Goal: Task Accomplishment & Management: Complete application form

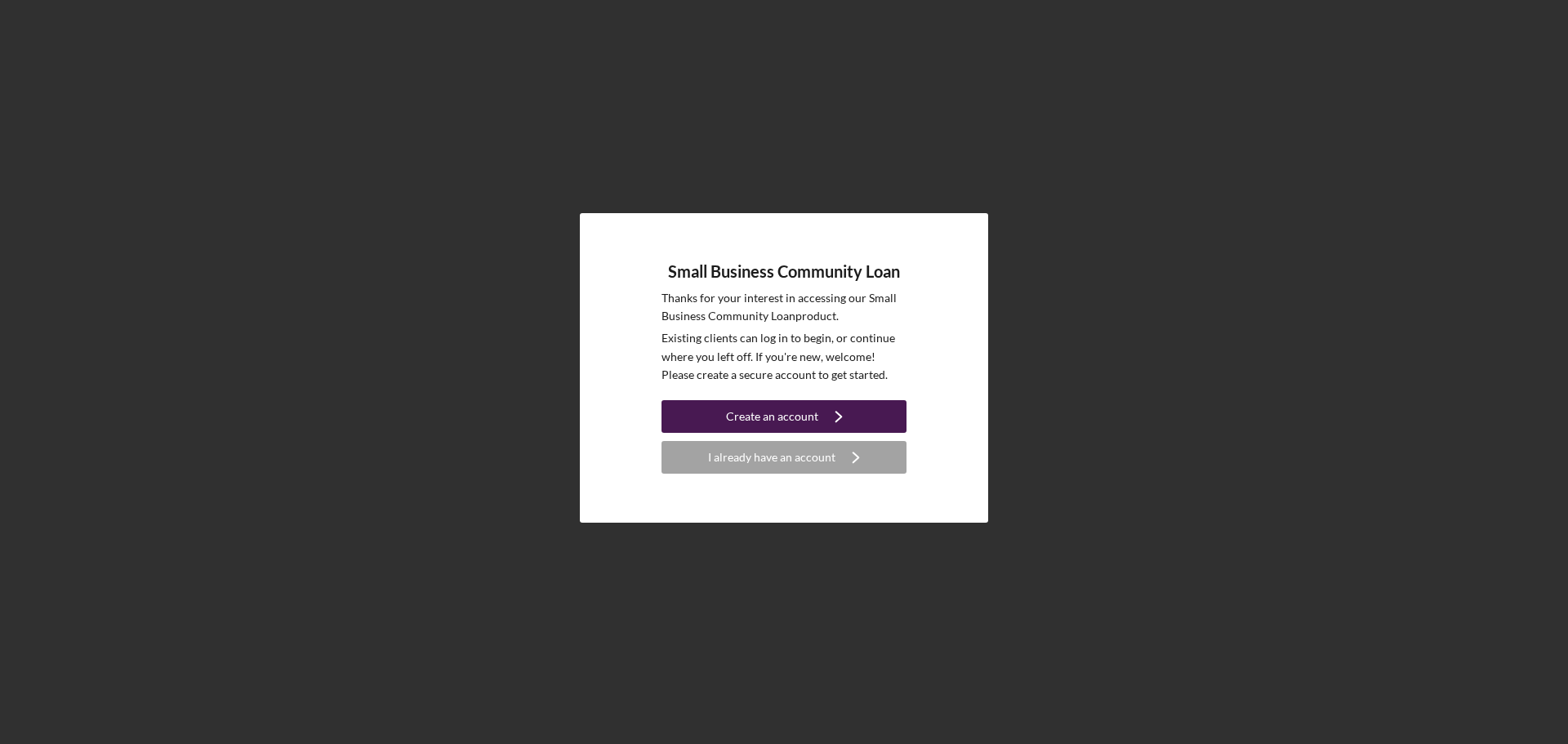
click at [847, 414] on icon "Icon/Navigate" at bounding box center [838, 416] width 41 height 41
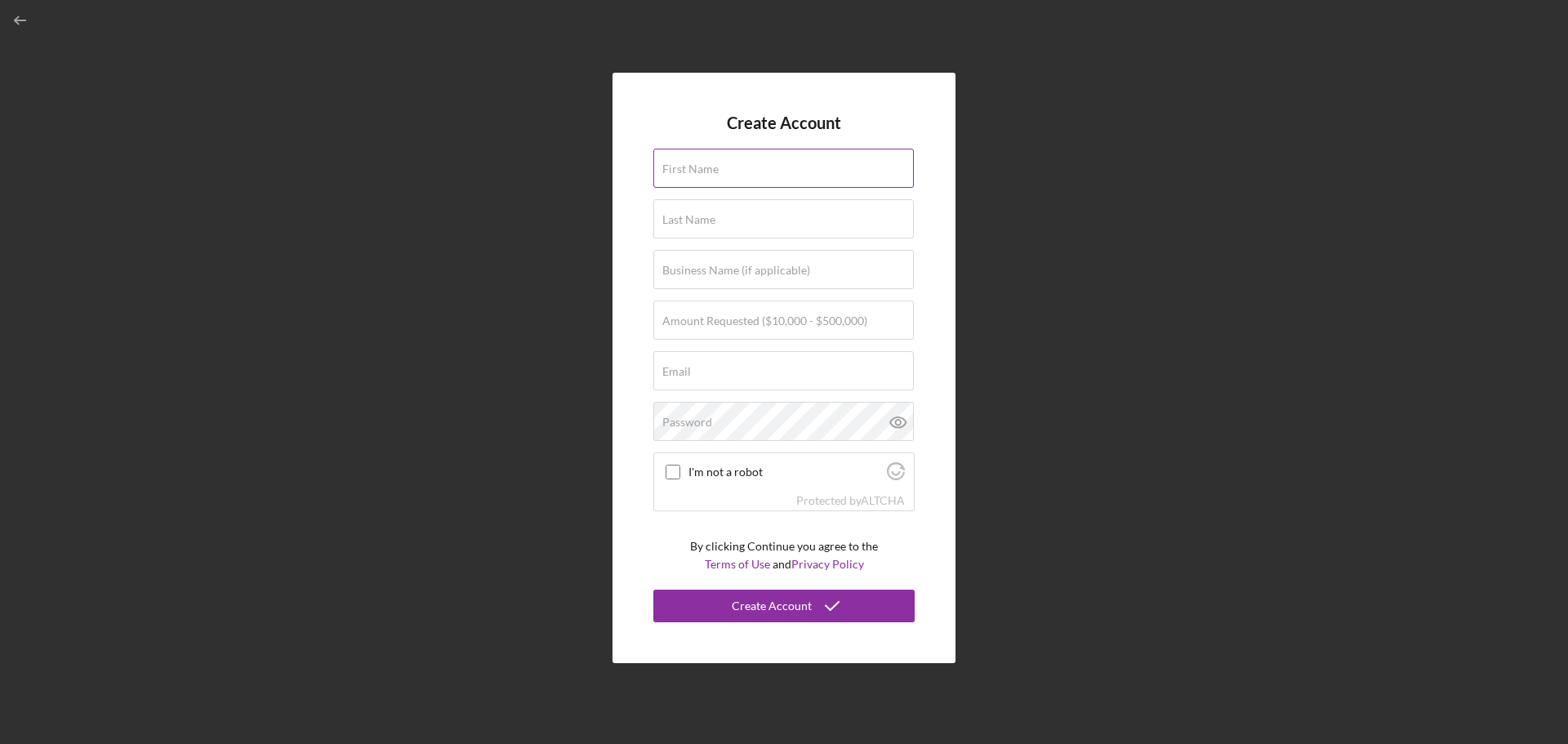
click at [759, 167] on div "First Name" at bounding box center [784, 169] width 261 height 41
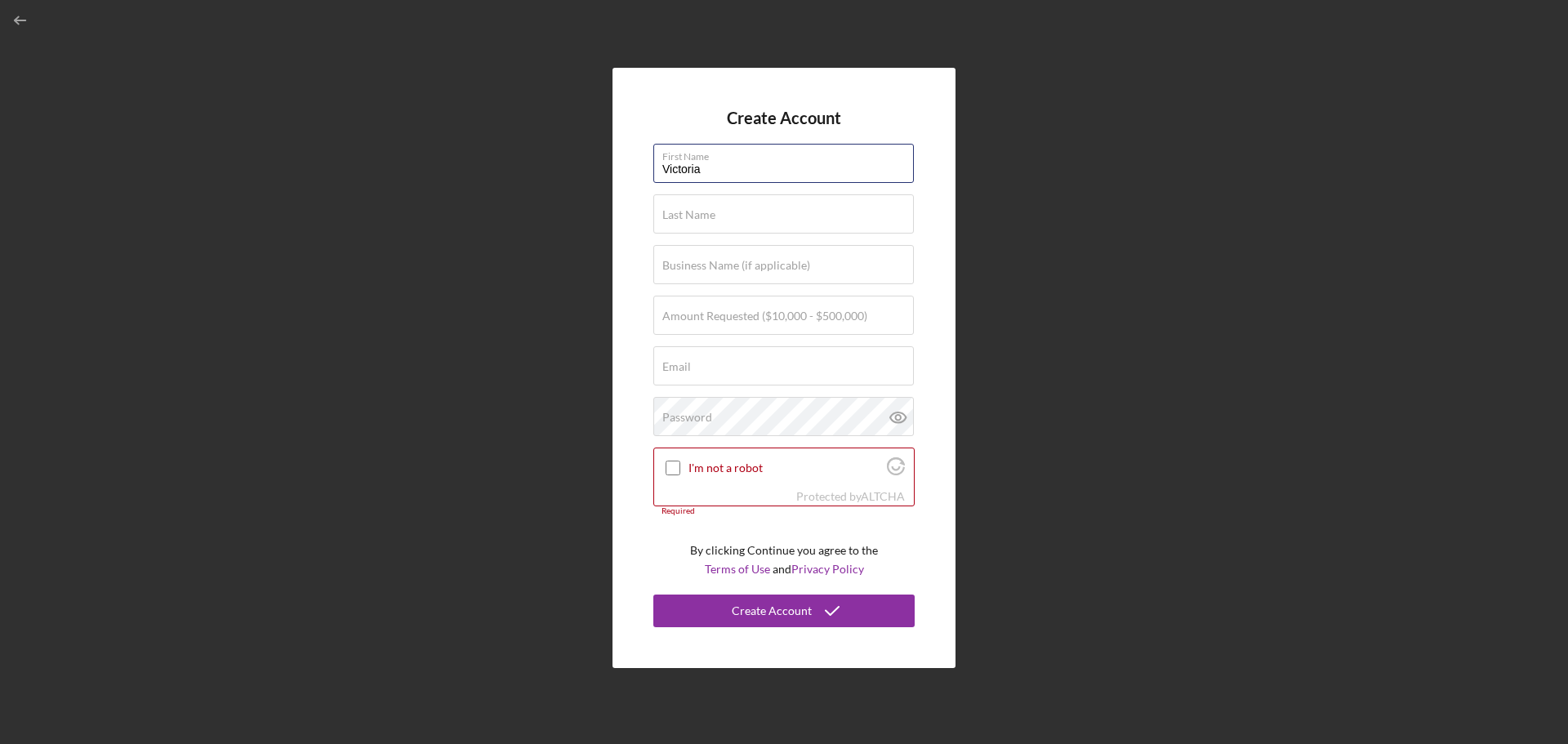
type input "Victoria"
click at [842, 219] on input "Last Name" at bounding box center [784, 214] width 261 height 39
type input "[PERSON_NAME]"
type input "Rooted Creative Group LLC"
type input "$50,000"
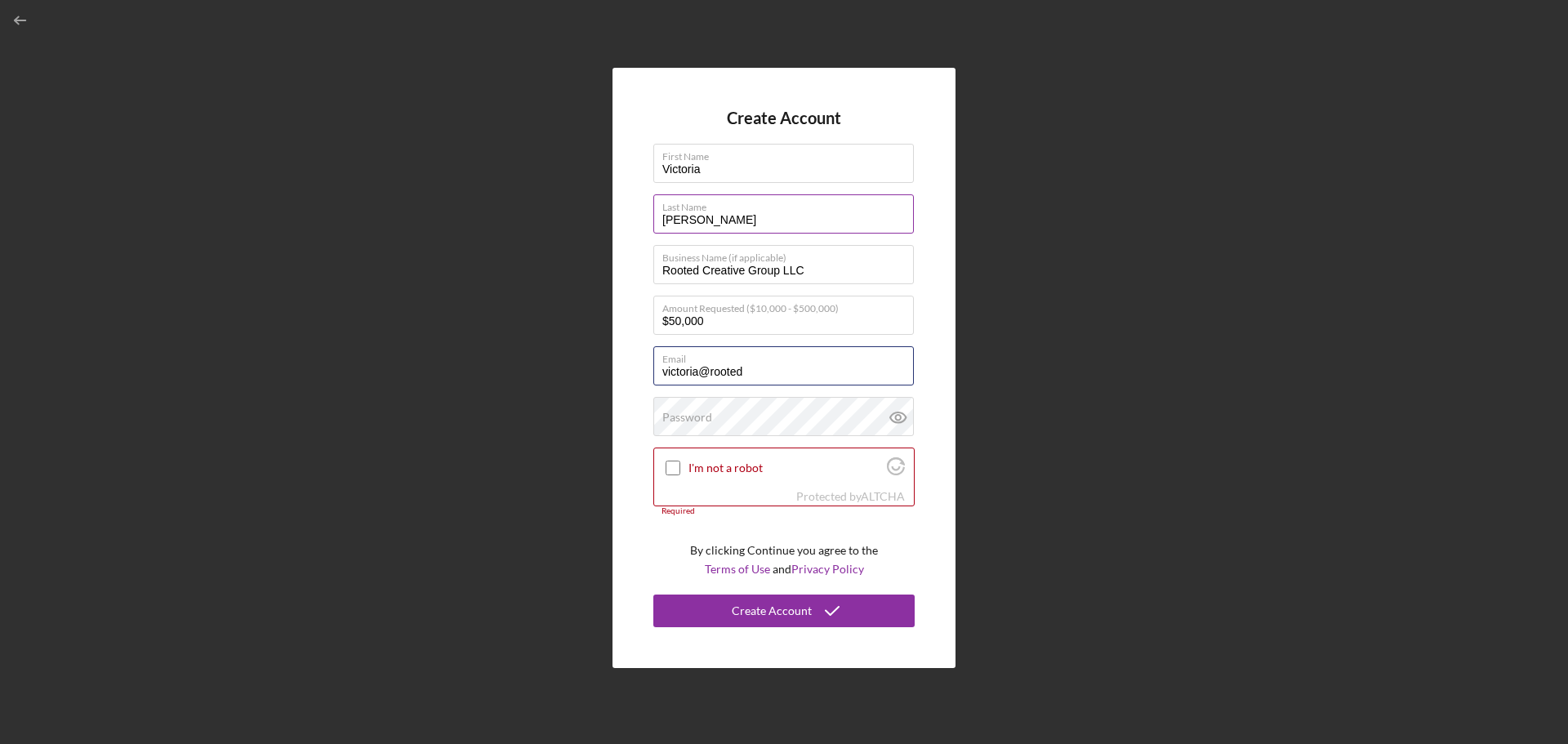
type input "[EMAIL_ADDRESS][DOMAIN_NAME]"
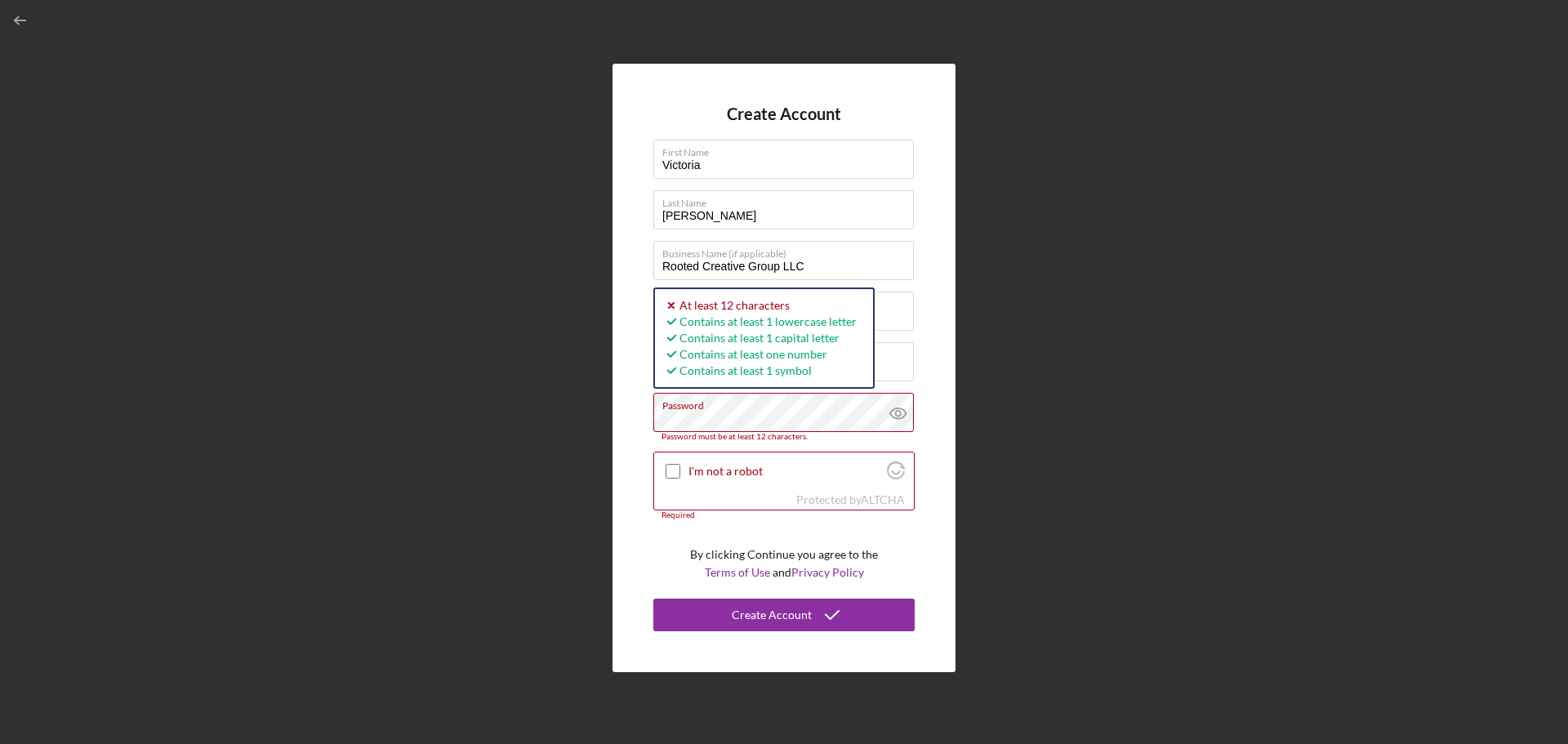
click at [579, 435] on div "Create Account First Name [PERSON_NAME] Last Name [PERSON_NAME] Business Name (…" at bounding box center [784, 368] width 1552 height 736
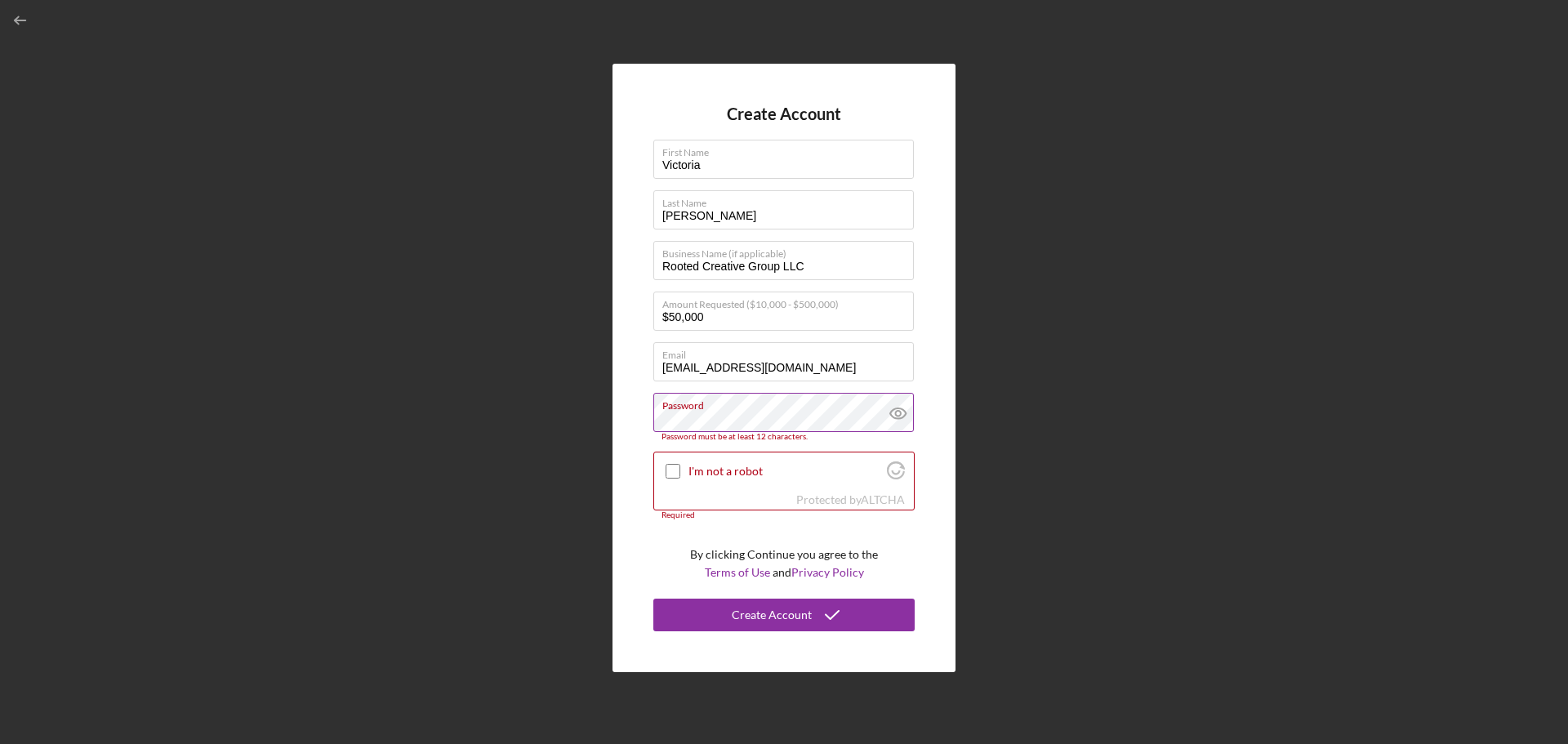
drag, startPoint x: 714, startPoint y: 407, endPoint x: 679, endPoint y: 406, distance: 35.0
click at [679, 406] on label "Password" at bounding box center [788, 403] width 252 height 18
drag, startPoint x: 704, startPoint y: 411, endPoint x: 678, endPoint y: 411, distance: 26.0
click at [677, 410] on label "Password" at bounding box center [788, 403] width 252 height 18
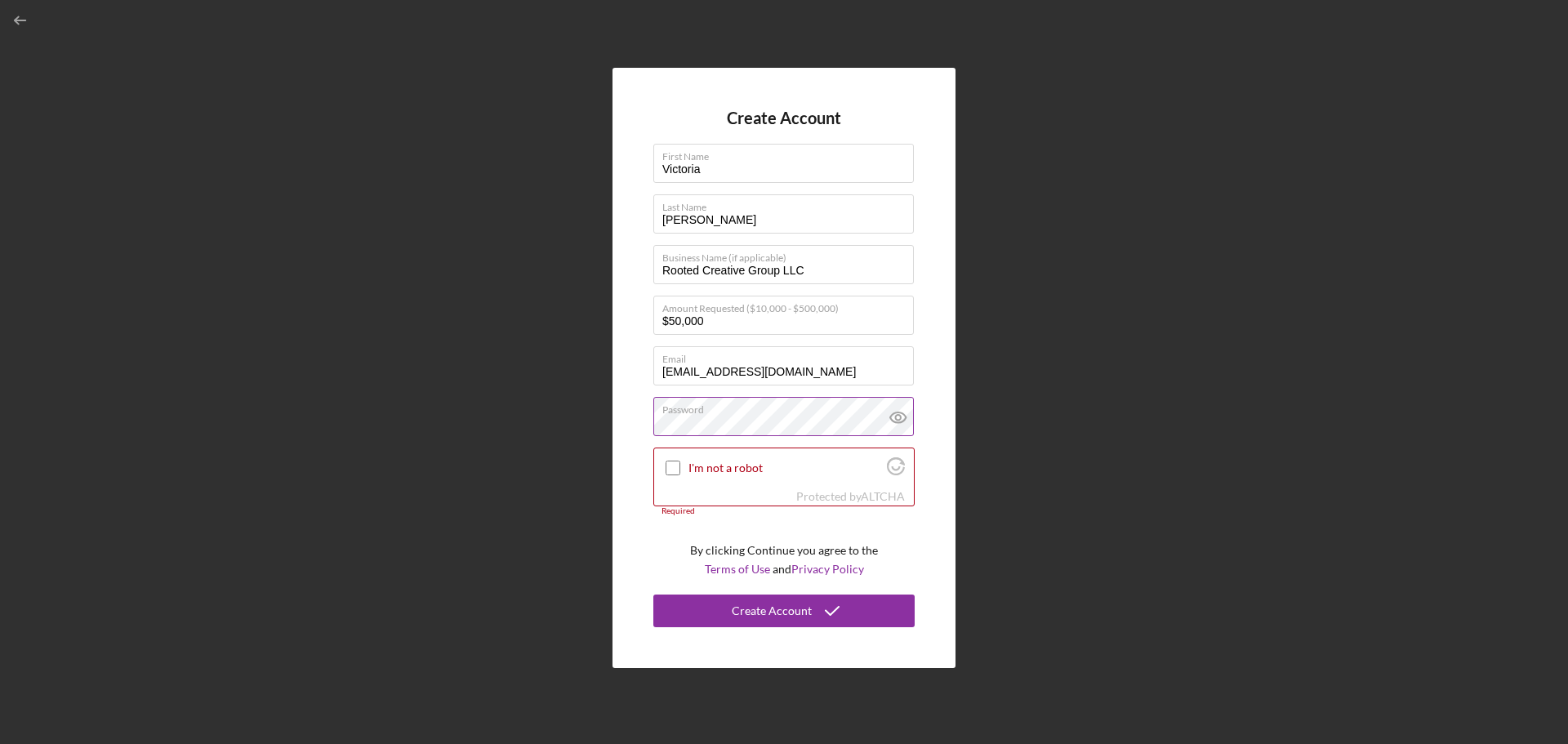
click at [899, 412] on icon at bounding box center [898, 418] width 15 height 11
click at [669, 463] on input "I'm not a robot" at bounding box center [673, 468] width 14 height 14
checkbox input "true"
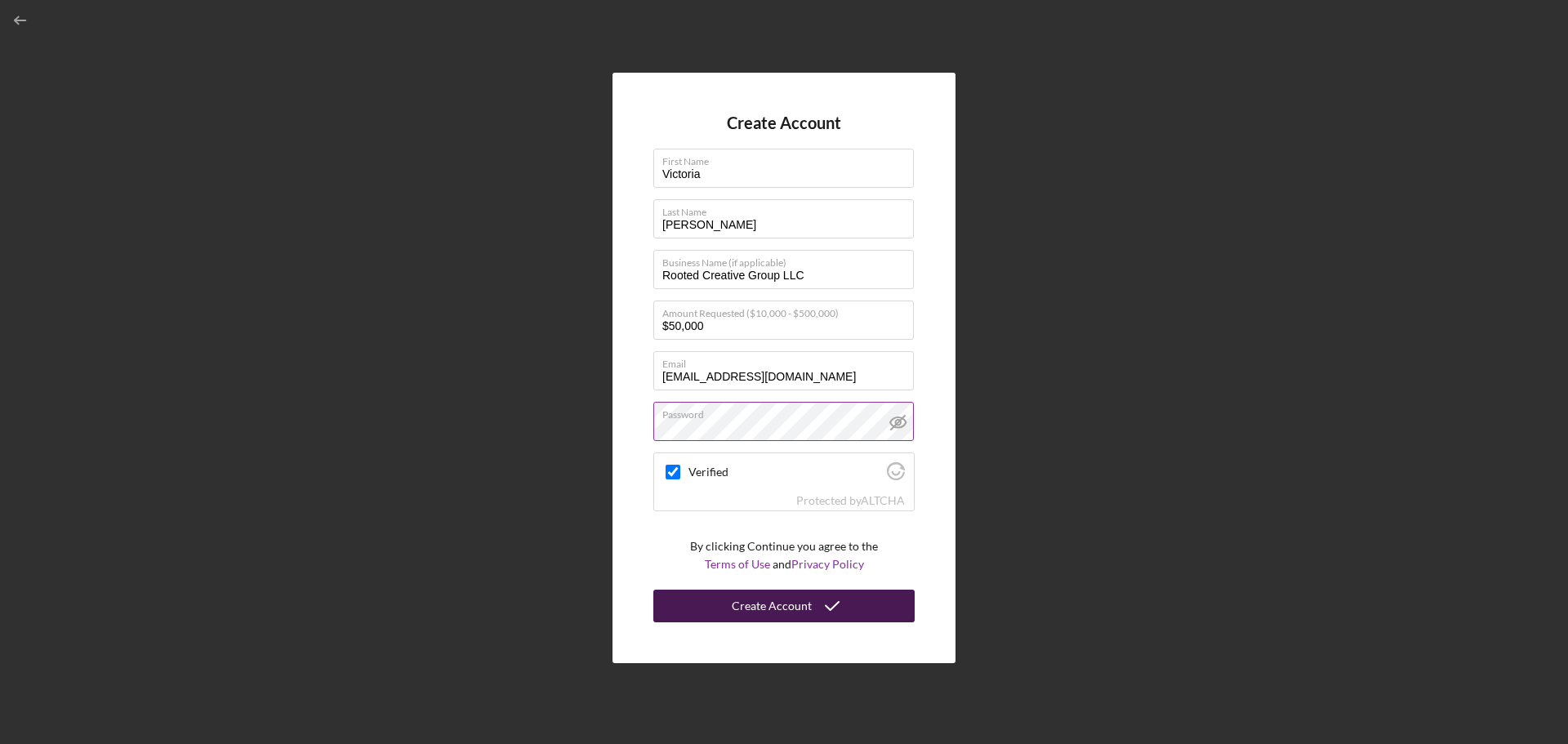
click at [824, 606] on icon "submit" at bounding box center [832, 605] width 41 height 41
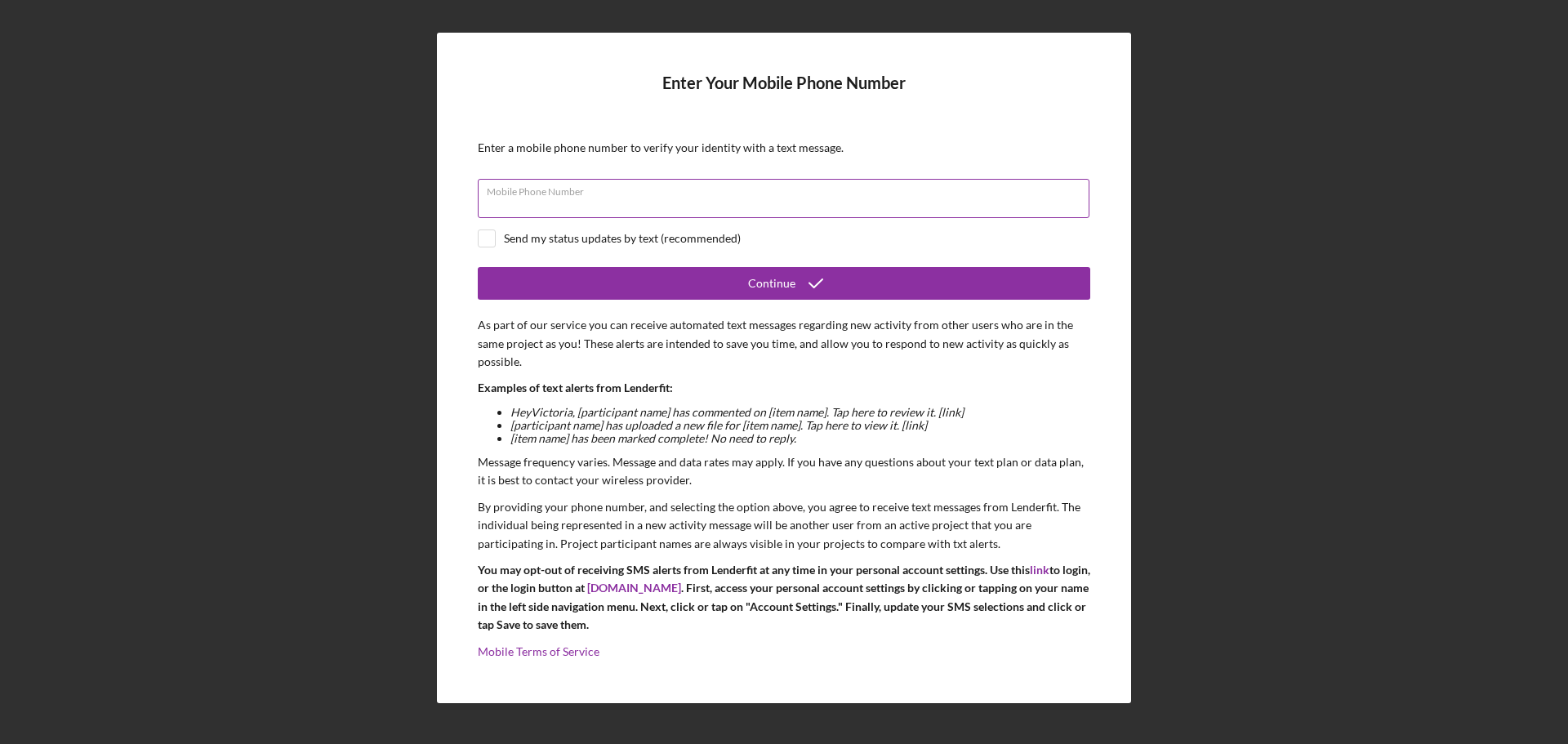
click at [659, 200] on input "Mobile Phone Number" at bounding box center [783, 198] width 611 height 39
type input "[PHONE_NUMBER]"
click at [486, 232] on input "checkbox" at bounding box center [486, 238] width 16 height 16
checkbox input "true"
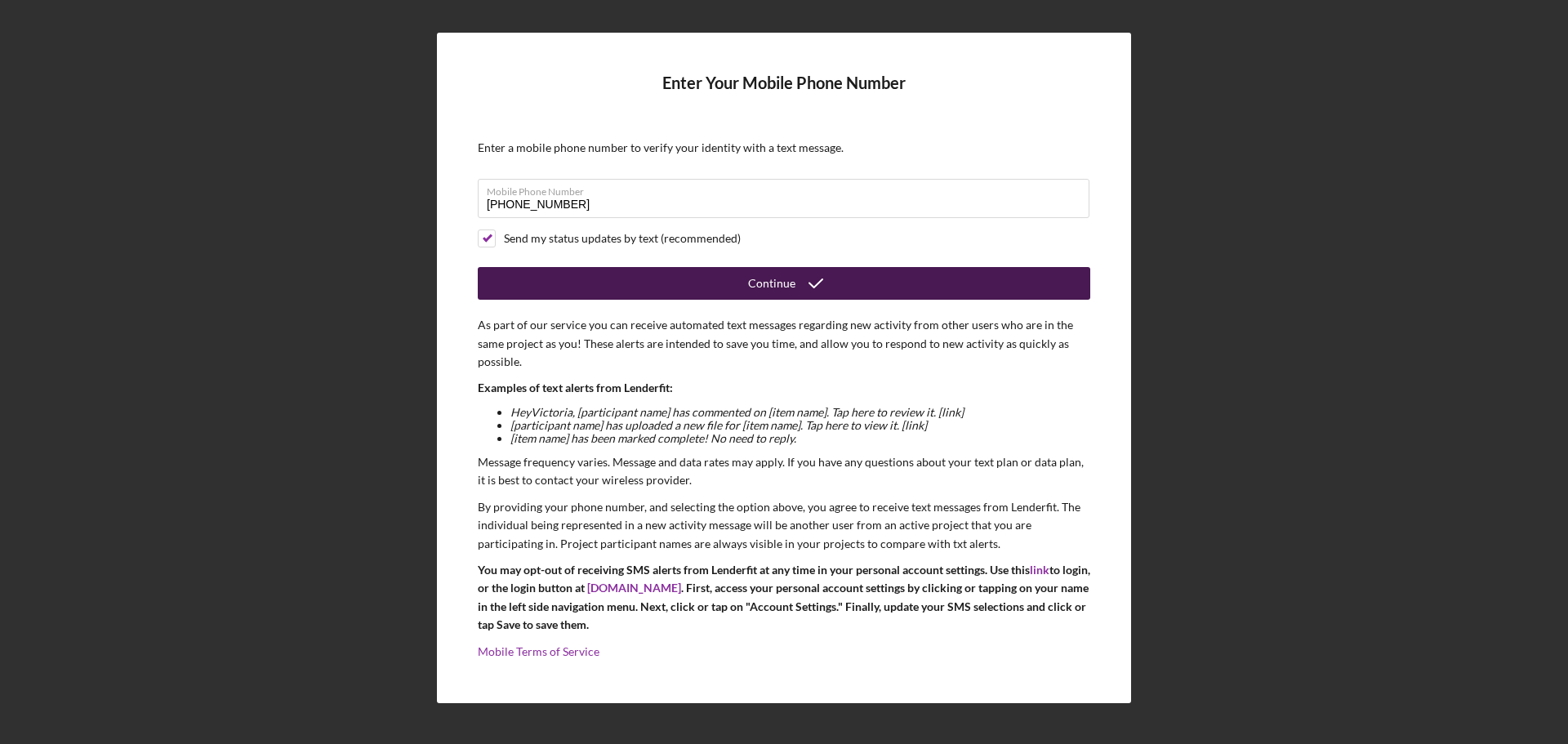
click at [570, 280] on button "Continue" at bounding box center [784, 284] width 612 height 33
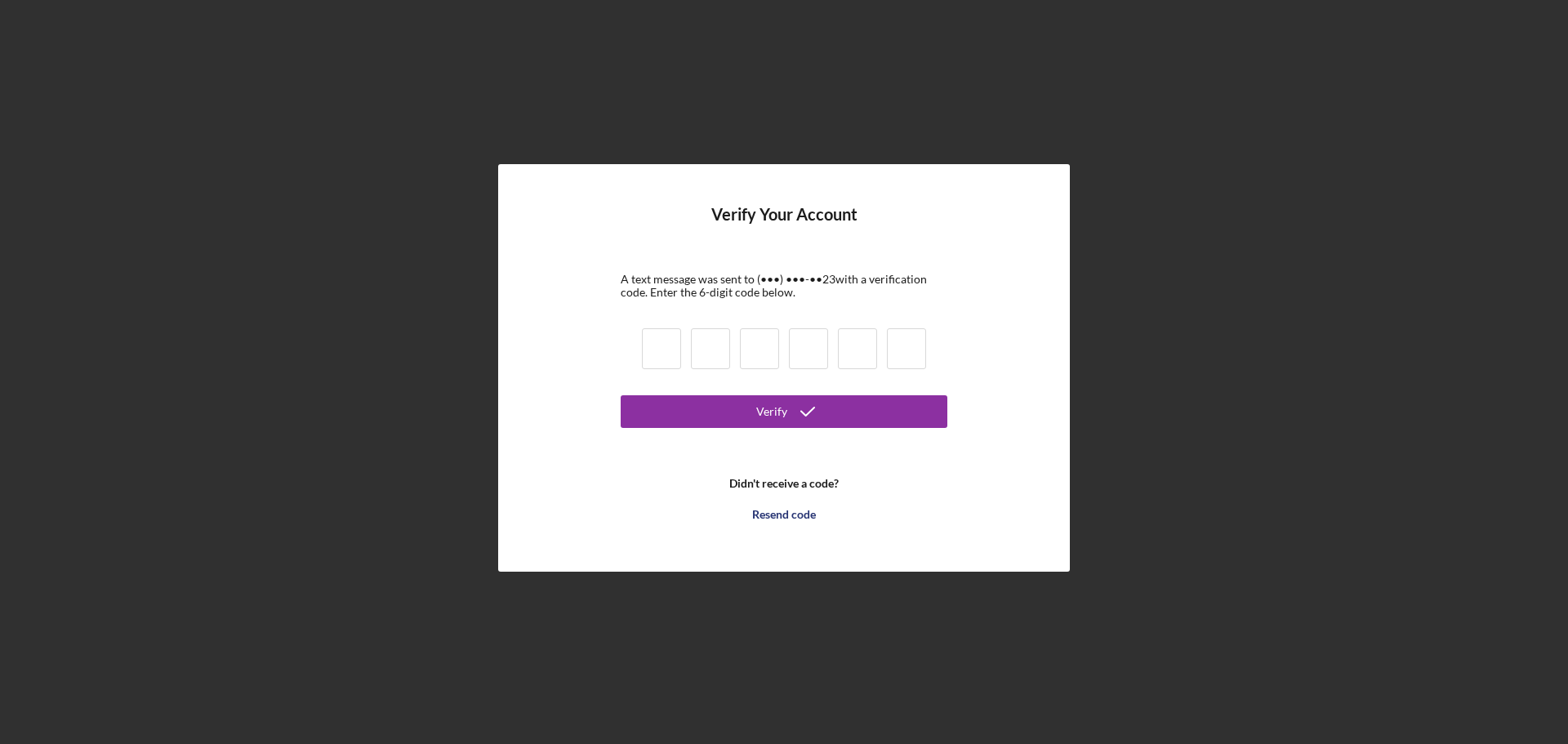
click at [658, 348] on input at bounding box center [661, 348] width 39 height 41
type input "1"
type input "8"
type input "7"
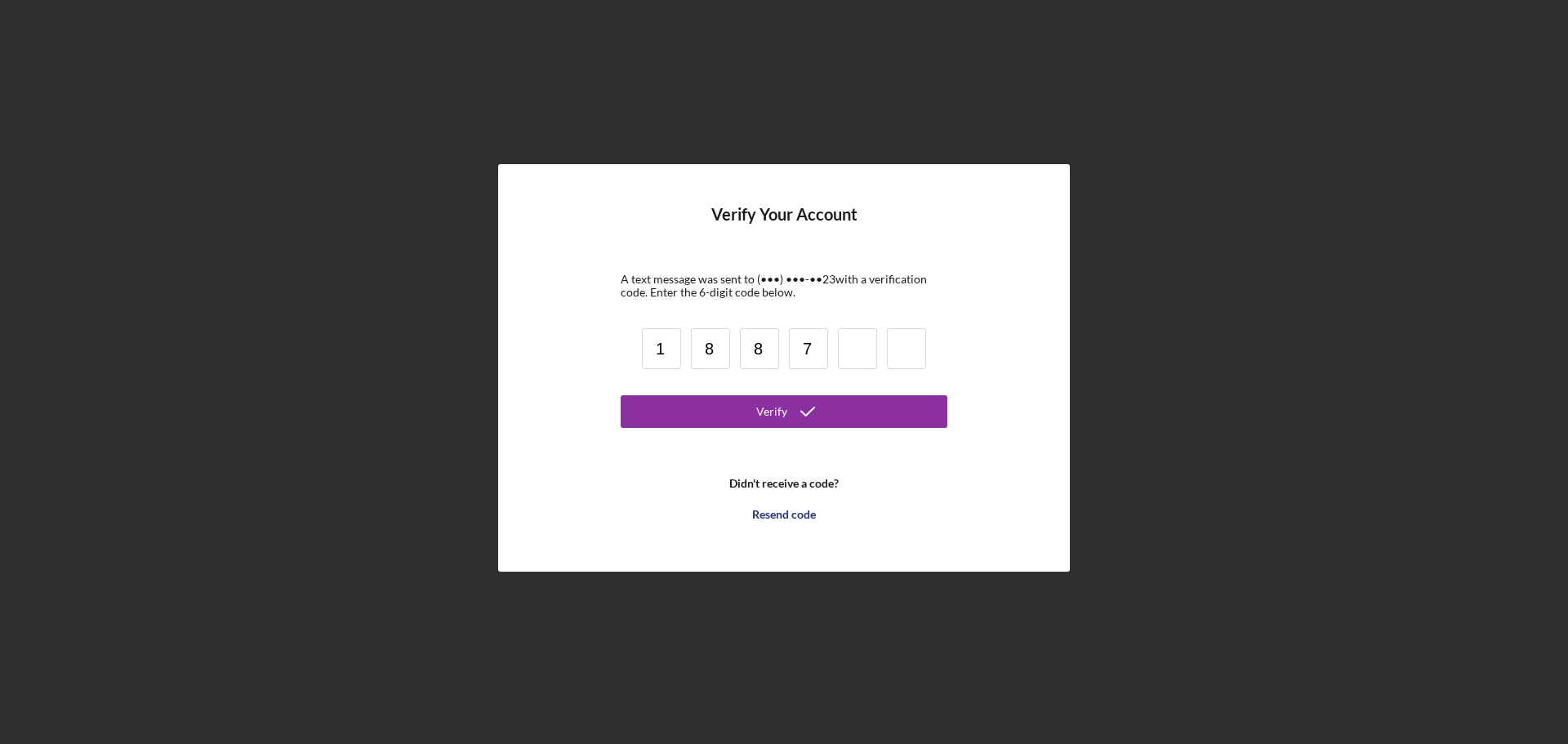
type input "7"
type input "1"
click at [777, 410] on div "Verify" at bounding box center [772, 411] width 31 height 33
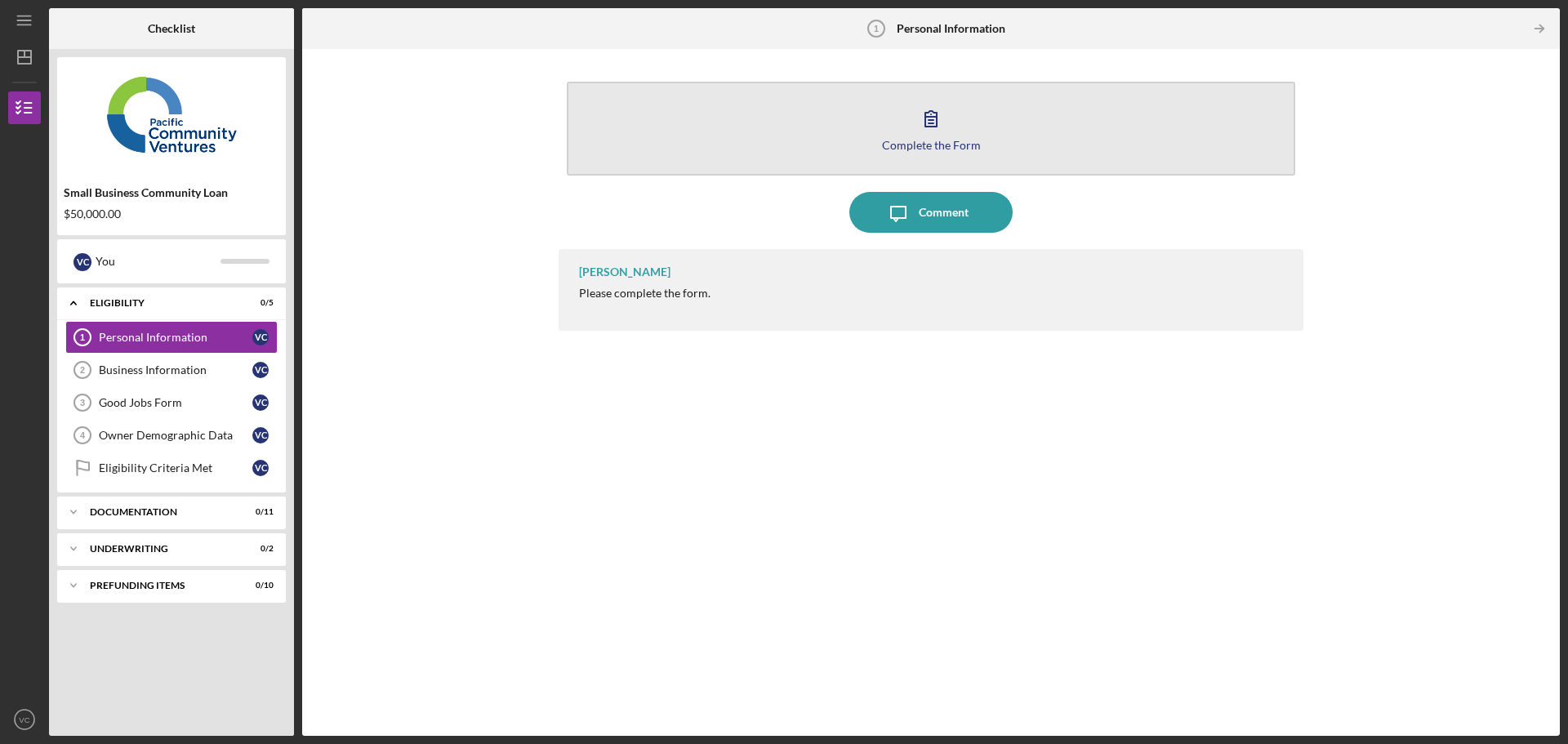
click at [955, 127] on button "Complete the Form Form" at bounding box center [931, 129] width 728 height 94
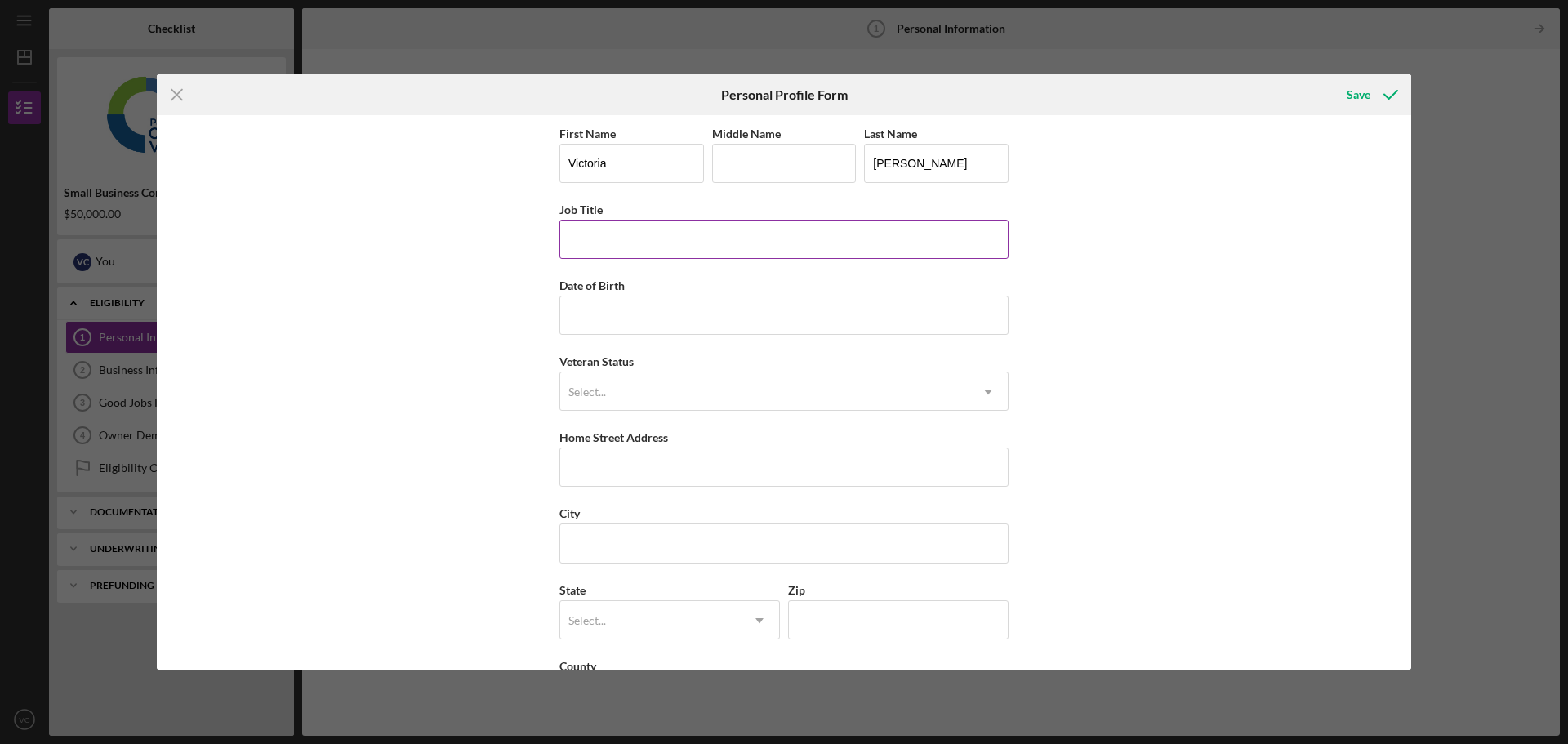
click at [744, 238] on input "Job Title" at bounding box center [784, 238] width 449 height 39
type input "COO"
type input "[DATE]"
click at [697, 387] on div "Select..." at bounding box center [764, 391] width 409 height 37
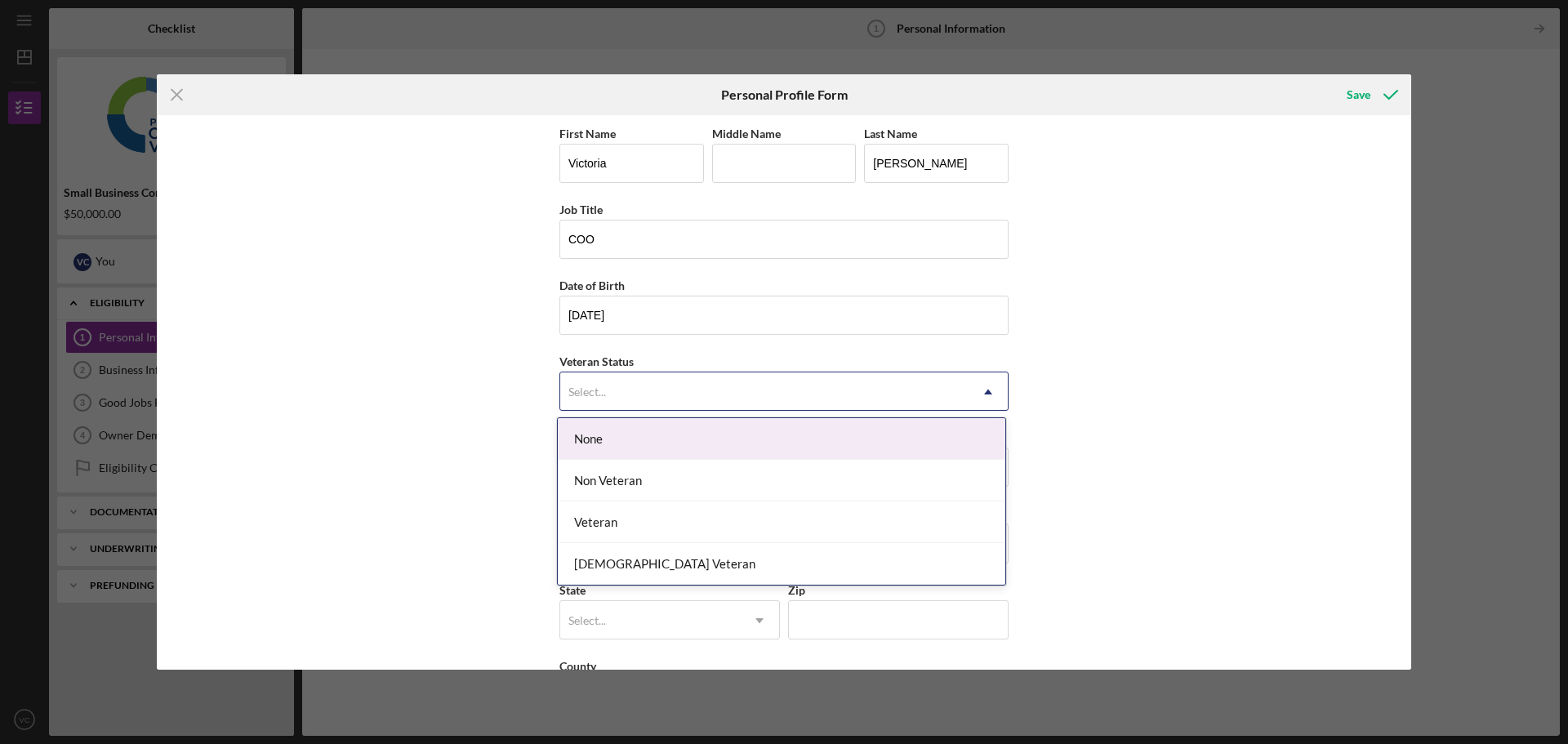
click at [693, 435] on div "None" at bounding box center [782, 440] width 447 height 42
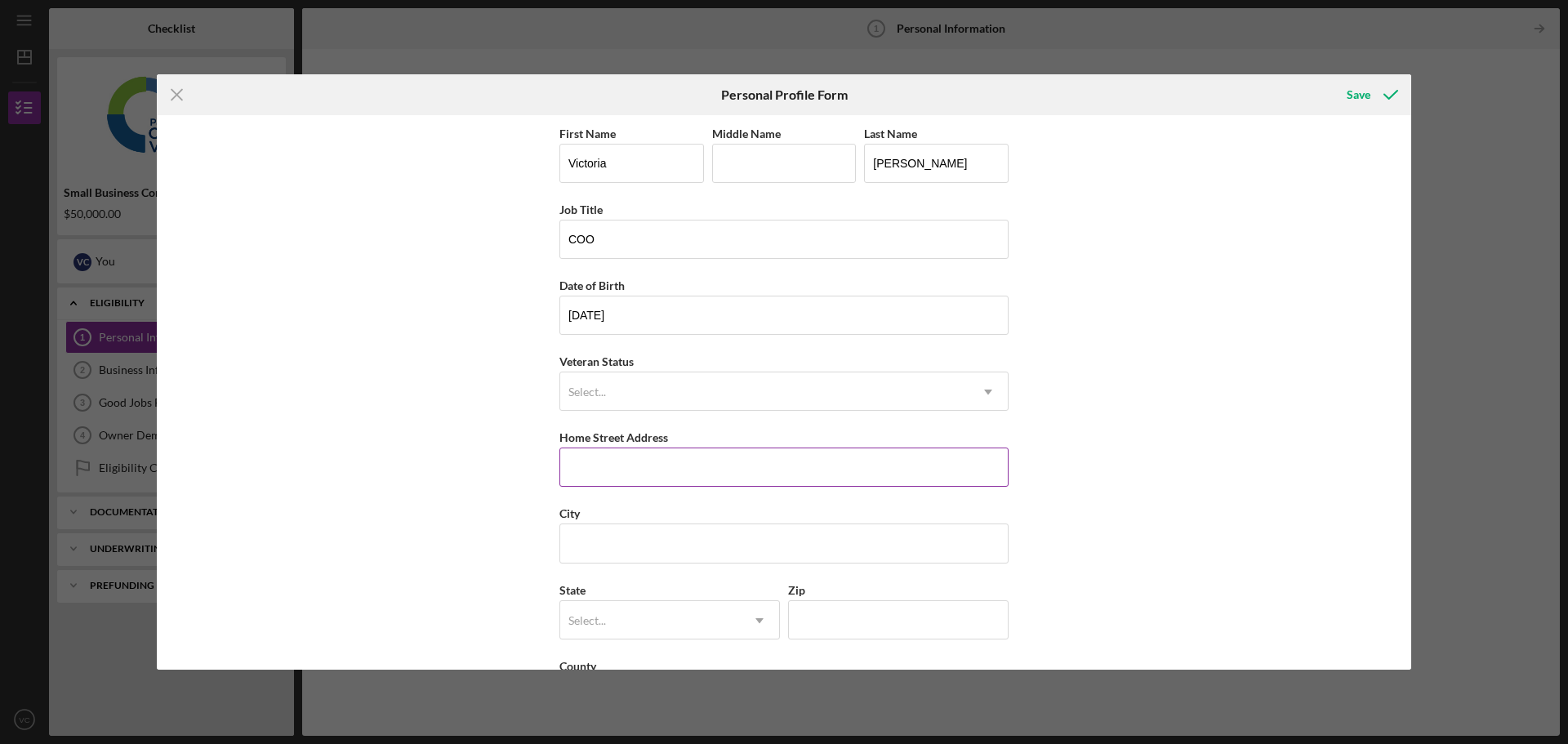
click at [625, 463] on input "Home Street Address" at bounding box center [784, 467] width 449 height 39
type input "[STREET_ADDRESS]"
type input "[PERSON_NAME]"
type input "CA"
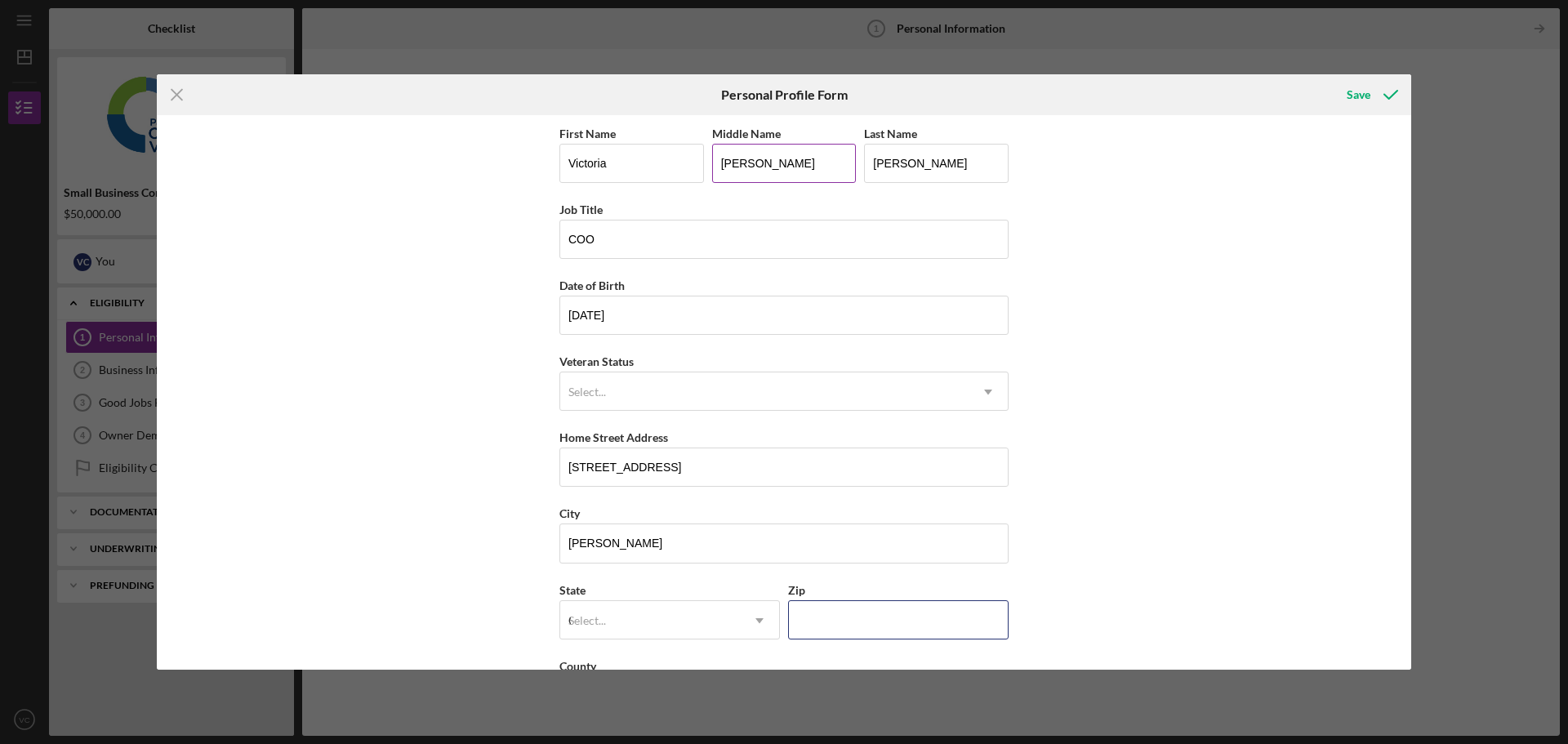
type input "95330"
type input "[GEOGRAPHIC_DATA]"
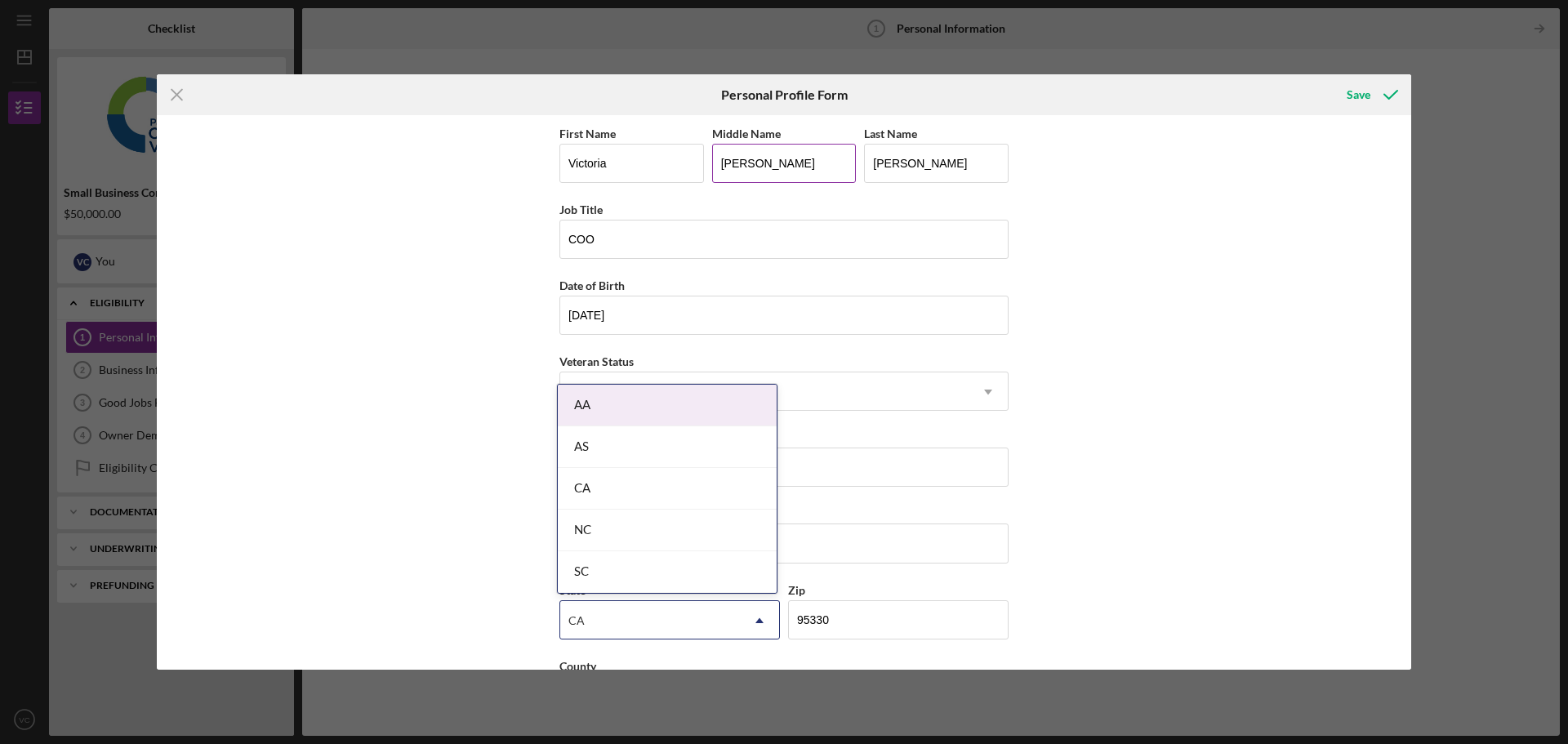
click at [784, 161] on input "[PERSON_NAME]" at bounding box center [784, 163] width 145 height 39
click at [1140, 377] on div "First Name [PERSON_NAME] Middle Name Last Name [PERSON_NAME] Job Title COO Date…" at bounding box center [784, 392] width 1255 height 555
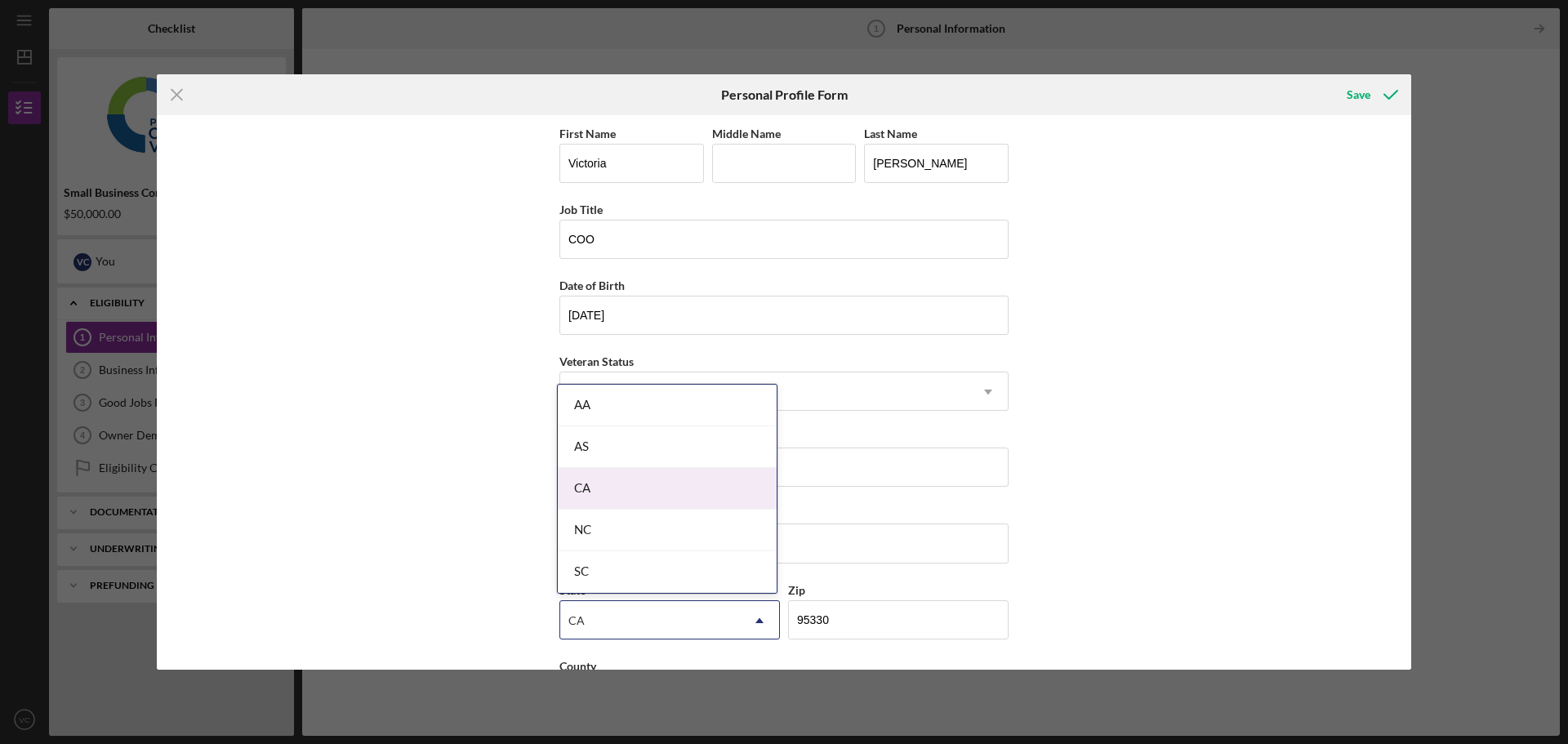
click at [618, 486] on div "CA" at bounding box center [668, 489] width 219 height 42
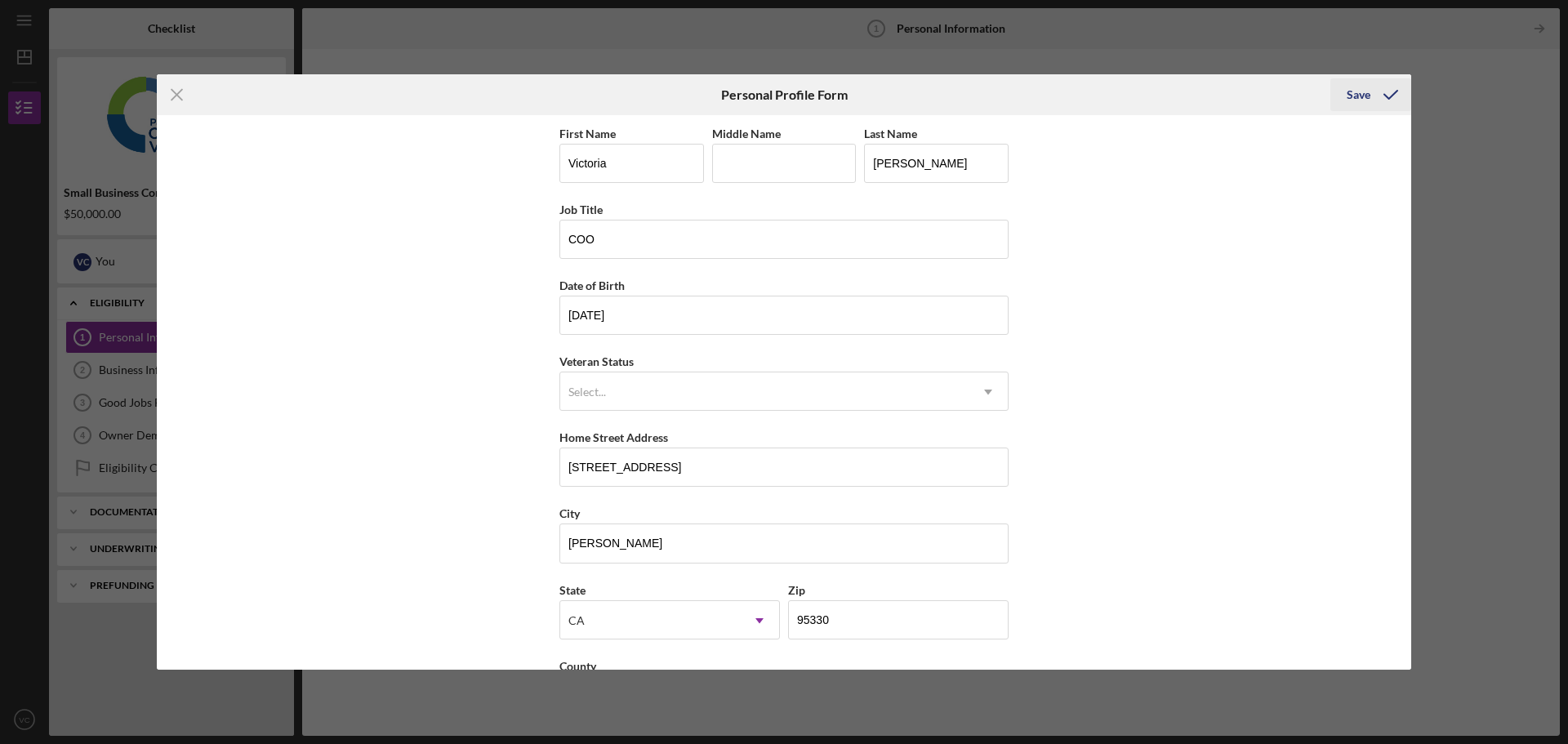
click at [1360, 95] on div "Save" at bounding box center [1359, 95] width 24 height 33
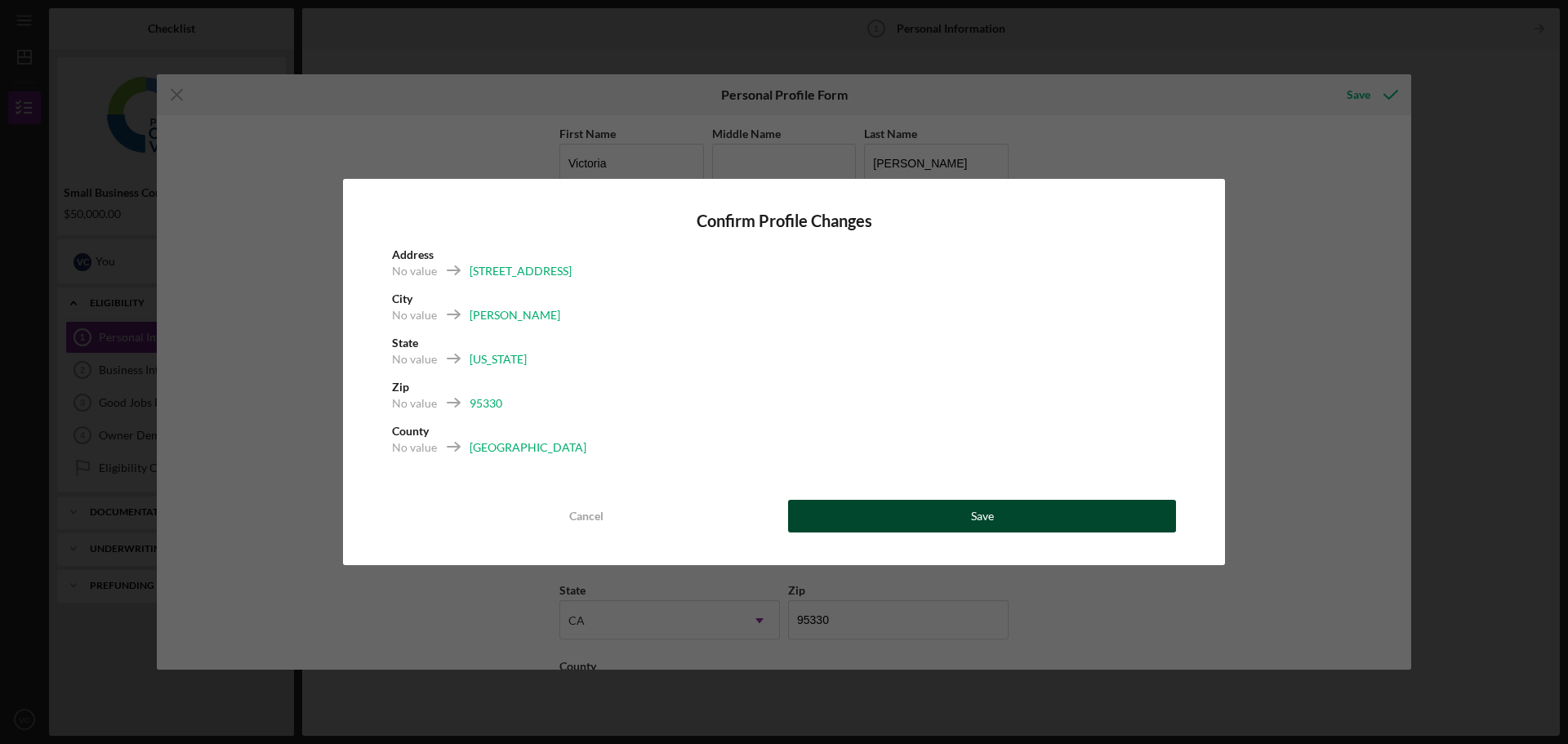
click at [1024, 503] on button "Save" at bounding box center [982, 517] width 388 height 33
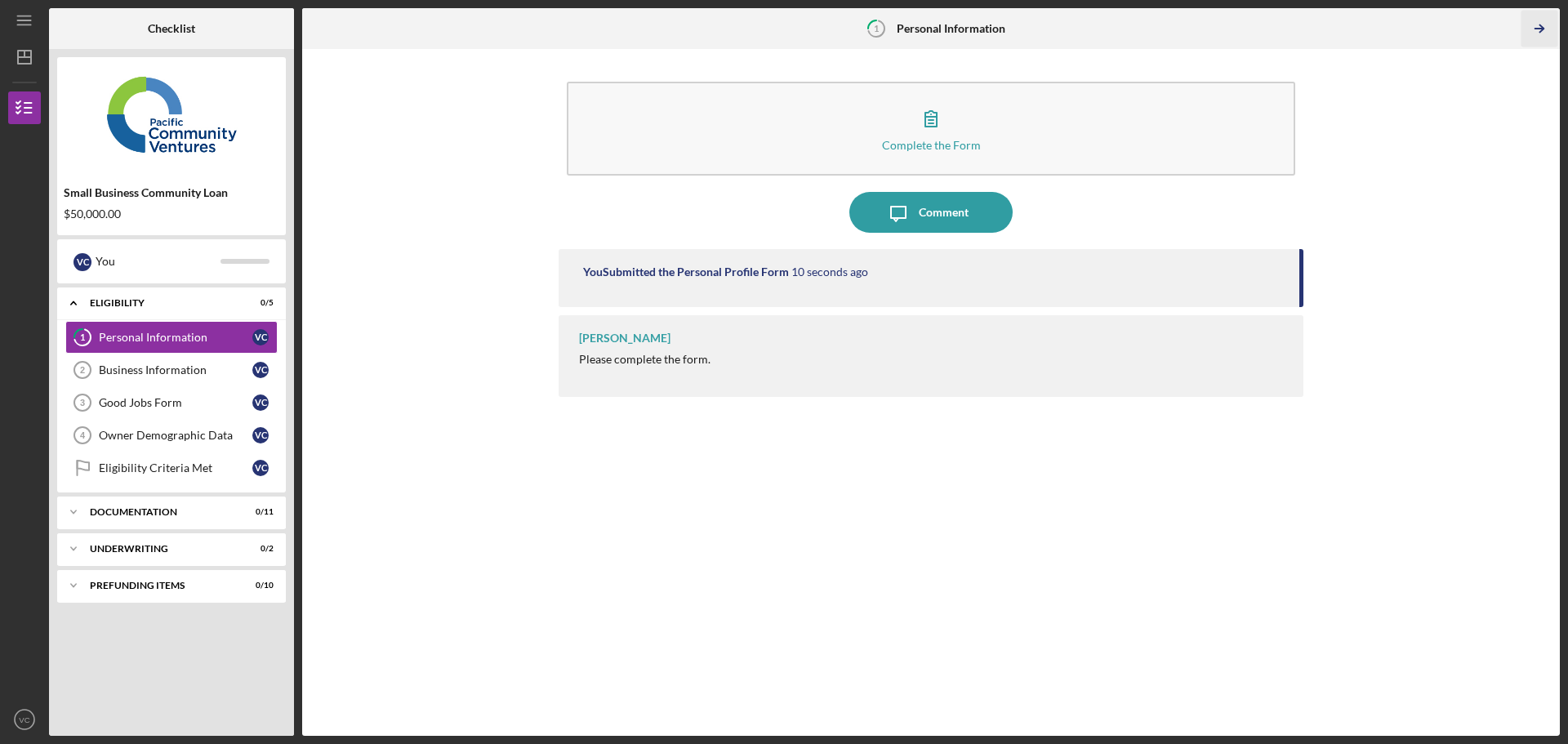
click at [1541, 23] on icon "Icon/Table Pagination Arrow" at bounding box center [1539, 29] width 37 height 37
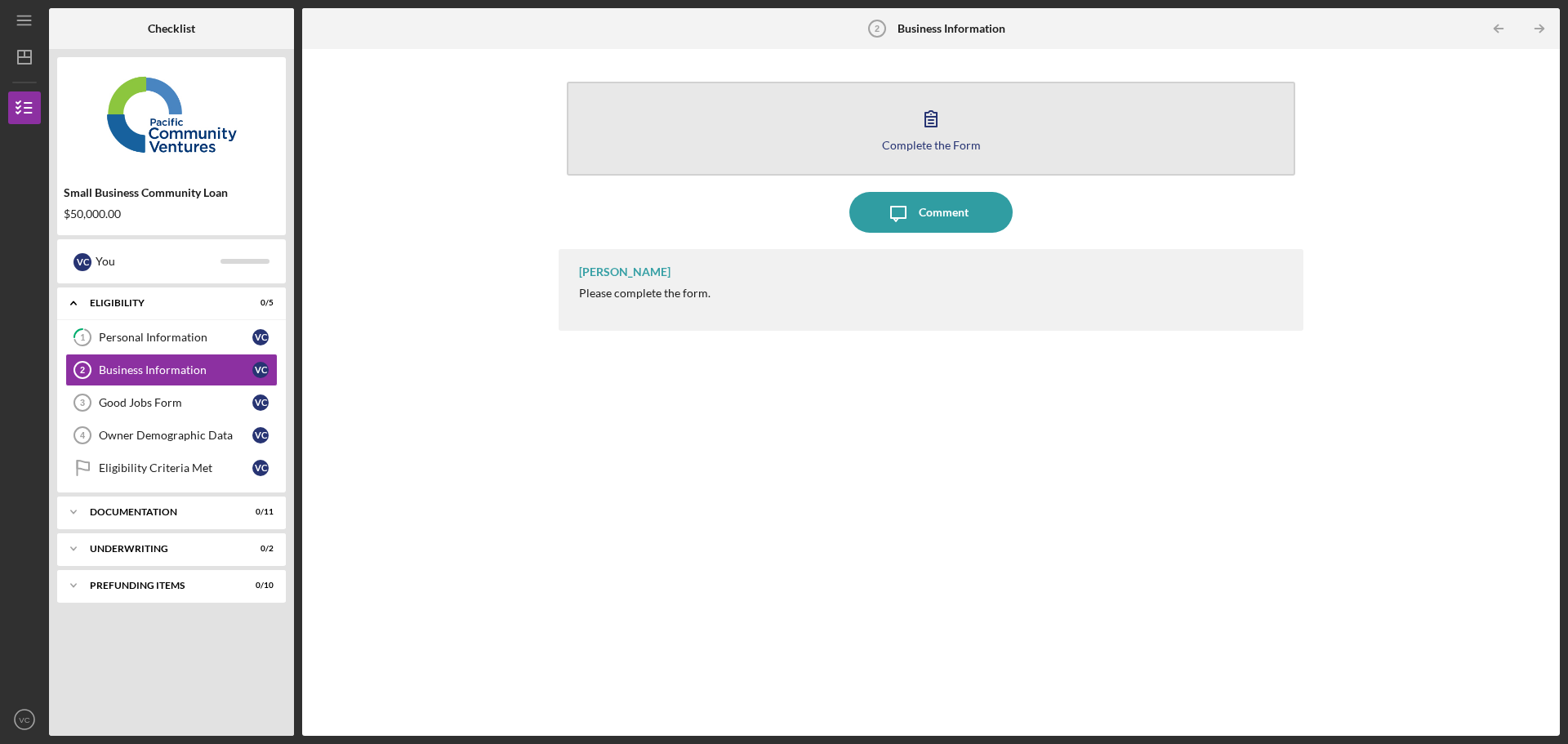
click at [994, 131] on button "Complete the Form Form" at bounding box center [931, 129] width 728 height 94
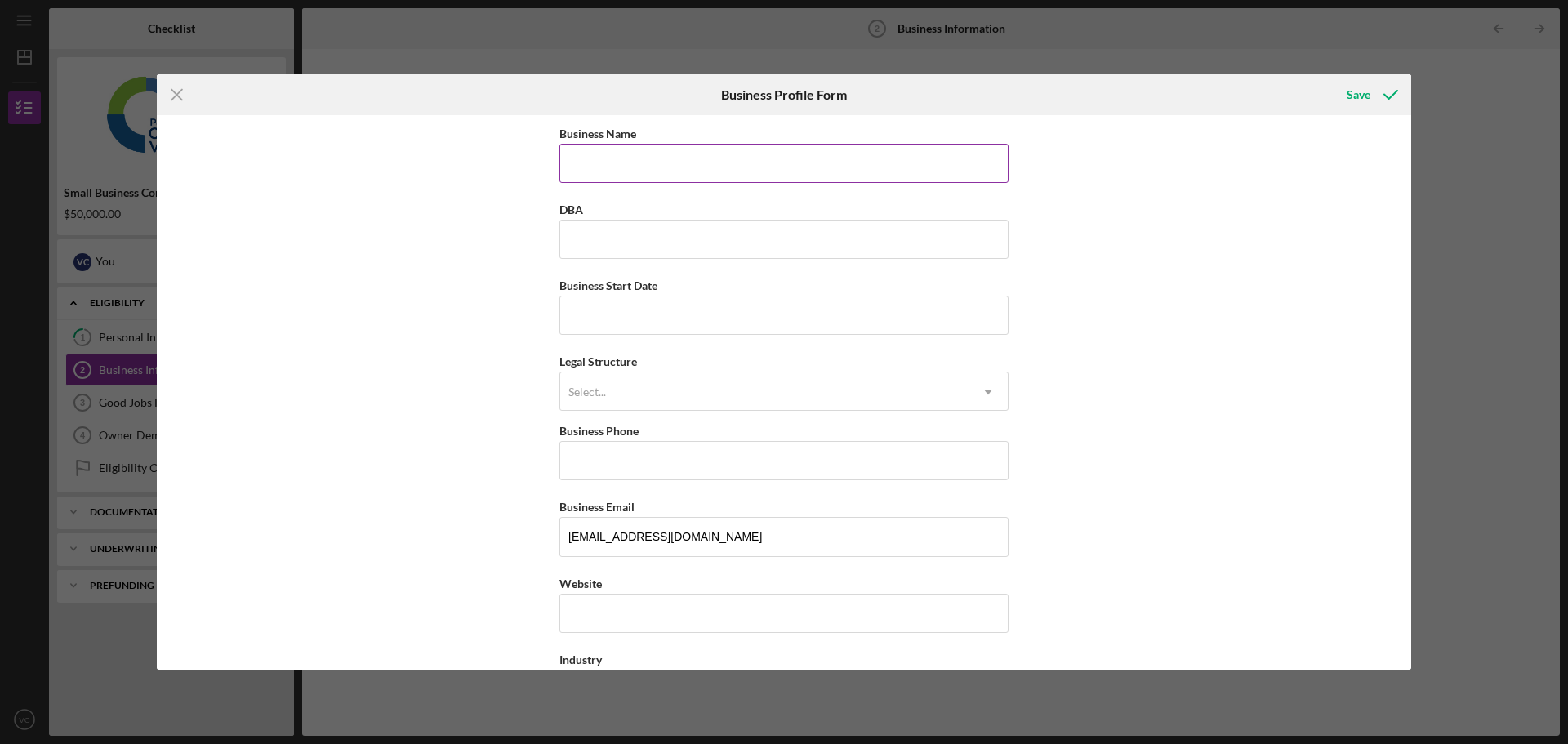
click at [726, 180] on input "Business Name" at bounding box center [784, 163] width 449 height 39
type input "Rooted Creative Group LLC"
type input "[PHONE_NUMBER]"
type input "[STREET_ADDRESS][PERSON_NAME]"
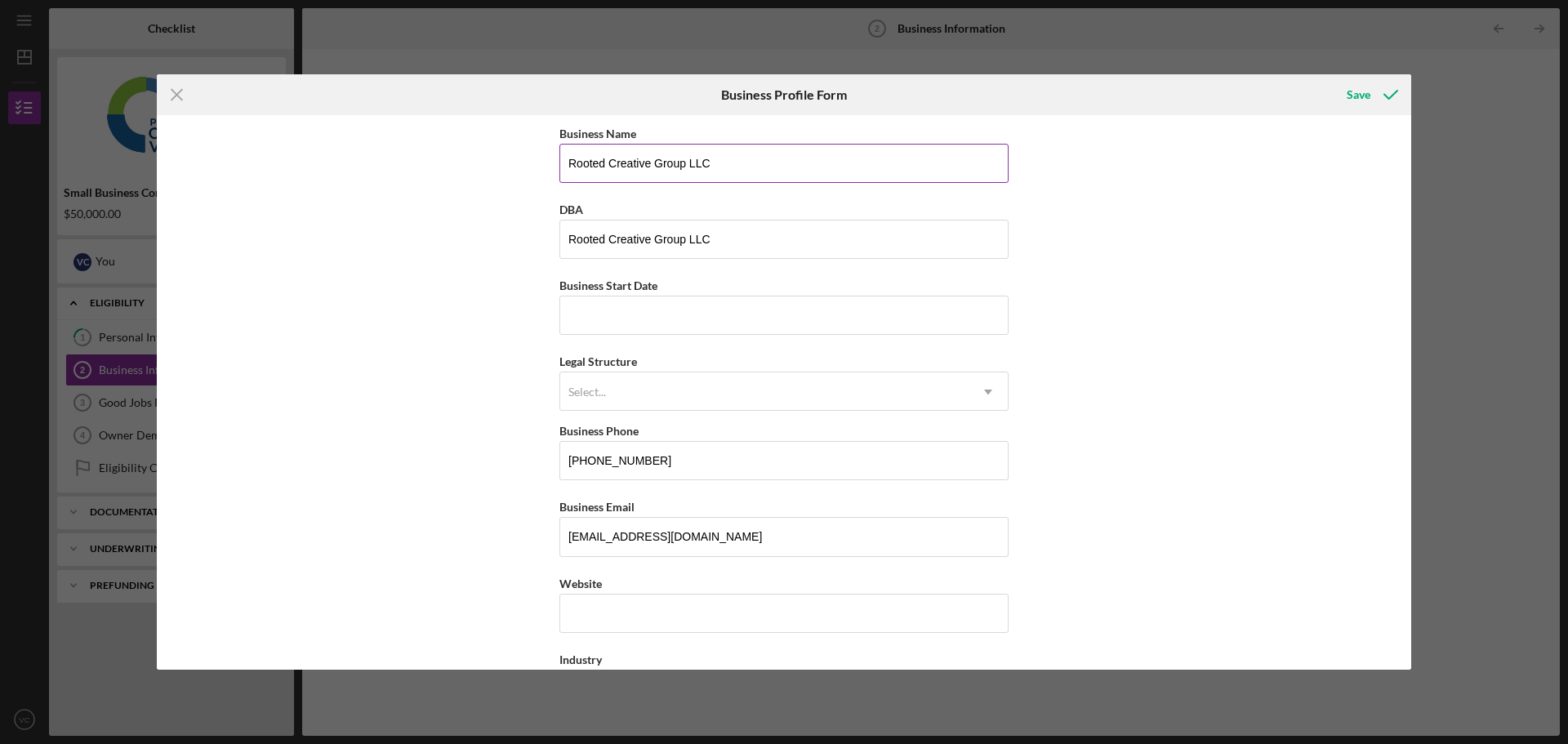
type input "[GEOGRAPHIC_DATA]"
type input "CA"
type input "94108"
type input "CA"
click at [753, 242] on input "Rooted Creative Group LLC" at bounding box center [784, 238] width 449 height 39
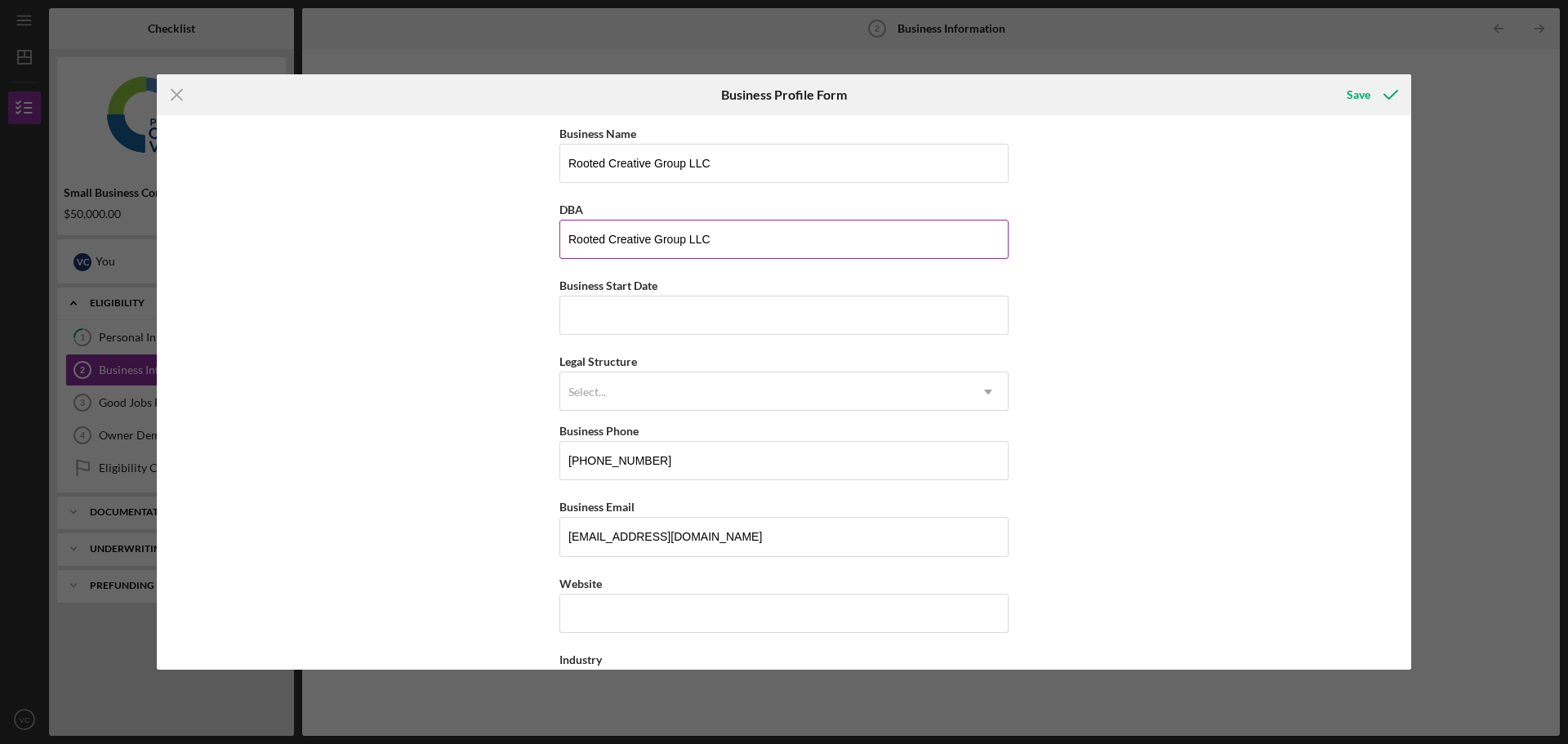
click at [753, 242] on input "Rooted Creative Group LLC" at bounding box center [784, 238] width 449 height 39
click at [705, 302] on input "Business Start Date" at bounding box center [784, 314] width 449 height 39
type input "[DATE]"
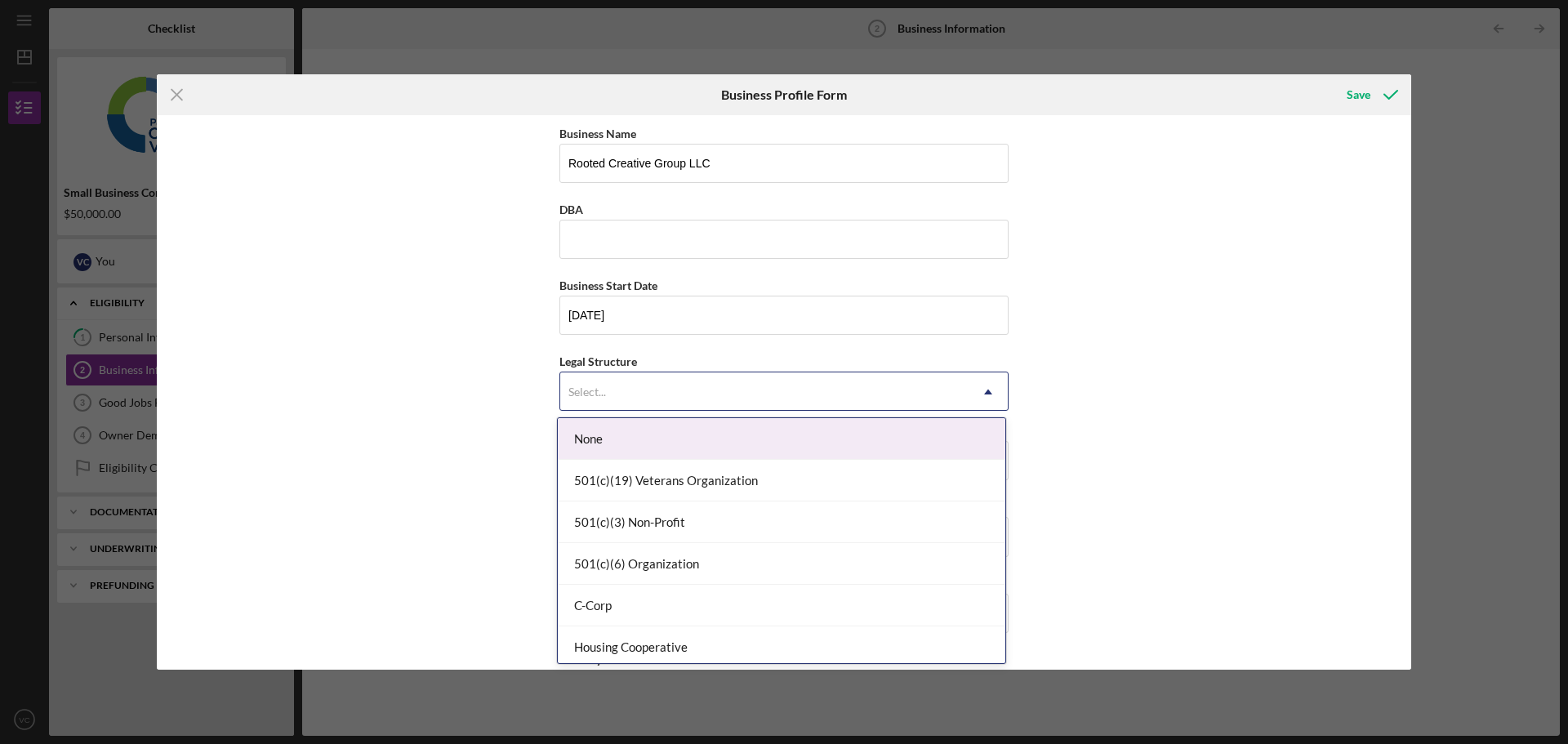
click at [766, 400] on div "Select..." at bounding box center [764, 391] width 409 height 37
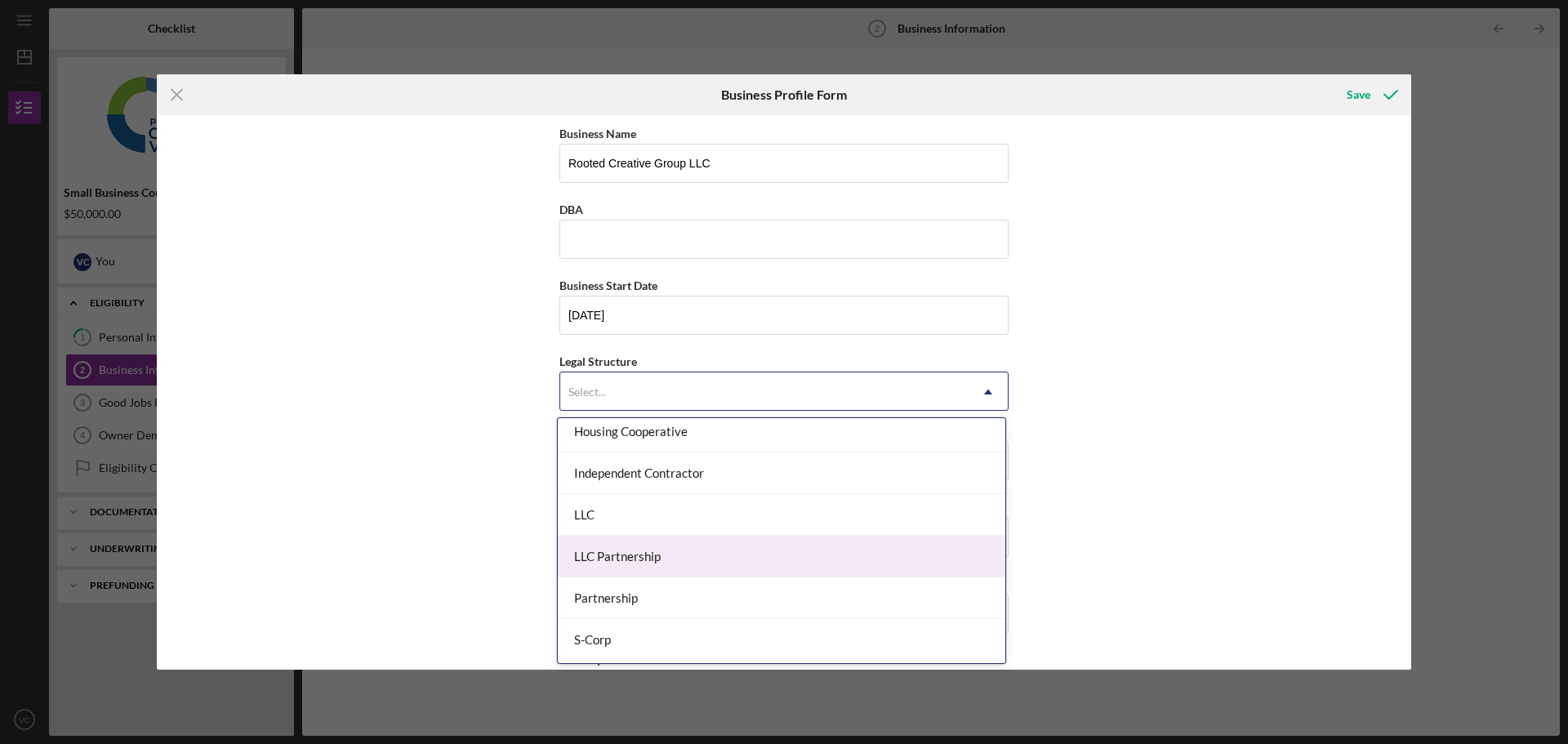
scroll to position [245, 0]
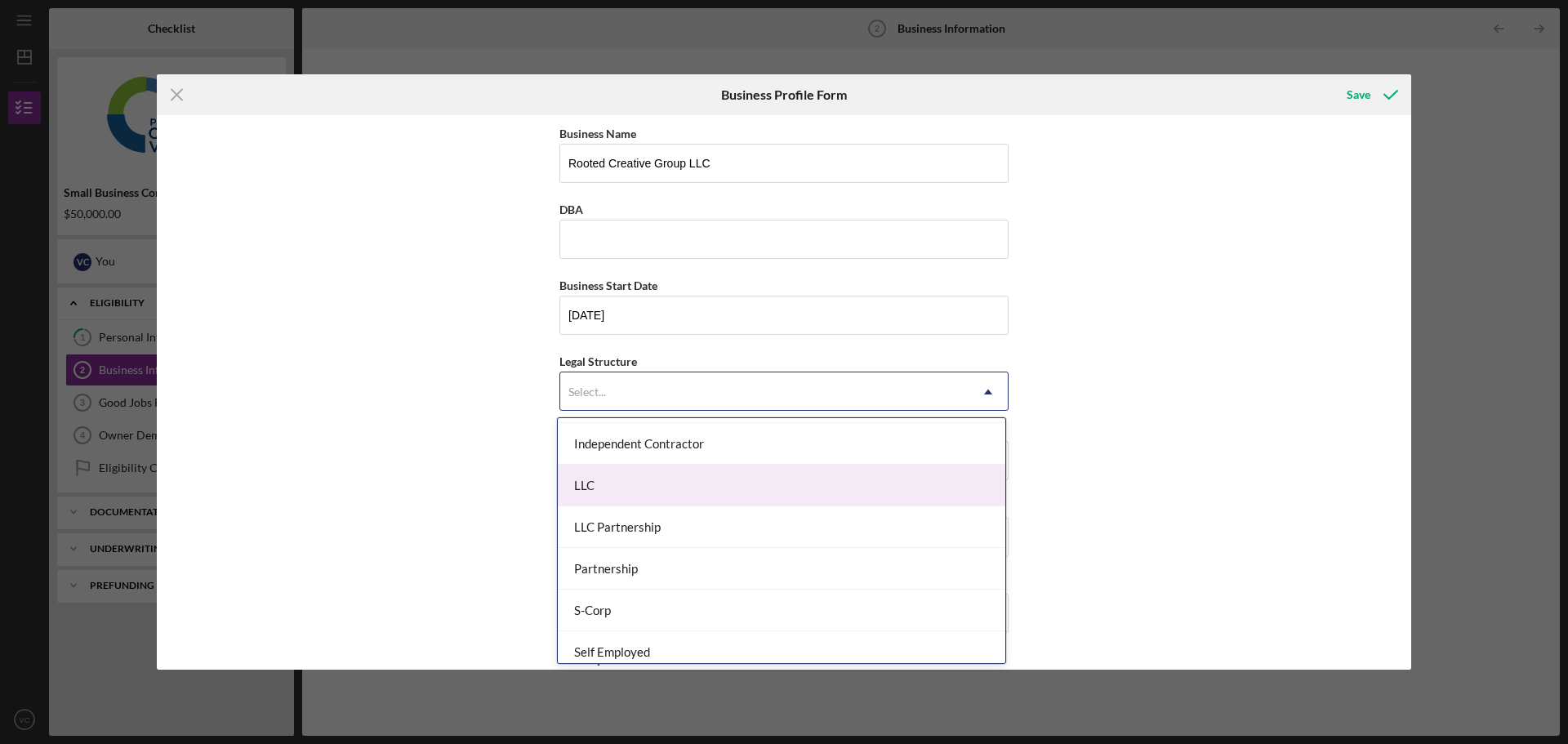
click at [796, 492] on div "LLC" at bounding box center [782, 486] width 447 height 42
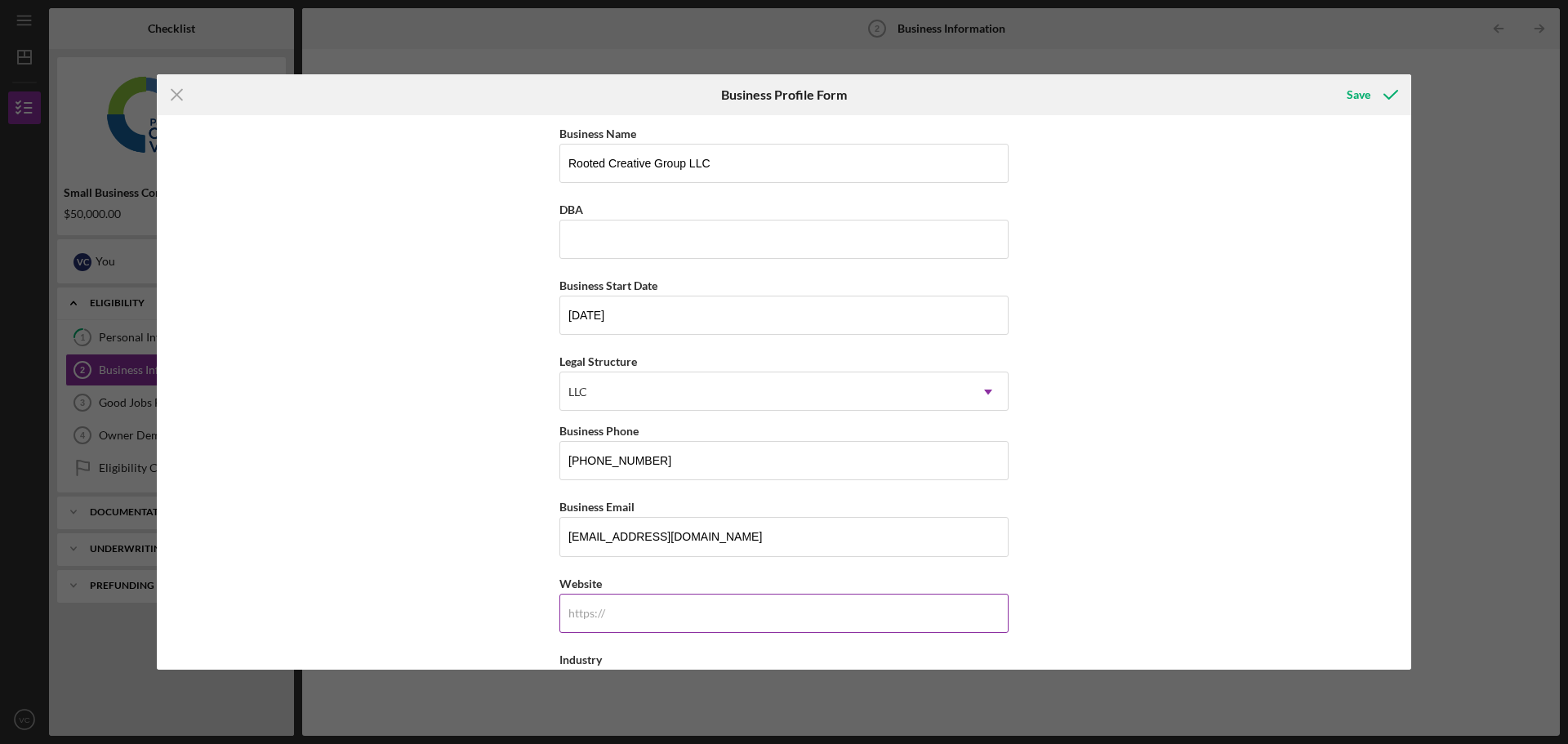
click at [758, 605] on input "Website" at bounding box center [784, 613] width 449 height 39
type input "[DOMAIN_NAME]"
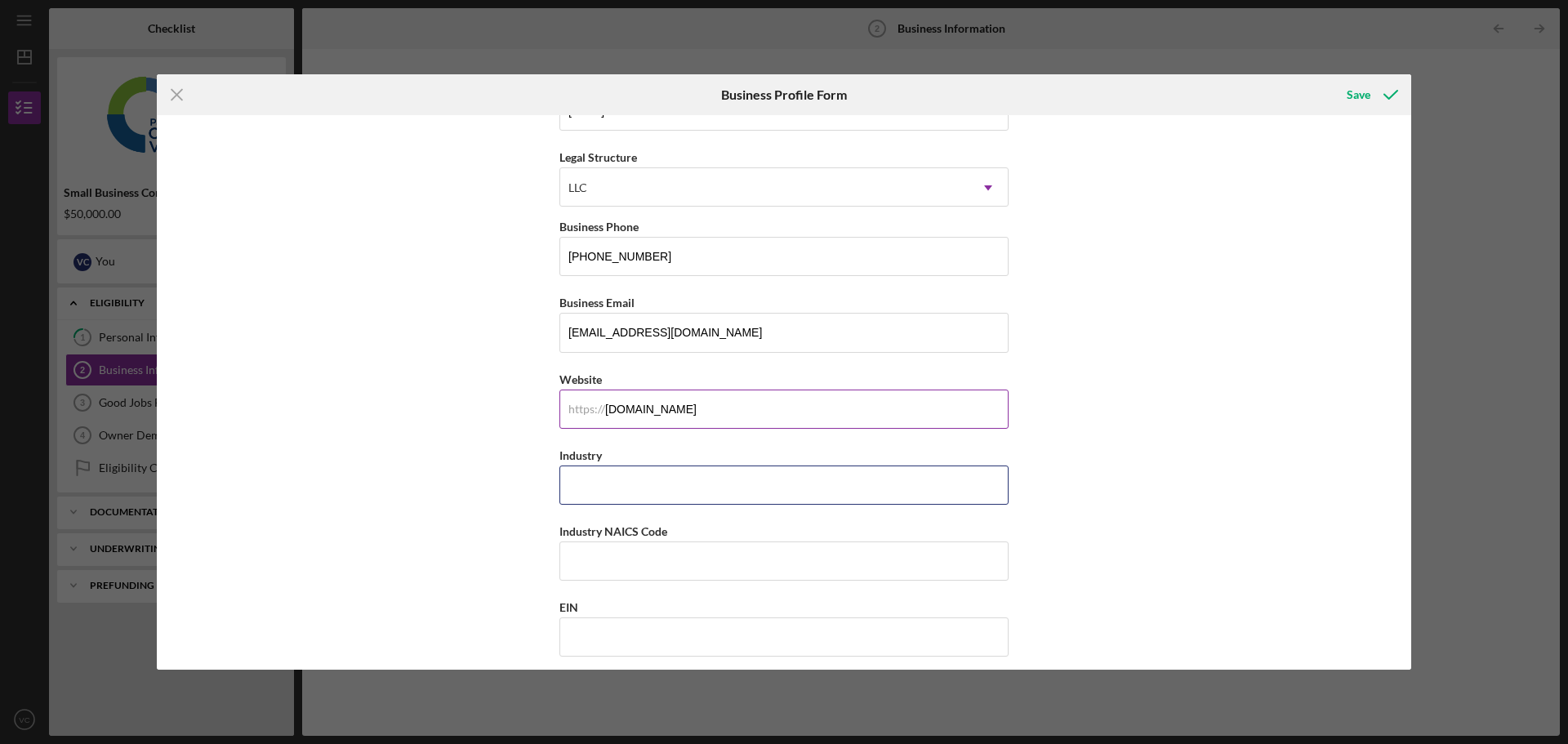
scroll to position [448, 0]
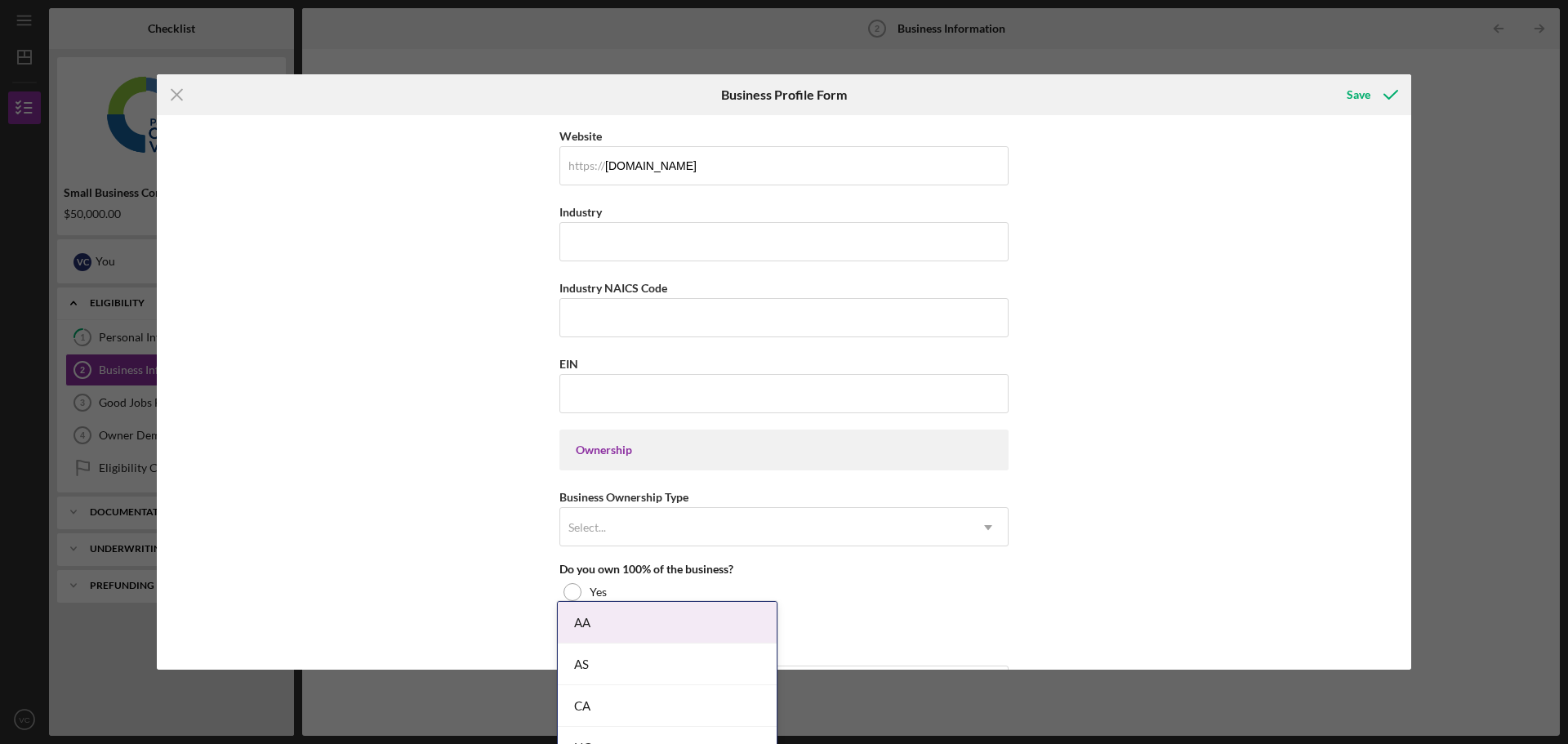
click at [439, 425] on div "Business Name Rooted Creative Group LLC DBA Business Start Date [DATE] Legal St…" at bounding box center [784, 392] width 1255 height 555
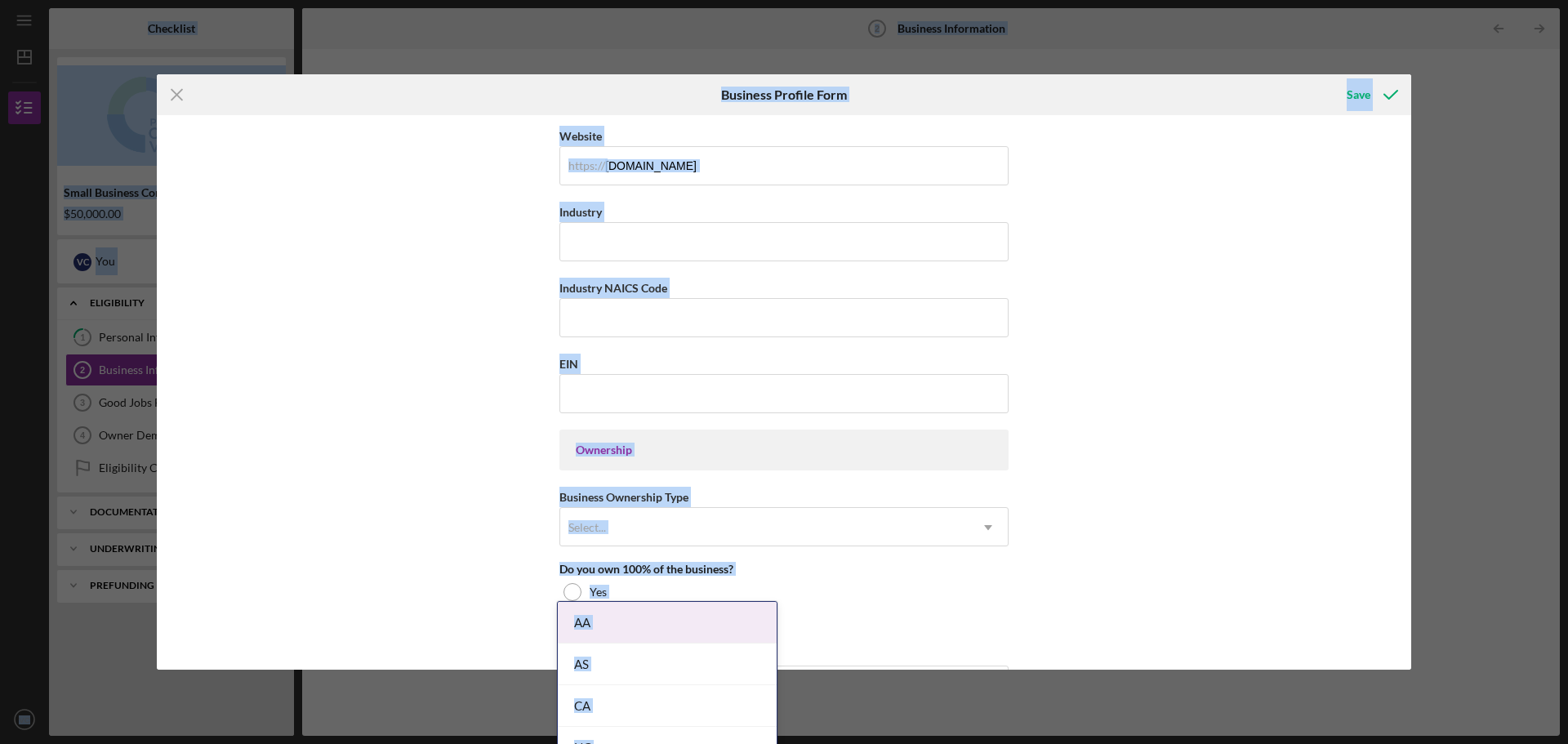
copy body "Checklist Small Business Community Loan $50,000.00 V C You Icon/Expander Eligib…"
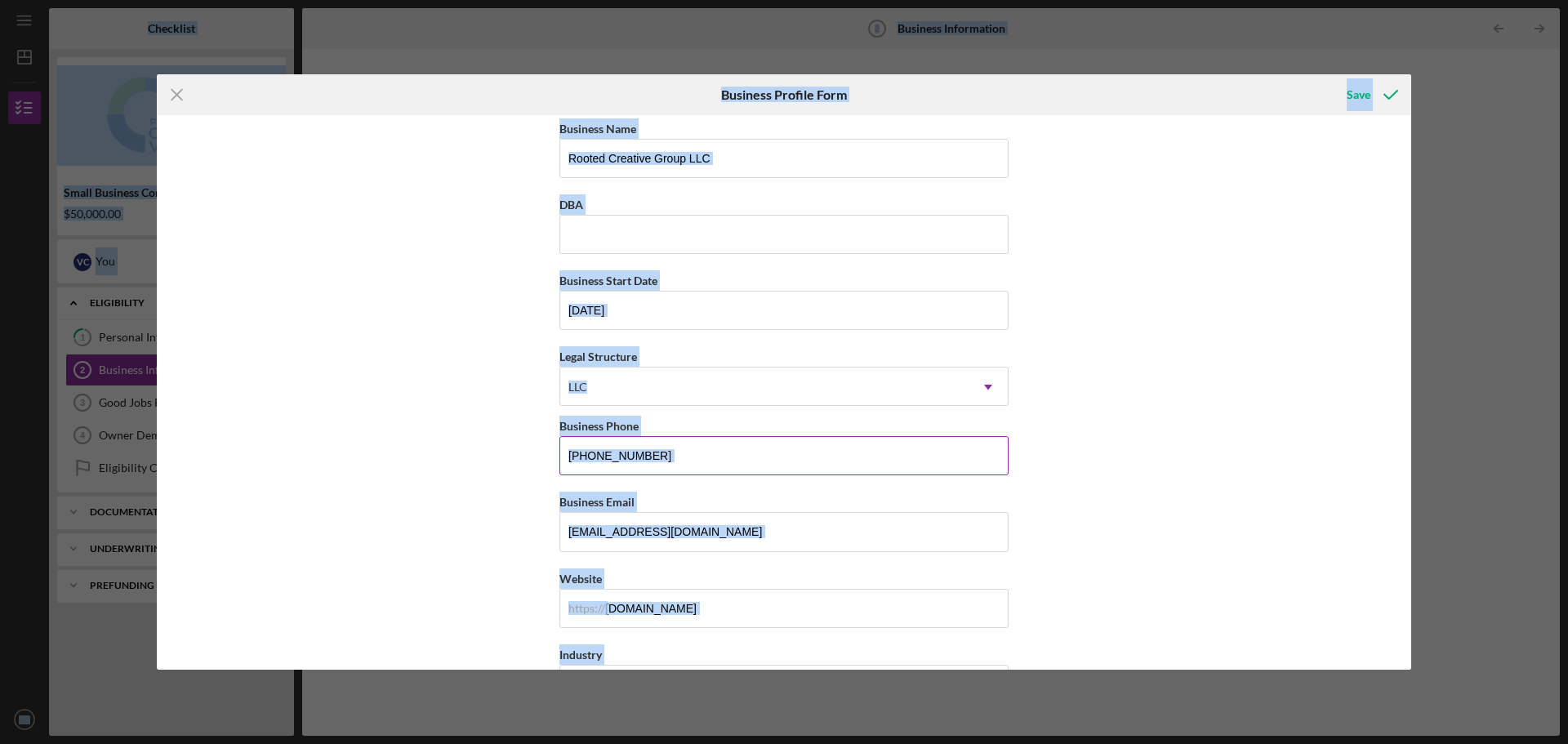
scroll to position [0, 0]
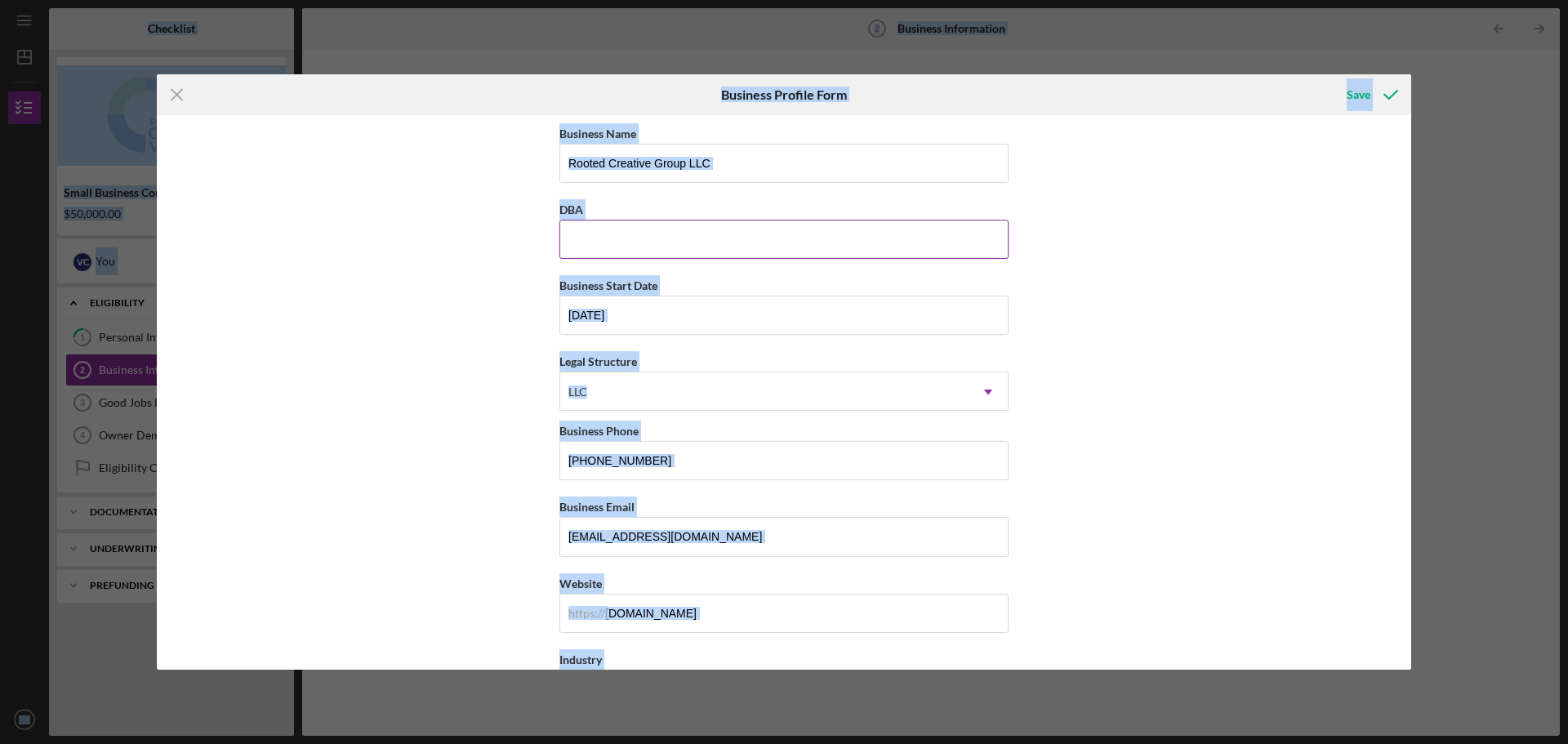
click at [630, 237] on input "DBA" at bounding box center [784, 238] width 449 height 39
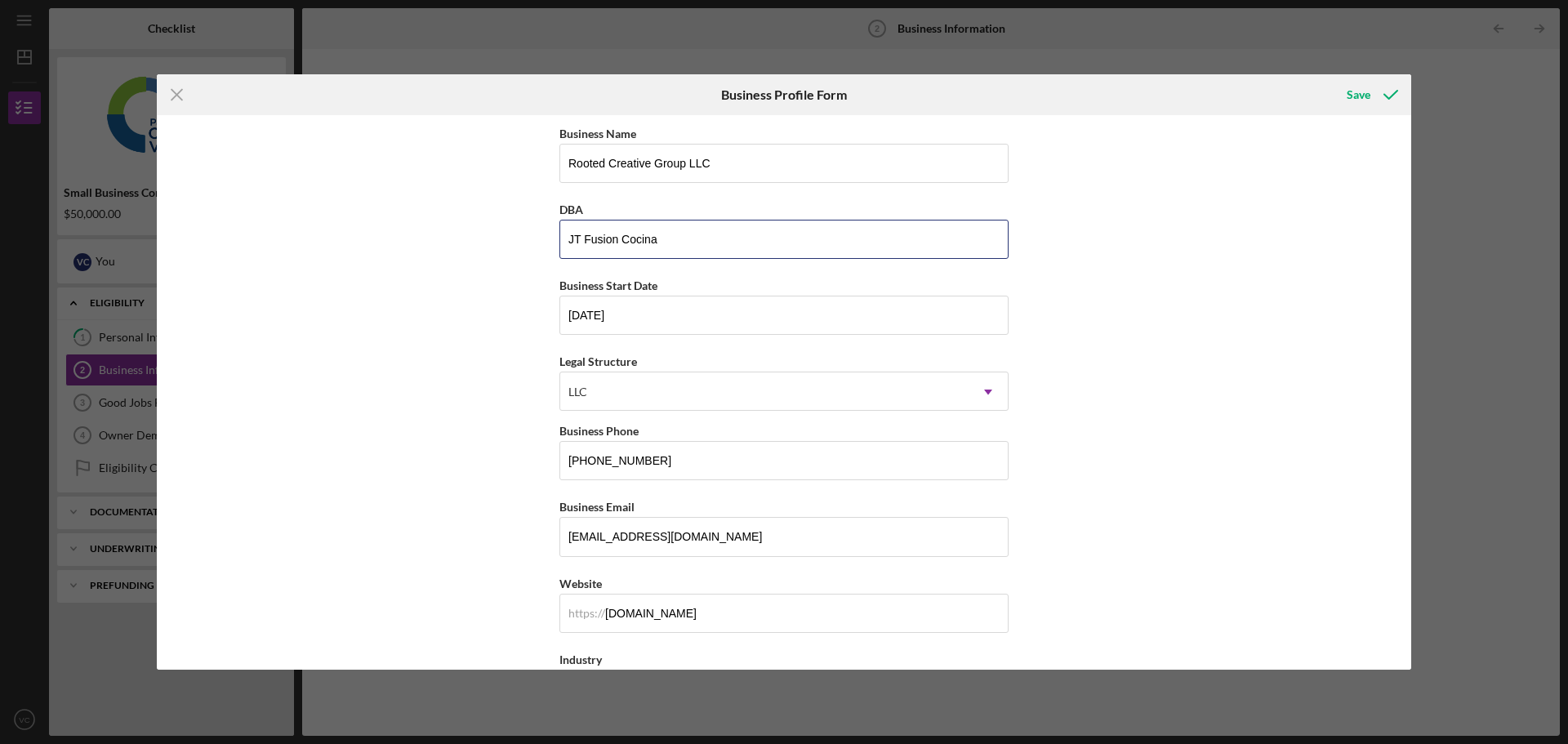
type input "JT Fusion Cocina"
click at [673, 465] on input "[PHONE_NUMBER]" at bounding box center [784, 460] width 449 height 39
click at [665, 469] on input "[PHONE_NUMBER]" at bounding box center [784, 460] width 449 height 39
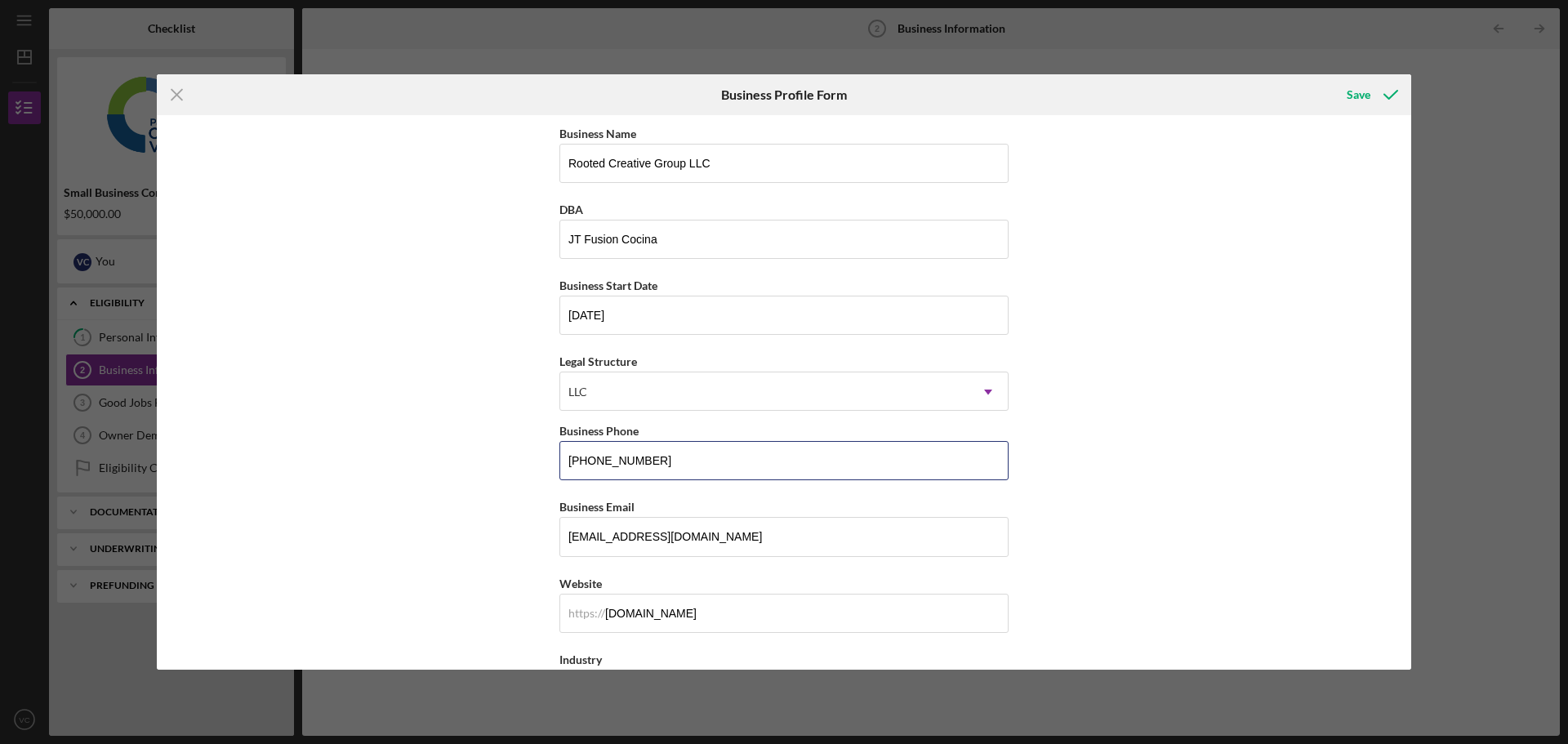
drag, startPoint x: 665, startPoint y: 469, endPoint x: 401, endPoint y: 458, distance: 264.2
click at [401, 458] on div "Business Name Rooted Creative Group LLC DBA JT Fusion Cocina Business Start Dat…" at bounding box center [784, 392] width 1255 height 555
click at [684, 441] on input "[PHONE_NUMBER]" at bounding box center [784, 460] width 449 height 39
click at [691, 469] on input "[PHONE_NUMBER]" at bounding box center [784, 460] width 449 height 39
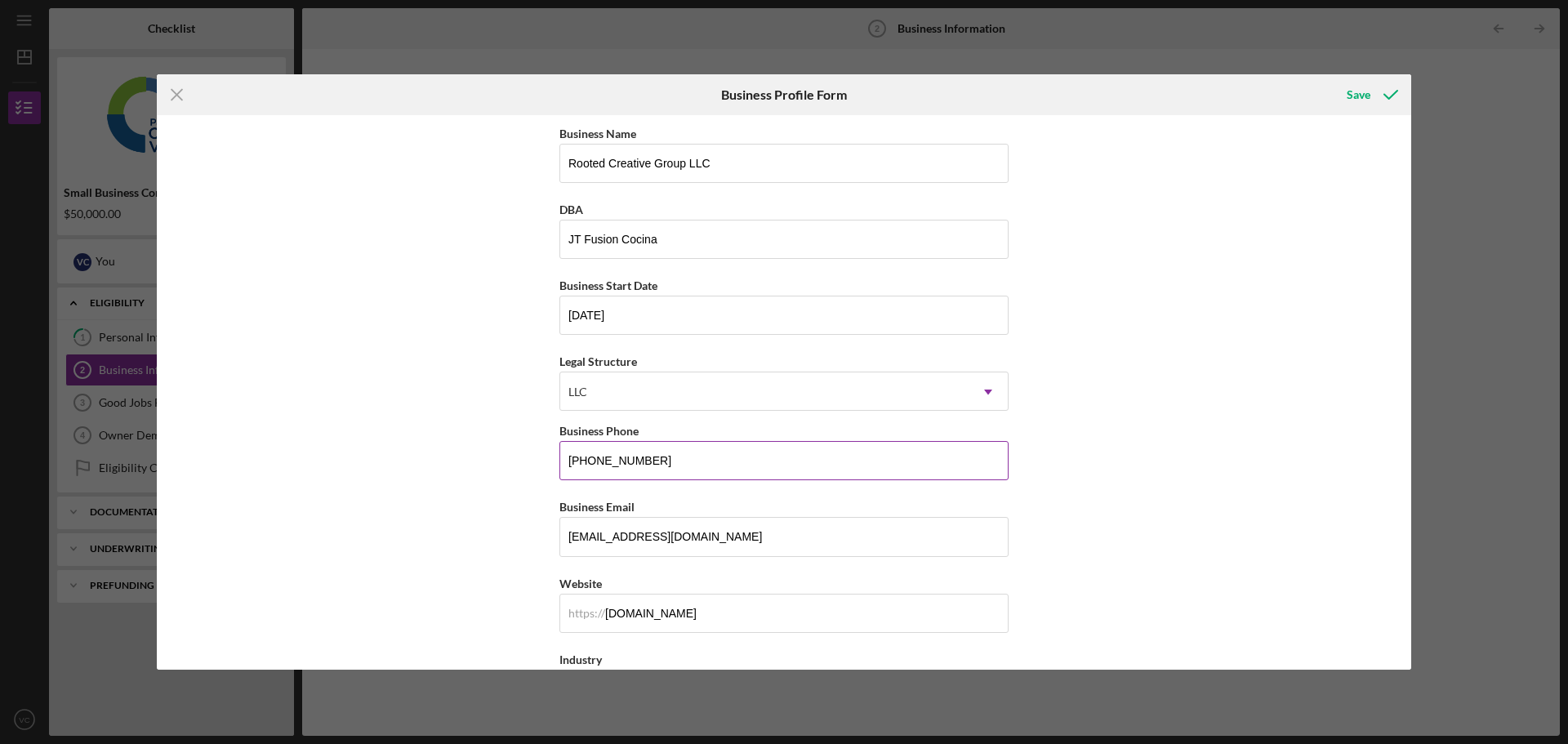
click at [690, 469] on input "[PHONE_NUMBER]" at bounding box center [784, 460] width 449 height 39
type input "[PHONE_NUMBER]"
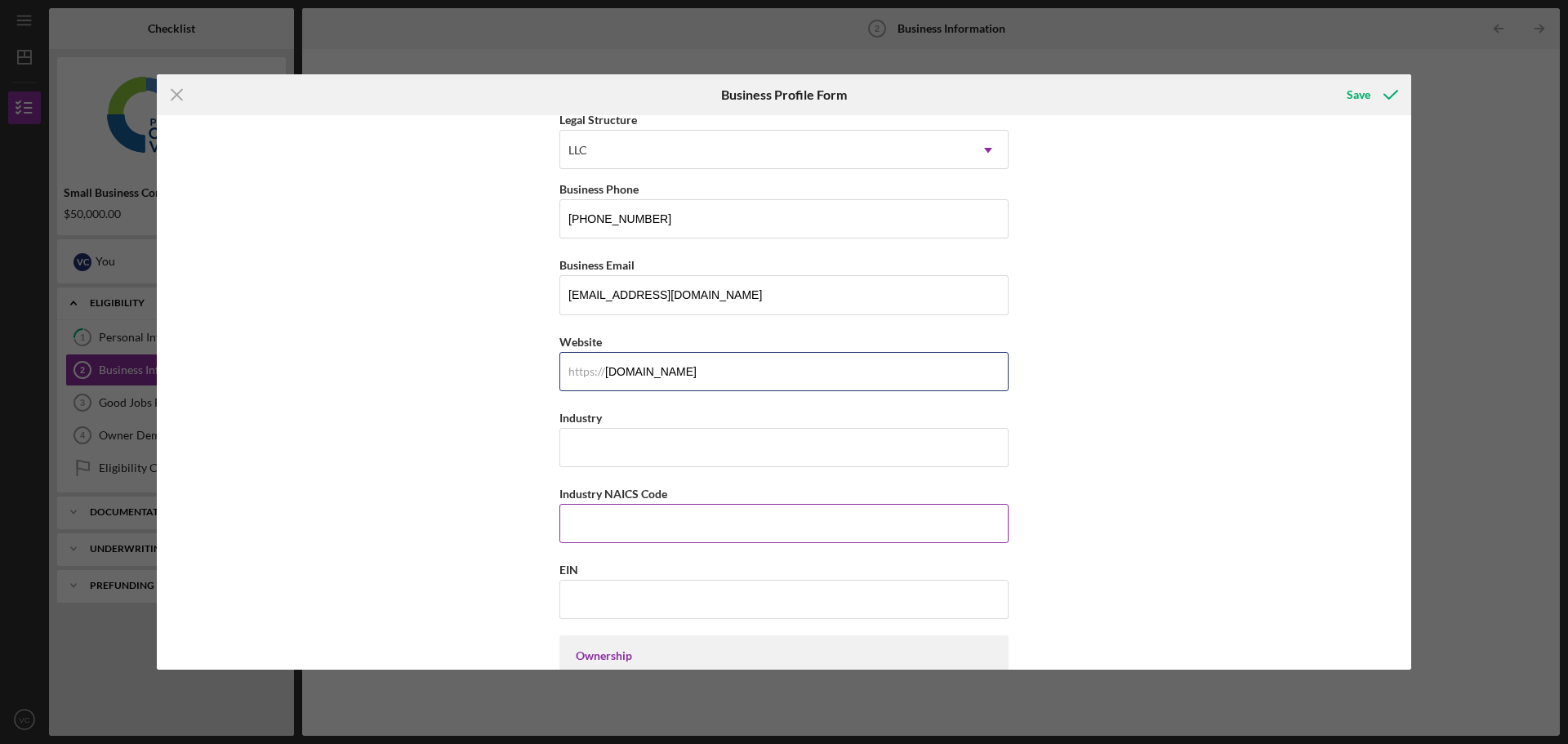
scroll to position [245, 0]
click at [725, 219] on input "[PHONE_NUMBER]" at bounding box center [784, 215] width 449 height 39
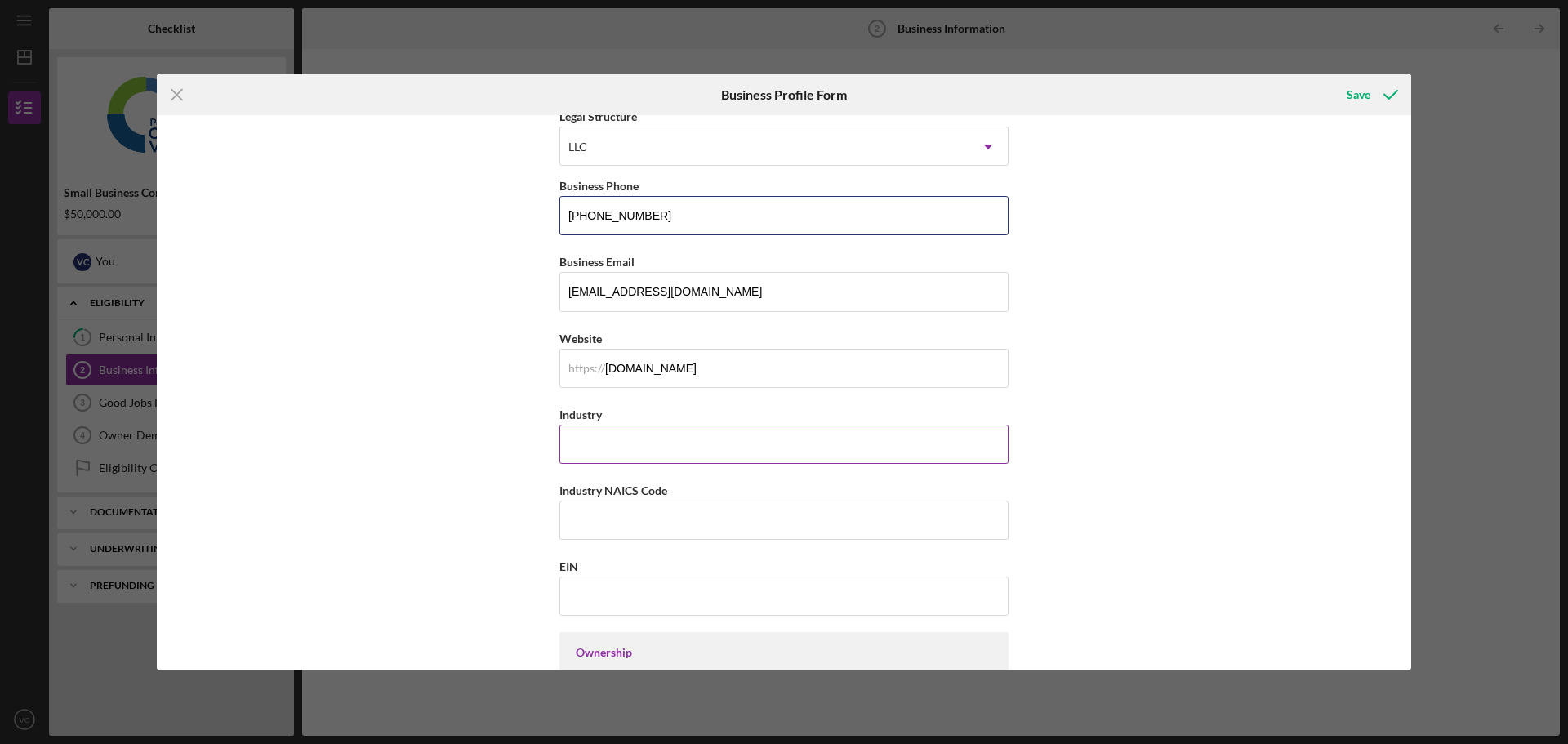
type input "[PHONE_NUMBER]"
click at [706, 449] on input "Industry" at bounding box center [784, 444] width 449 height 39
click at [659, 452] on input "Industry" at bounding box center [784, 444] width 449 height 39
click at [665, 510] on input "Industry NAICS Code" at bounding box center [784, 520] width 449 height 39
paste input "541613"
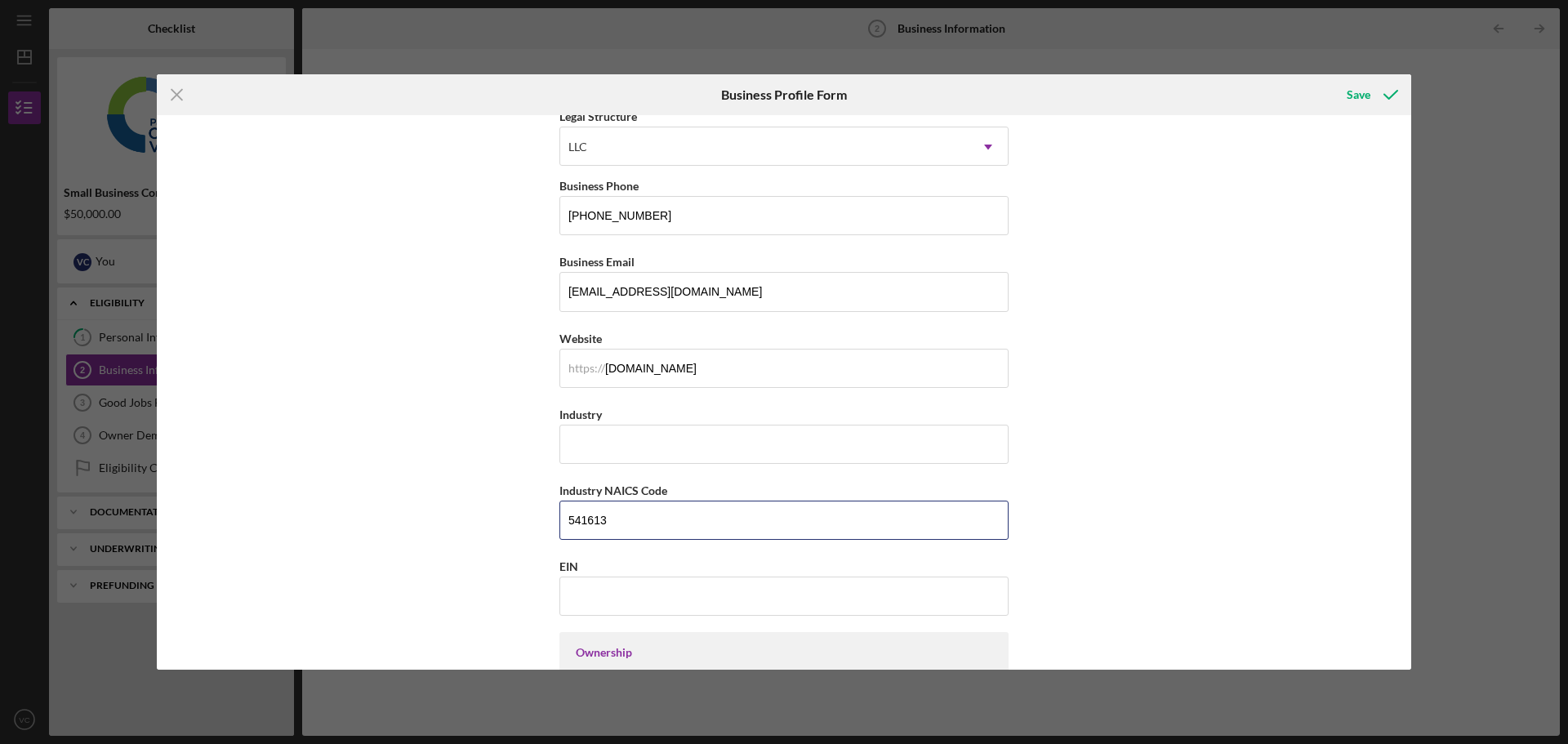
type input "541613"
click at [614, 440] on input "Industry" at bounding box center [784, 444] width 449 height 39
paste input "Creative Services / Catering & Event Production"
type input "Creative Services / Catering & Event Production"
click at [711, 583] on input "EIN" at bounding box center [784, 595] width 449 height 39
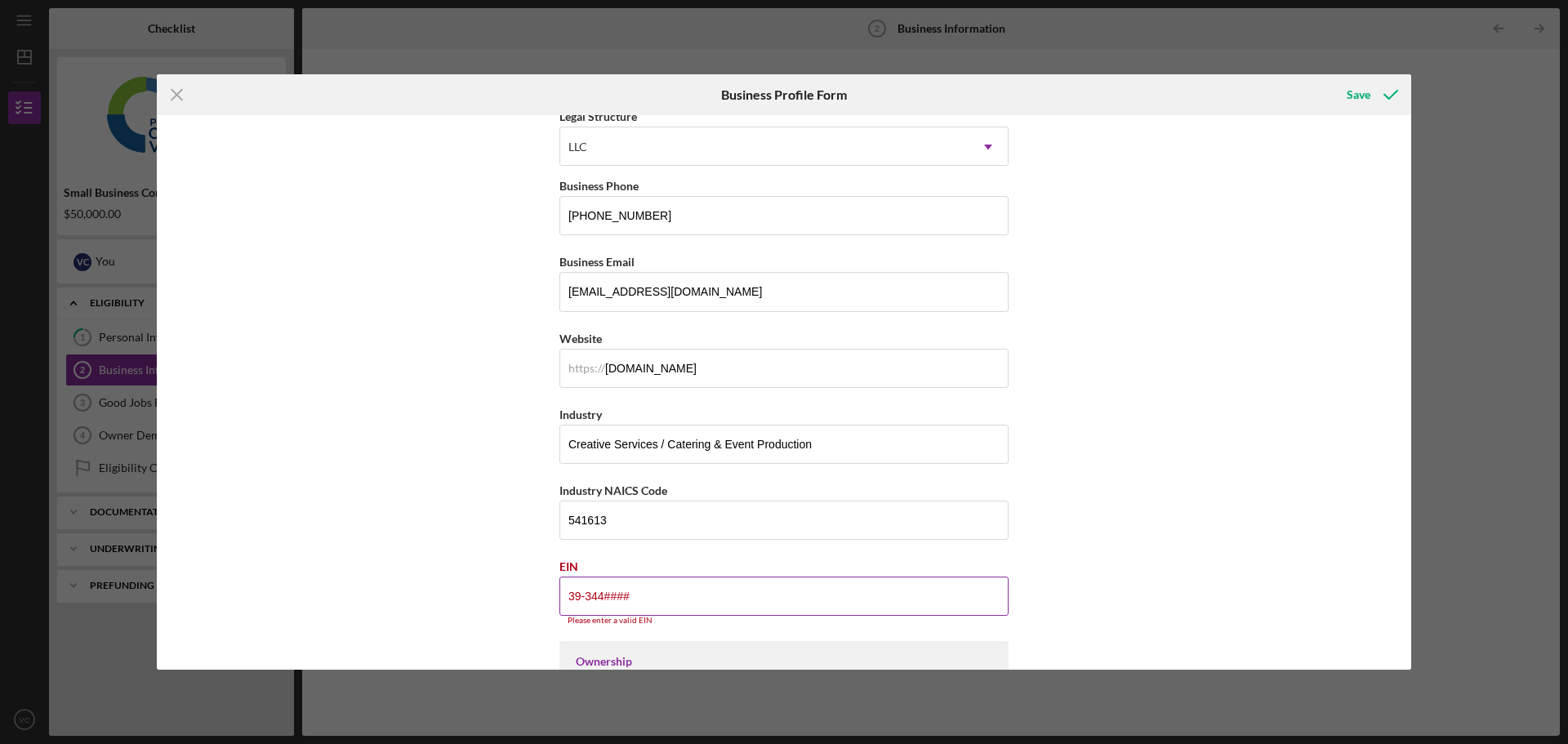
click at [667, 609] on input "39-344####" at bounding box center [784, 595] width 449 height 39
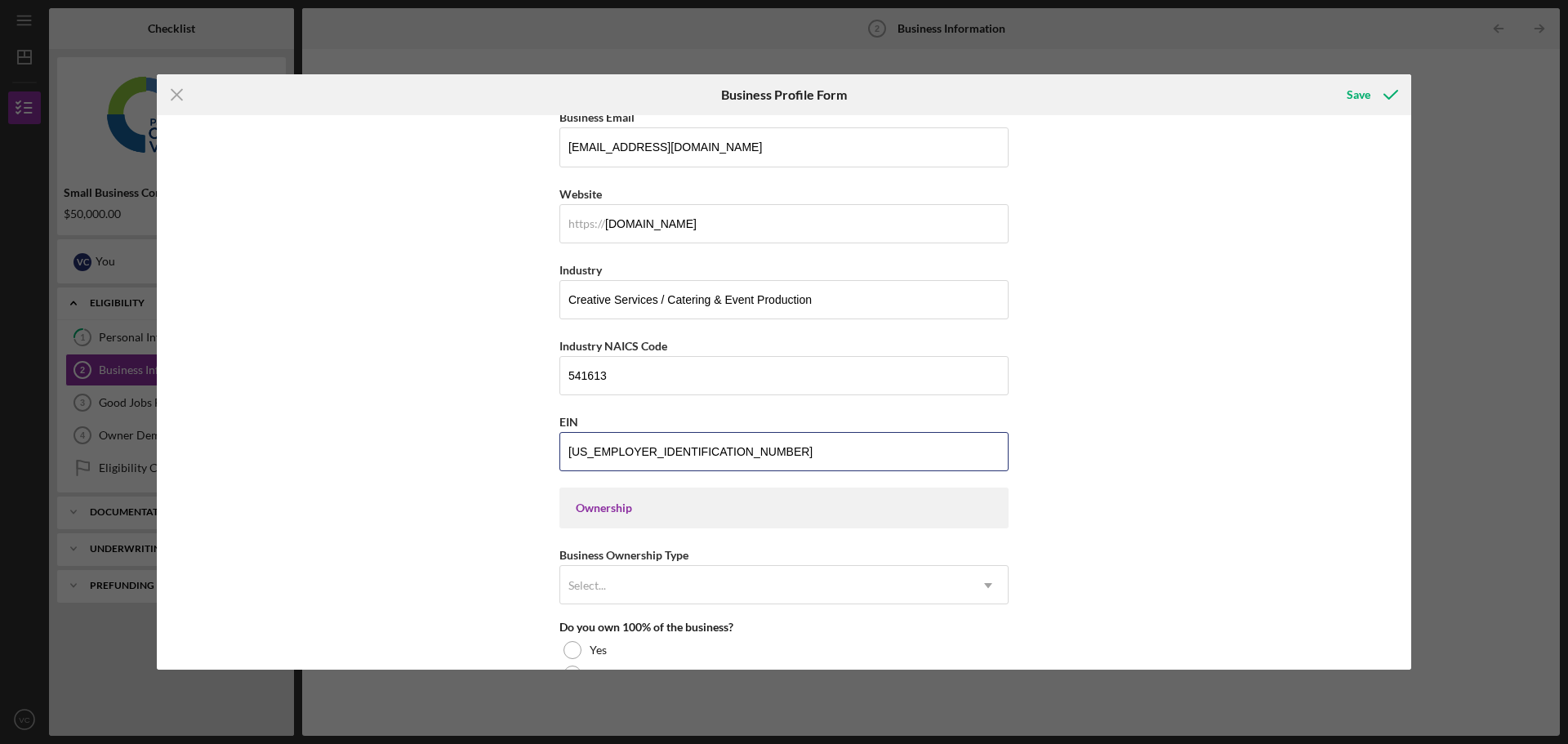
scroll to position [572, 0]
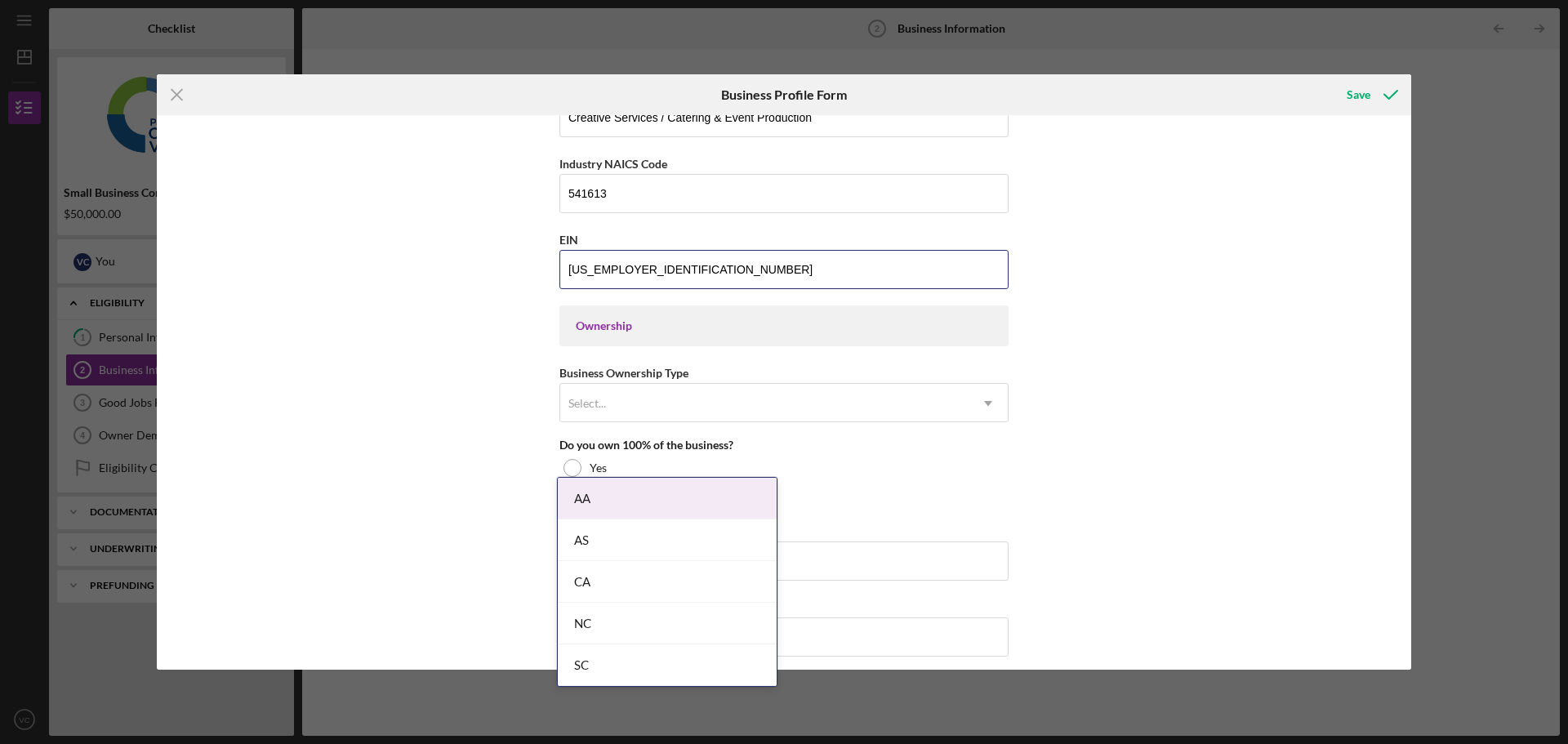
type input "[US_EMPLOYER_IDENTIFICATION_NUMBER]"
drag, startPoint x: 437, startPoint y: 430, endPoint x: 554, endPoint y: 409, distance: 118.9
click at [437, 430] on div "Business Name Rooted Creative Group LLC DBA JT Fusion Cocina Business Start Dat…" at bounding box center [784, 392] width 1255 height 555
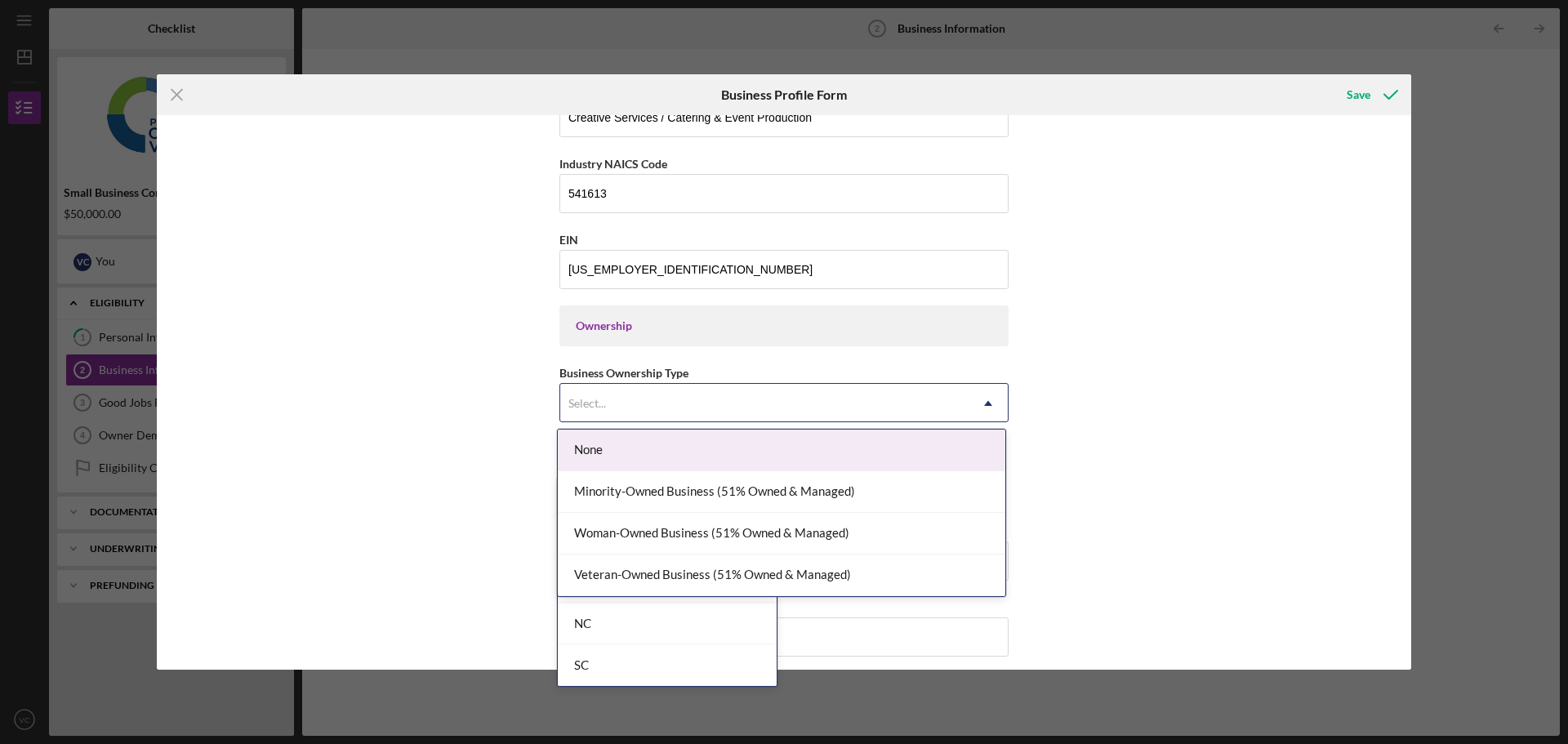
click at [707, 385] on div "Select..." at bounding box center [764, 403] width 409 height 37
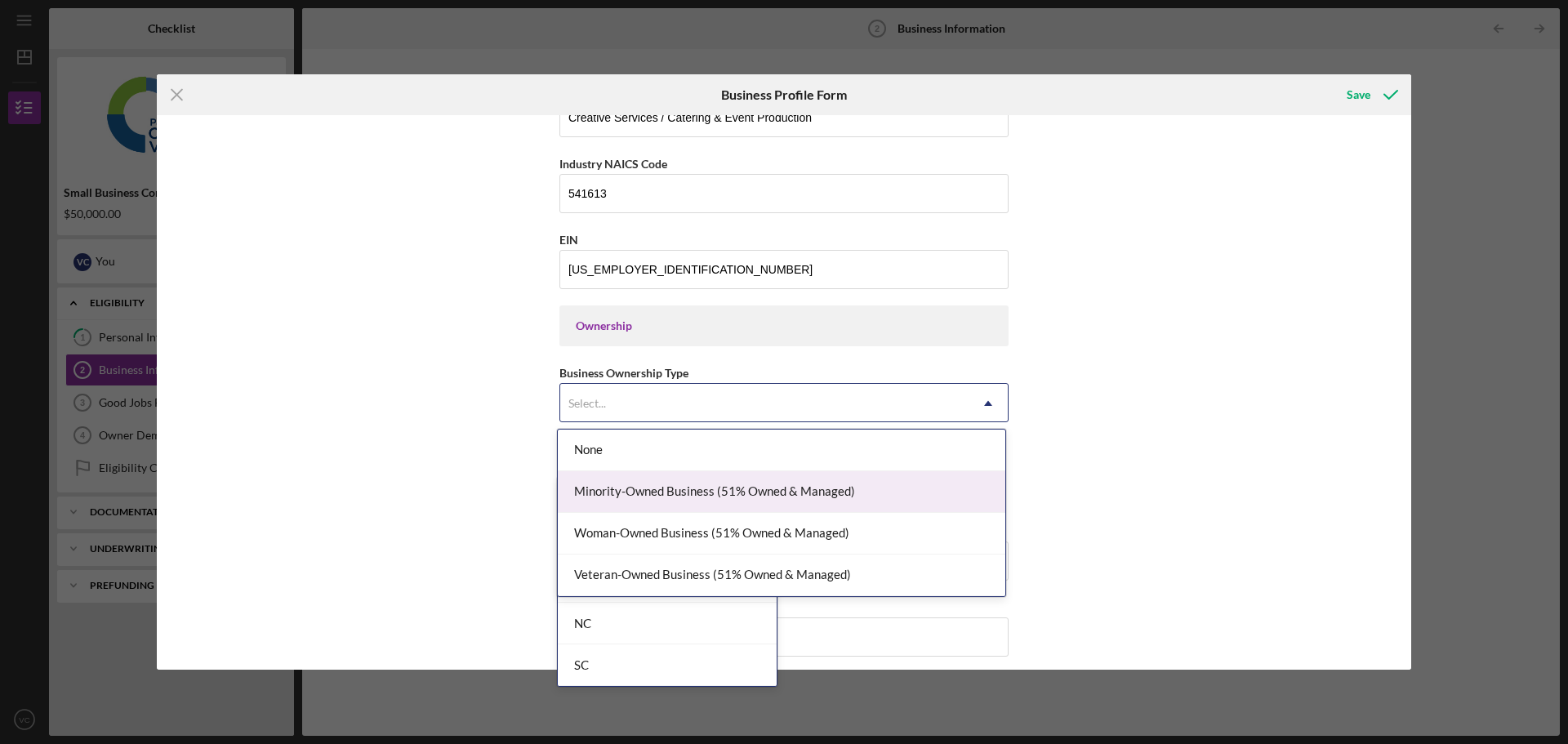
click at [821, 505] on div "Minority-Owned Business (51% Owned & Managed)" at bounding box center [782, 492] width 447 height 42
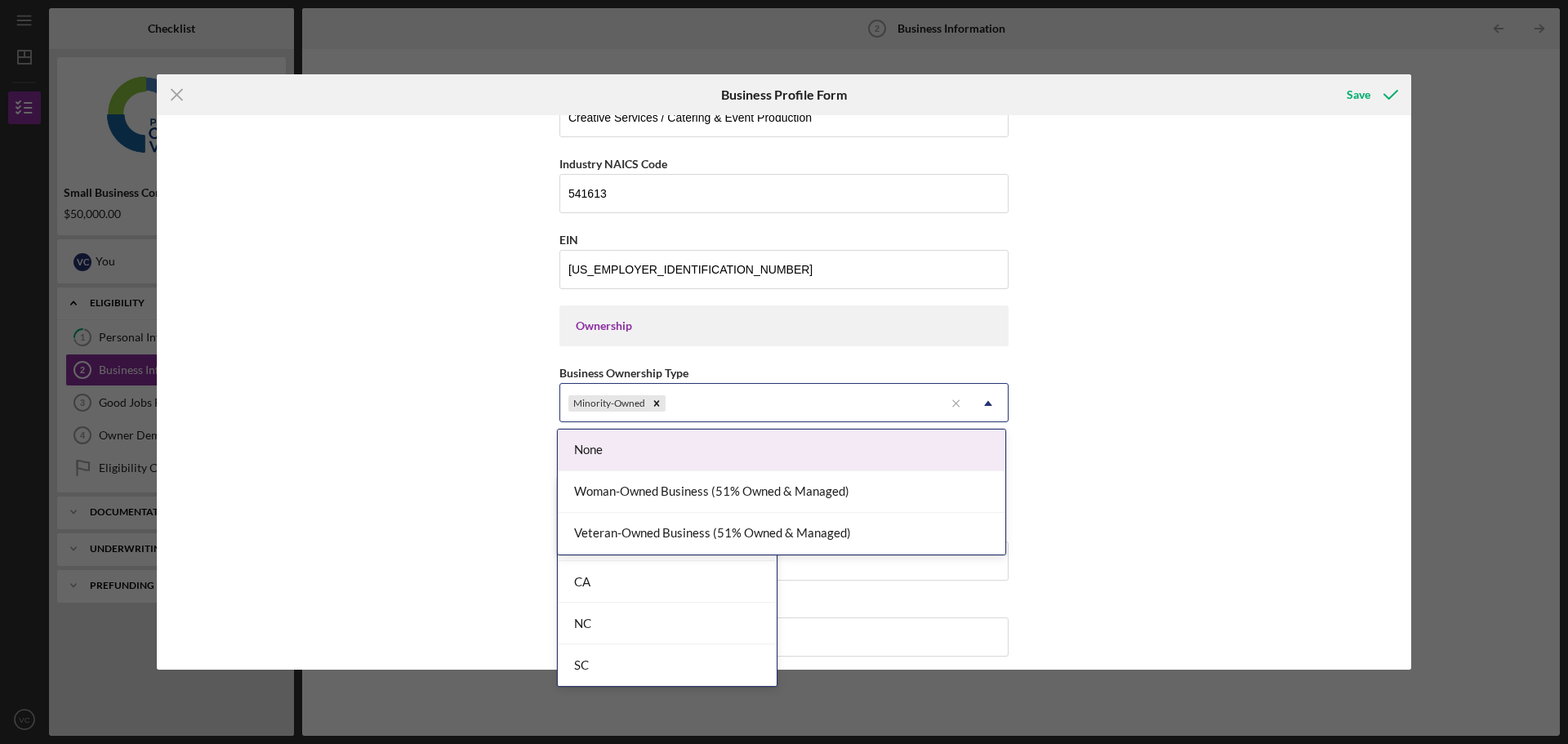
click at [776, 405] on div "Minority-Owned" at bounding box center [752, 403] width 384 height 37
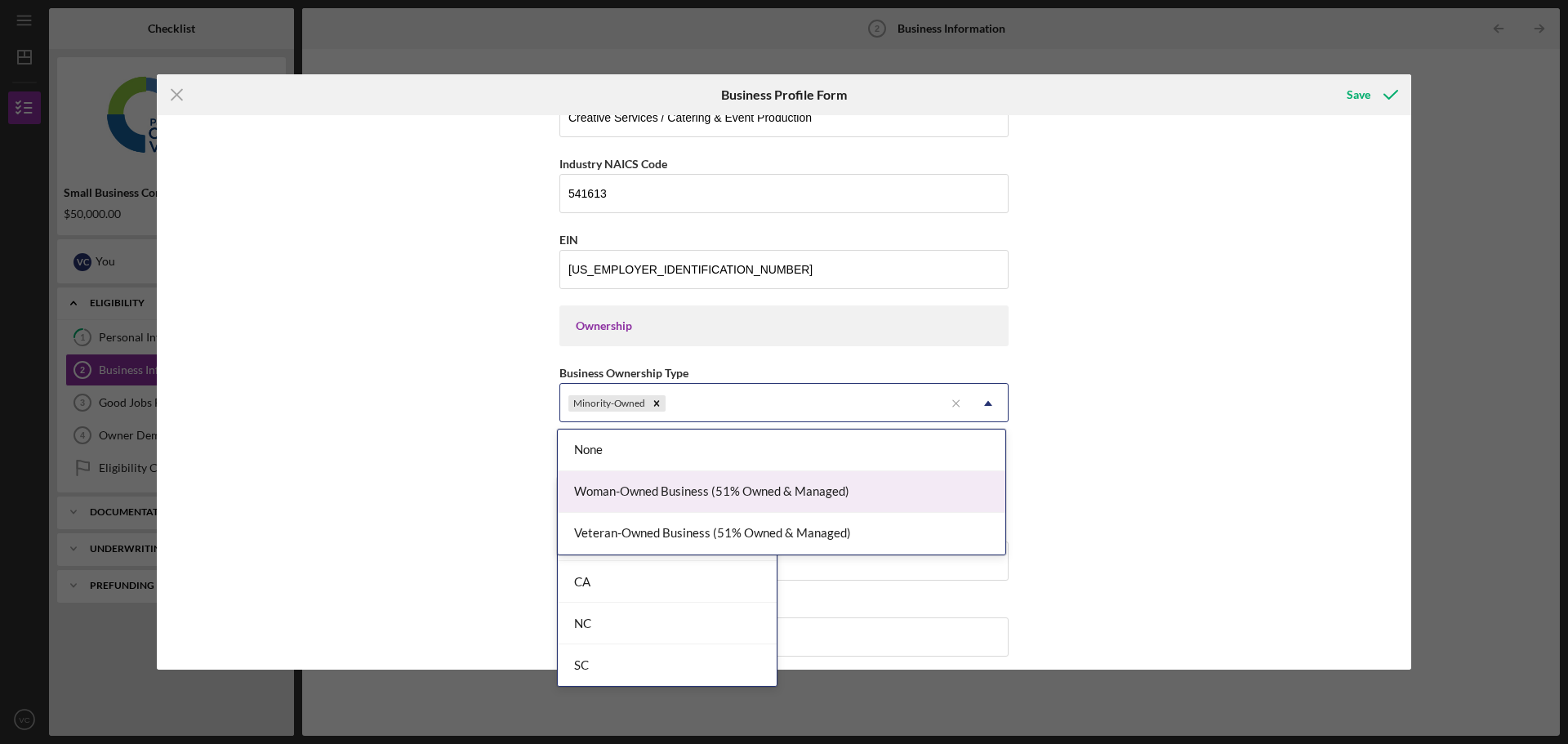
click at [765, 485] on div "Woman-Owned Business (51% Owned & Managed)" at bounding box center [782, 492] width 447 height 42
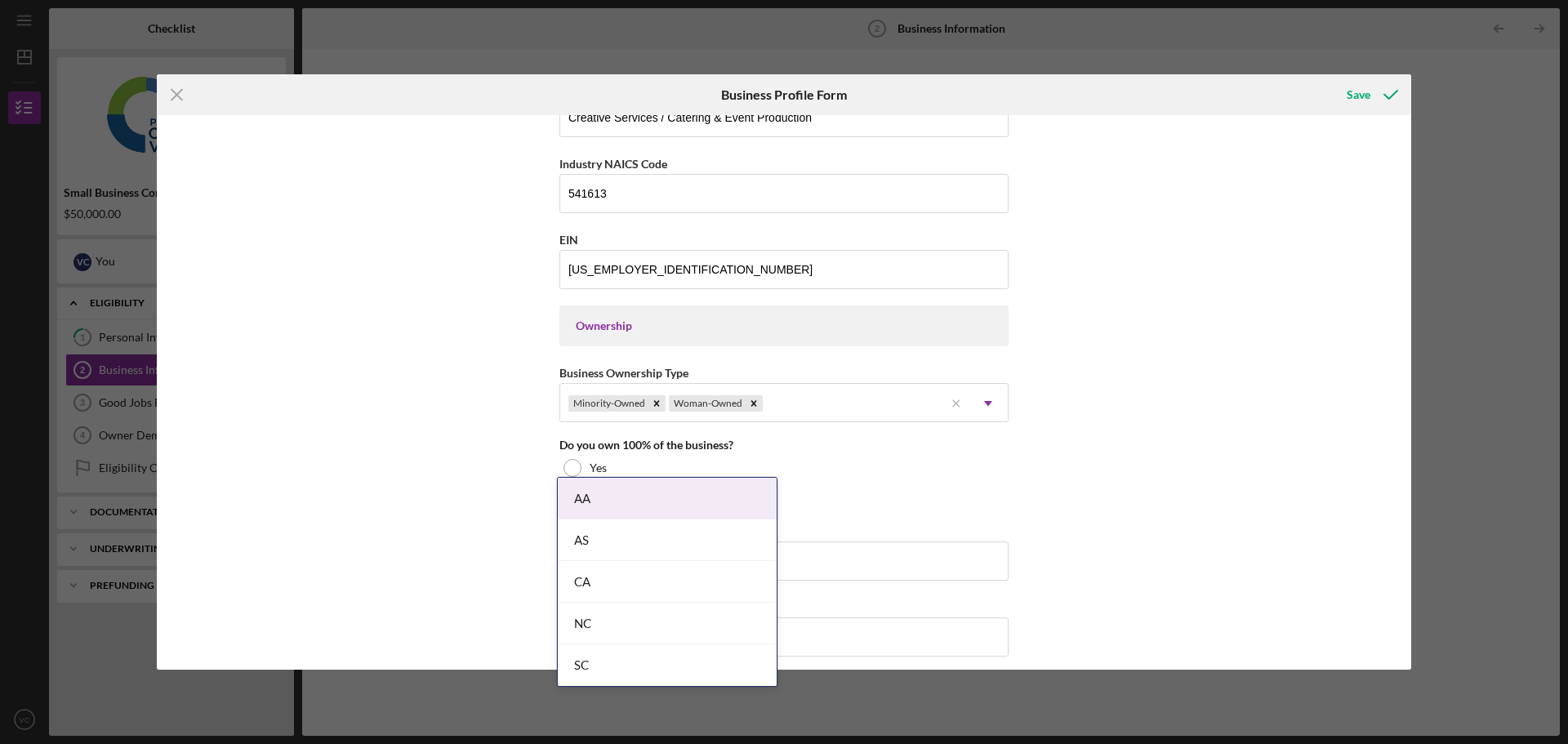
click at [504, 466] on div "Business Name Rooted Creative Group LLC DBA JT Fusion Cocina Business Start Dat…" at bounding box center [784, 392] width 1255 height 555
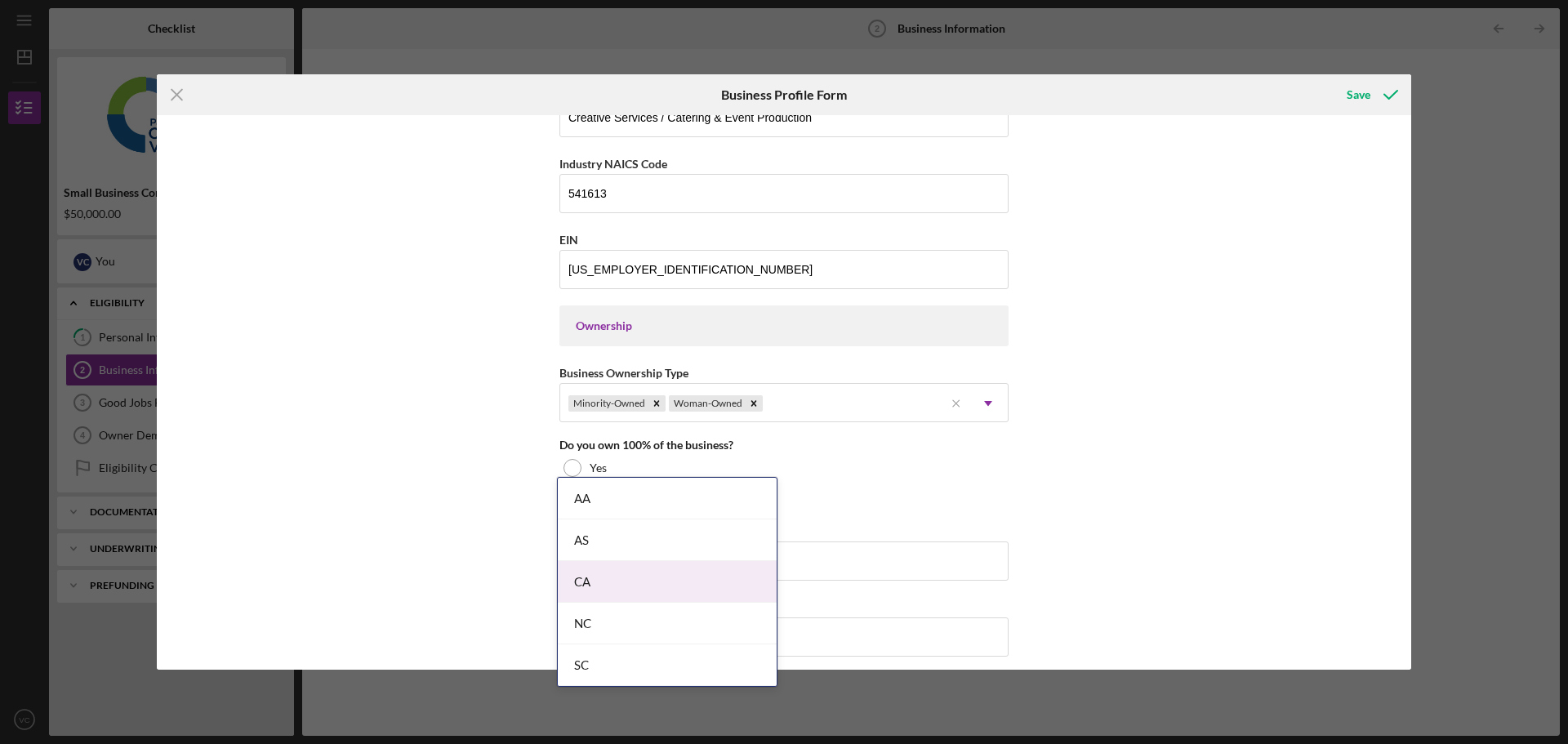
click at [605, 588] on body "Icon/Menu Business Information 2 Business Information Checklist Small Business …" at bounding box center [784, 372] width 1568 height 744
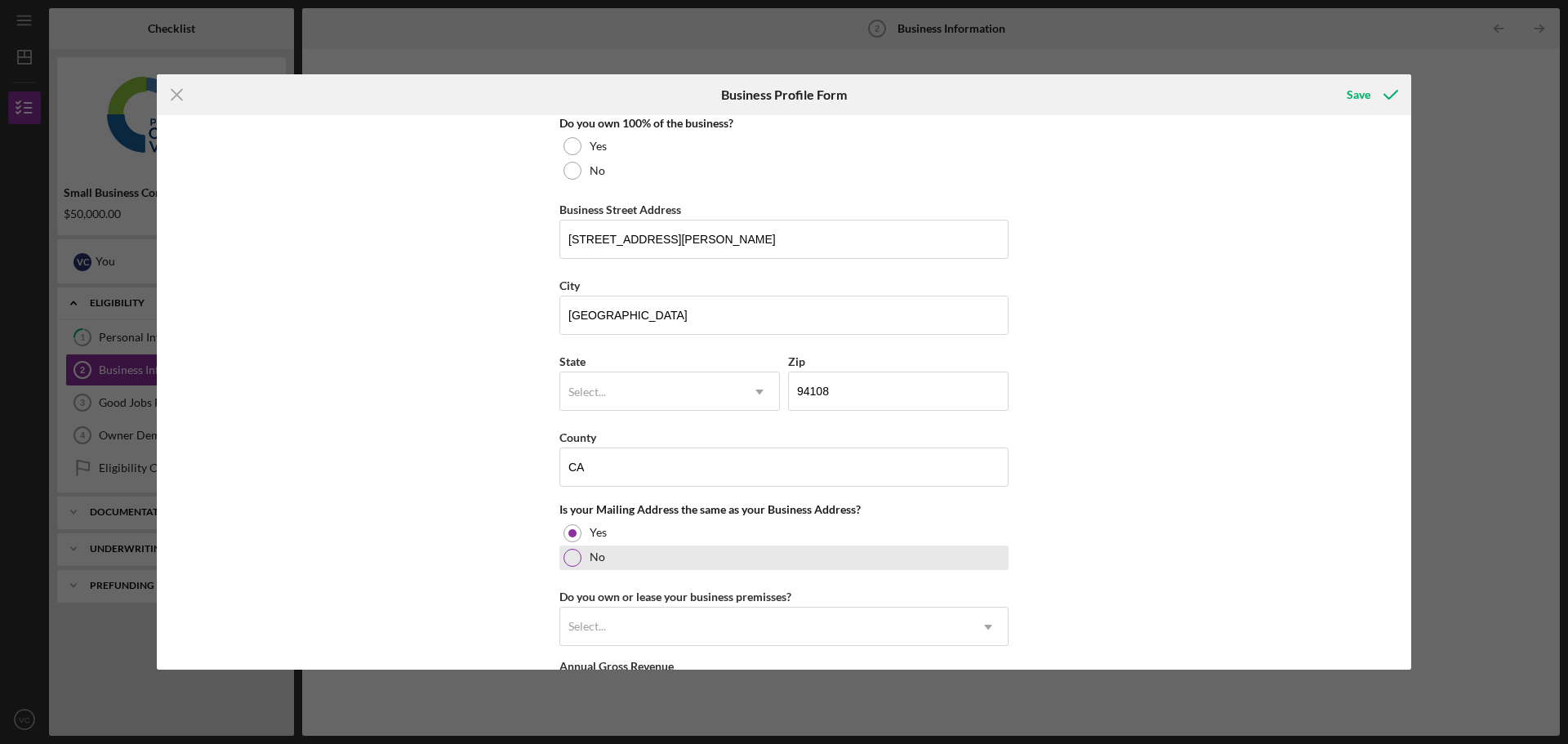
click at [647, 558] on div "No" at bounding box center [784, 557] width 449 height 24
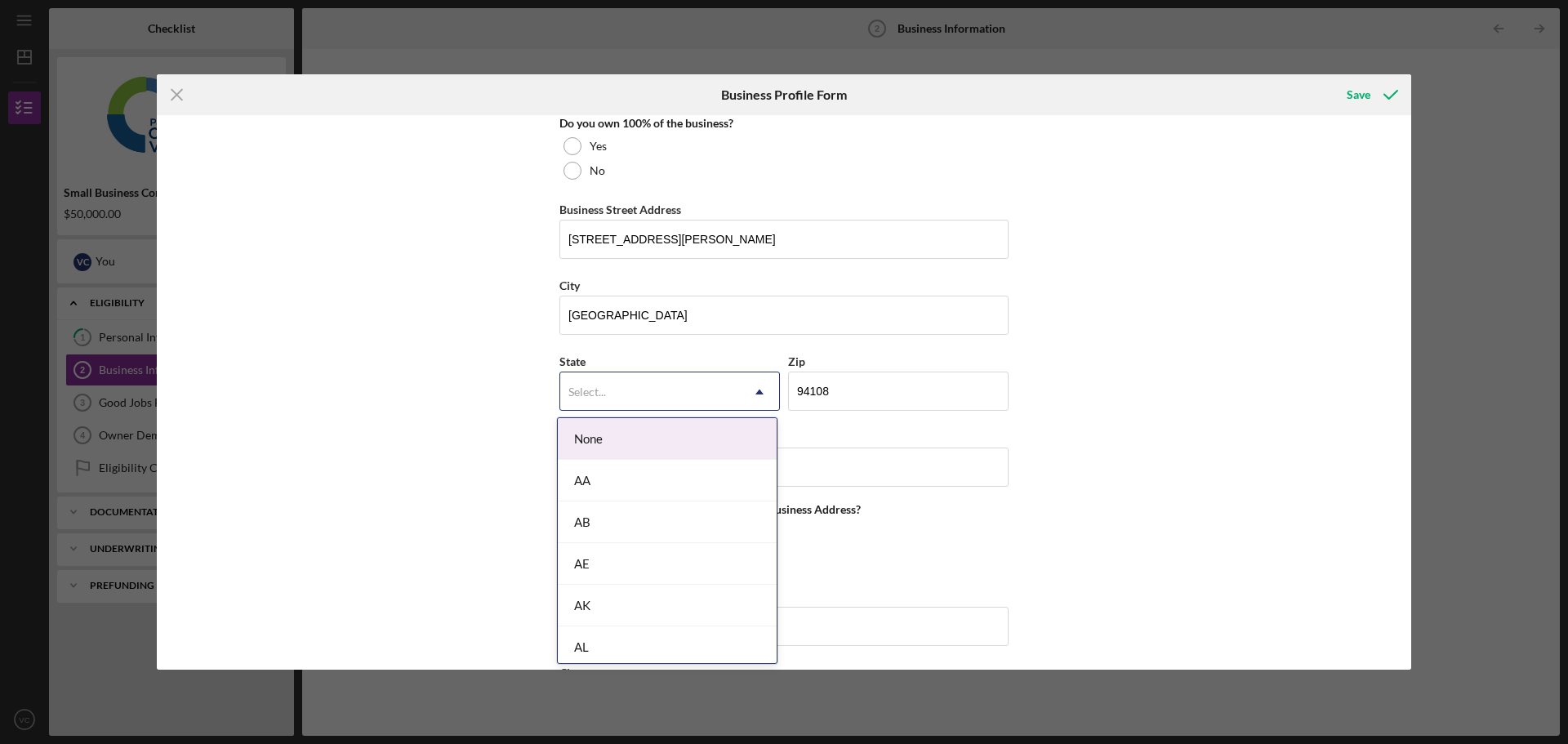
click at [666, 379] on div "Select..." at bounding box center [649, 391] width 179 height 37
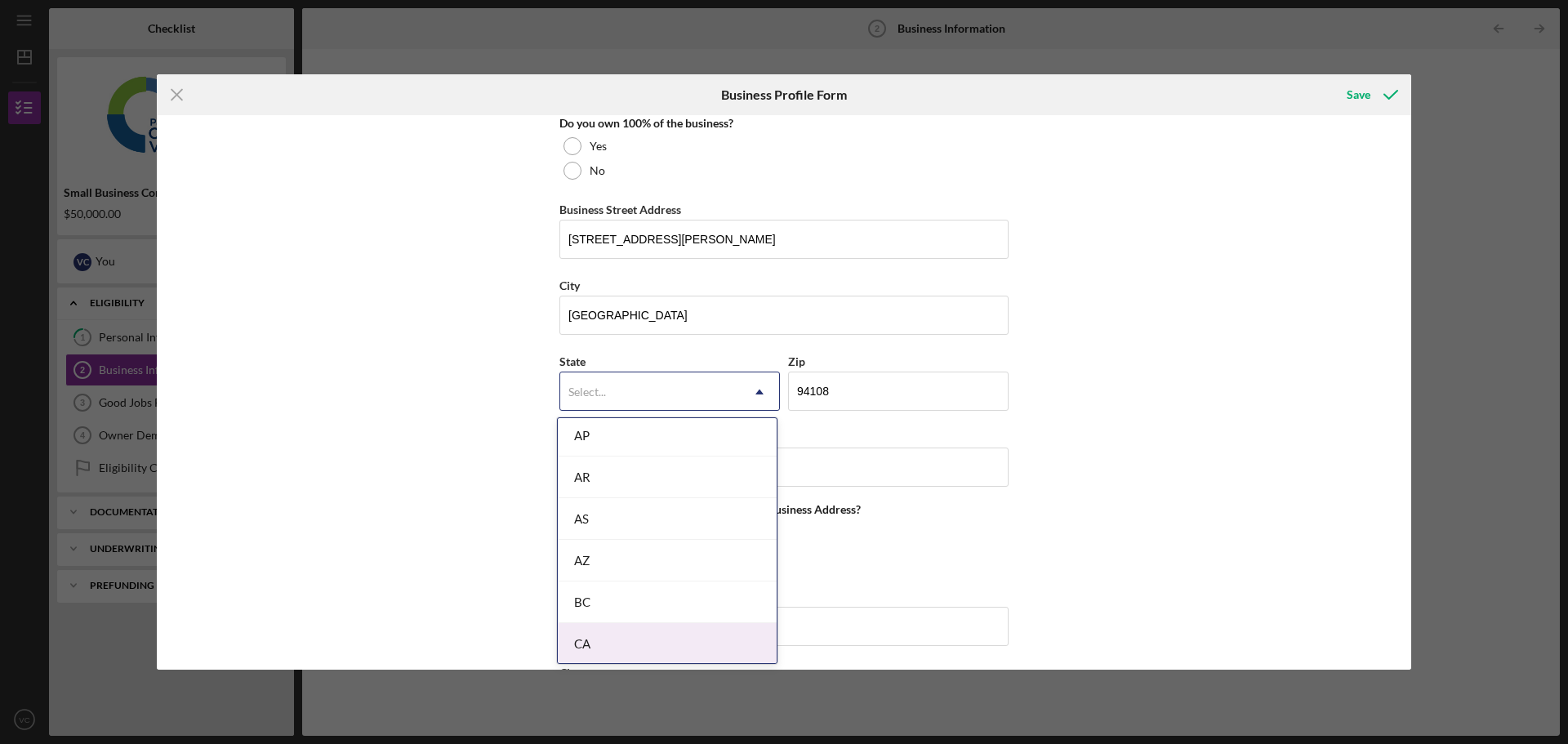
scroll to position [327, 0]
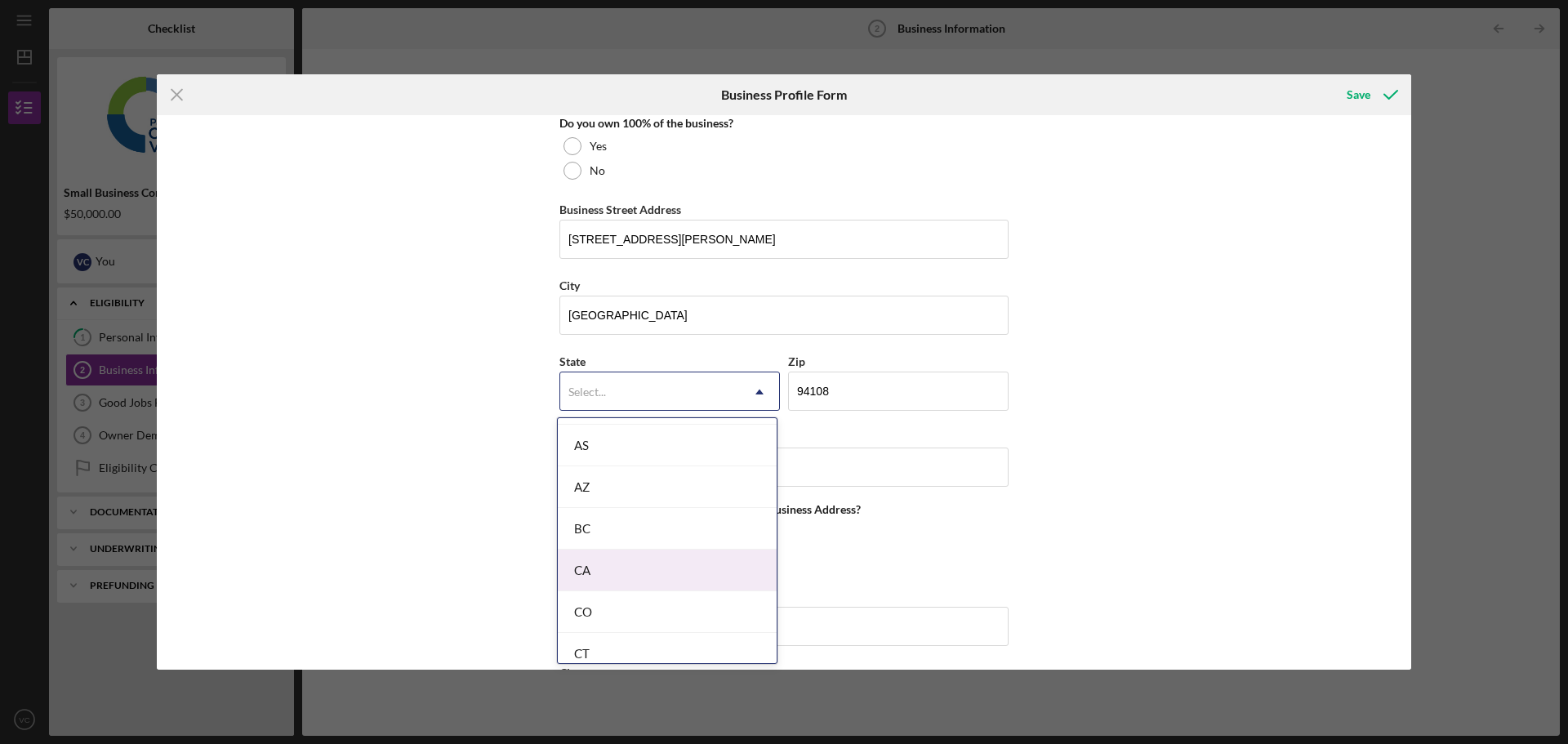
click at [630, 570] on div "CA" at bounding box center [668, 571] width 219 height 42
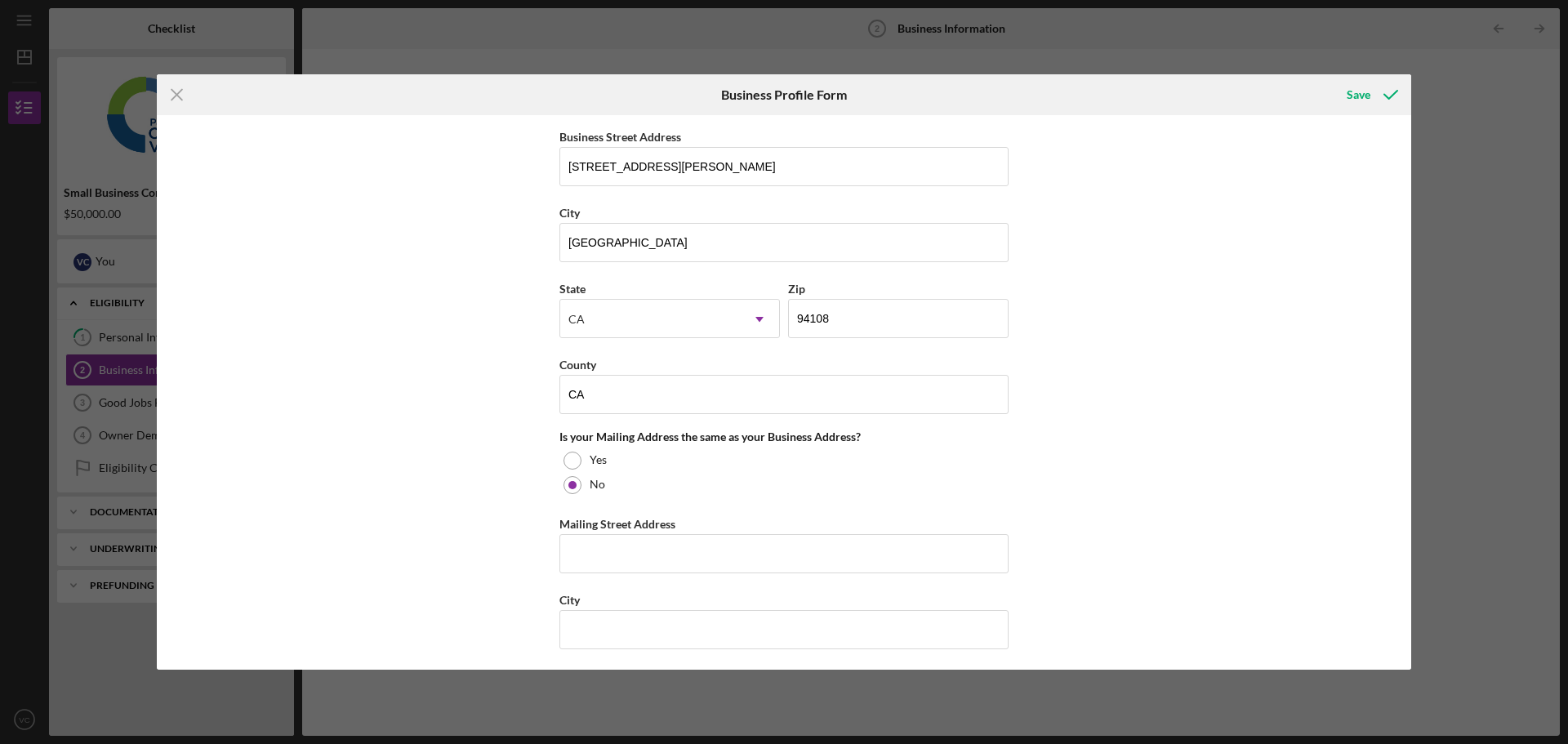
scroll to position [1057, 0]
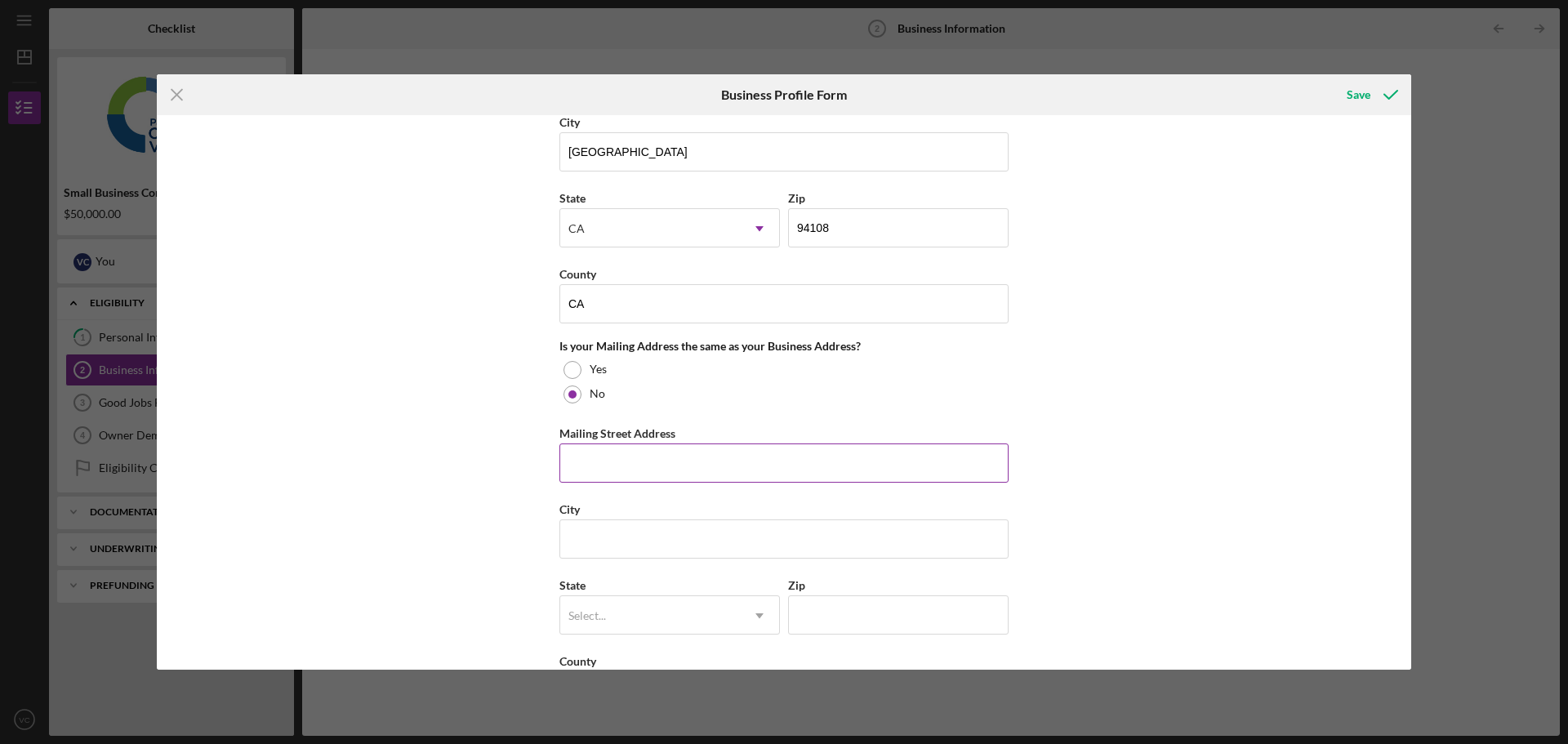
click at [708, 459] on input "Mailing Street Address" at bounding box center [784, 462] width 449 height 39
type input "[STREET_ADDRESS]"
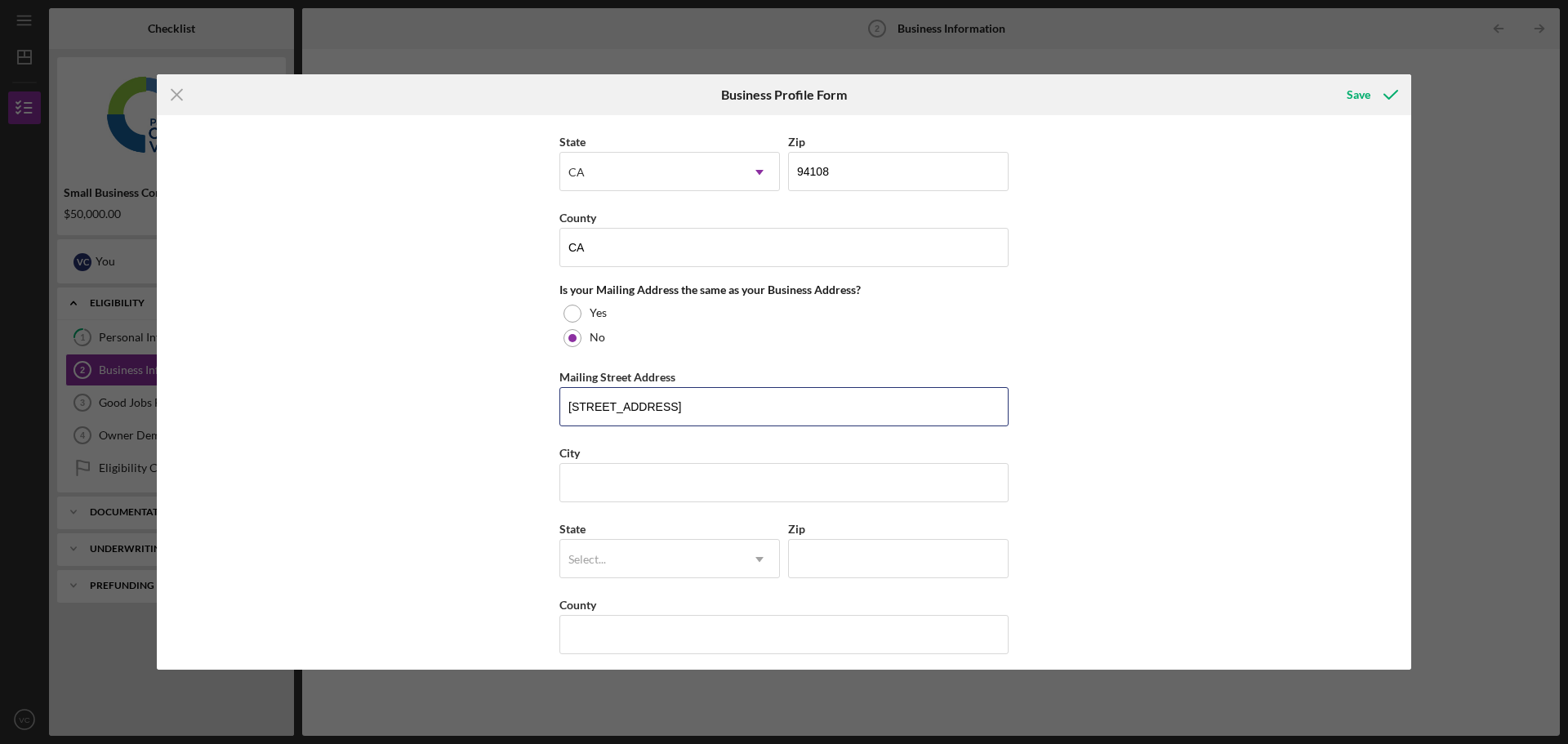
scroll to position [1139, 0]
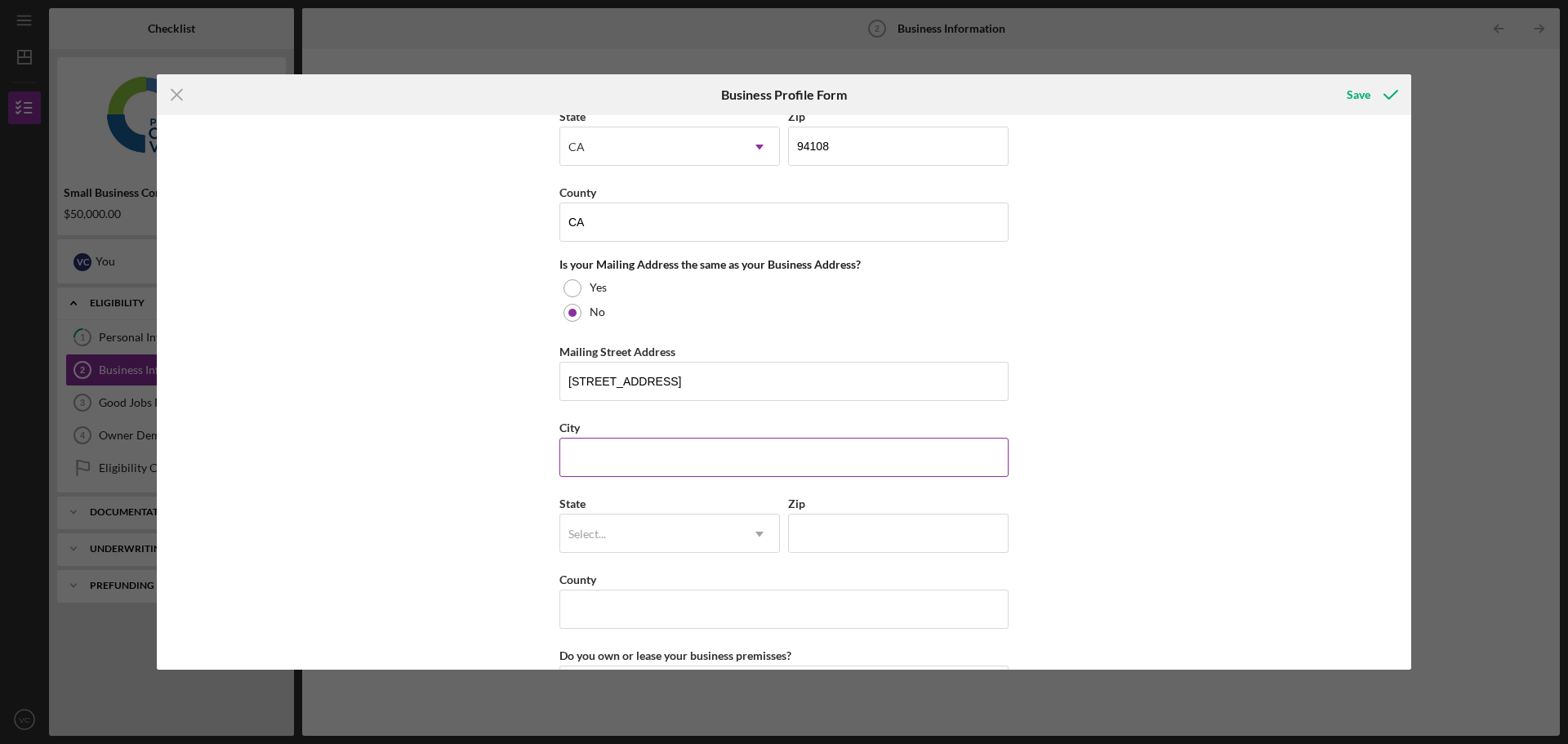
click at [642, 452] on input "City" at bounding box center [784, 457] width 449 height 39
type input "[PERSON_NAME]"
type input "95330"
type input "CA"
type input "1"
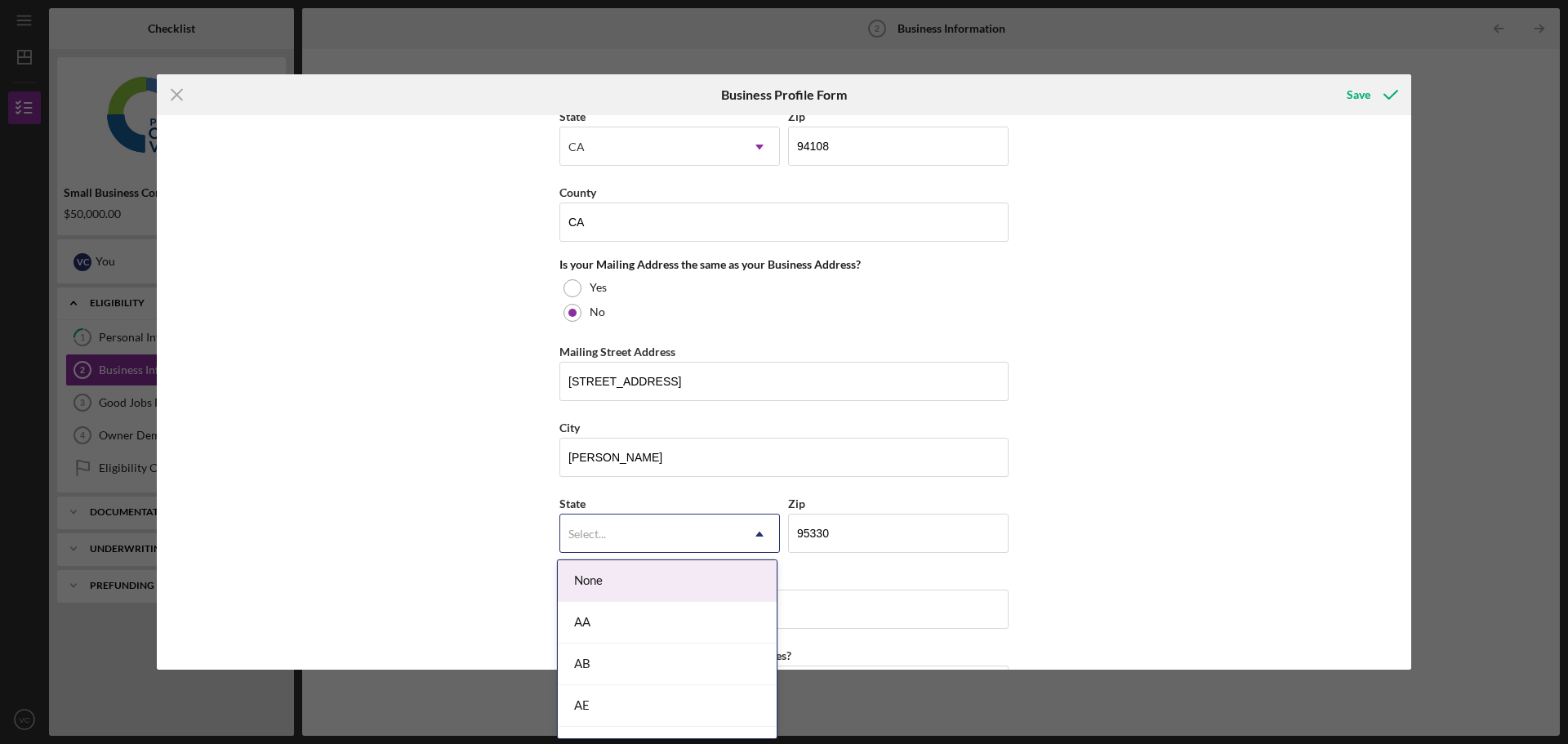
click at [649, 520] on div "Select..." at bounding box center [649, 534] width 179 height 37
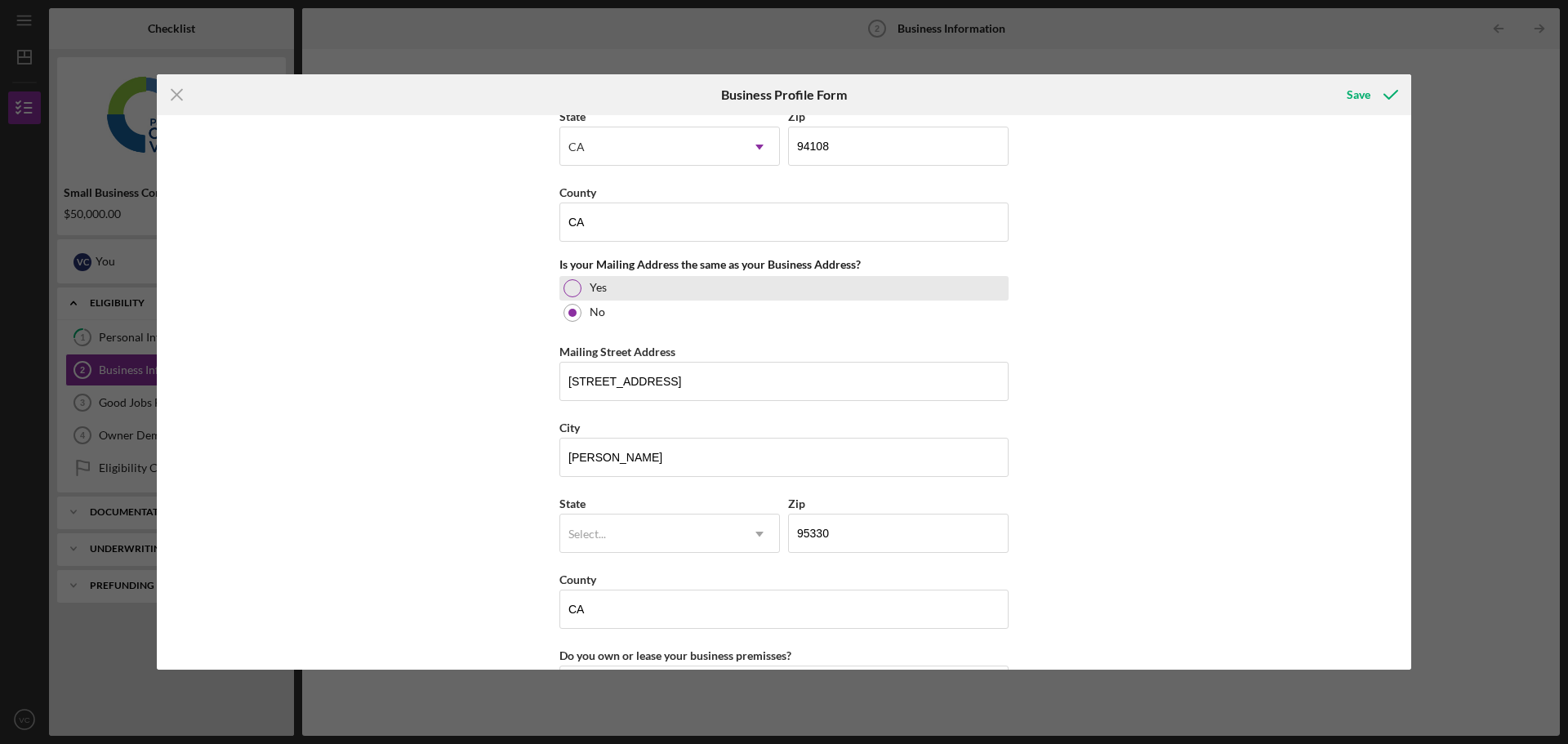
click at [577, 287] on div at bounding box center [572, 288] width 18 height 18
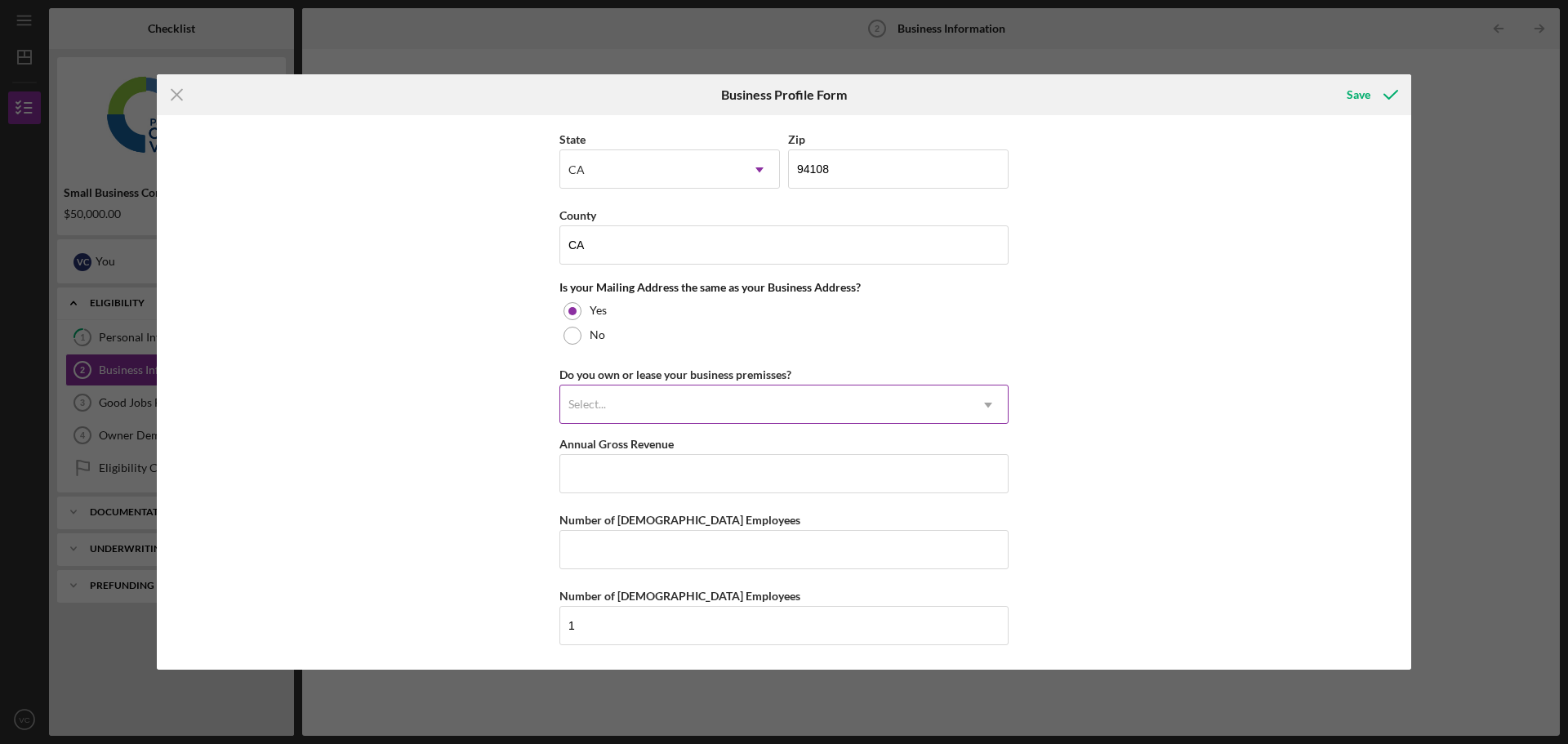
click at [800, 411] on div "Select..." at bounding box center [764, 404] width 409 height 37
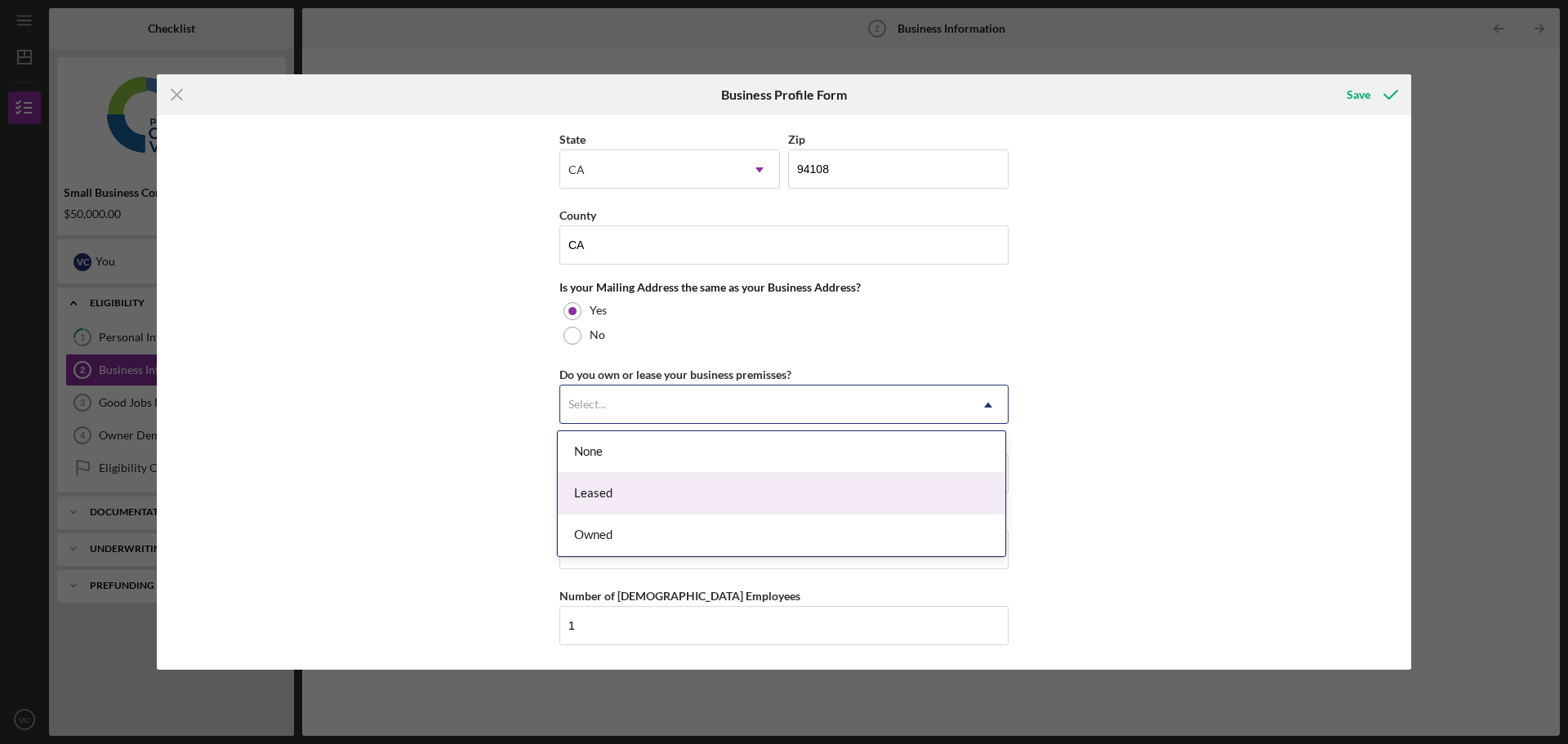
click at [789, 499] on div "Leased" at bounding box center [782, 494] width 447 height 42
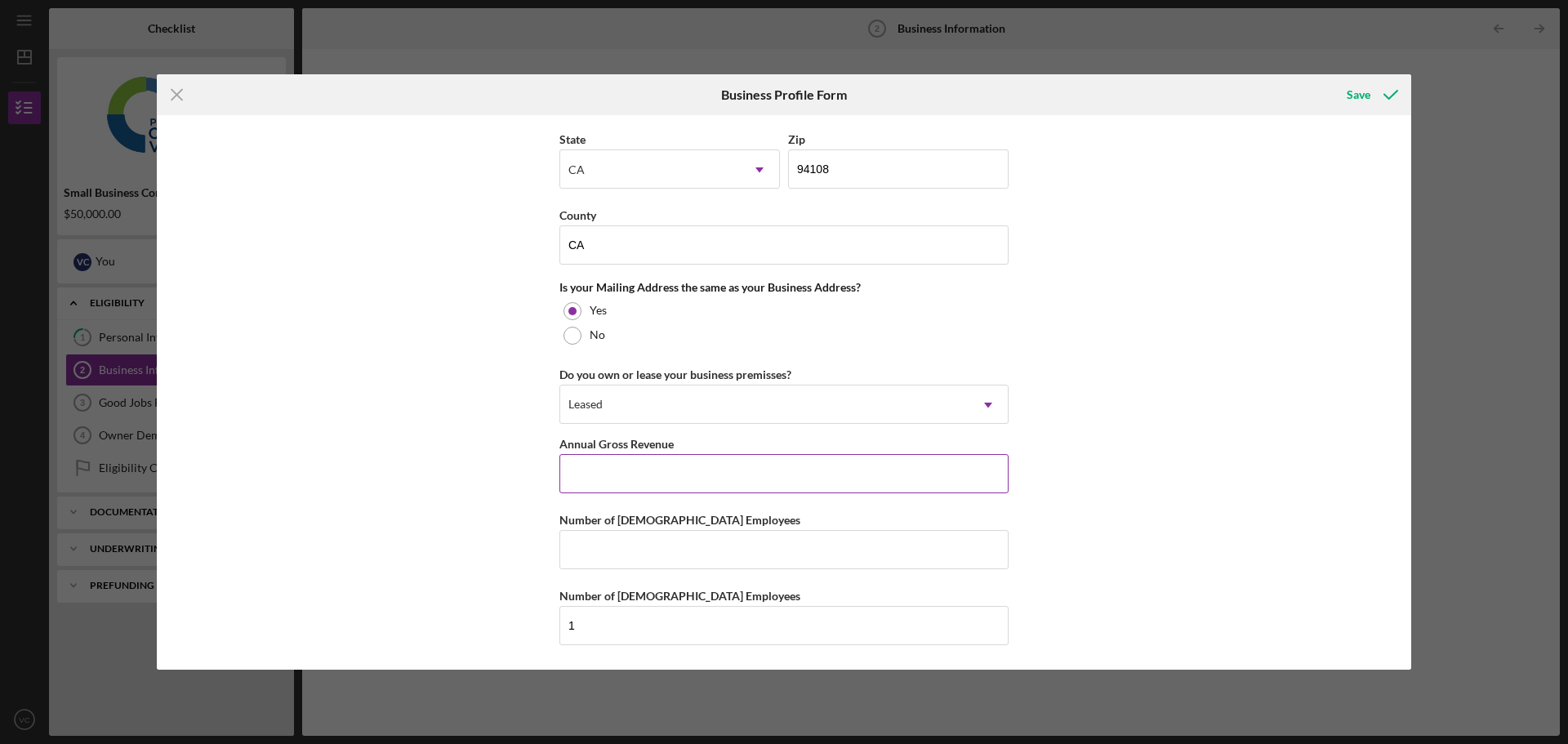
click at [692, 478] on input "Annual Gross Revenue" at bounding box center [784, 473] width 449 height 39
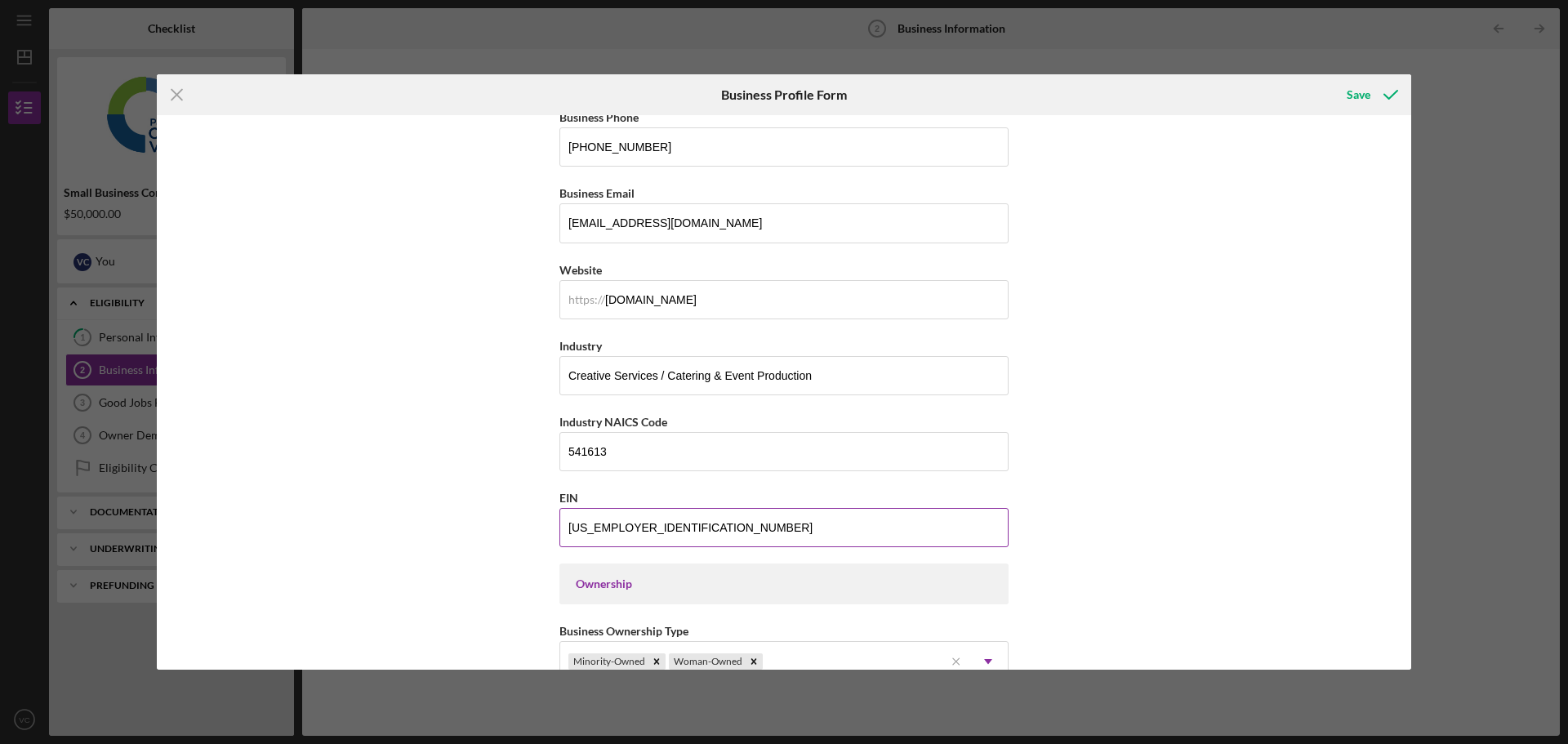
scroll to position [327, 0]
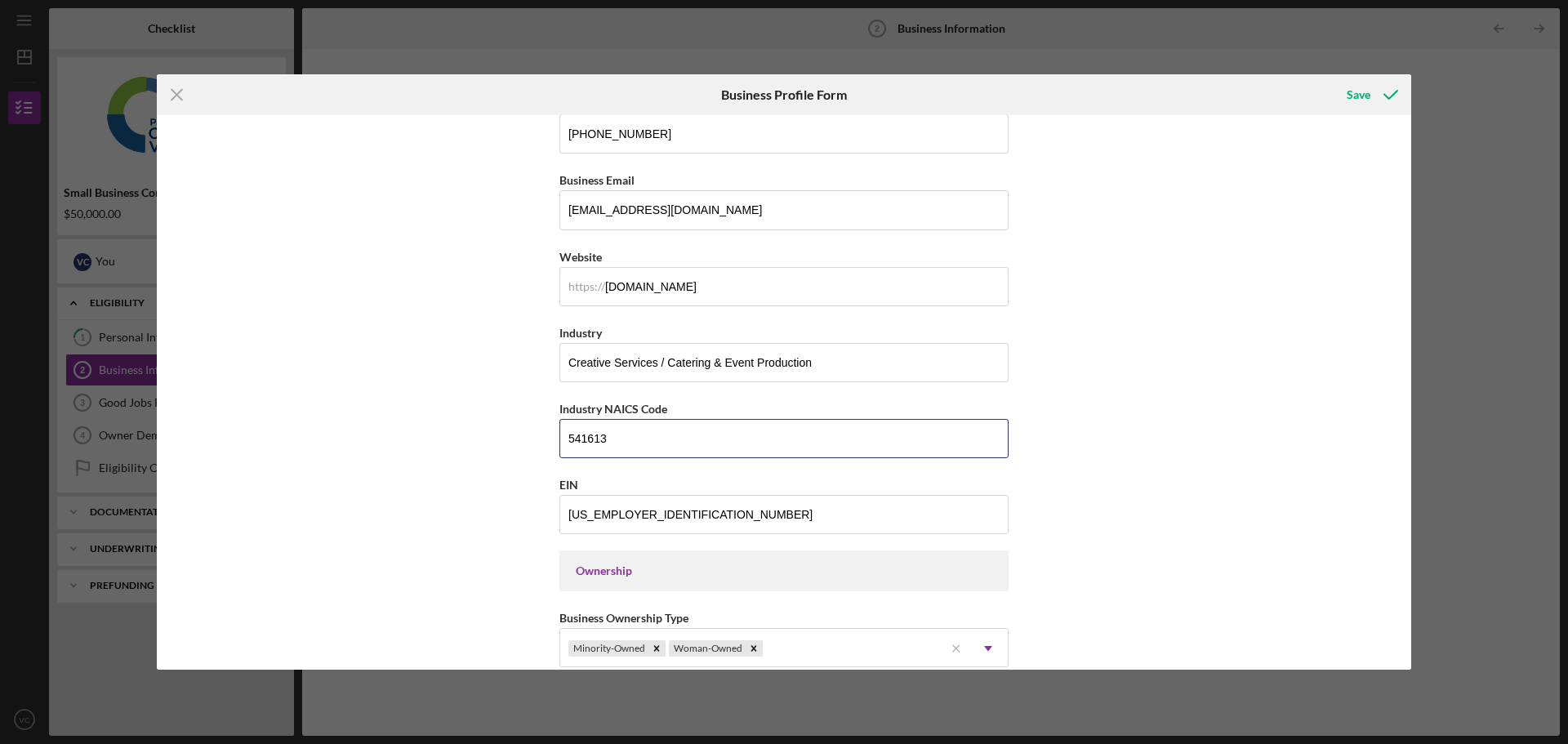
drag, startPoint x: 521, startPoint y: 432, endPoint x: 389, endPoint y: 417, distance: 132.8
click at [389, 417] on div "Business Name Rooted Creative Group LLC DBA JT Fusion Cocina Business Start Dat…" at bounding box center [784, 392] width 1255 height 555
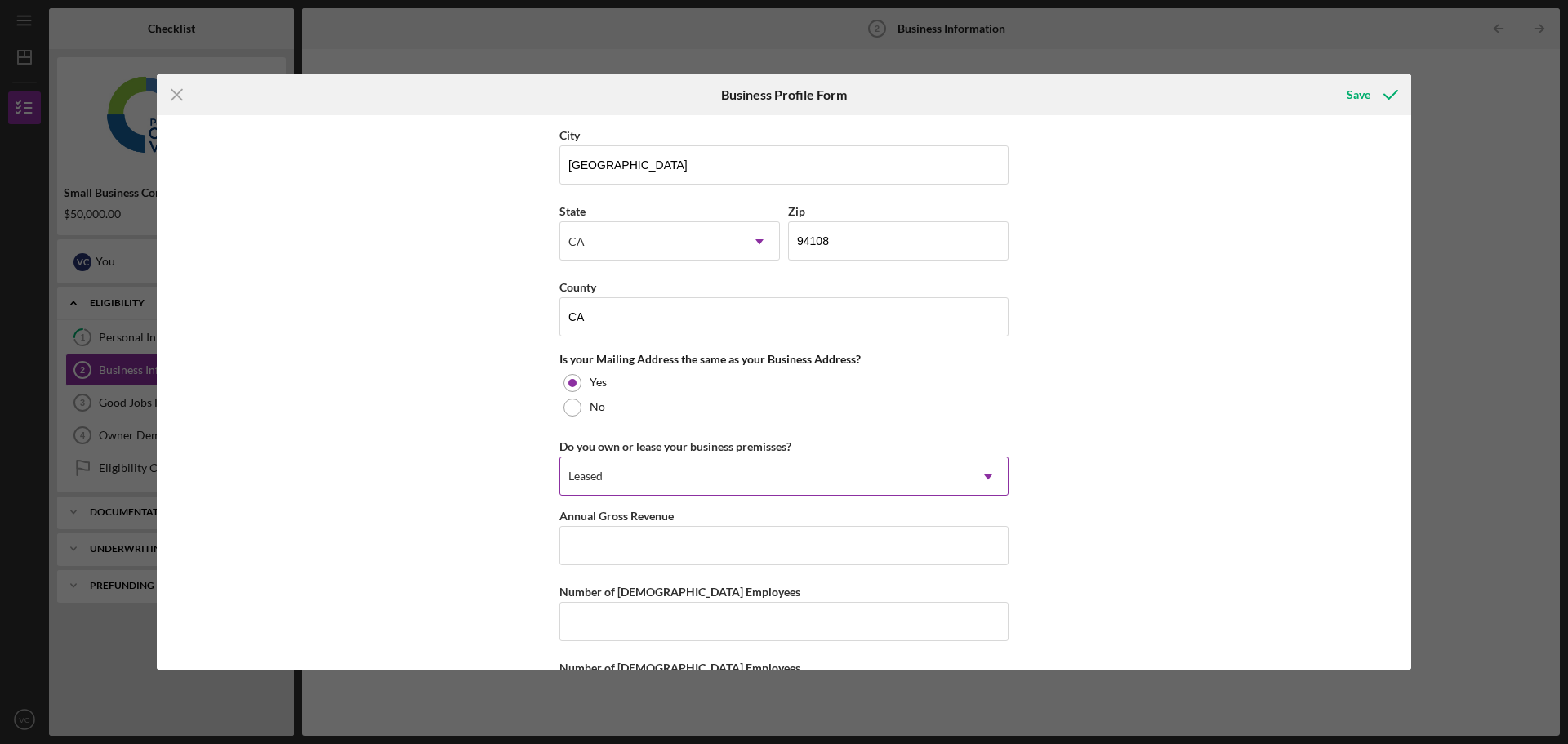
scroll to position [1116, 0]
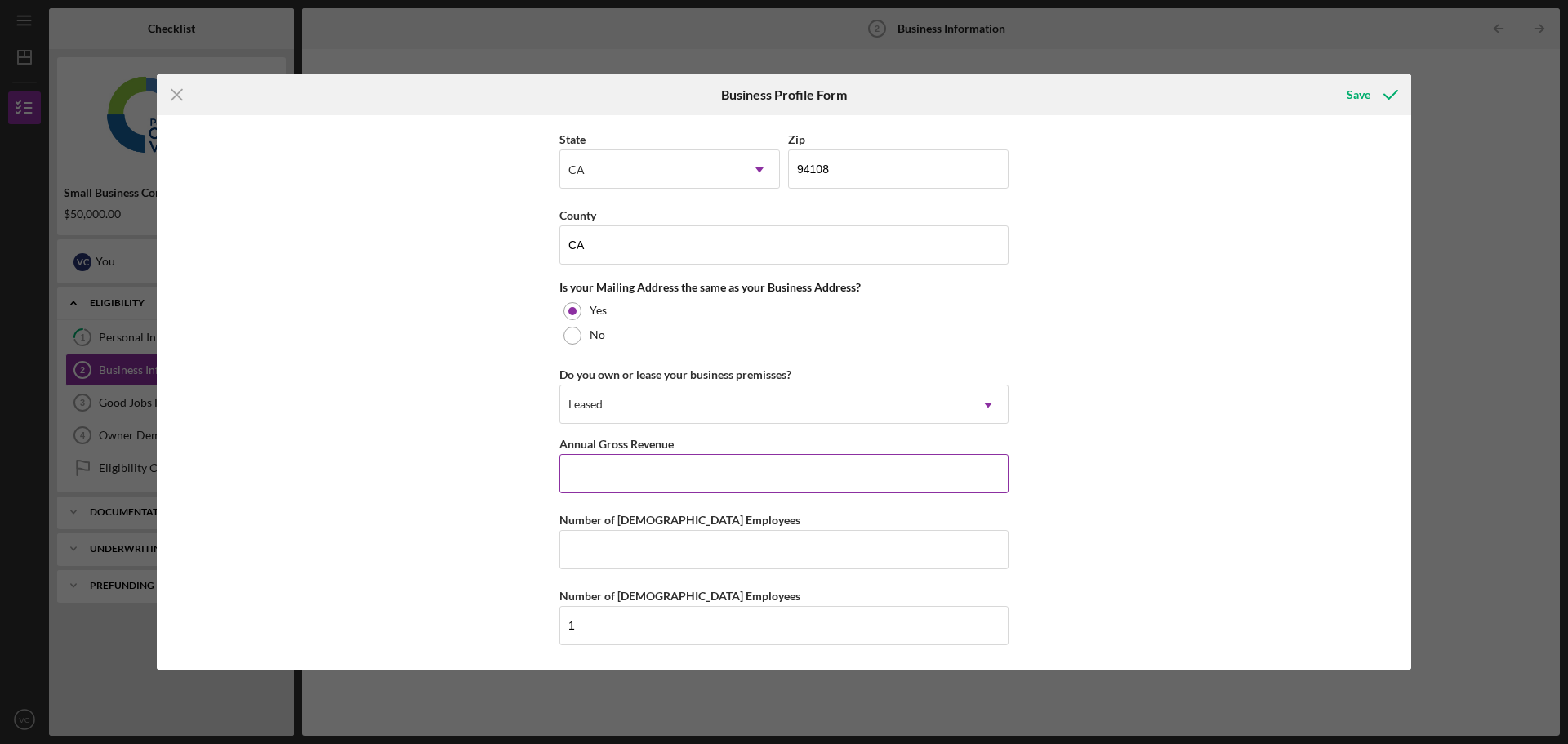
click at [598, 469] on input "Annual Gross Revenue" at bounding box center [784, 473] width 449 height 39
type input "$85,000"
click at [725, 553] on input "Number of [DEMOGRAPHIC_DATA] Employees" at bounding box center [784, 549] width 449 height 39
type input "1"
type input "2"
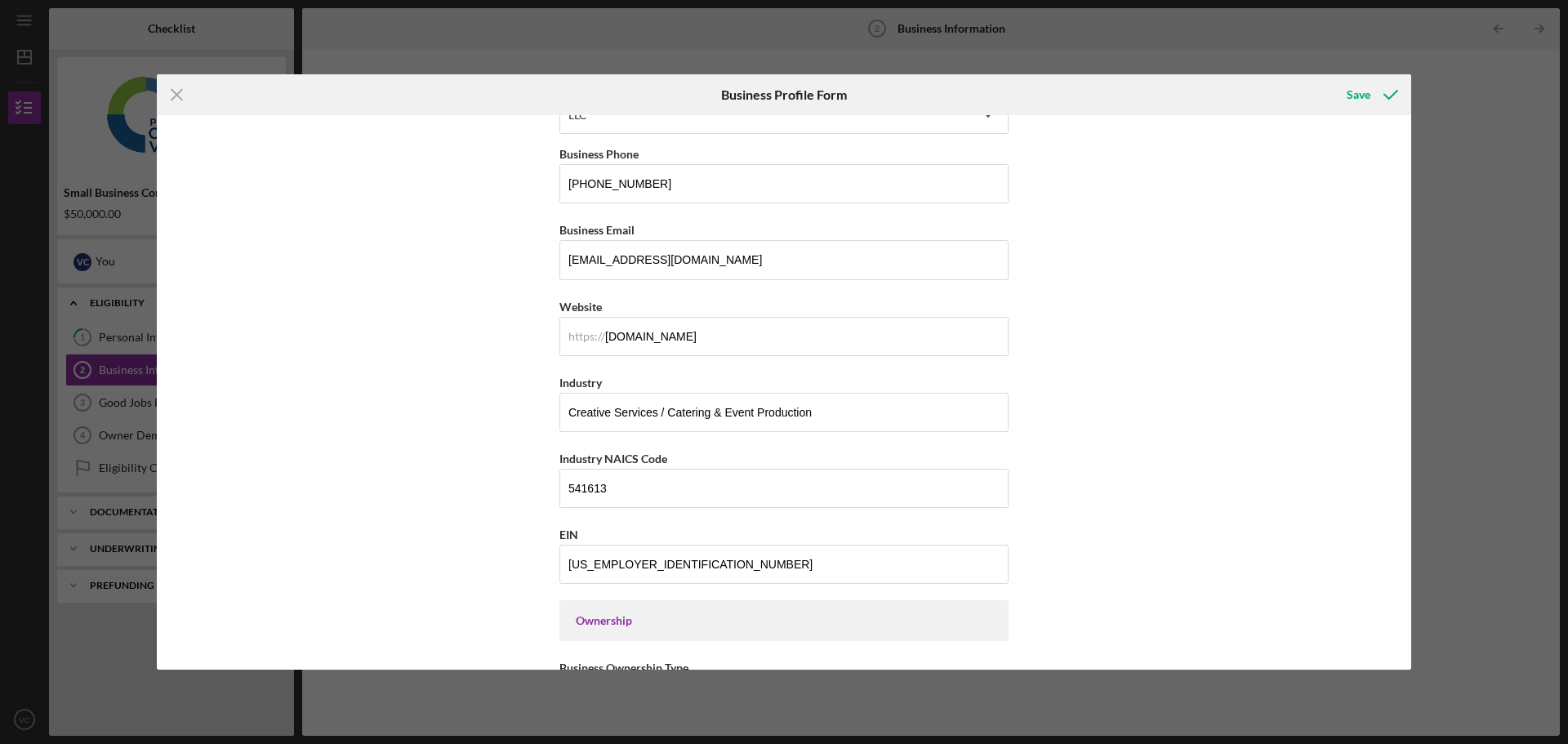
scroll to position [217, 0]
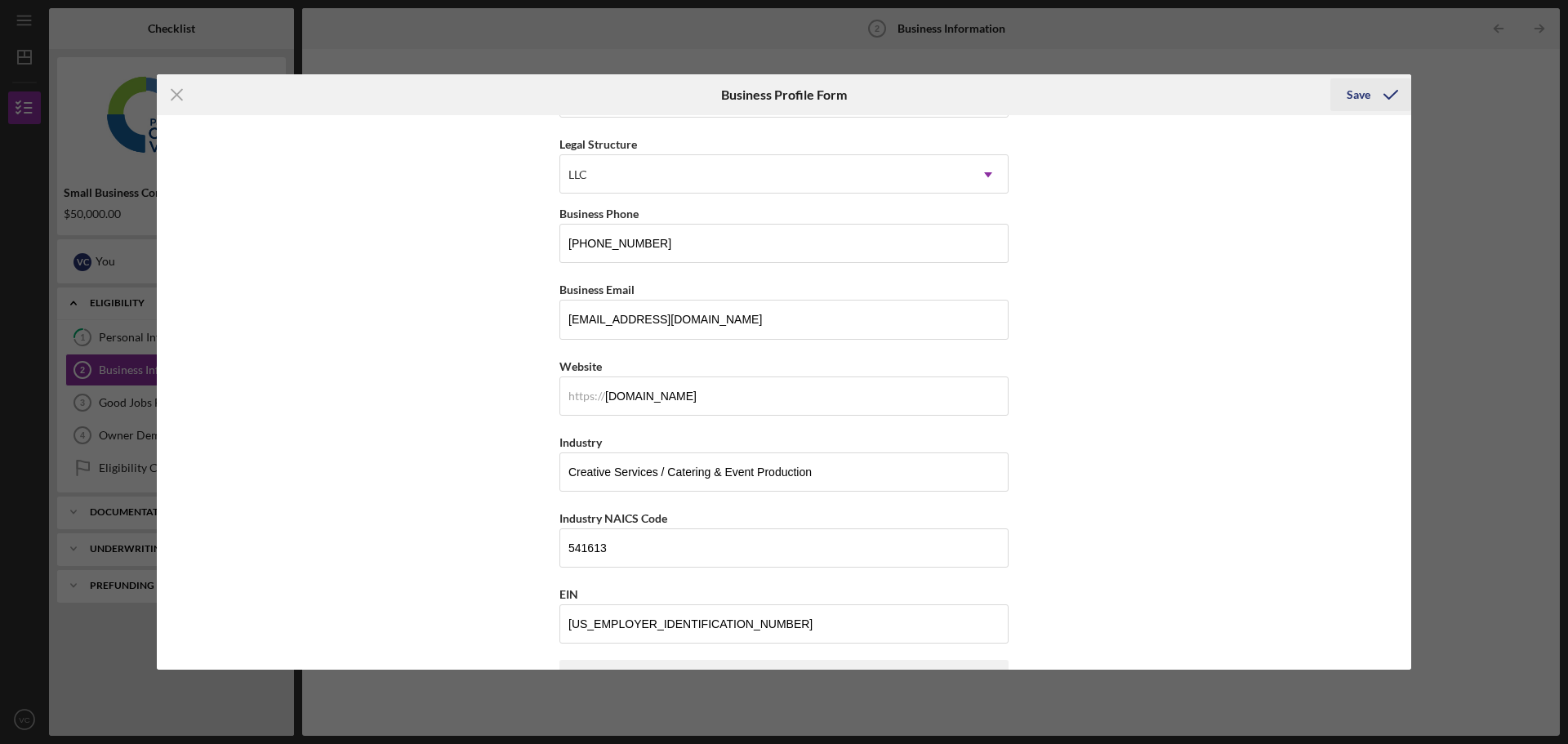
click at [1379, 82] on icon "submit" at bounding box center [1390, 94] width 41 height 41
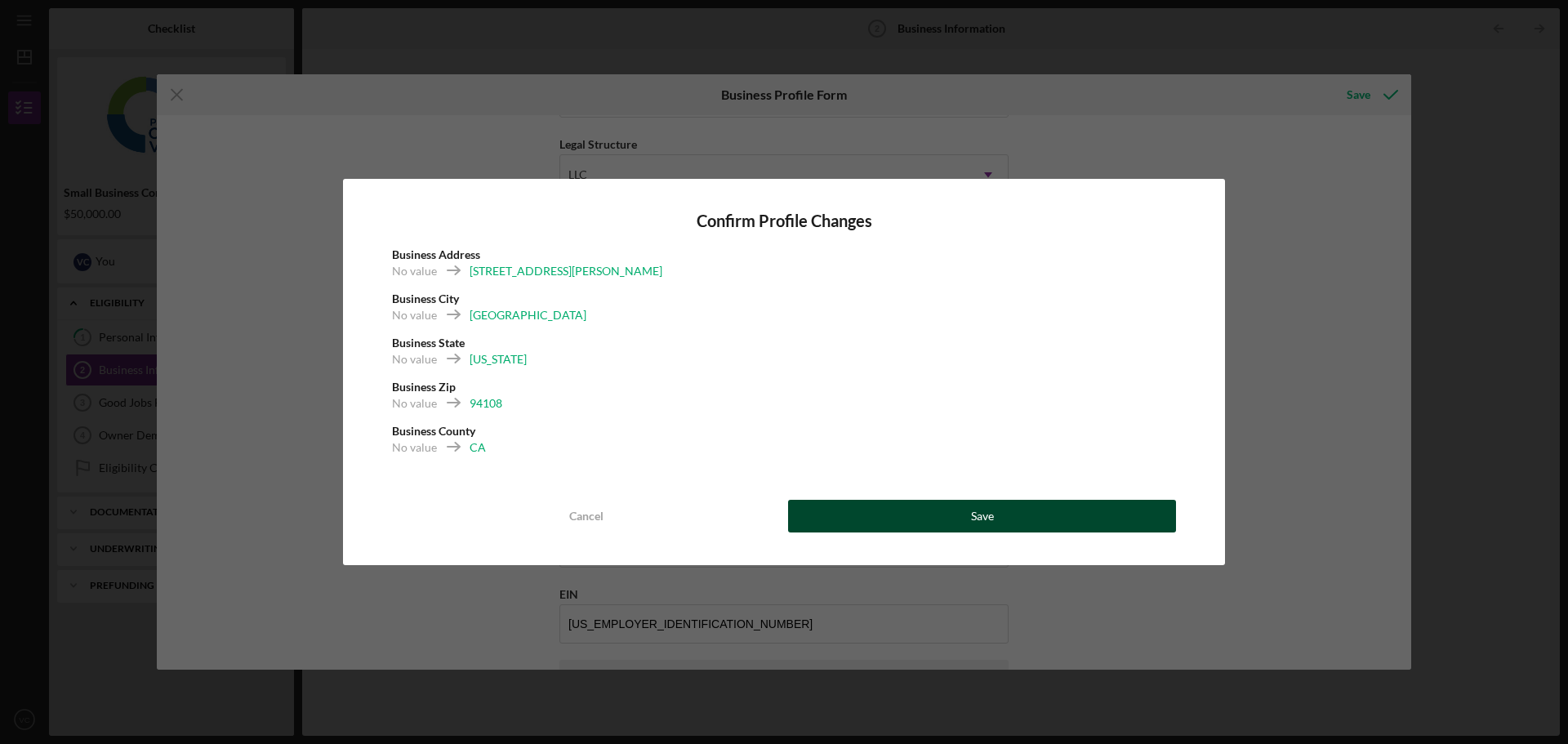
click at [967, 522] on button "Save" at bounding box center [982, 517] width 388 height 33
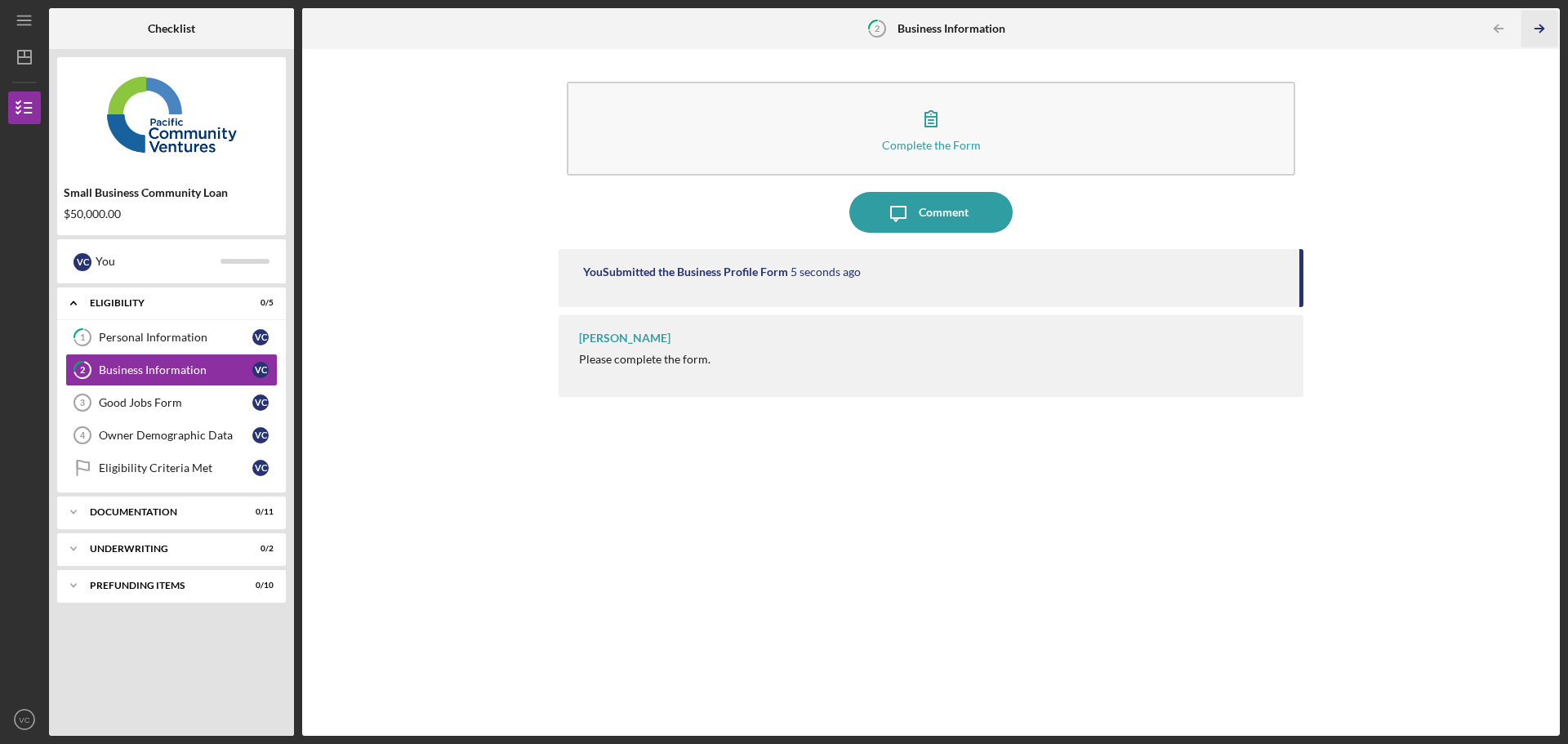
click at [1548, 21] on icon "Icon/Table Pagination Arrow" at bounding box center [1539, 29] width 37 height 37
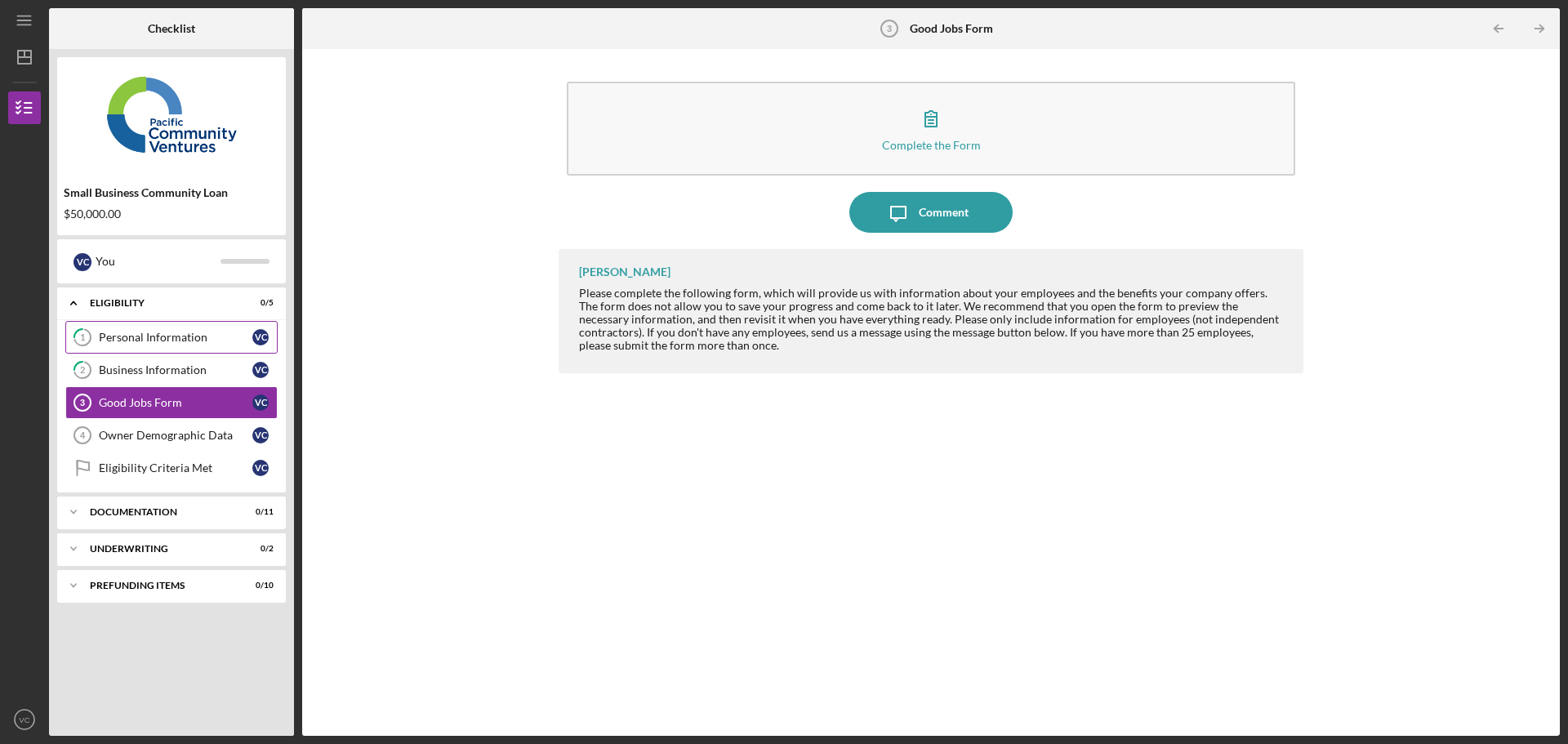
click at [173, 329] on link "1 Personal Information V C" at bounding box center [171, 337] width 212 height 33
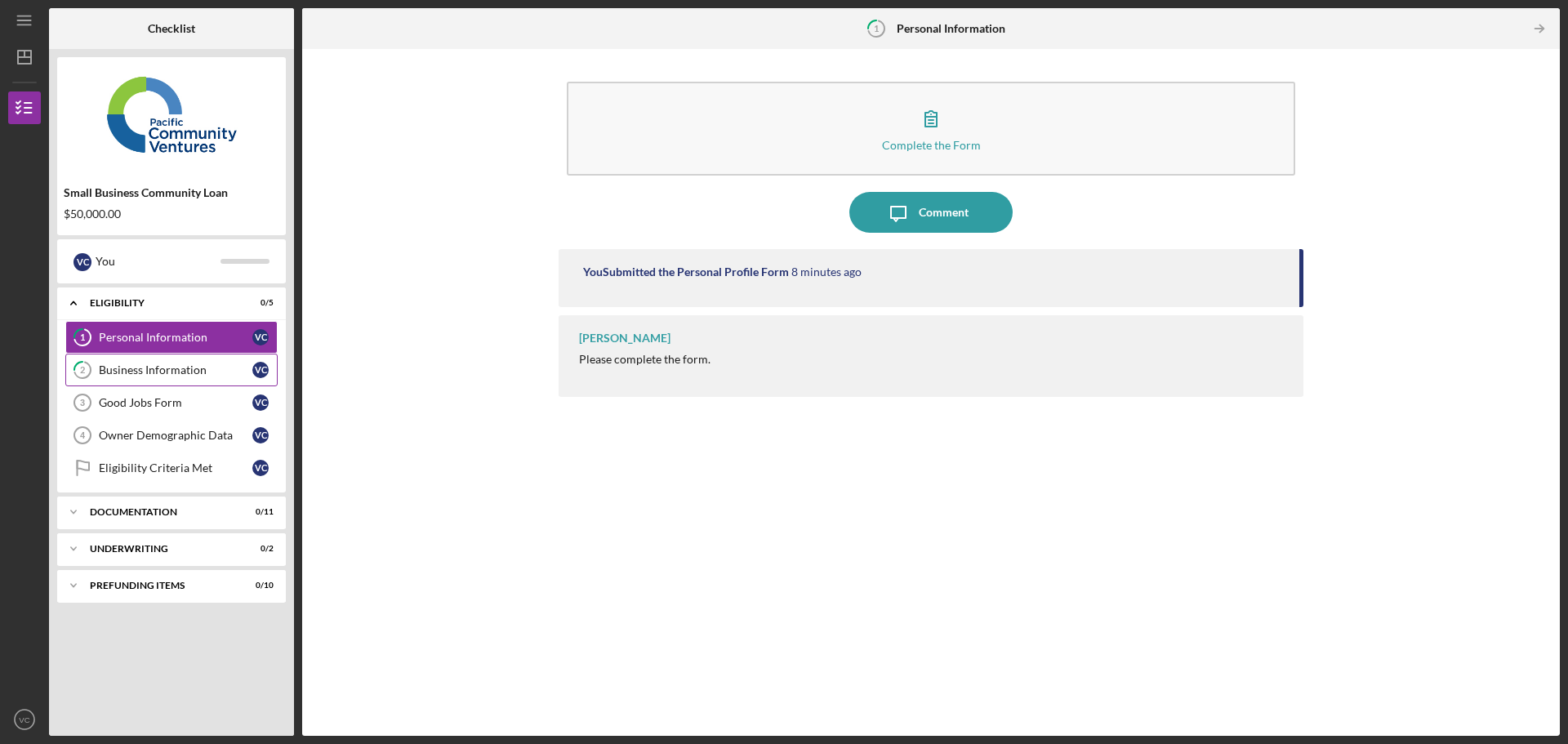
click at [173, 380] on link "2 Business Information V C" at bounding box center [171, 370] width 212 height 33
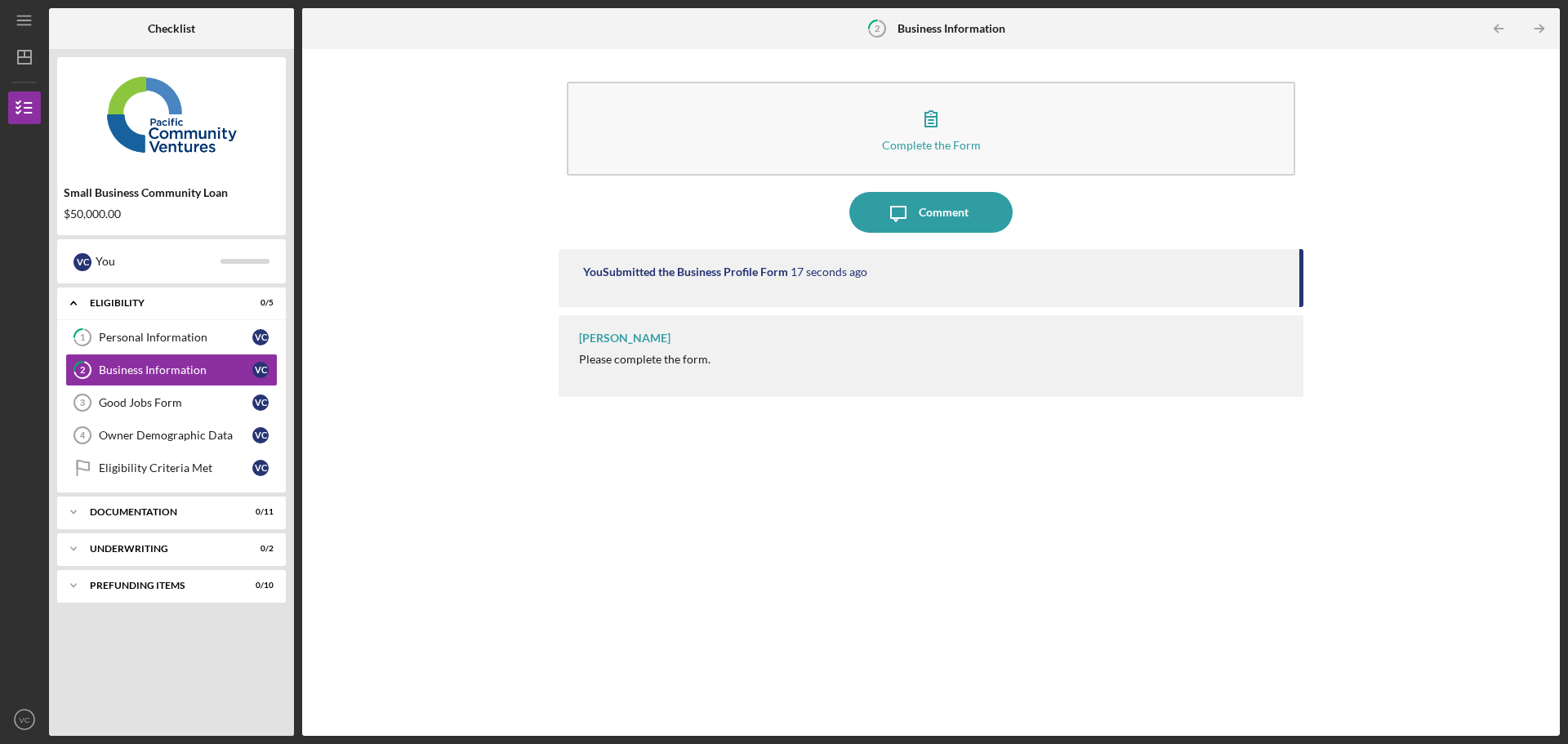
click at [771, 281] on div "You Submitted the Business Profile Form 17 seconds ago" at bounding box center [931, 278] width 745 height 58
click at [163, 394] on link "Good Jobs Form 3 Good Jobs Form V C" at bounding box center [171, 402] width 212 height 33
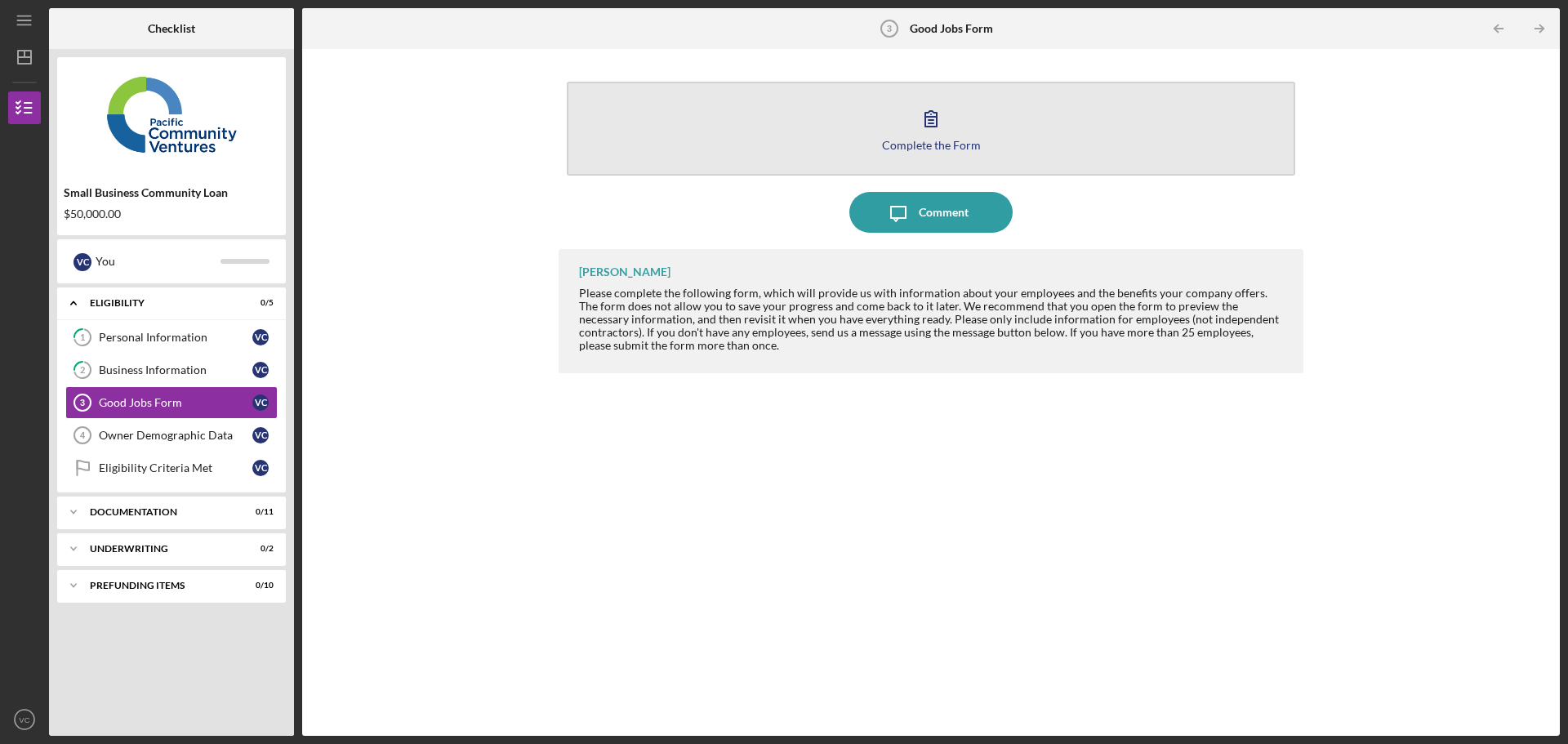
click at [994, 138] on button "Complete the Form Form" at bounding box center [931, 129] width 728 height 94
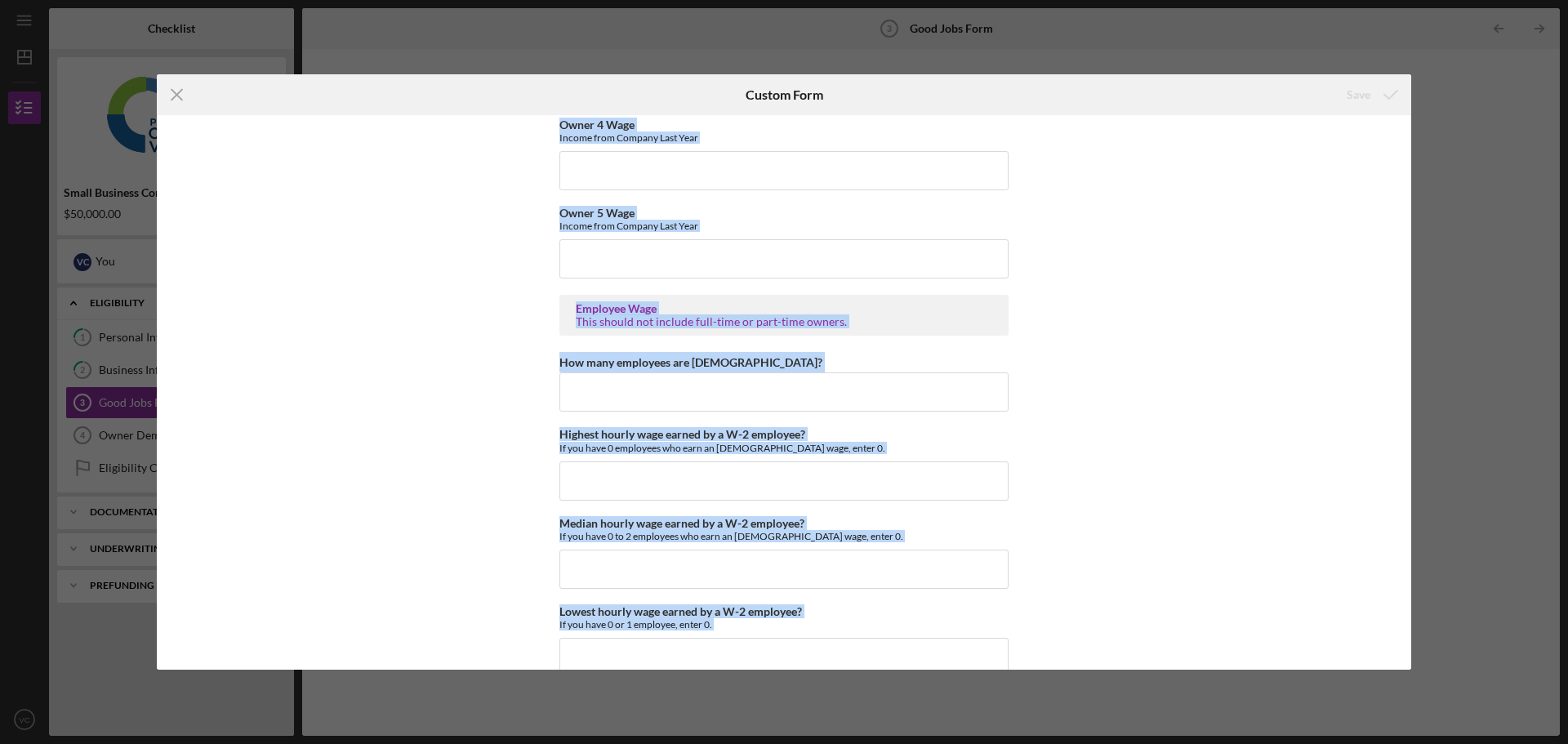
scroll to position [3562, 0]
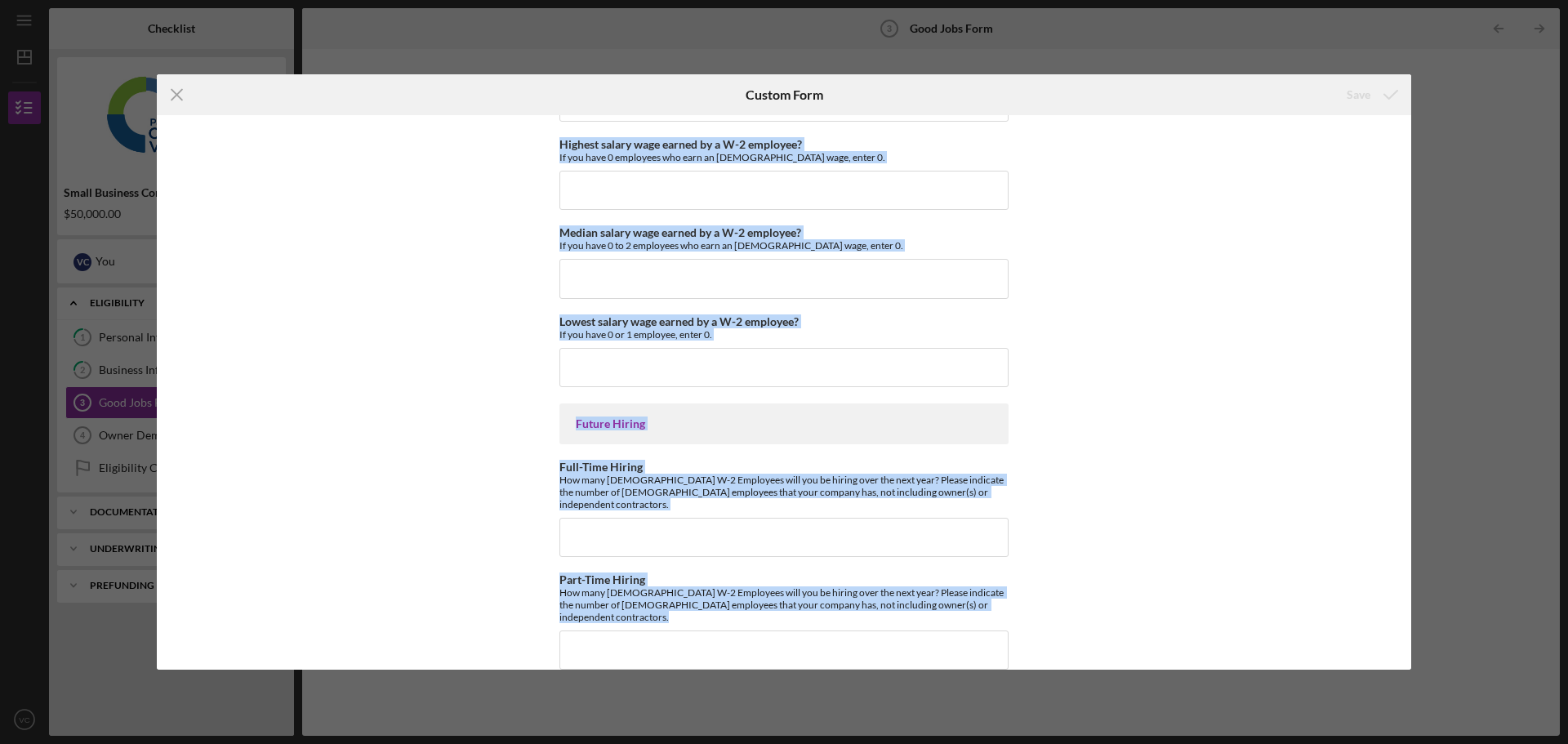
drag, startPoint x: 465, startPoint y: 145, endPoint x: 940, endPoint y: 735, distance: 757.4
click at [940, 735] on div "Icon/Menu Close Custom Form Save Good Jobs Form *Number of [DEMOGRAPHIC_DATA] O…" at bounding box center [784, 372] width 1568 height 744
copy div "Good Jobs Form *Number of [DEMOGRAPHIC_DATA] Owner Employment Please input all …"
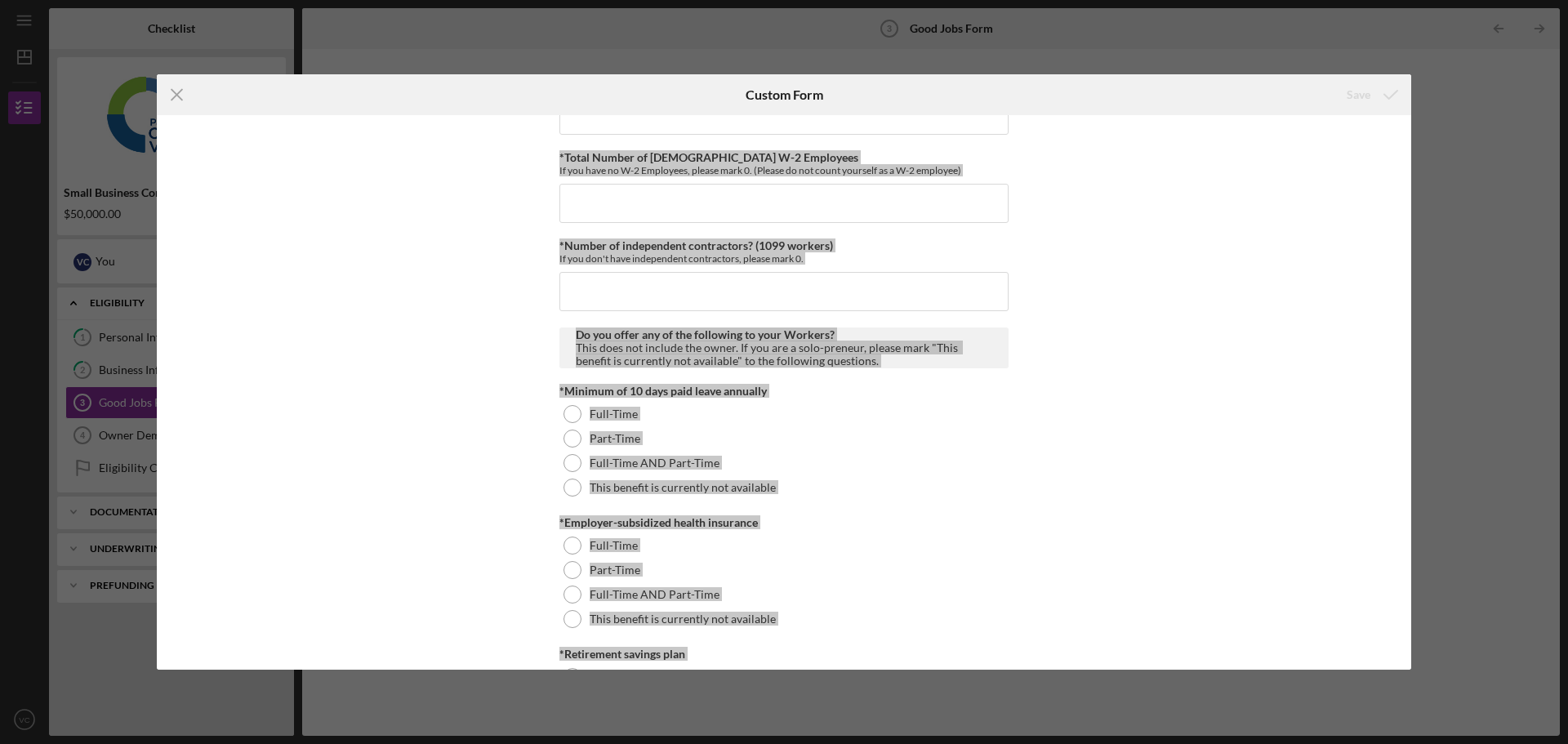
scroll to position [0, 0]
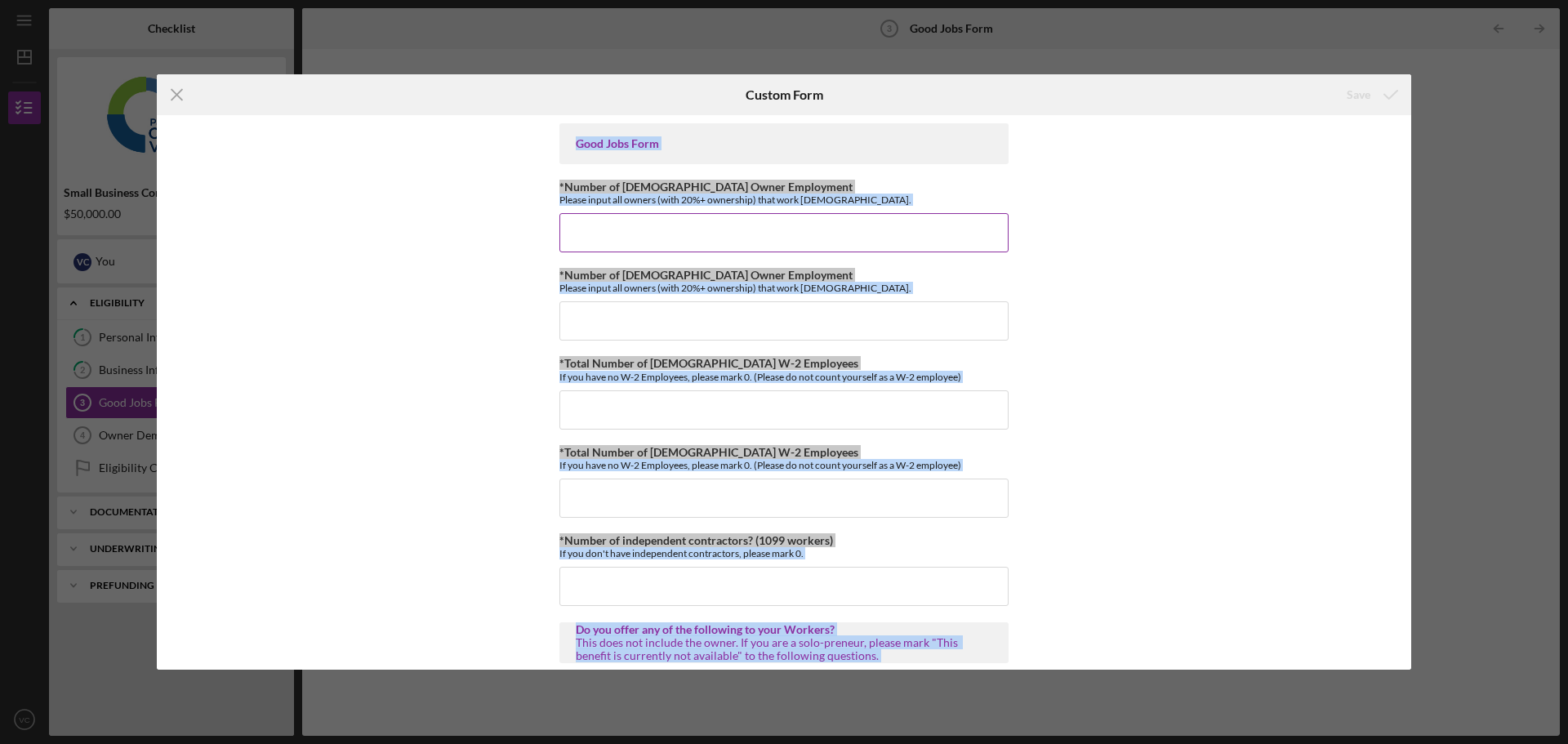
click at [599, 228] on input "*Number of [DEMOGRAPHIC_DATA] Owner Employment" at bounding box center [784, 232] width 449 height 39
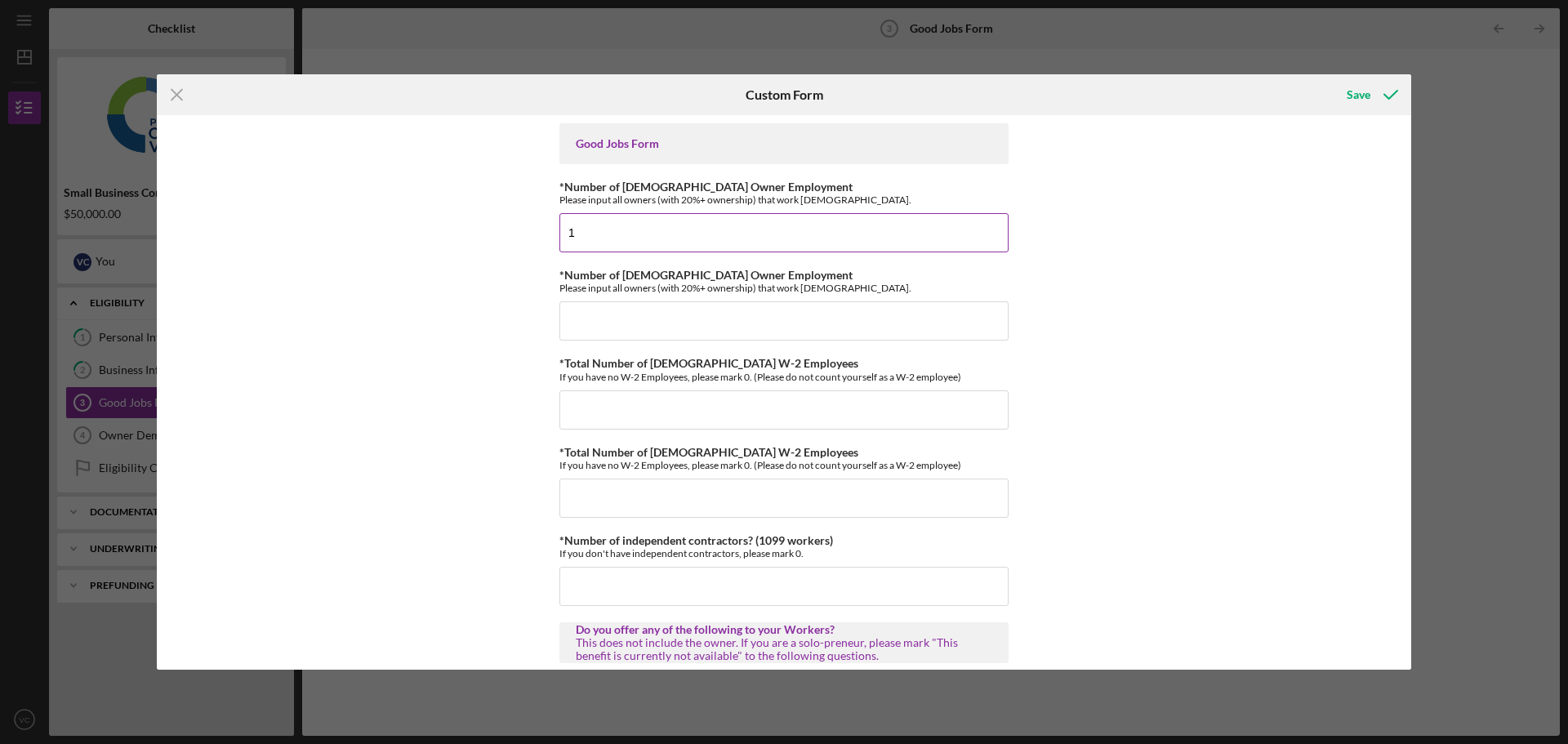
type input "1"
type input "2"
type input "0"
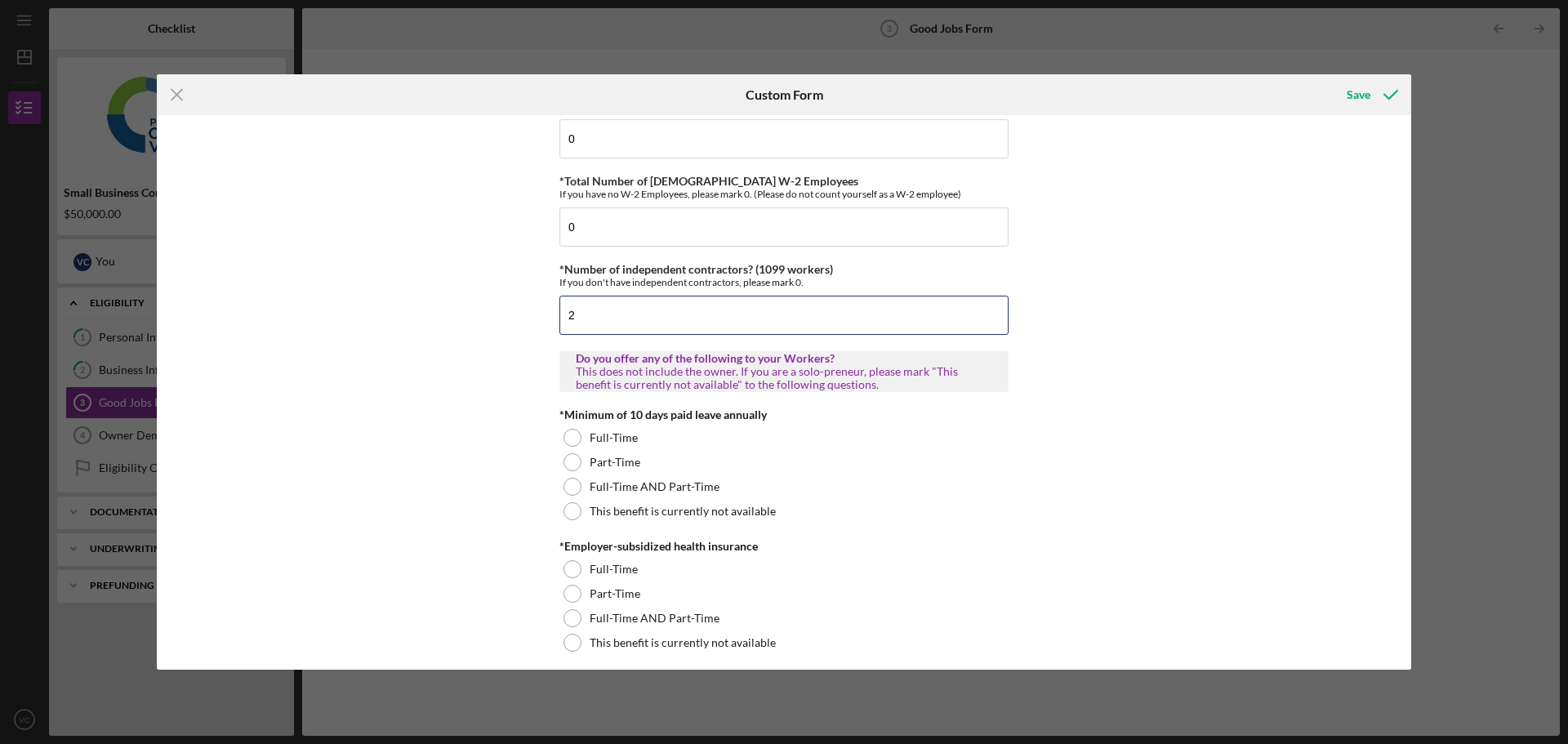
scroll to position [327, 0]
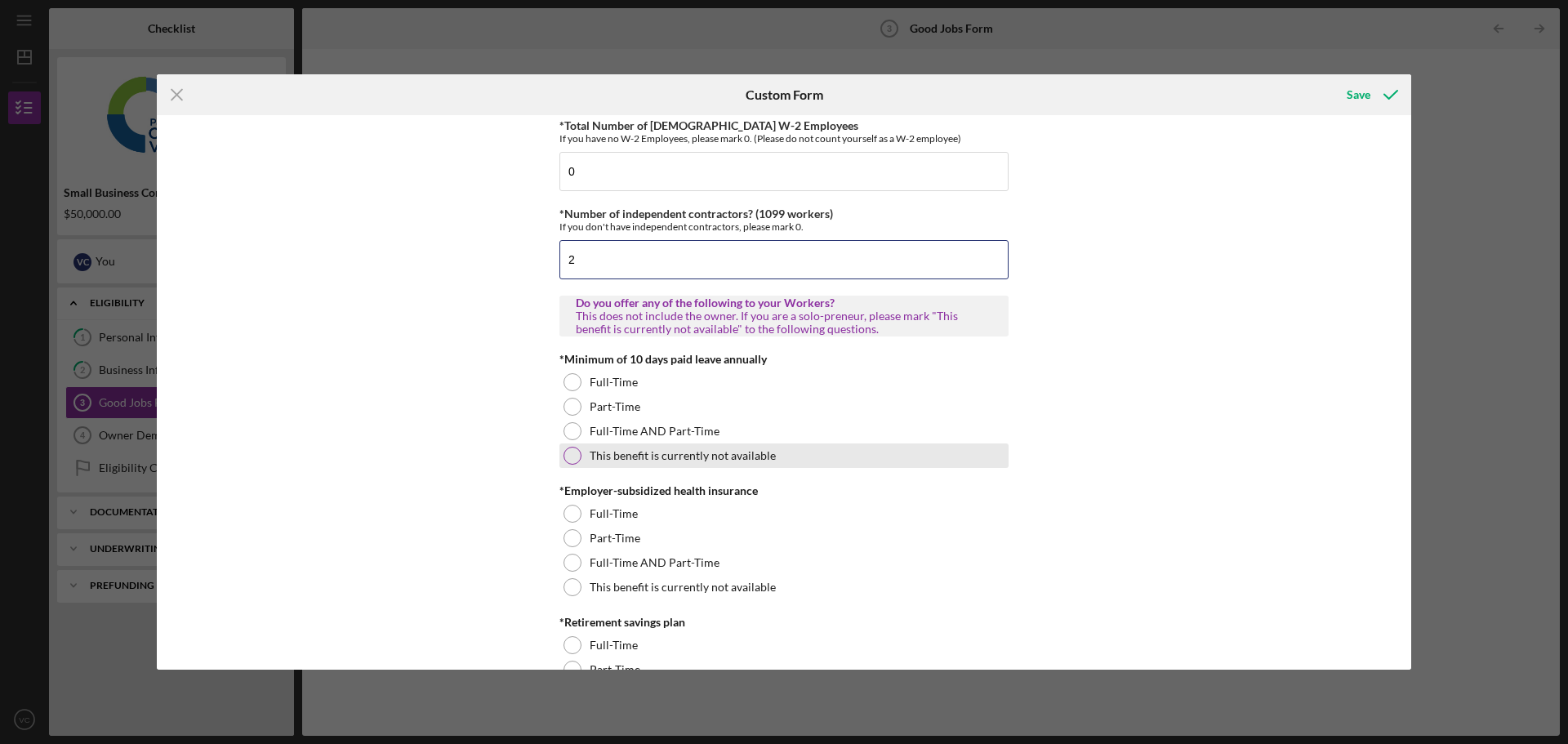
type input "2"
click at [568, 460] on div at bounding box center [572, 456] width 18 height 18
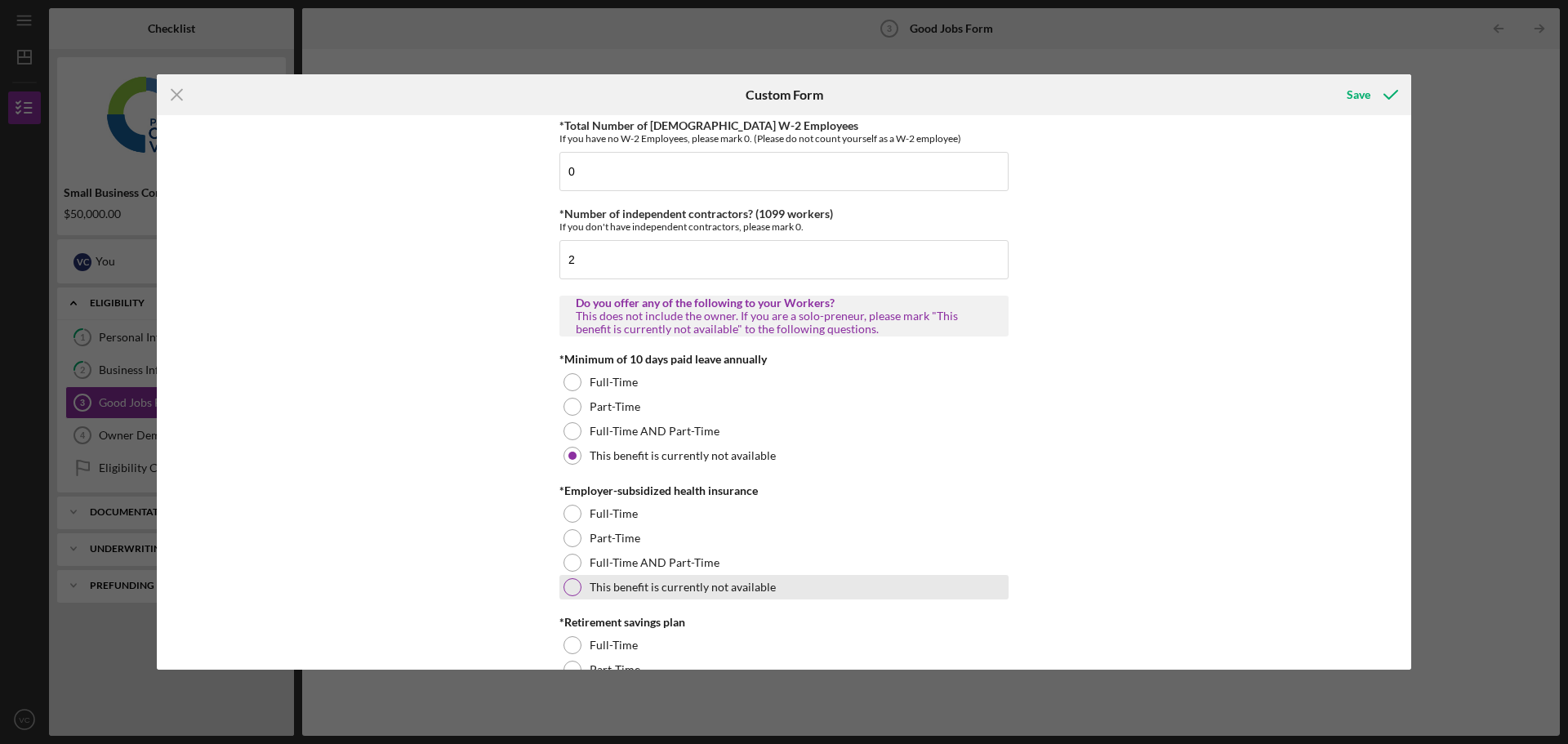
click at [572, 585] on div at bounding box center [572, 587] width 18 height 18
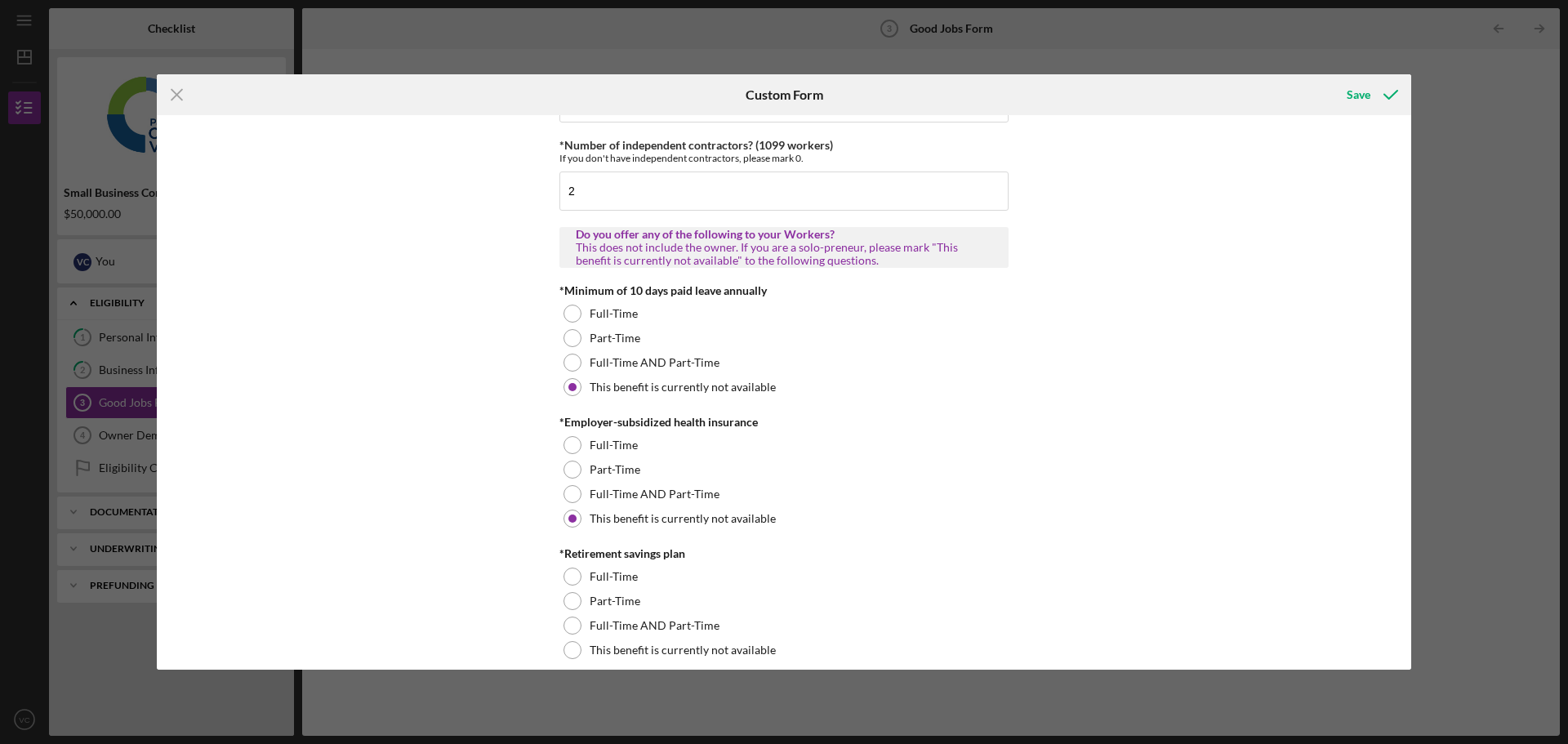
scroll to position [572, 0]
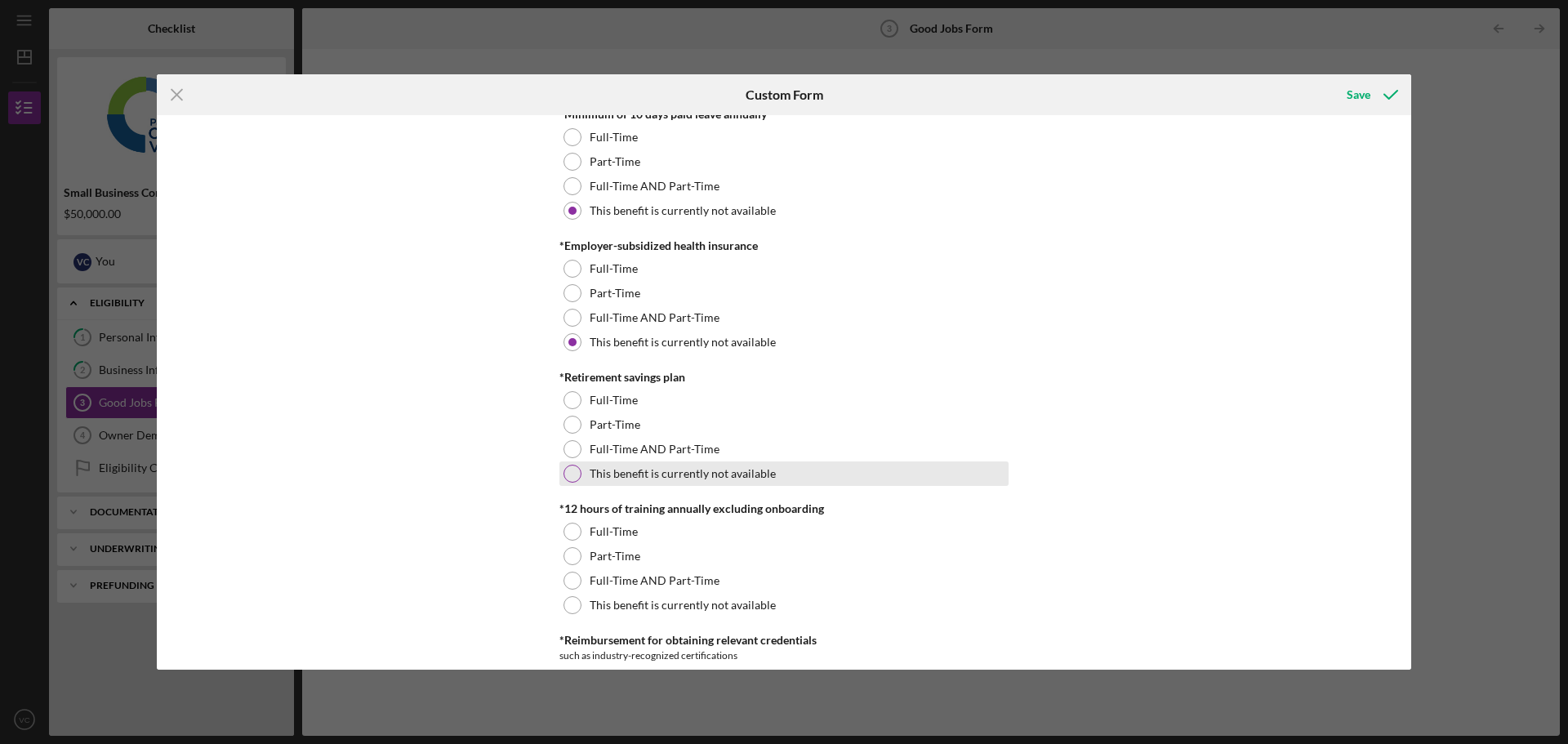
click at [569, 474] on div at bounding box center [572, 474] width 18 height 18
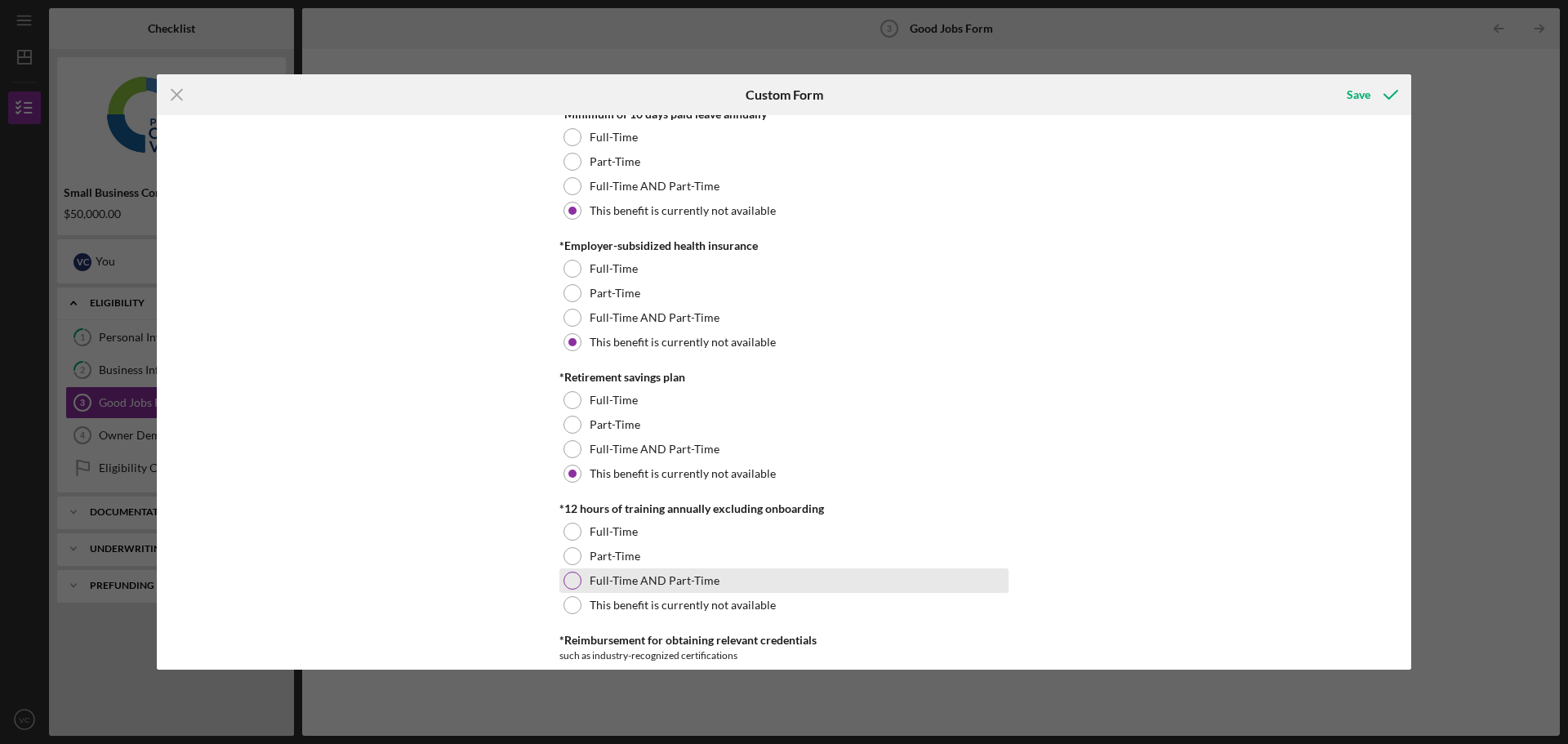
click at [620, 581] on label "Full-Time AND Part-Time" at bounding box center [654, 581] width 130 height 13
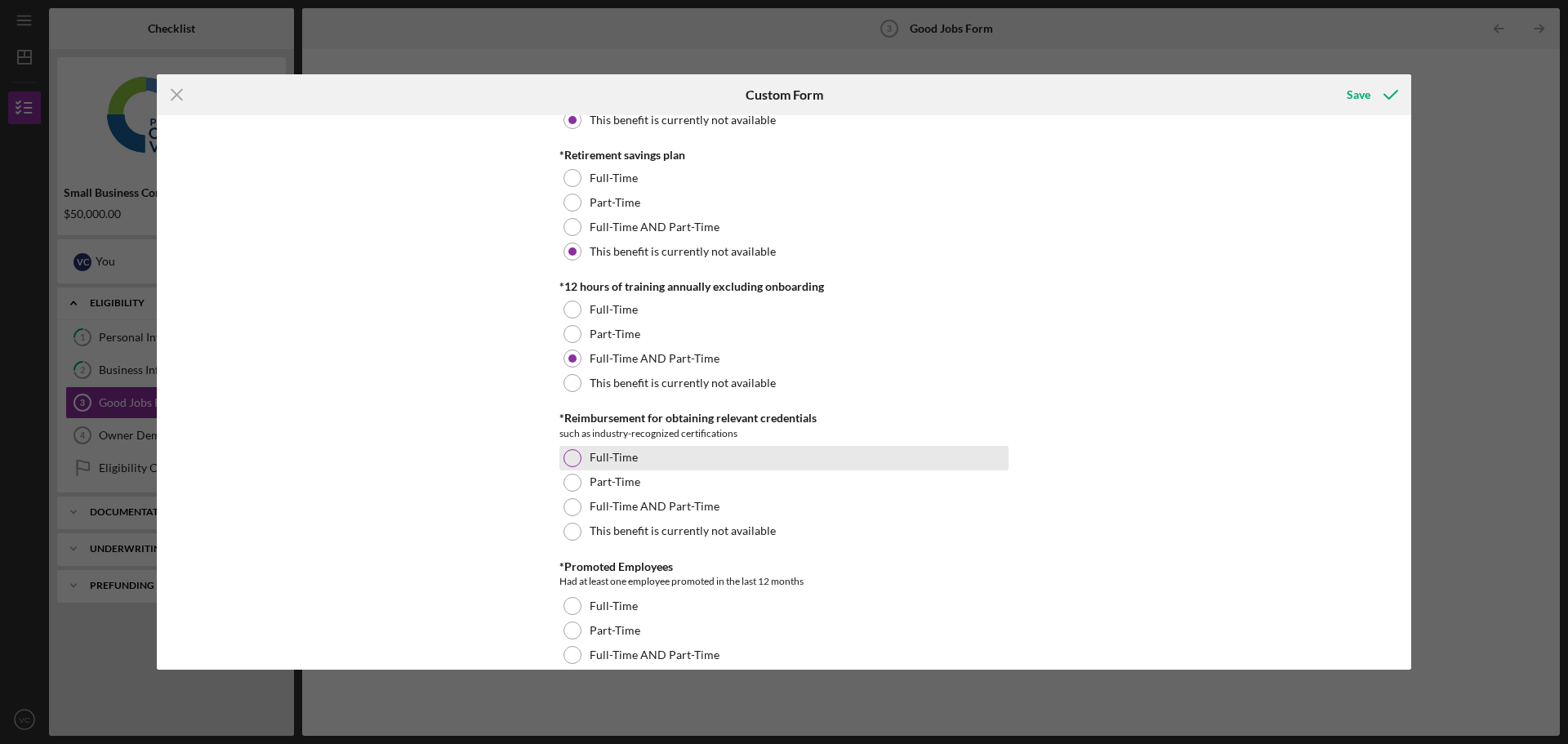
scroll to position [816, 0]
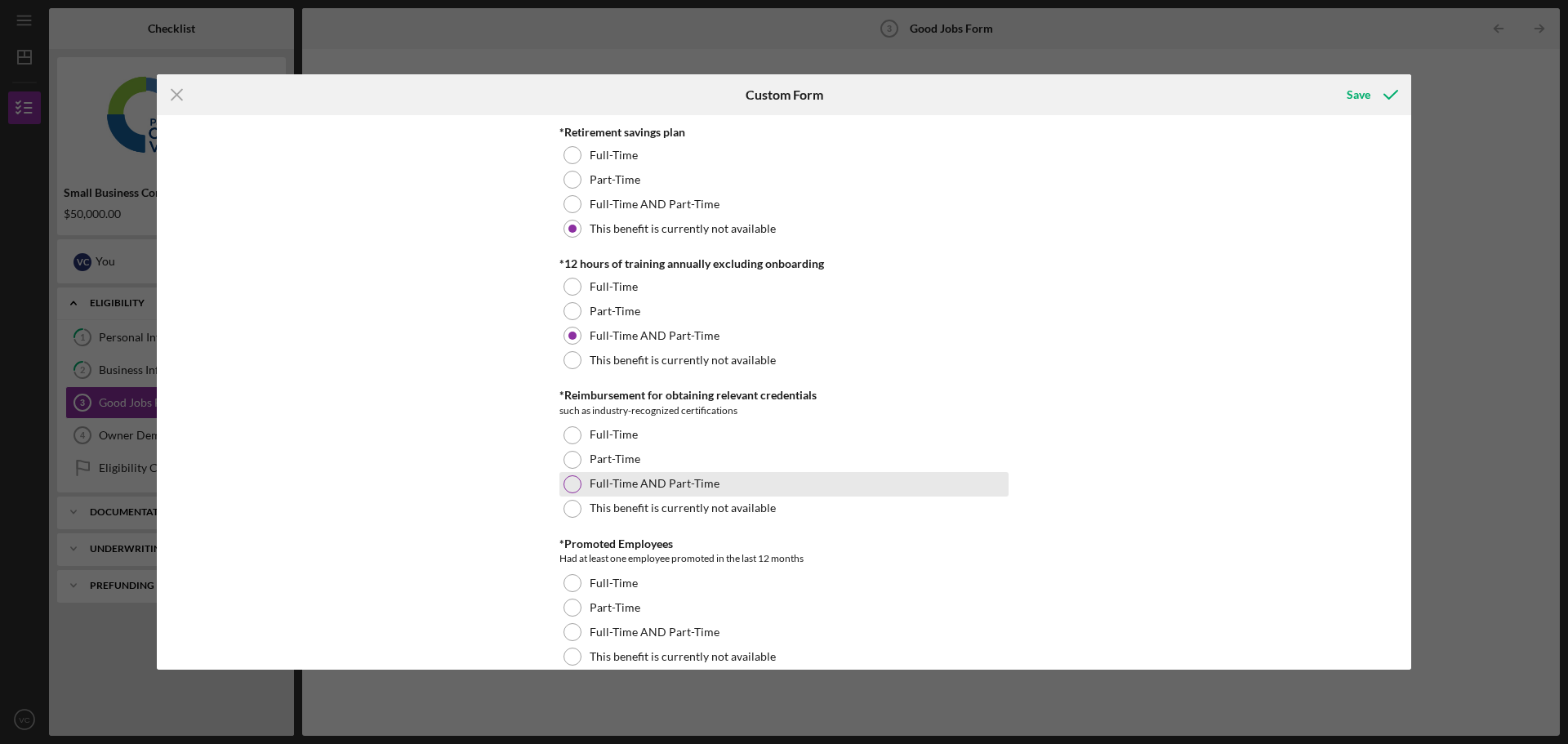
click at [622, 488] on label "Full-Time AND Part-Time" at bounding box center [654, 483] width 130 height 13
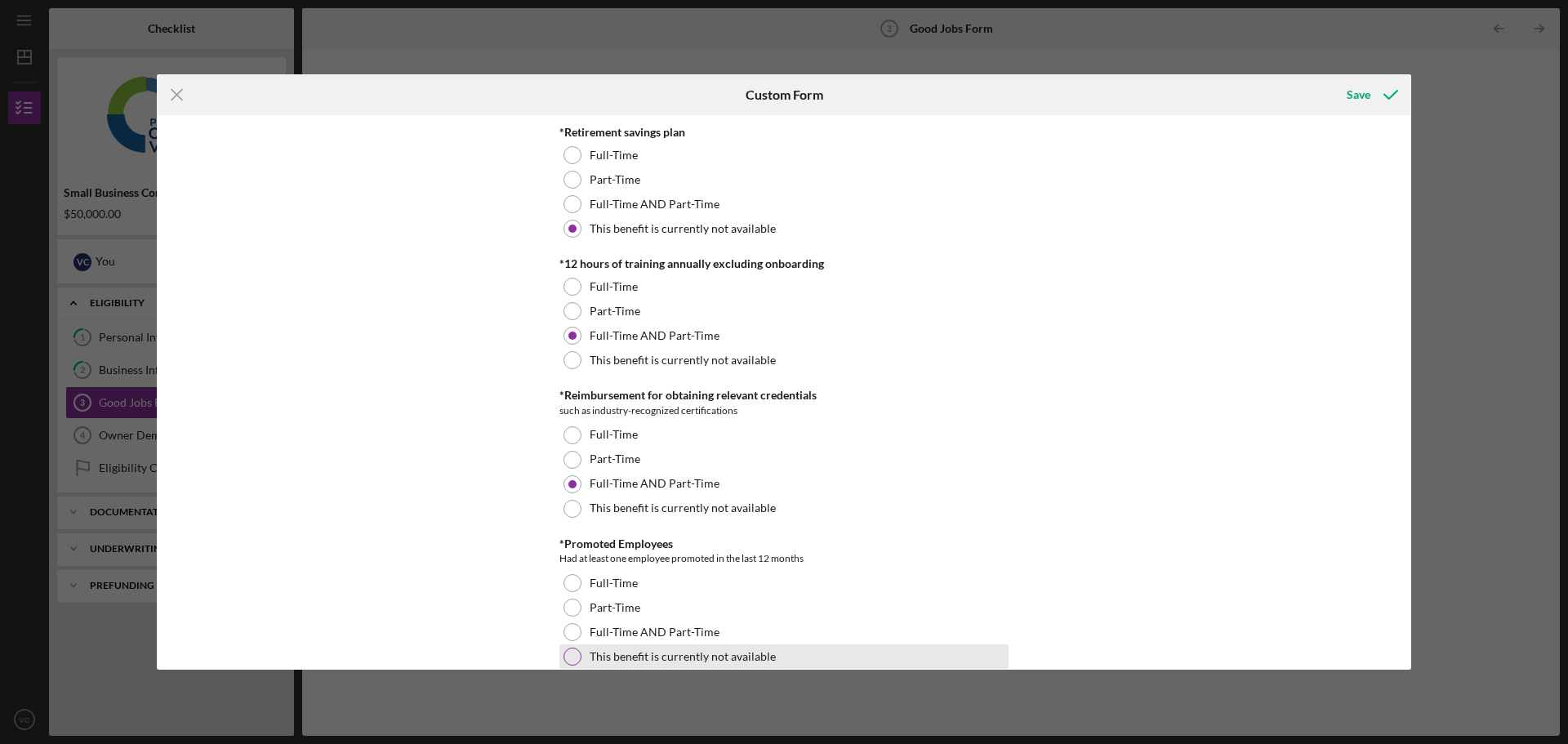
click at [676, 646] on div "This benefit is currently not available" at bounding box center [784, 656] width 449 height 24
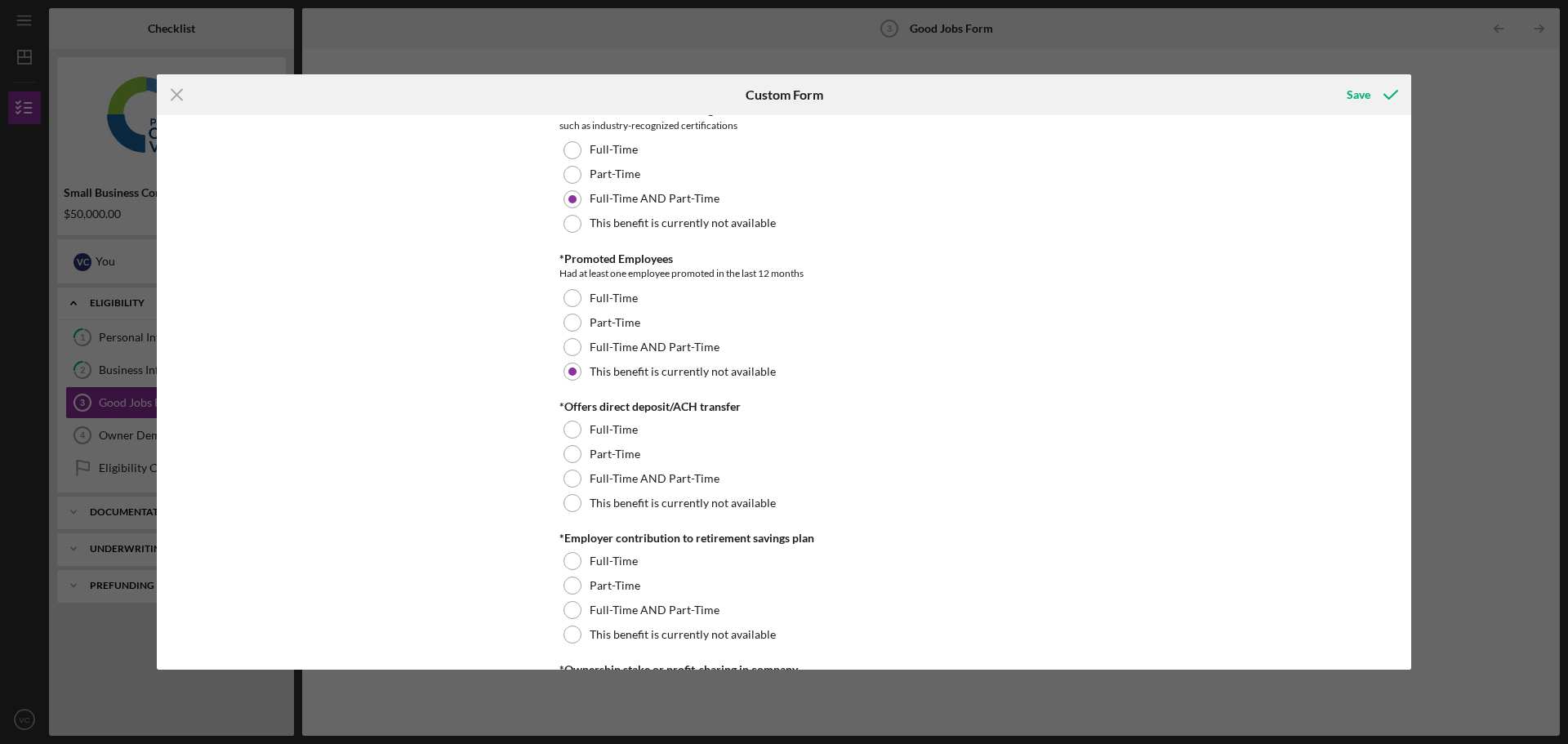
scroll to position [1144, 0]
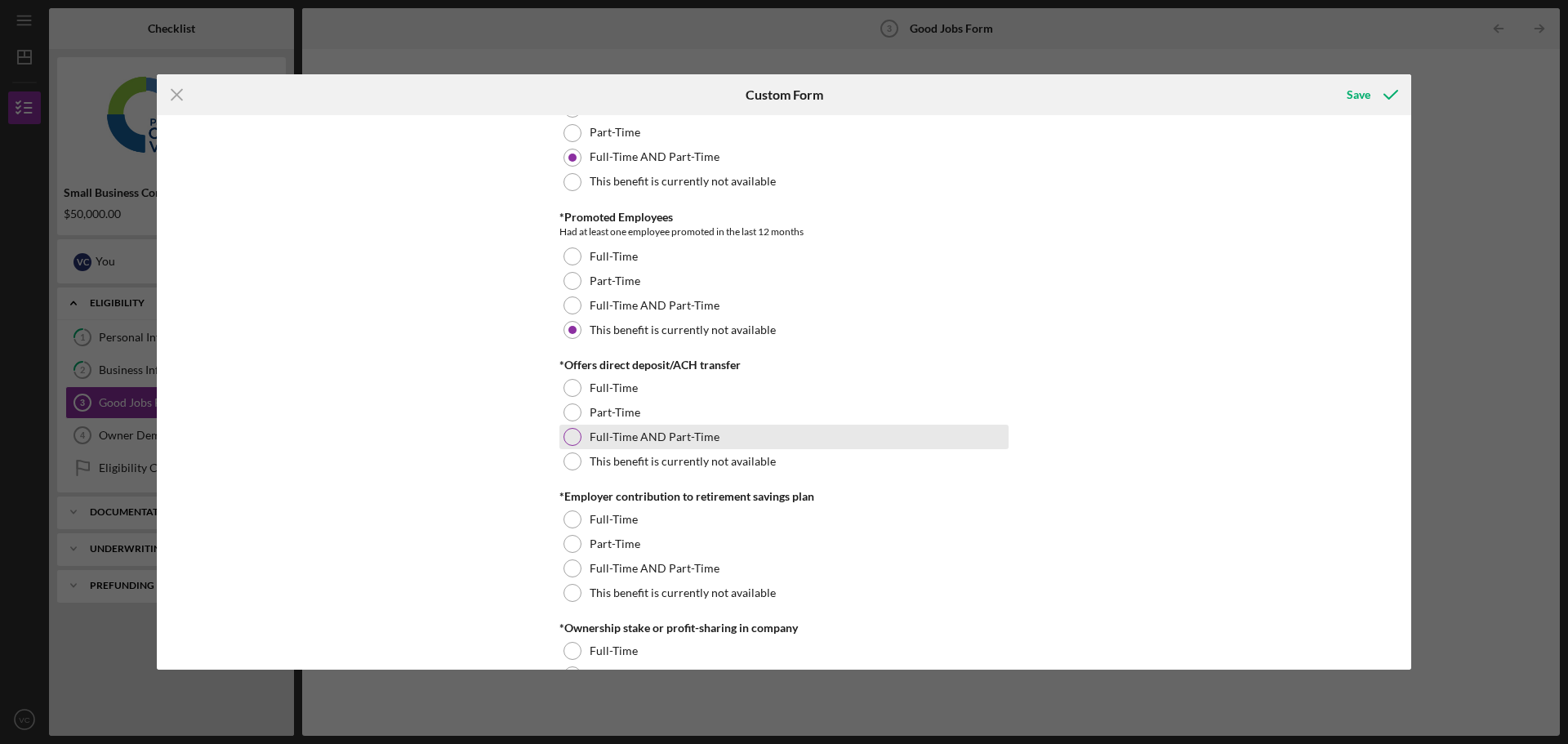
click at [621, 434] on label "Full-Time AND Part-Time" at bounding box center [654, 437] width 130 height 13
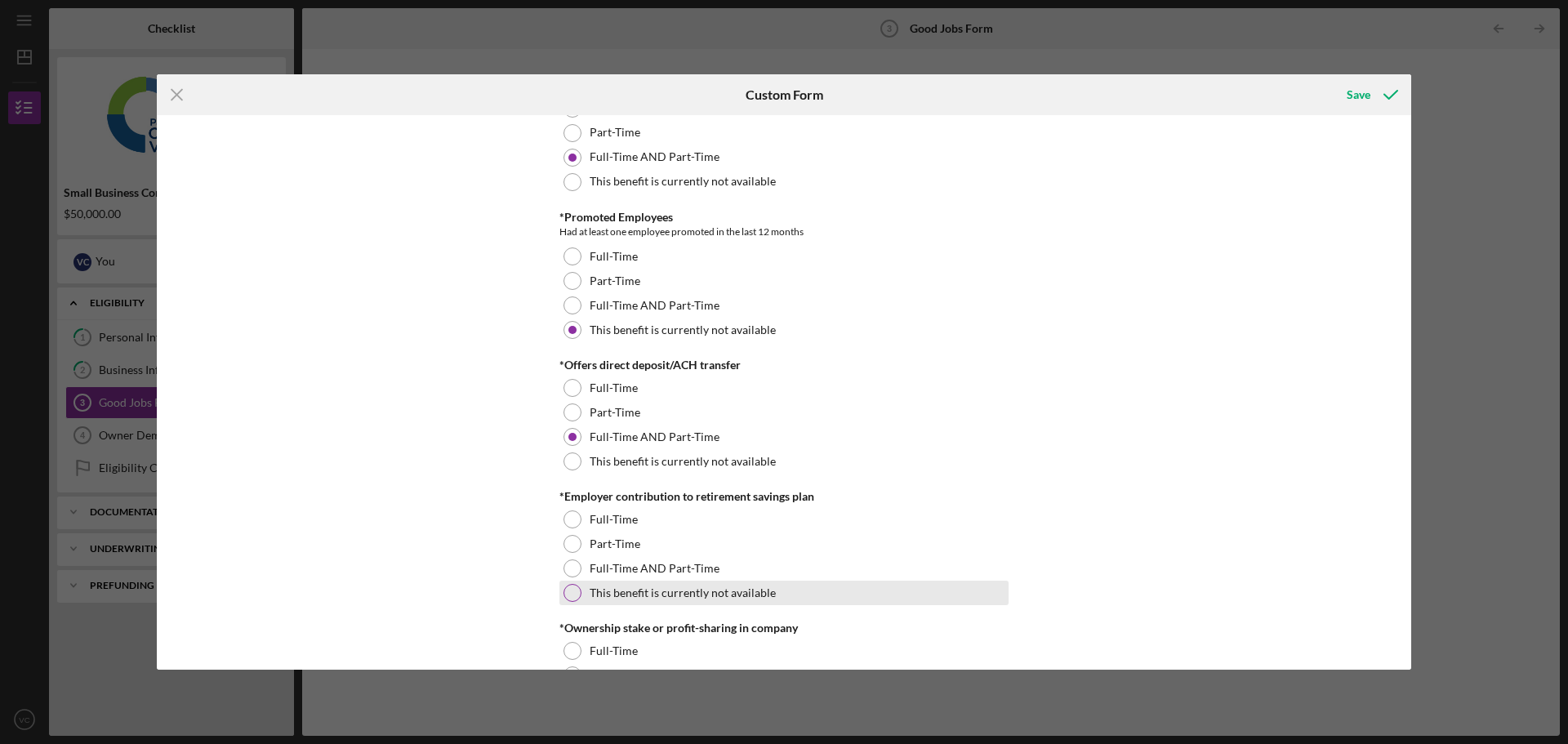
click at [691, 591] on label "This benefit is currently not available" at bounding box center [683, 593] width 187 height 13
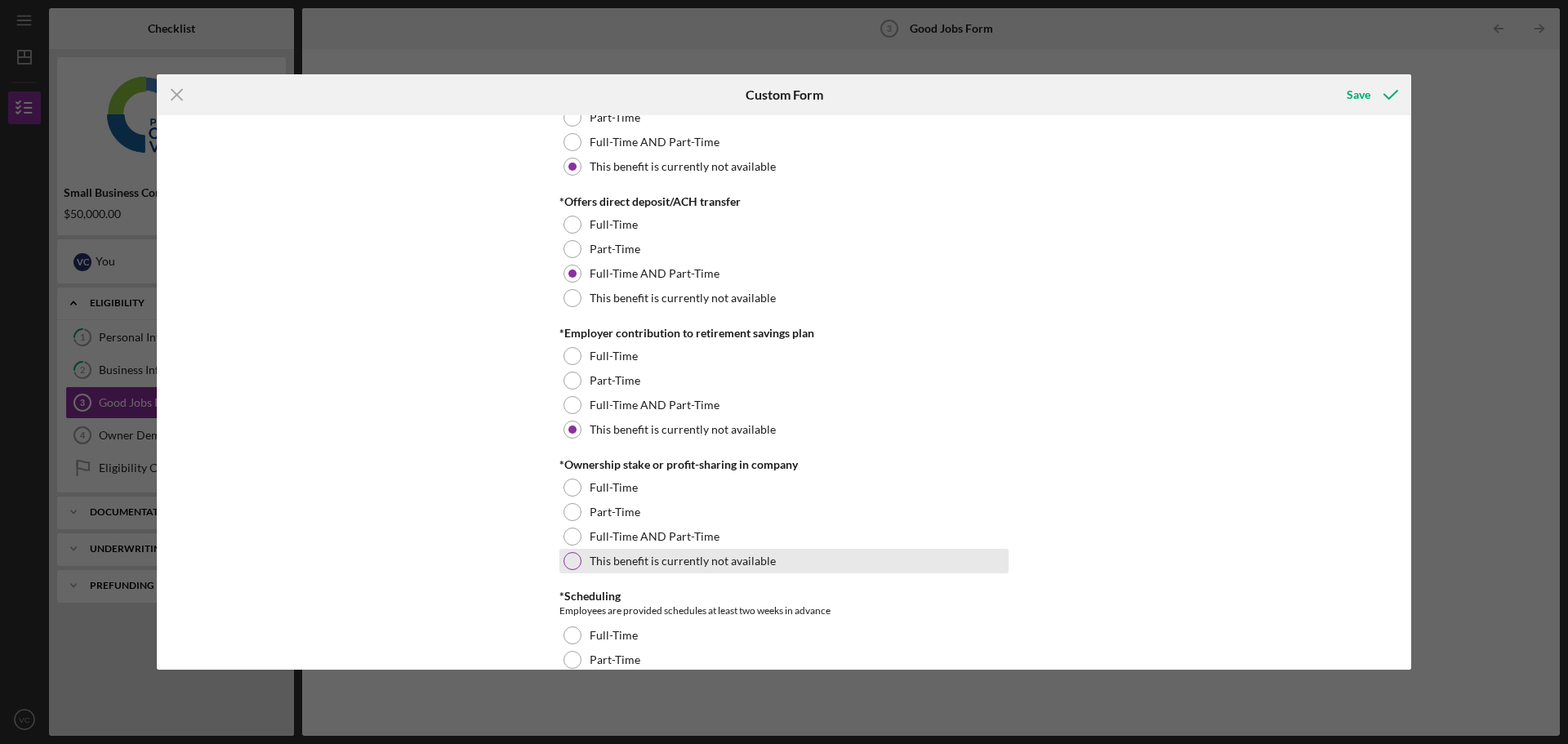
click at [659, 556] on label "This benefit is currently not available" at bounding box center [683, 561] width 187 height 13
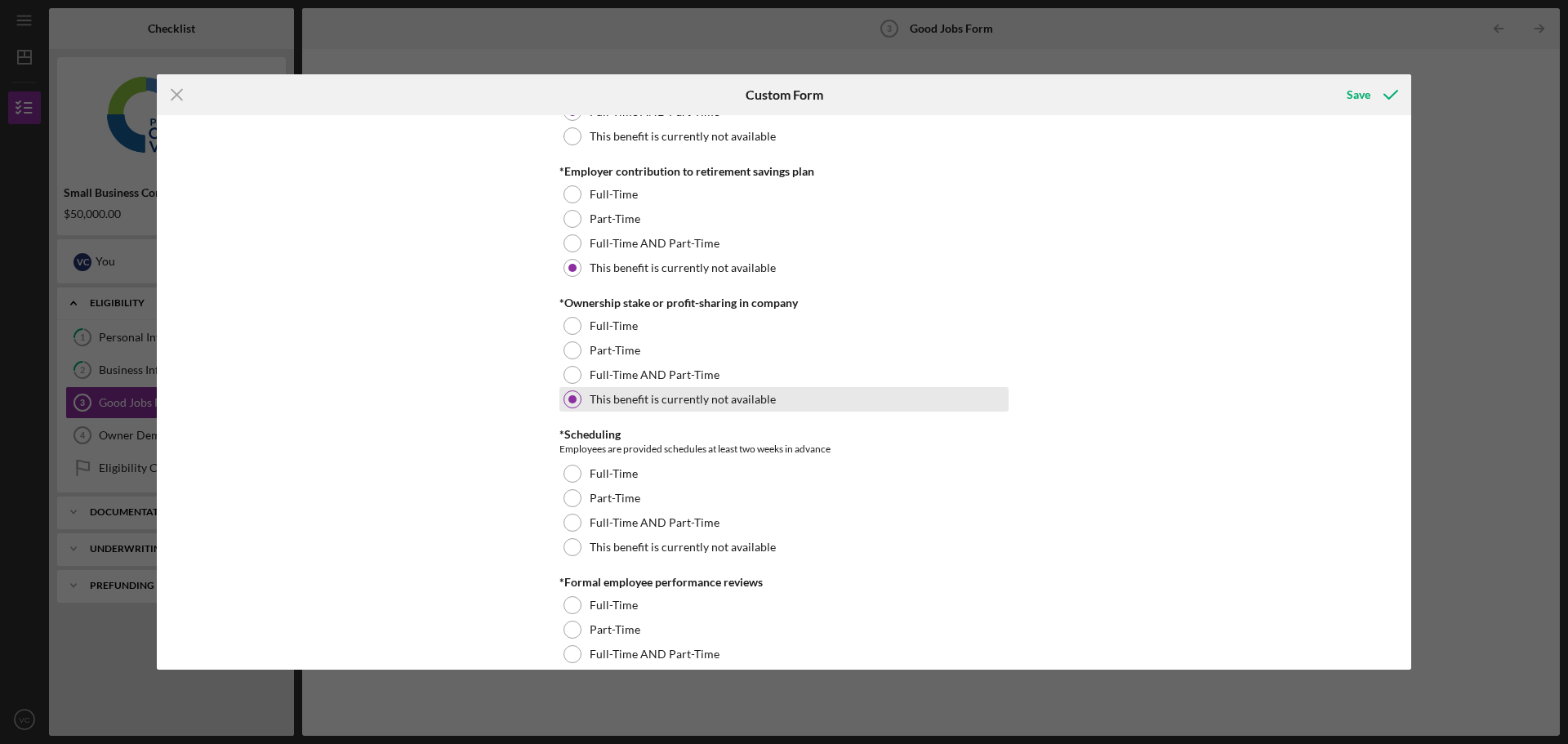
scroll to position [1471, 0]
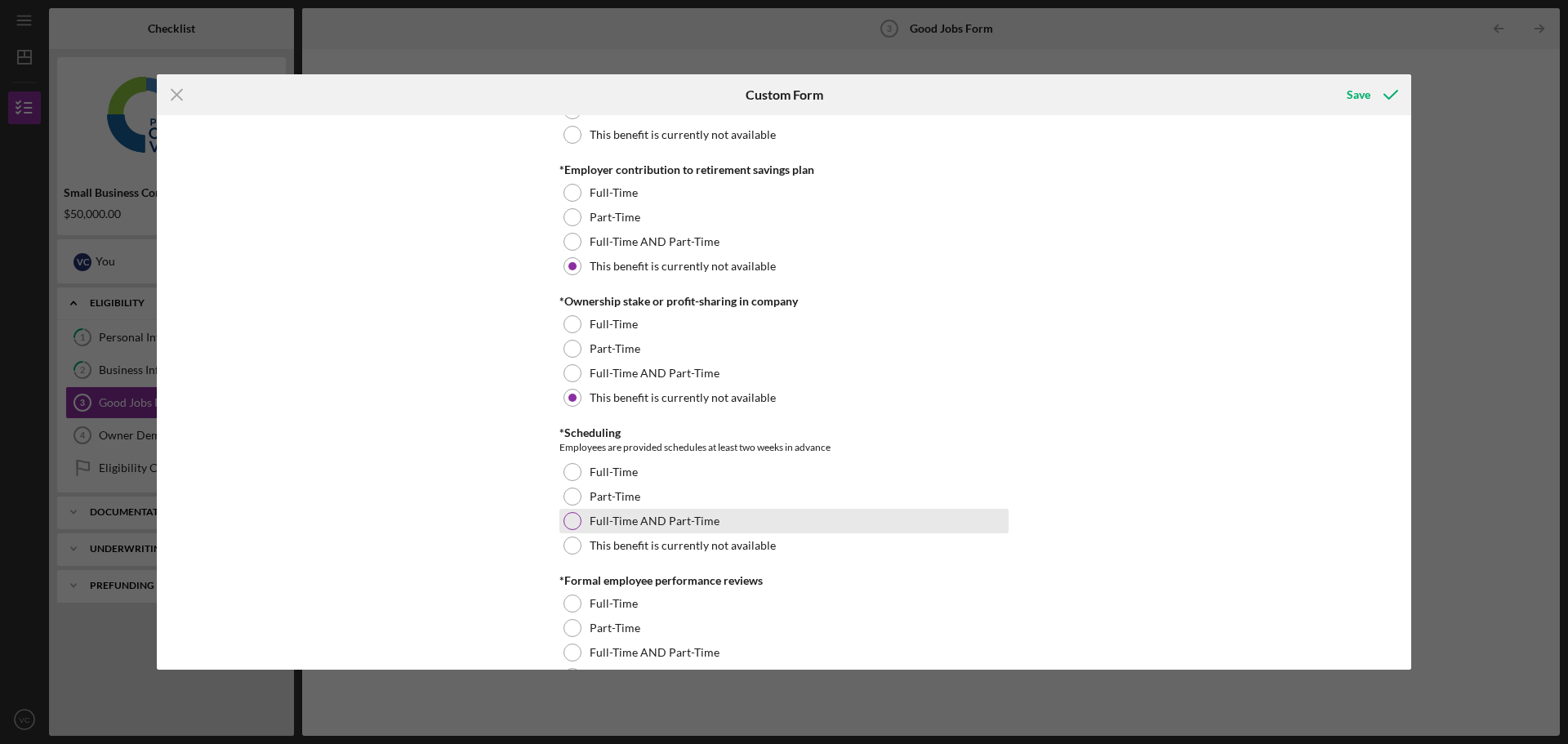
click at [645, 525] on label "Full-Time AND Part-Time" at bounding box center [654, 521] width 130 height 13
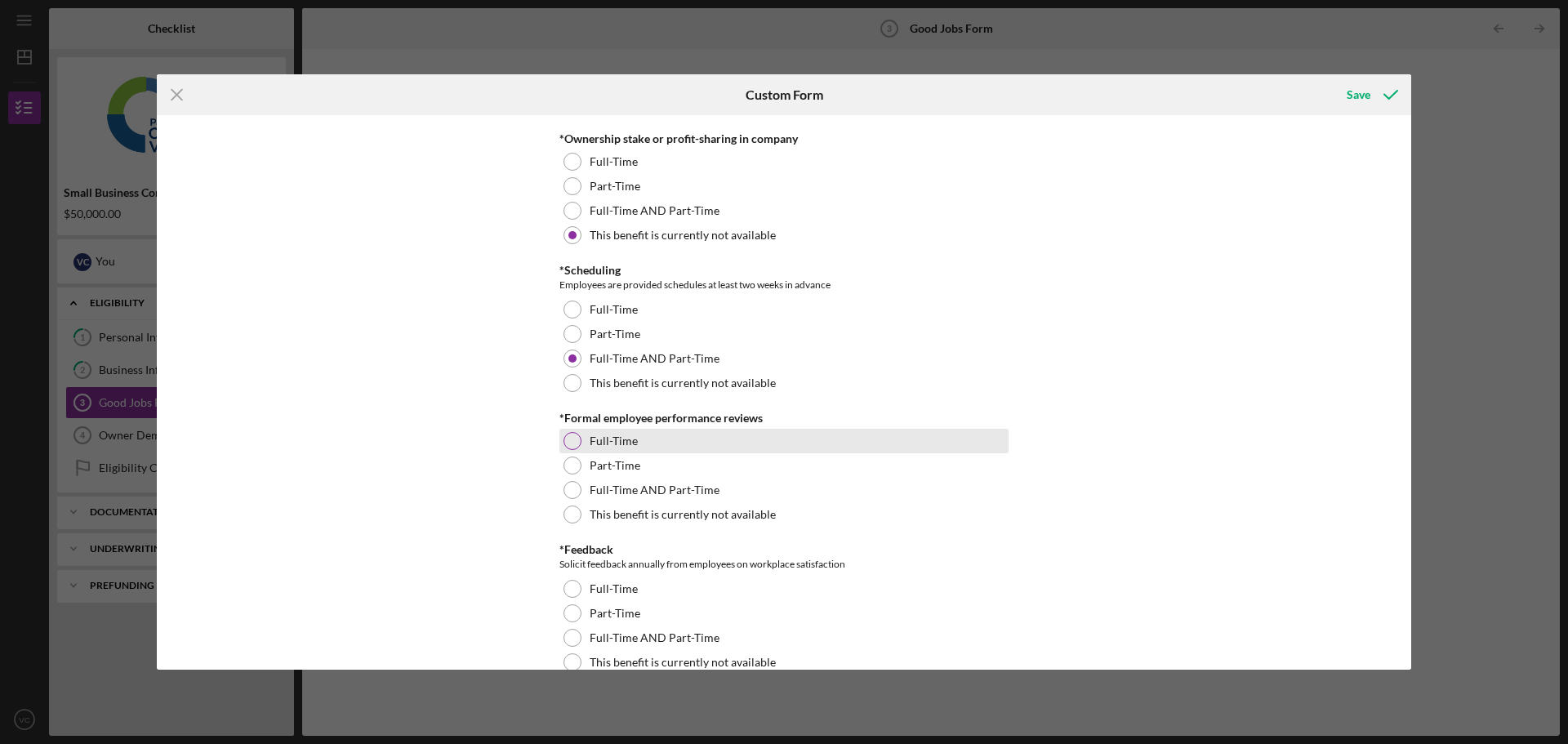
scroll to position [1634, 0]
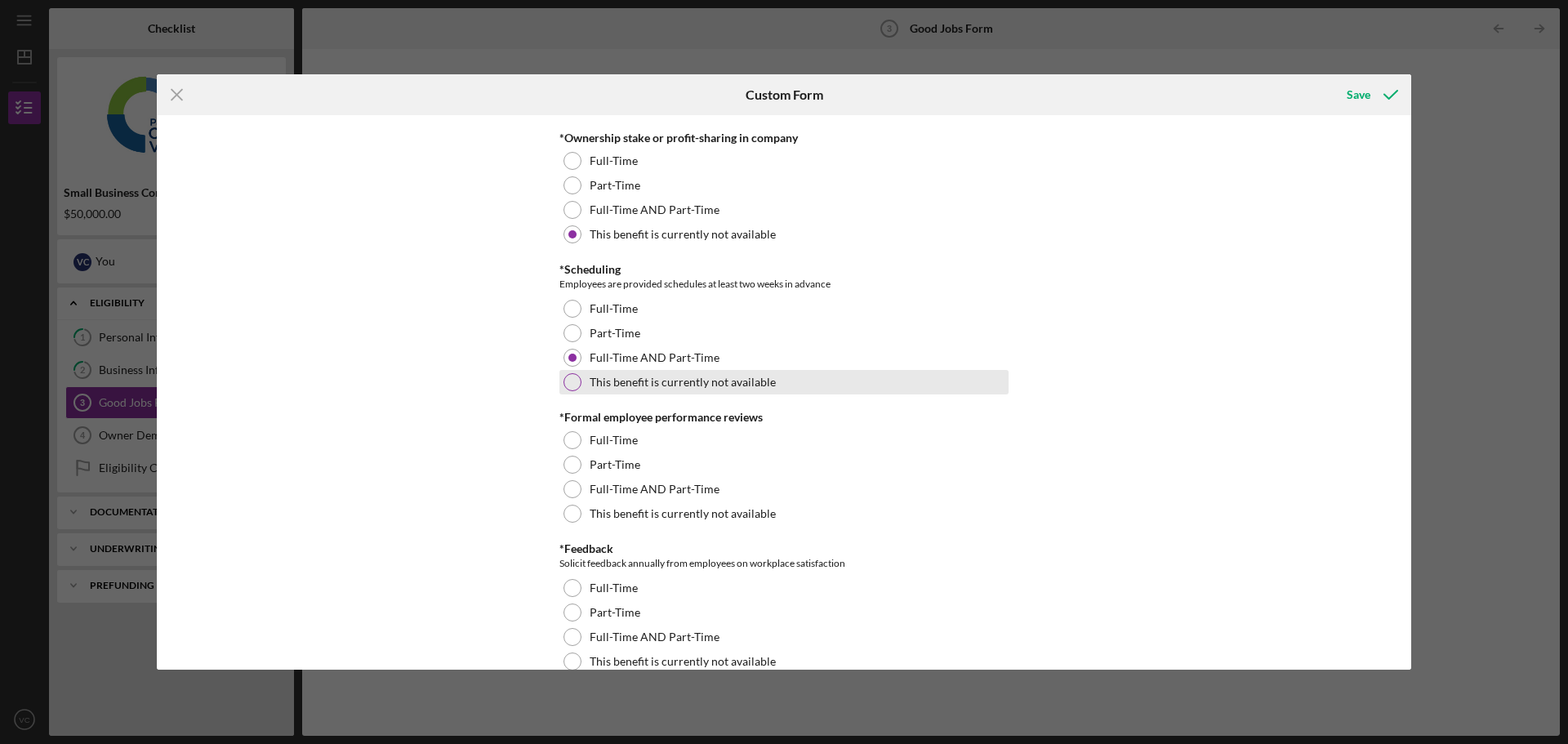
click at [635, 387] on label "This benefit is currently not available" at bounding box center [683, 382] width 187 height 13
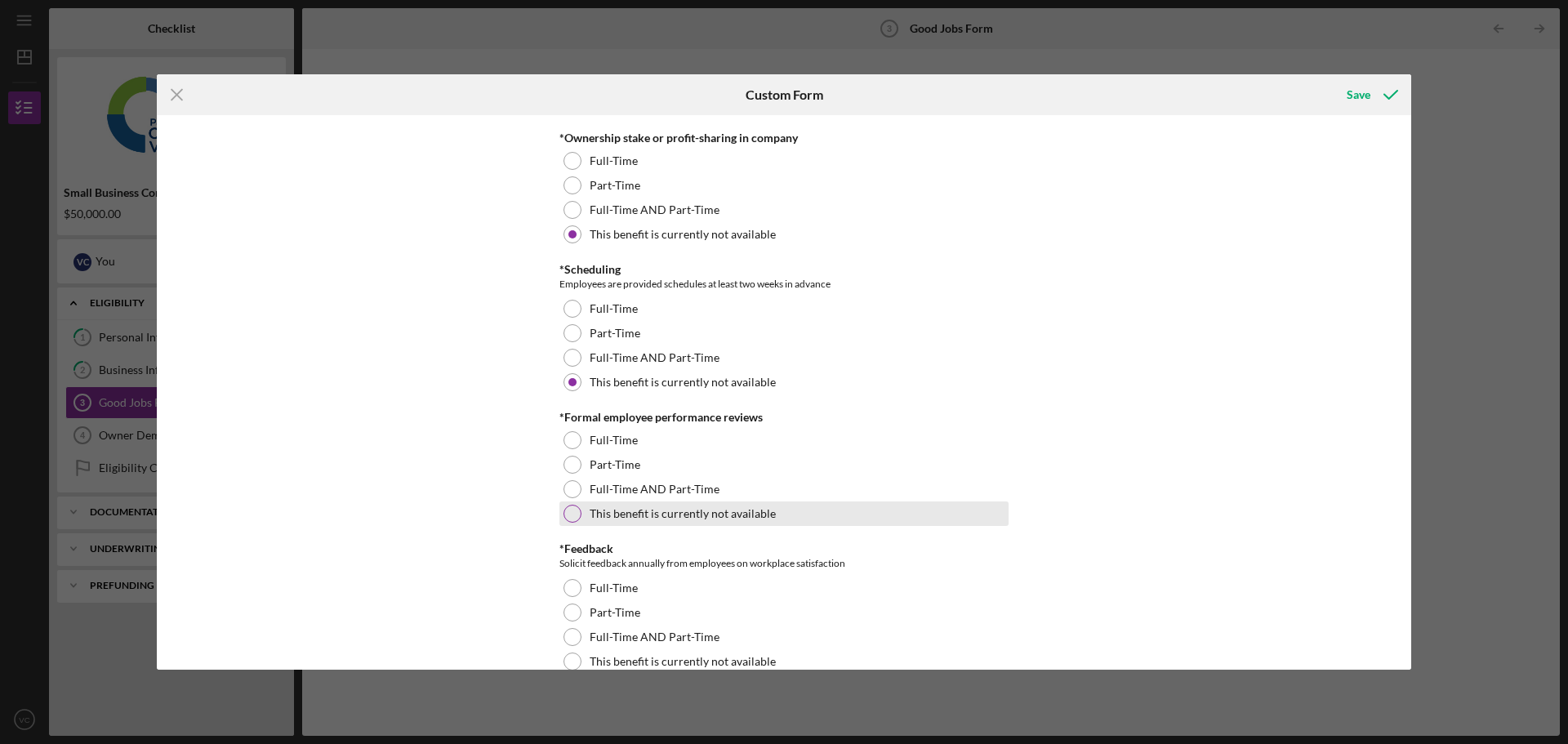
click at [644, 509] on label "This benefit is currently not available" at bounding box center [683, 514] width 187 height 13
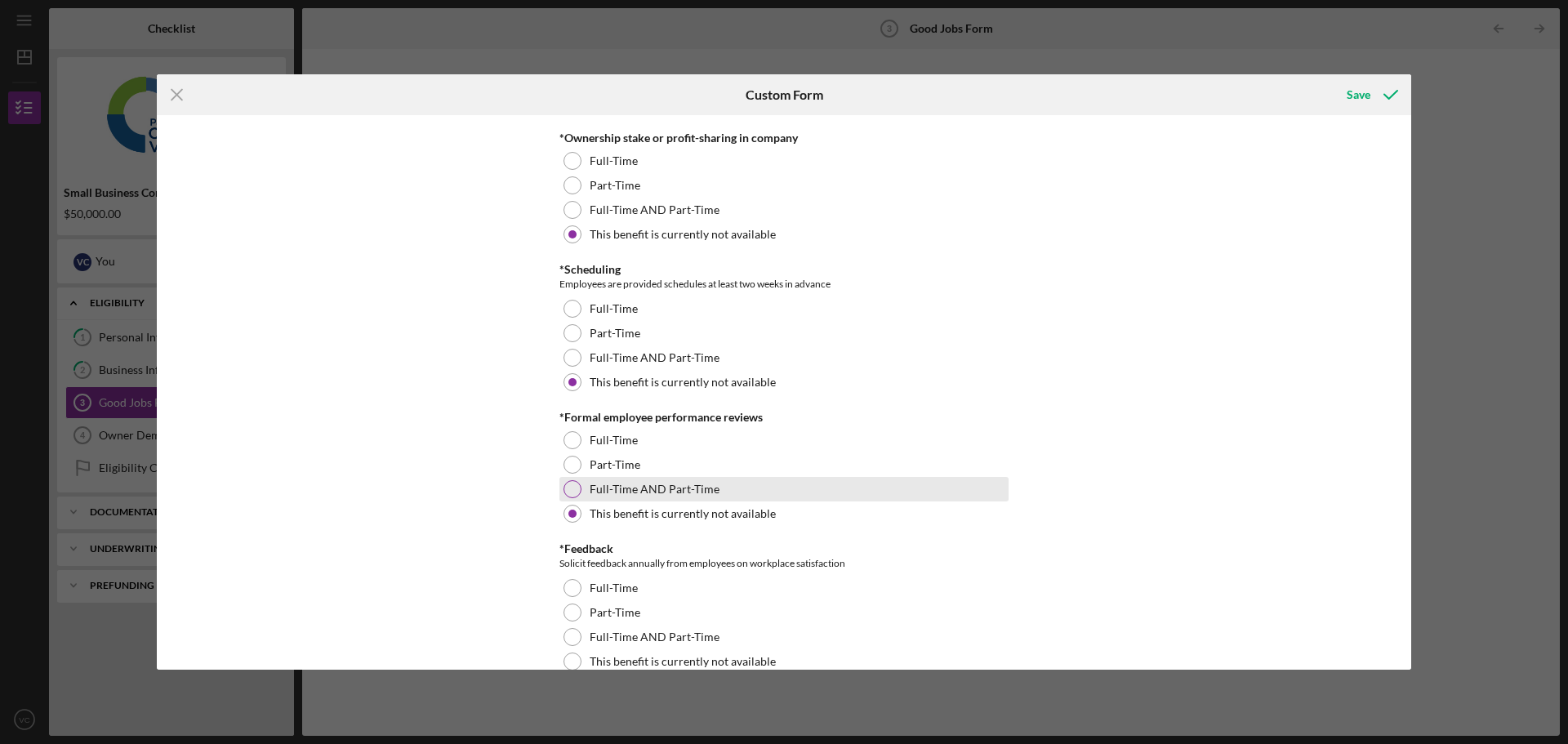
click at [639, 489] on label "Full-Time AND Part-Time" at bounding box center [654, 489] width 130 height 13
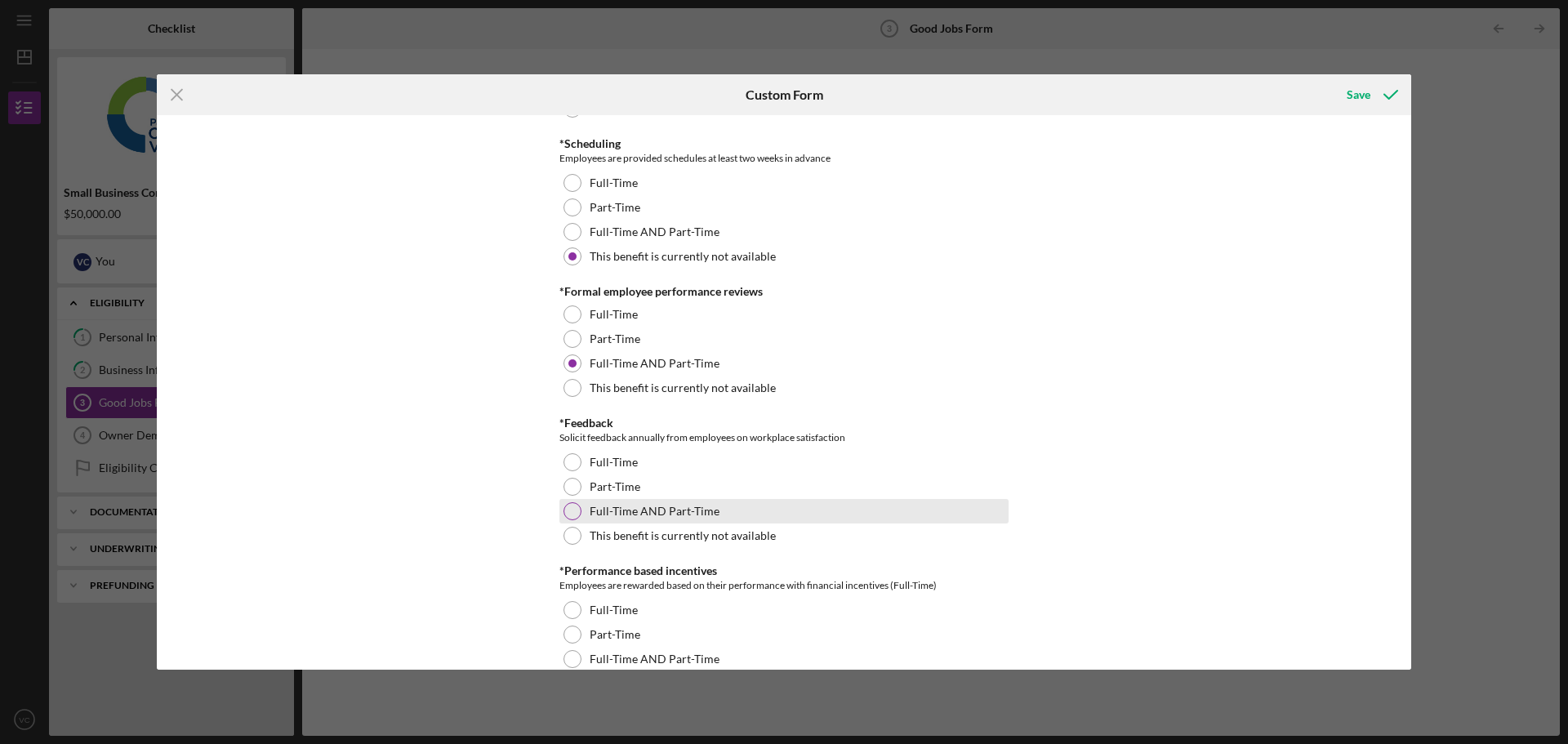
scroll to position [1797, 0]
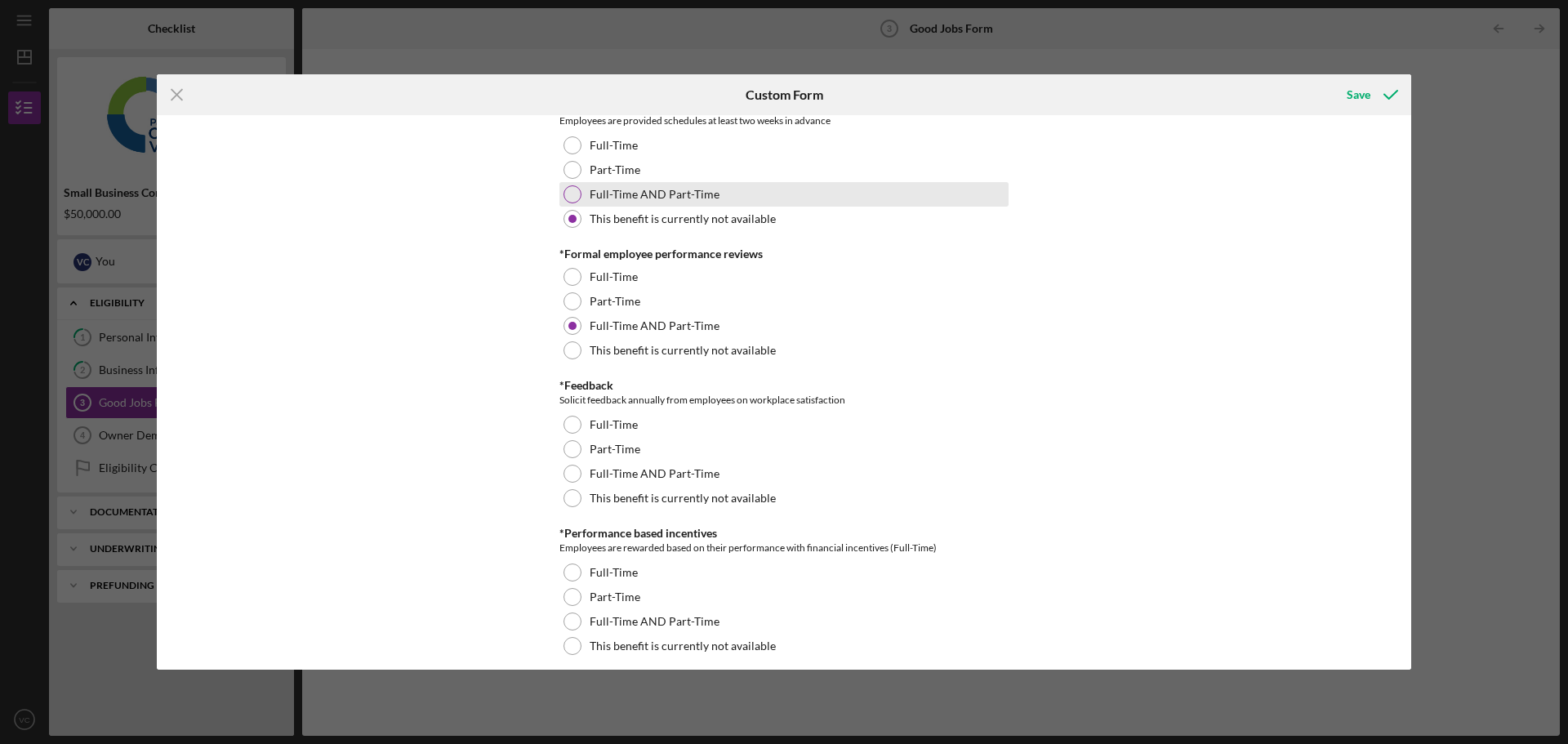
click at [601, 200] on label "Full-Time AND Part-Time" at bounding box center [654, 194] width 130 height 13
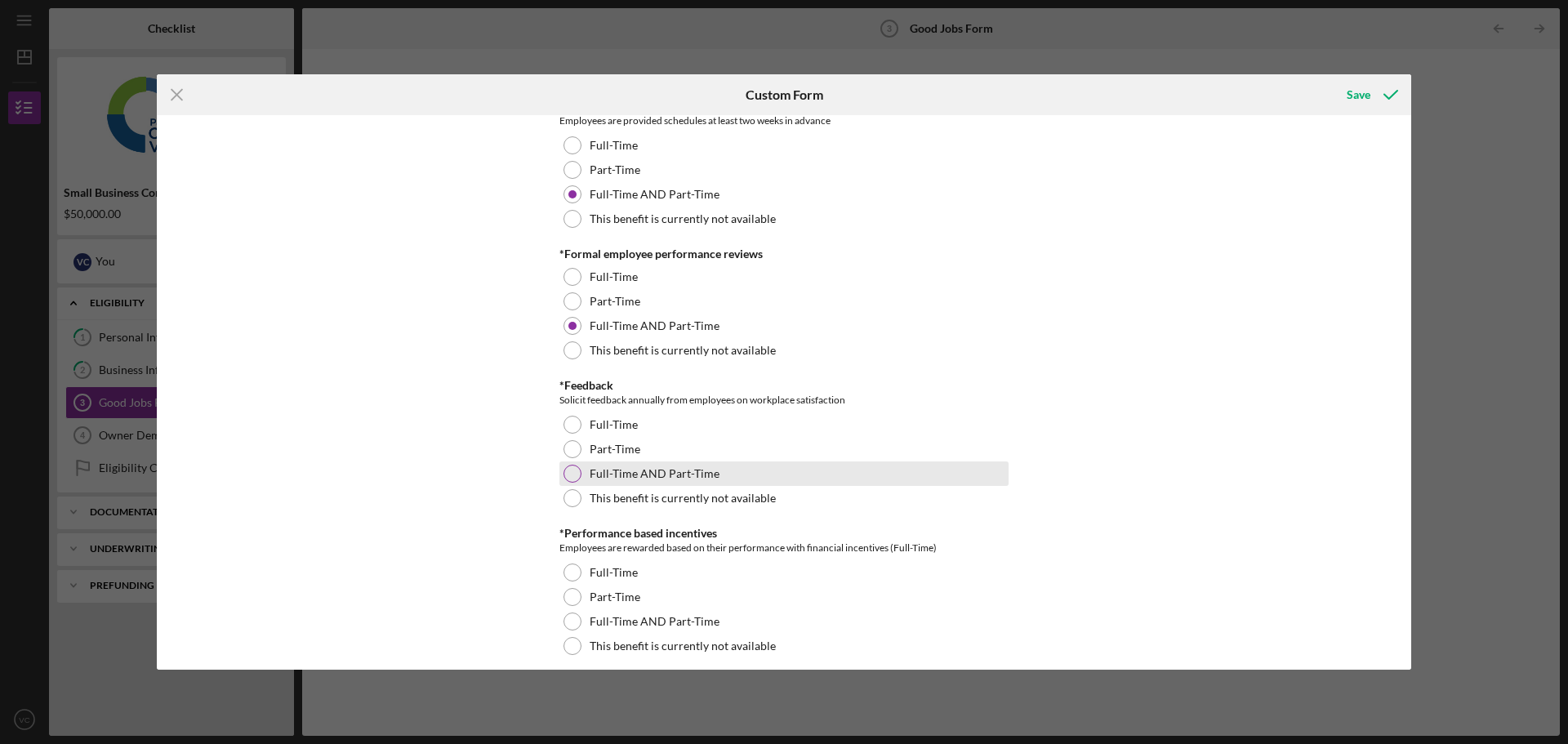
click at [643, 476] on label "Full-Time AND Part-Time" at bounding box center [654, 474] width 130 height 13
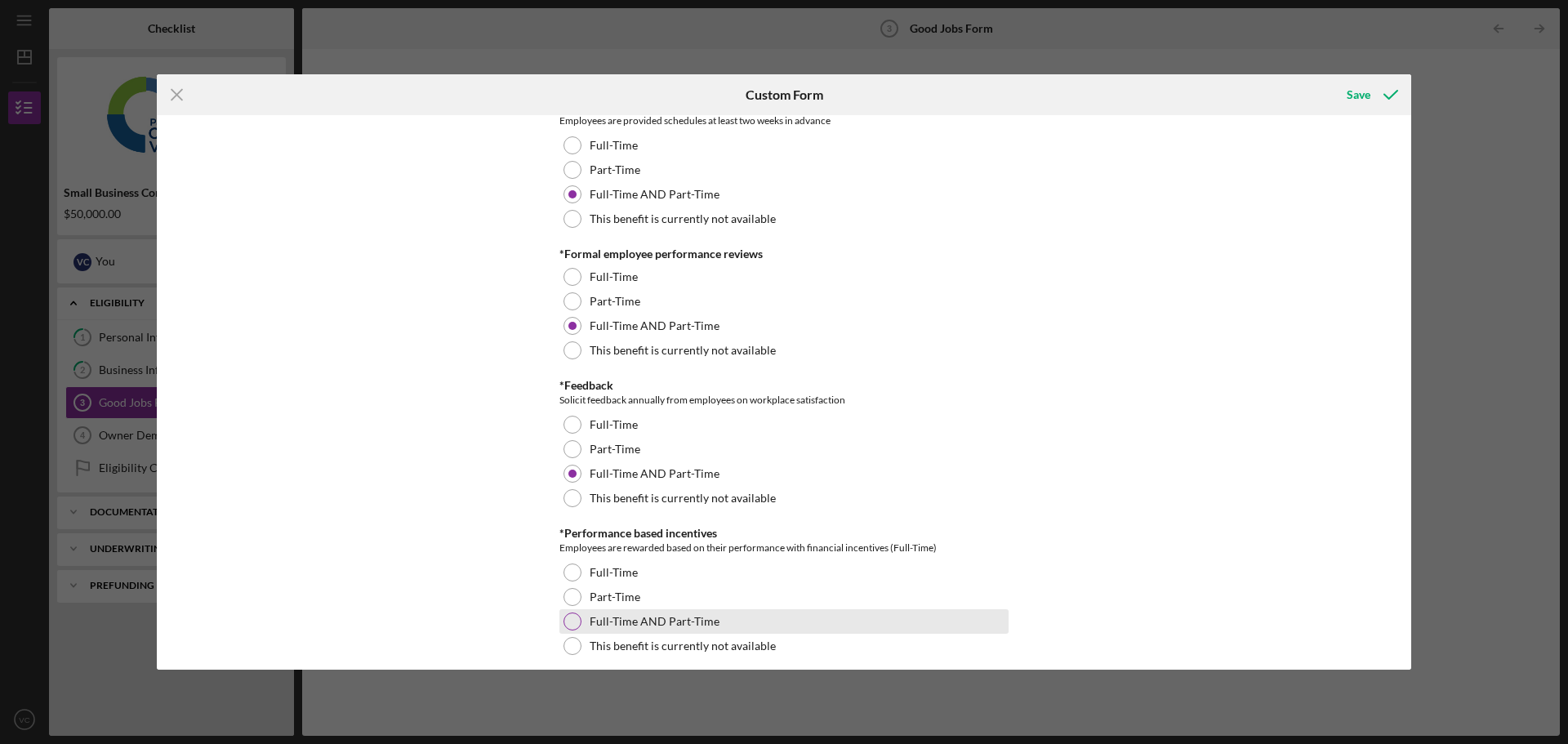
click at [667, 615] on label "Full-Time AND Part-Time" at bounding box center [654, 622] width 130 height 13
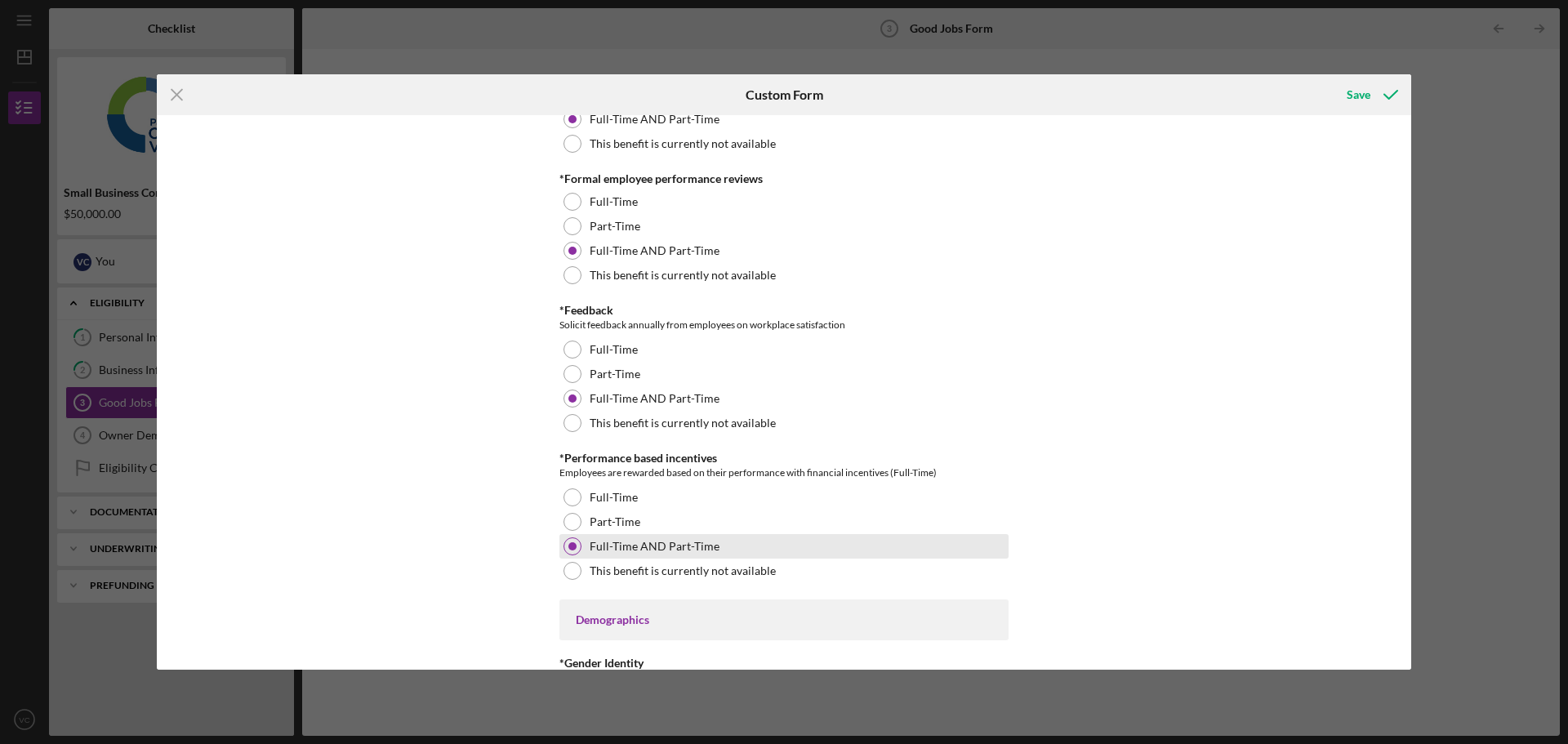
scroll to position [2043, 0]
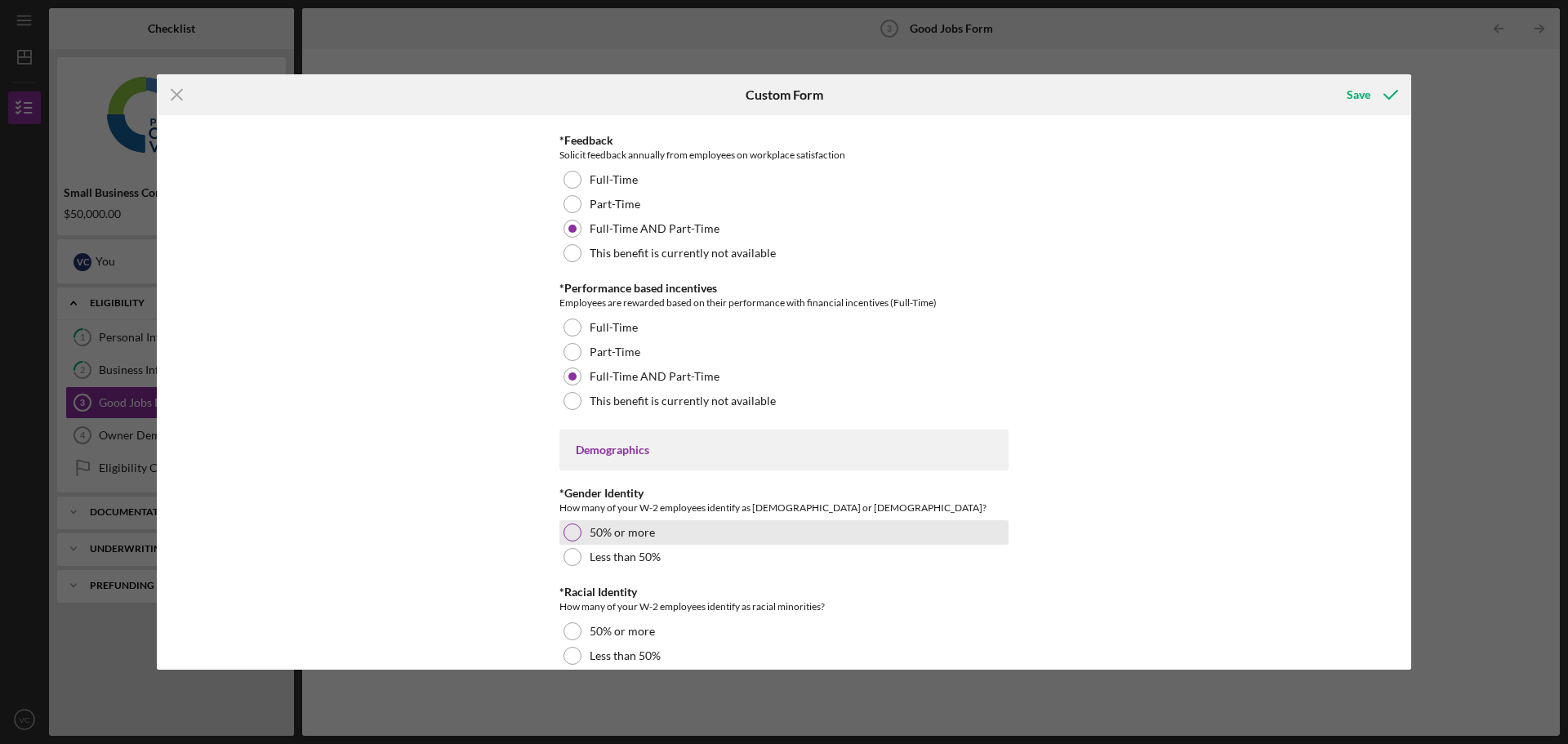
click at [649, 540] on div "50% or more" at bounding box center [784, 532] width 449 height 24
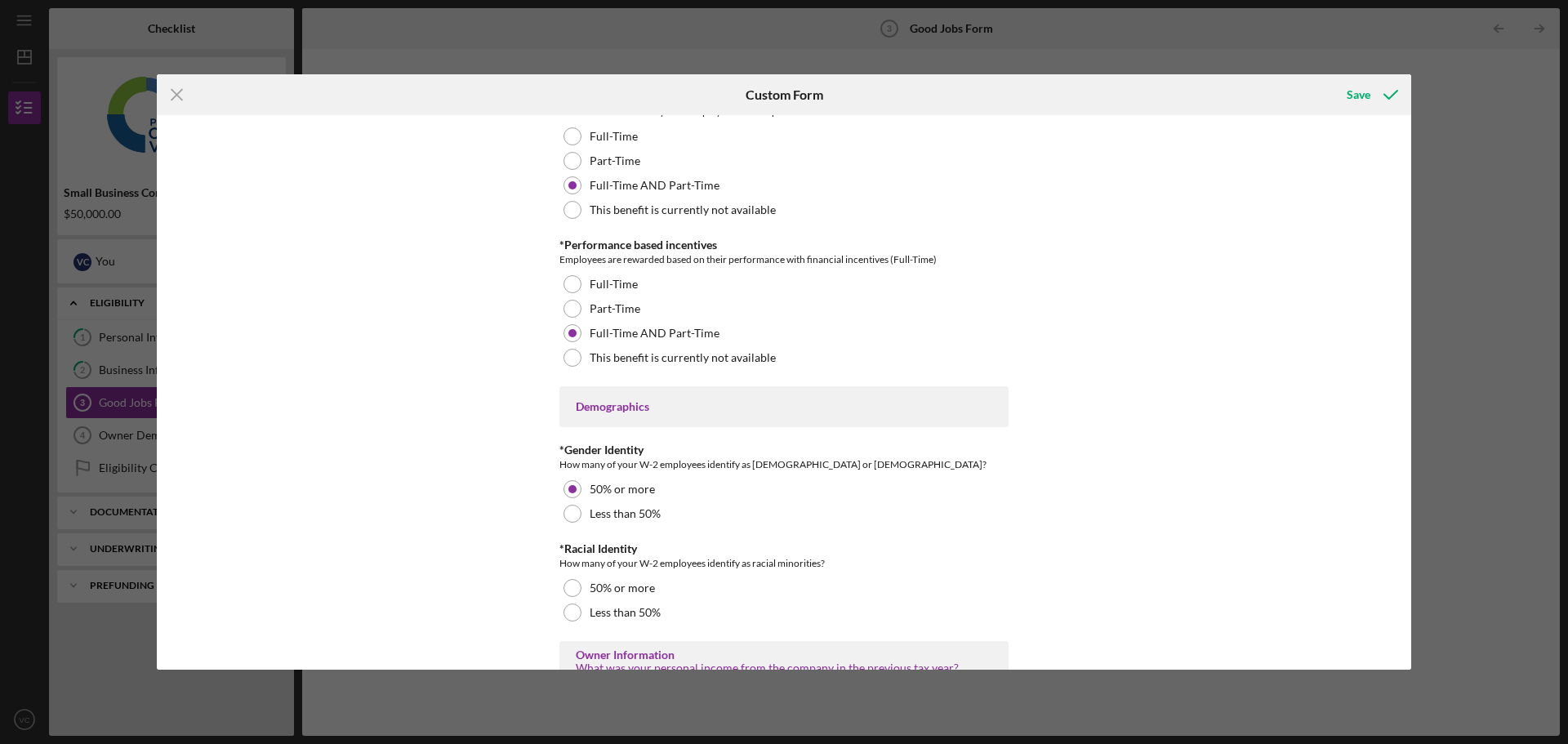
scroll to position [2206, 0]
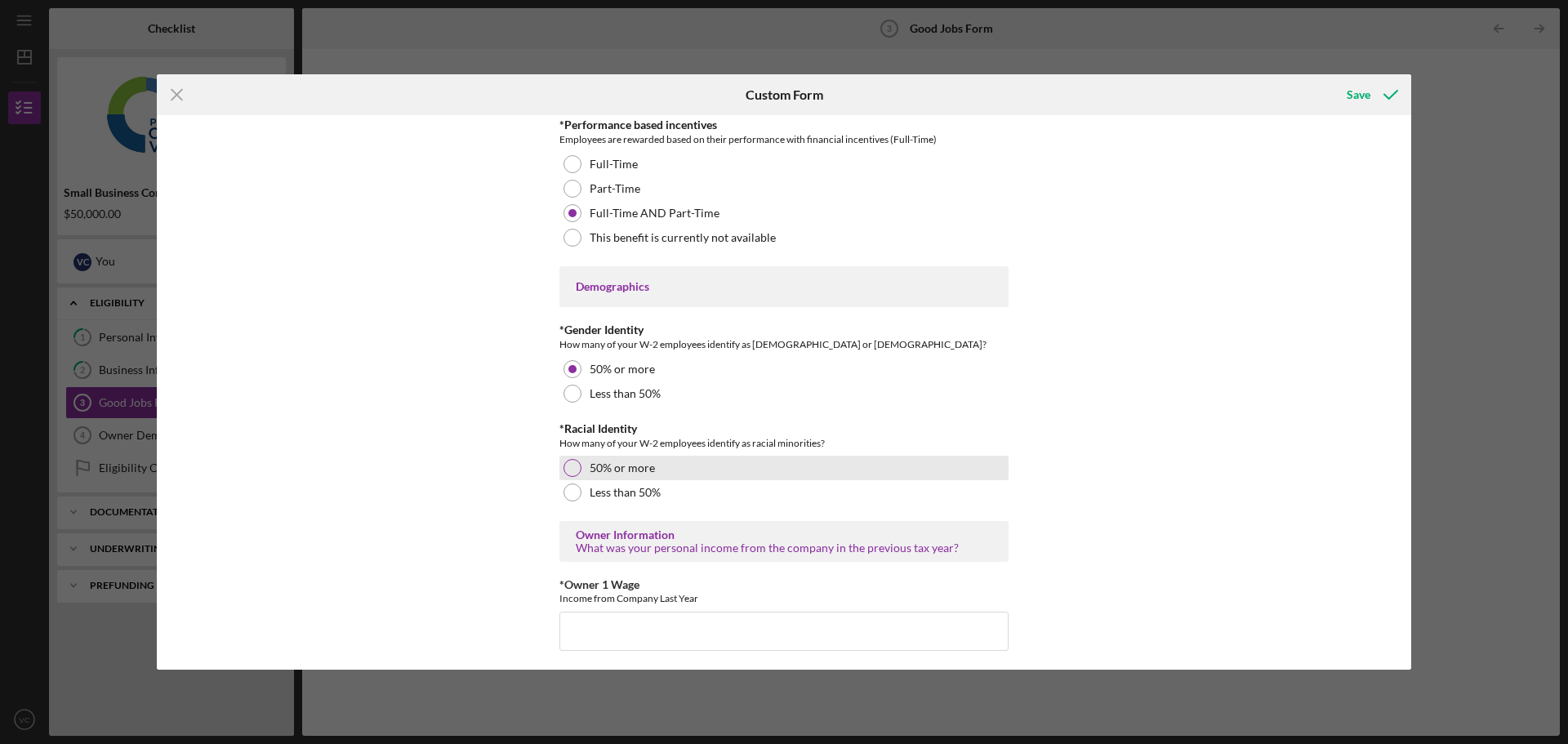
click at [630, 461] on label "50% or more" at bounding box center [622, 468] width 65 height 13
click at [659, 640] on input "*Owner 1 Wage" at bounding box center [784, 631] width 449 height 39
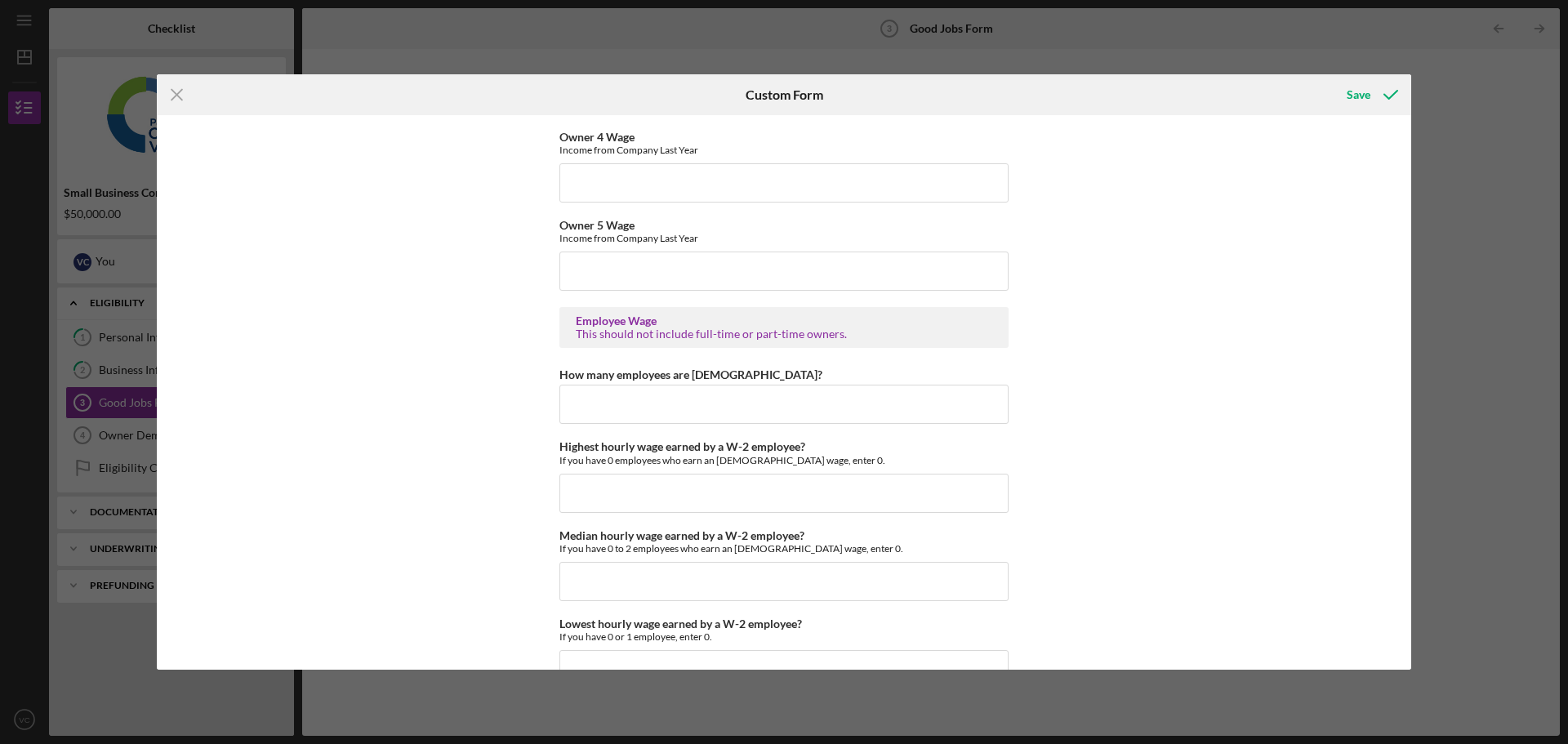
scroll to position [2941, 0]
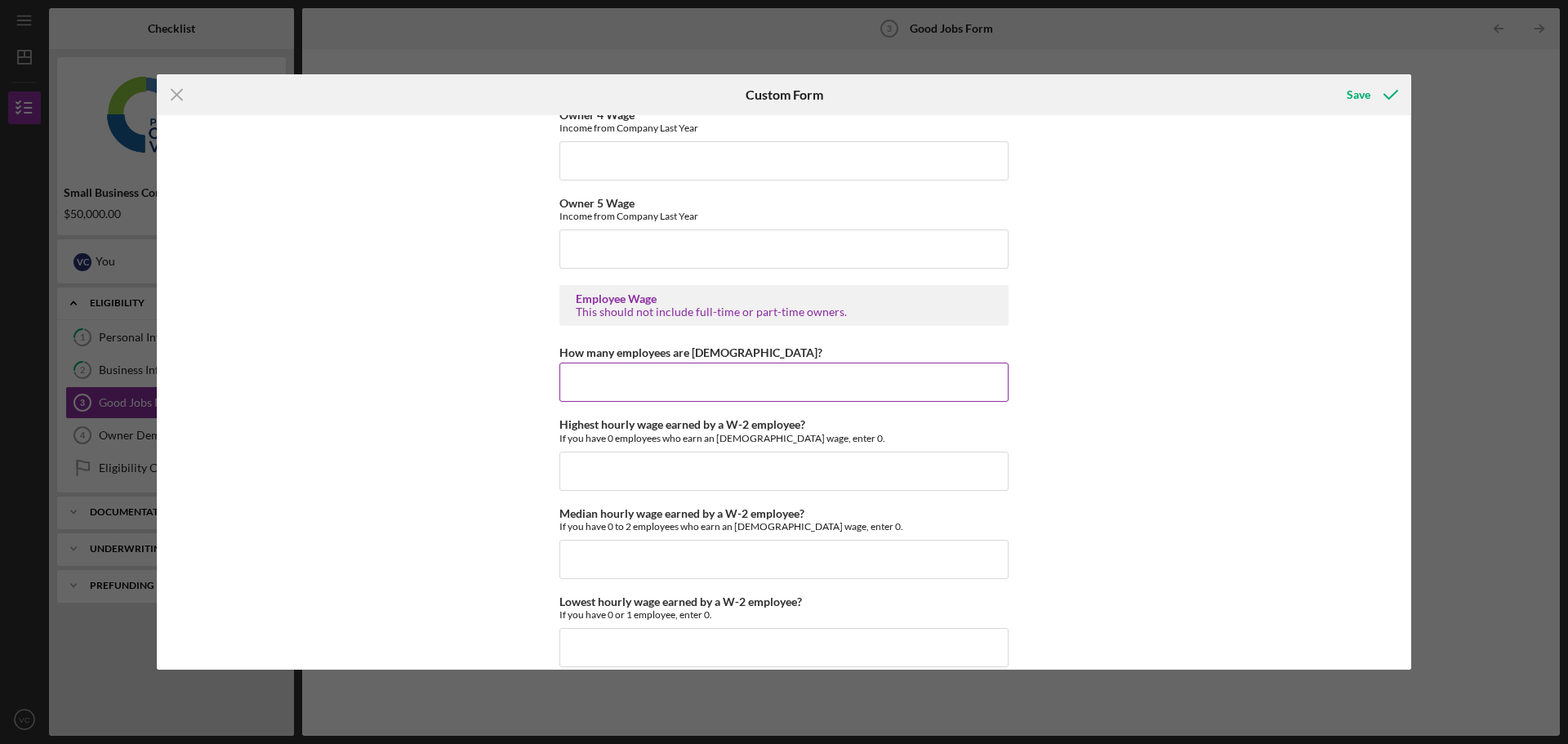
type input "40000"
click at [601, 379] on input "How many employees are [DEMOGRAPHIC_DATA]?" at bounding box center [784, 382] width 449 height 39
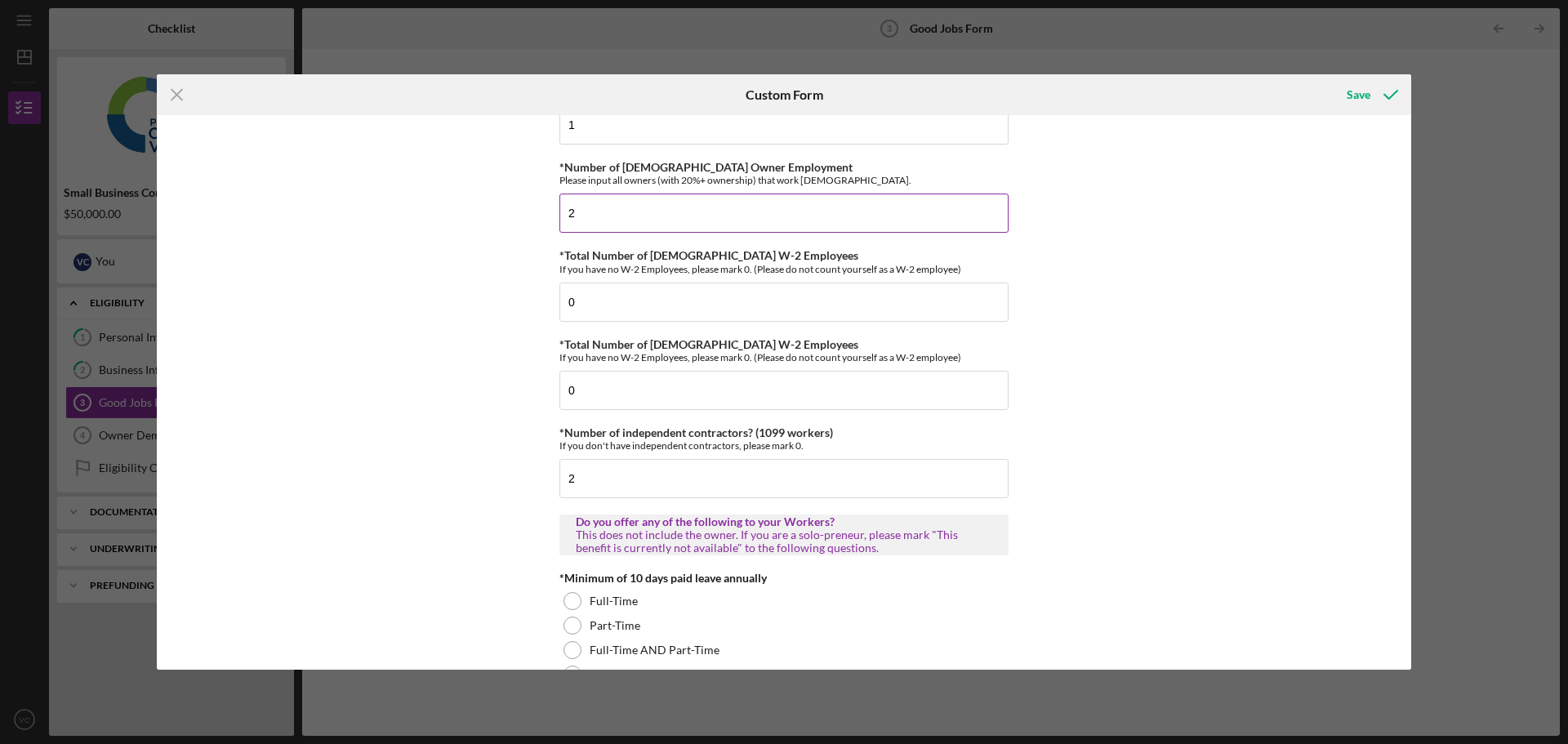
scroll to position [0, 0]
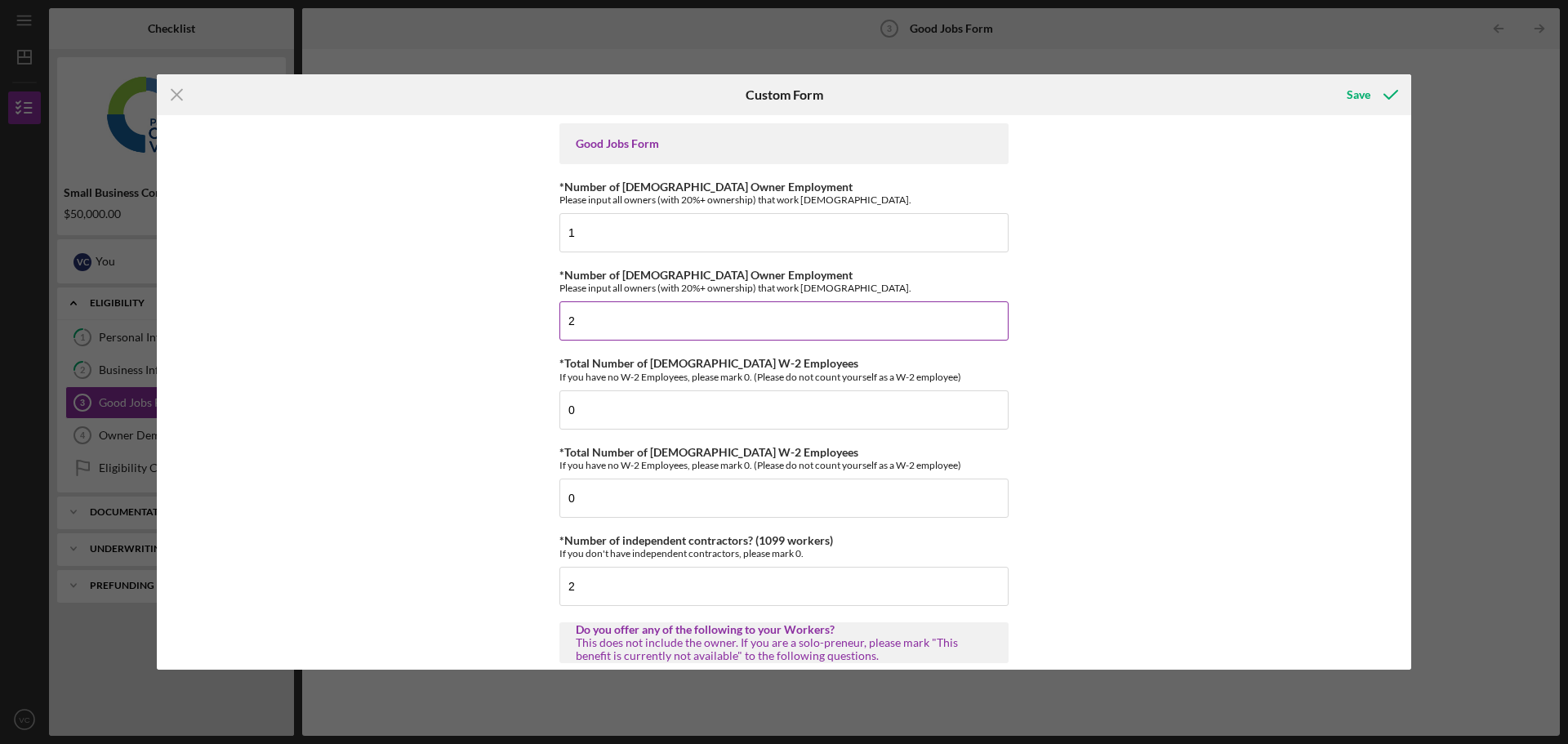
click at [640, 331] on input "2" at bounding box center [784, 321] width 449 height 39
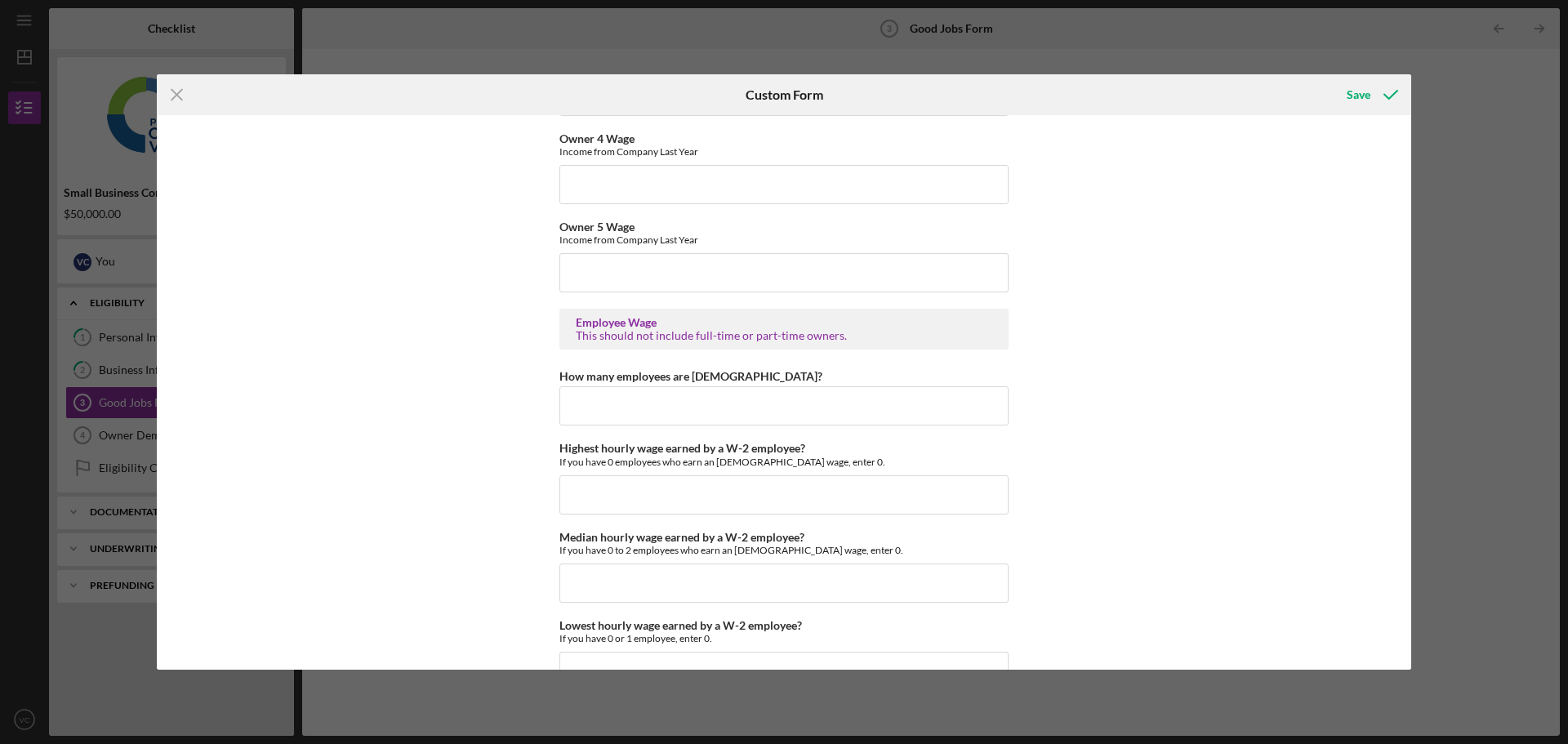
scroll to position [2941, 0]
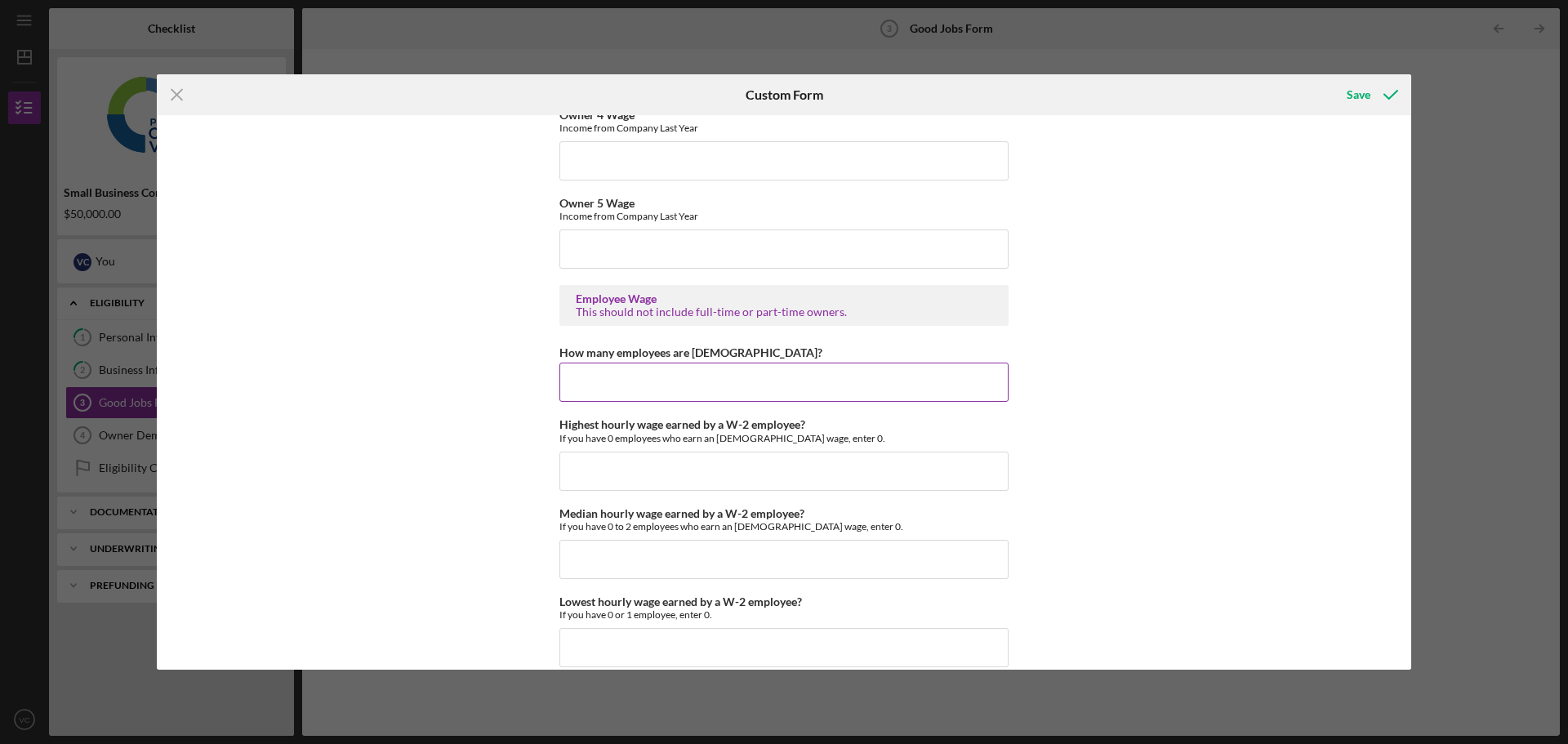
click at [770, 379] on input "How many employees are [DEMOGRAPHIC_DATA]?" at bounding box center [784, 382] width 449 height 39
type input "0"
click at [857, 459] on input "Highest hourly wage earned by a W-2 employee?" at bounding box center [784, 471] width 449 height 39
type input "$0"
click at [685, 537] on div "Median hourly wage earned by a W-2 employee? If you have 0 to 2 employees who e…" at bounding box center [784, 543] width 449 height 72
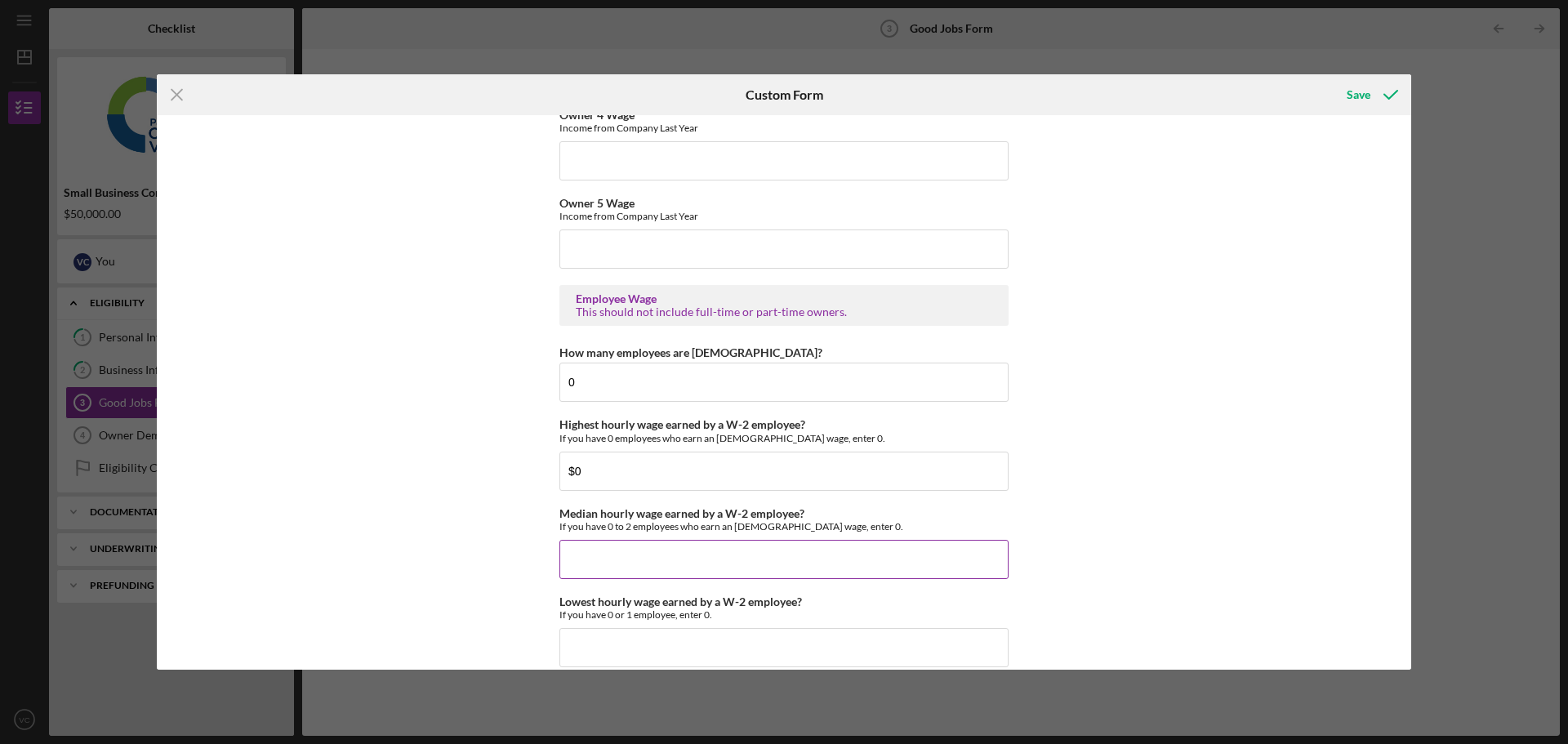
click at [685, 558] on input "Median hourly wage earned by a W-2 employee?" at bounding box center [784, 559] width 449 height 39
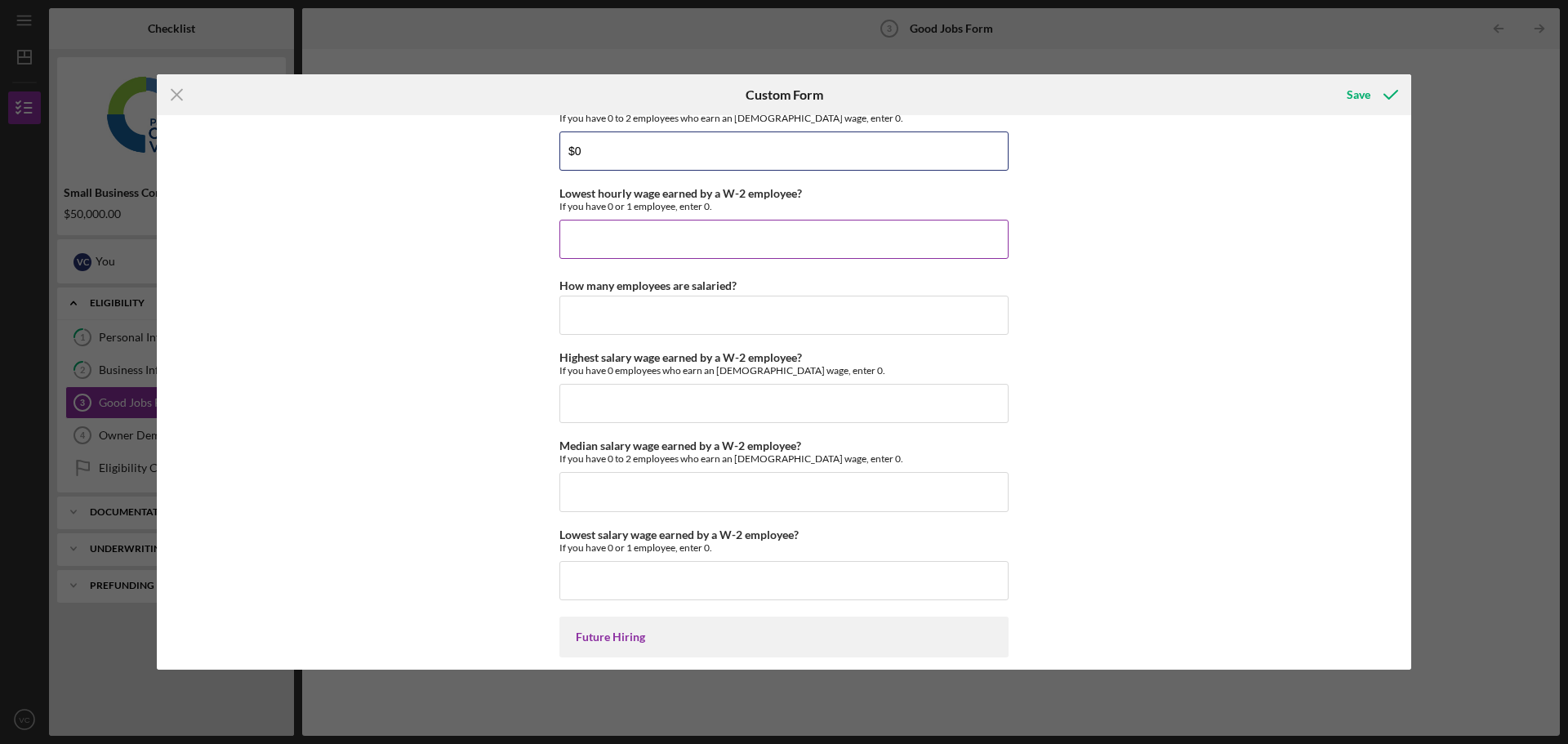
type input "$0"
click at [618, 224] on input "Lowest hourly wage earned by a W-2 employee?" at bounding box center [784, 238] width 449 height 39
click at [621, 237] on input "Lowest hourly wage earned by a W-2 employee?" at bounding box center [784, 238] width 449 height 39
type input "$0"
type input "0"
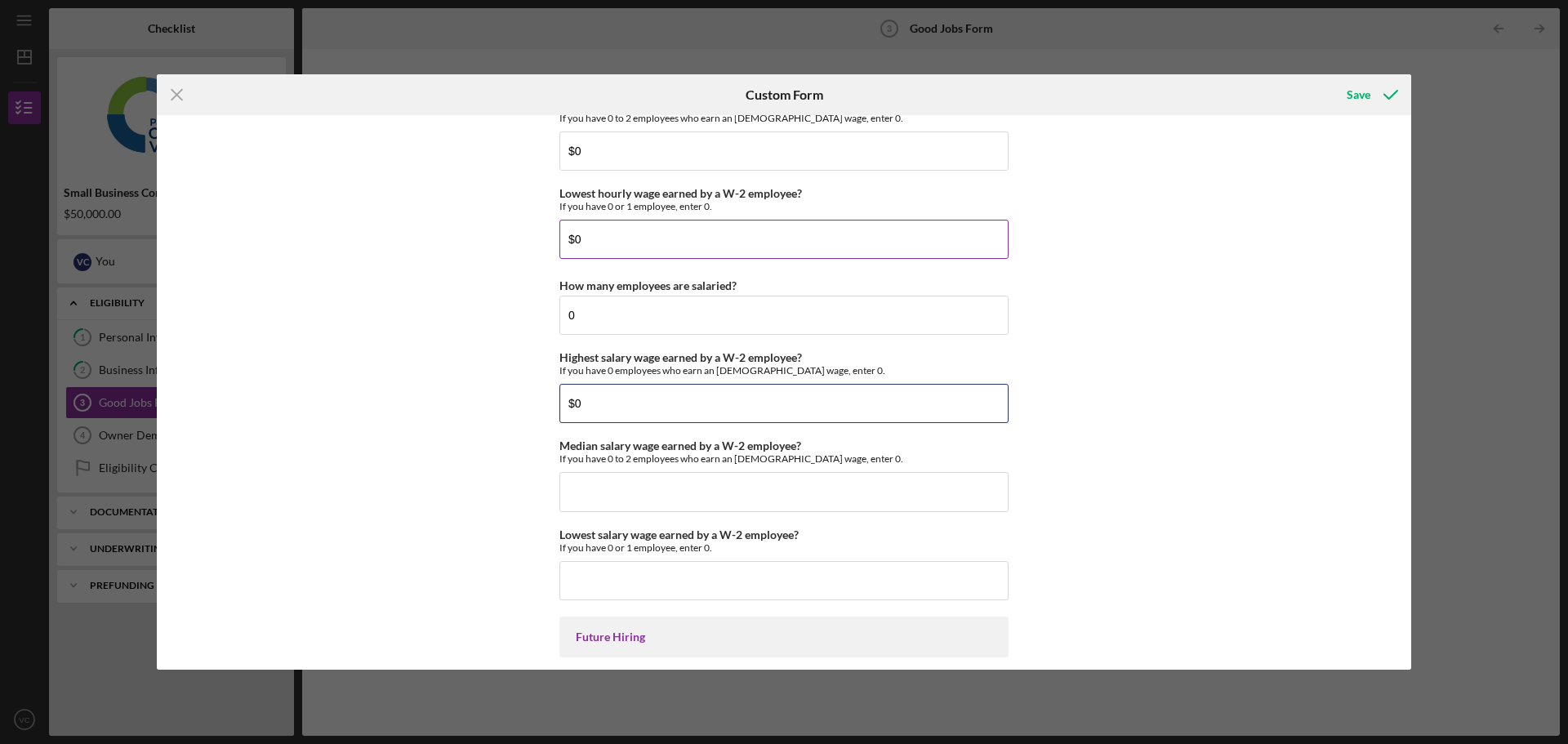
type input "$0"
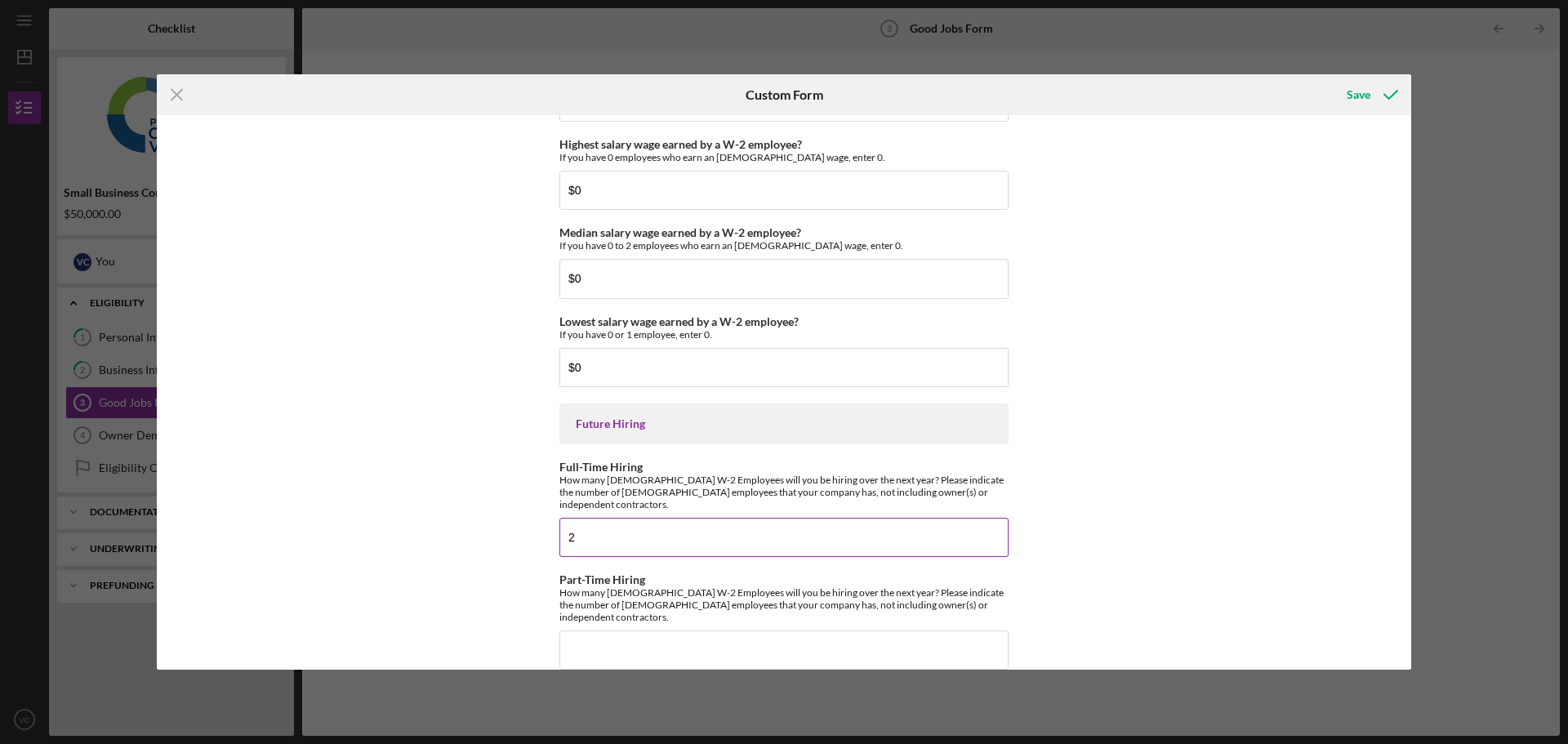
type input "2"
type input "3"
click at [1366, 92] on div "Save" at bounding box center [1359, 95] width 24 height 33
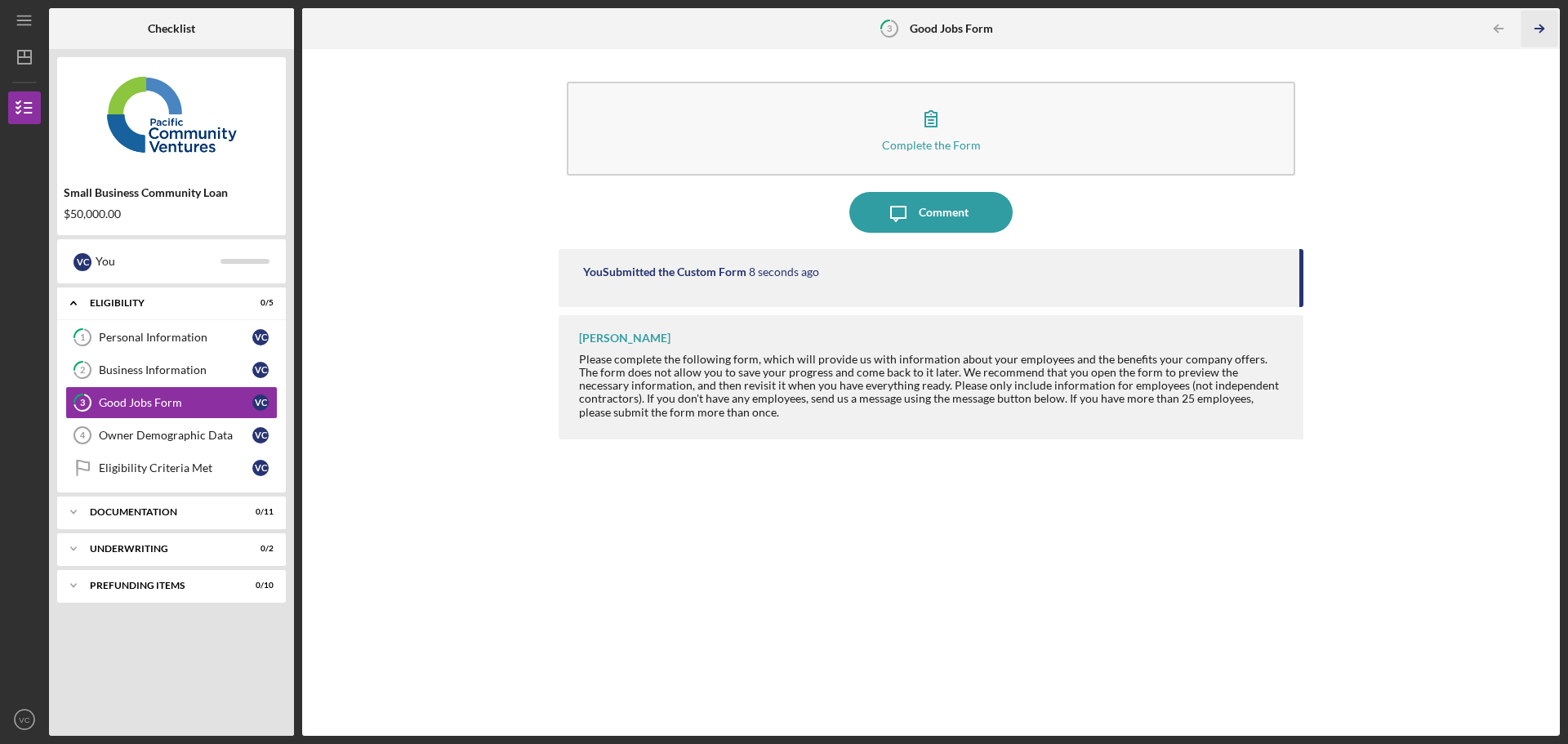
click at [1538, 35] on icon "Icon/Table Pagination Arrow" at bounding box center [1539, 29] width 37 height 37
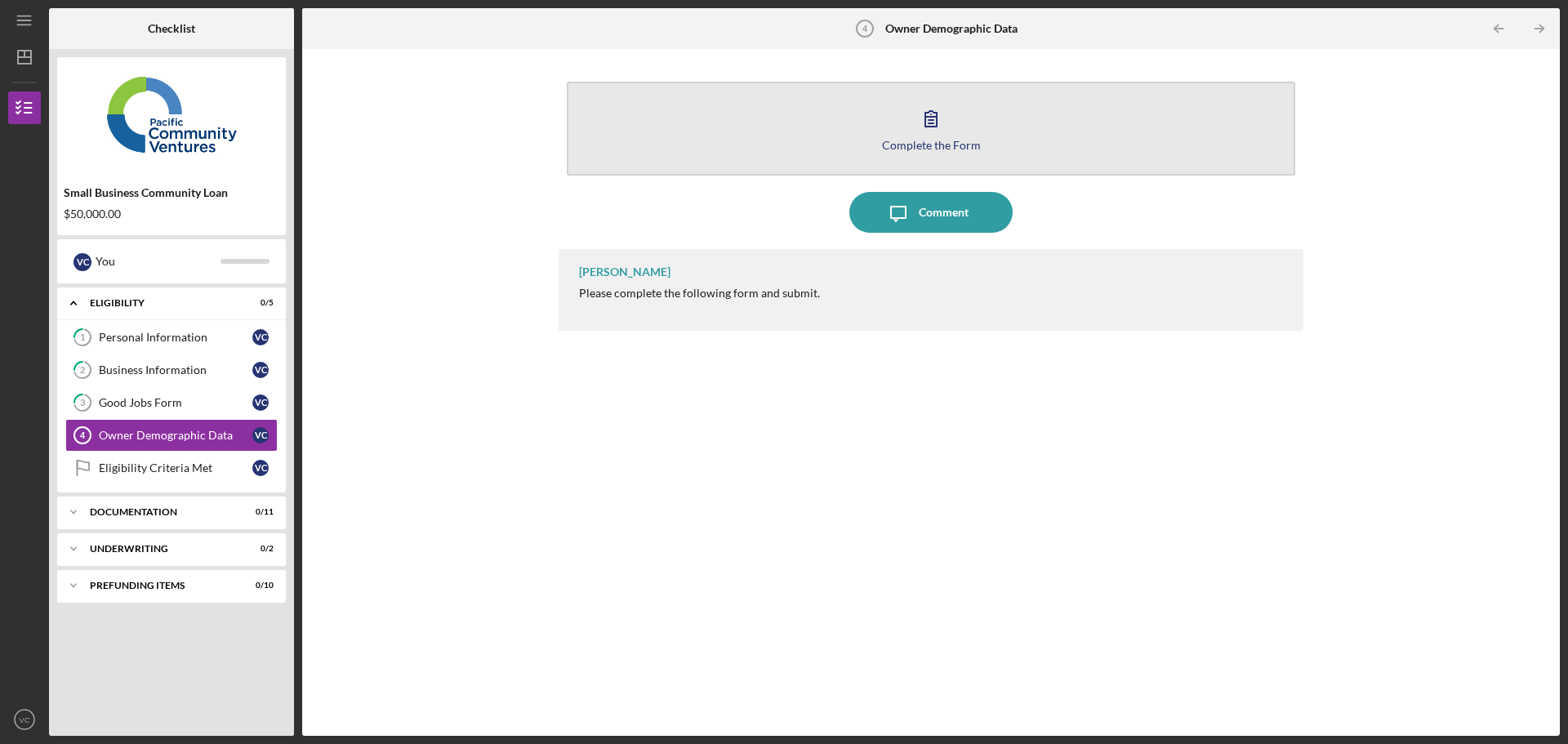
click at [996, 122] on button "Complete the Form Form" at bounding box center [931, 129] width 728 height 94
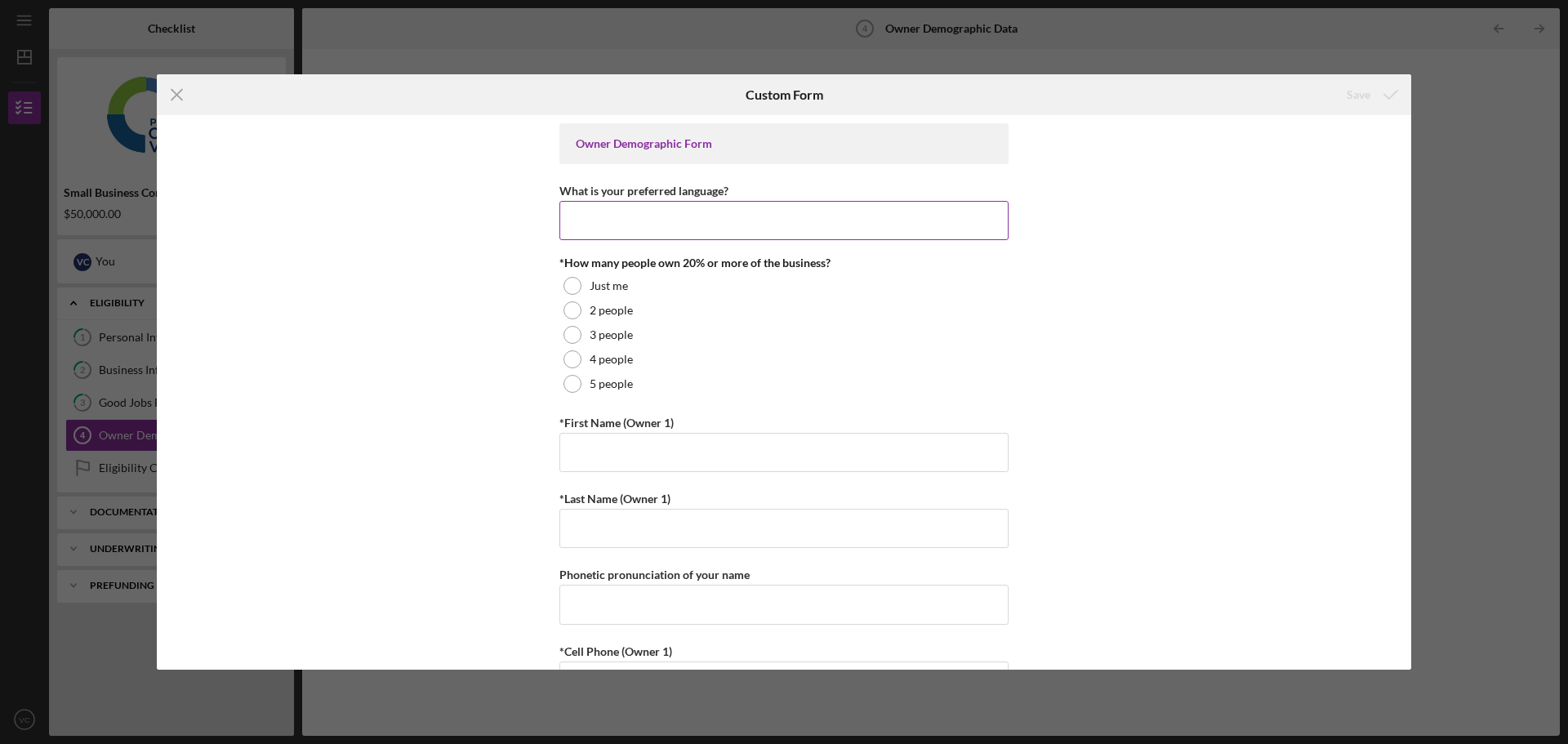
click at [854, 212] on input "What is your preferred language?" at bounding box center [784, 220] width 449 height 39
type input "English"
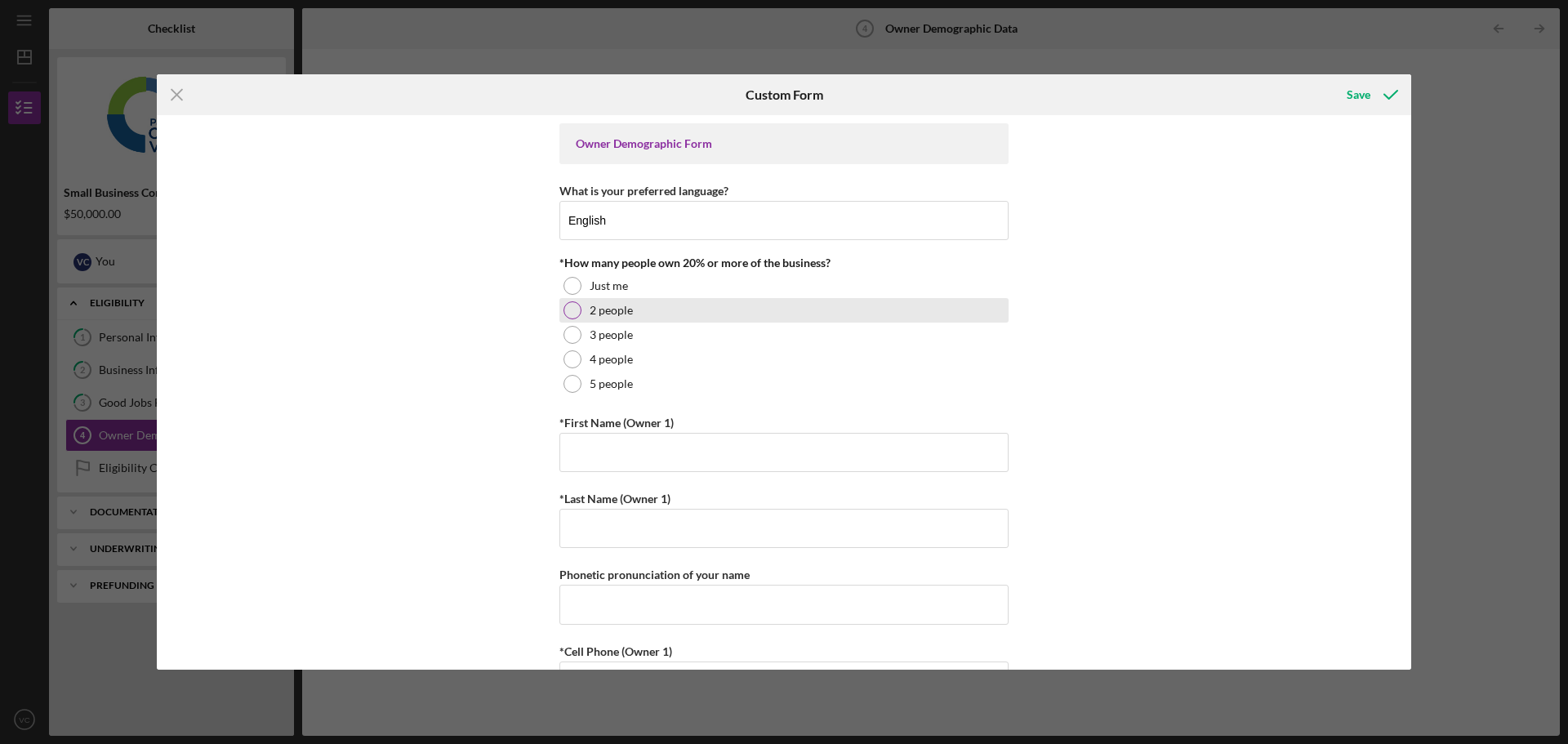
click at [610, 314] on label "2 people" at bounding box center [611, 310] width 43 height 13
drag, startPoint x: 726, startPoint y: 440, endPoint x: 733, endPoint y: 449, distance: 11.4
click at [726, 440] on input "*First Name (Owner 1)" at bounding box center [784, 452] width 449 height 39
type input "Victoria"
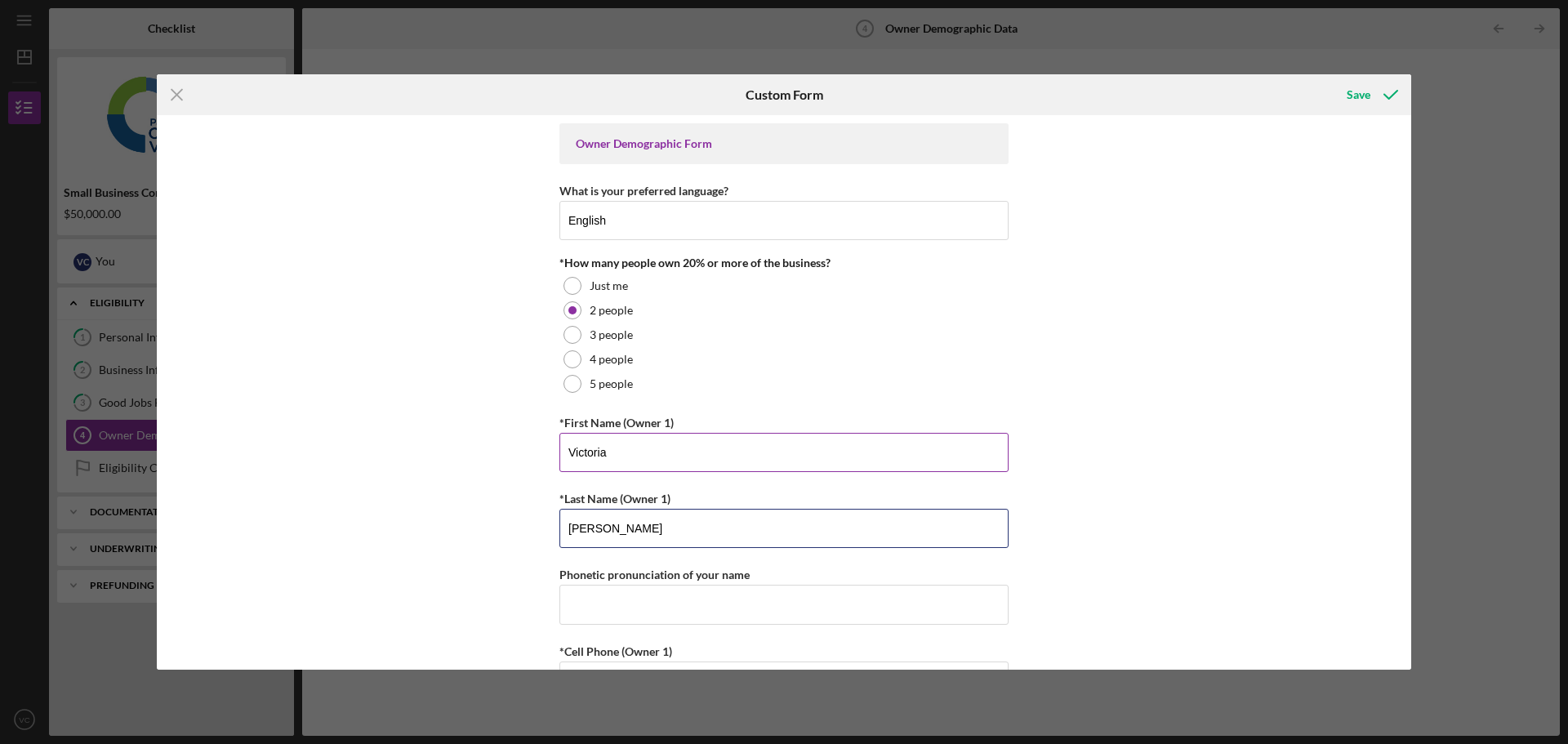
type input "[PERSON_NAME]"
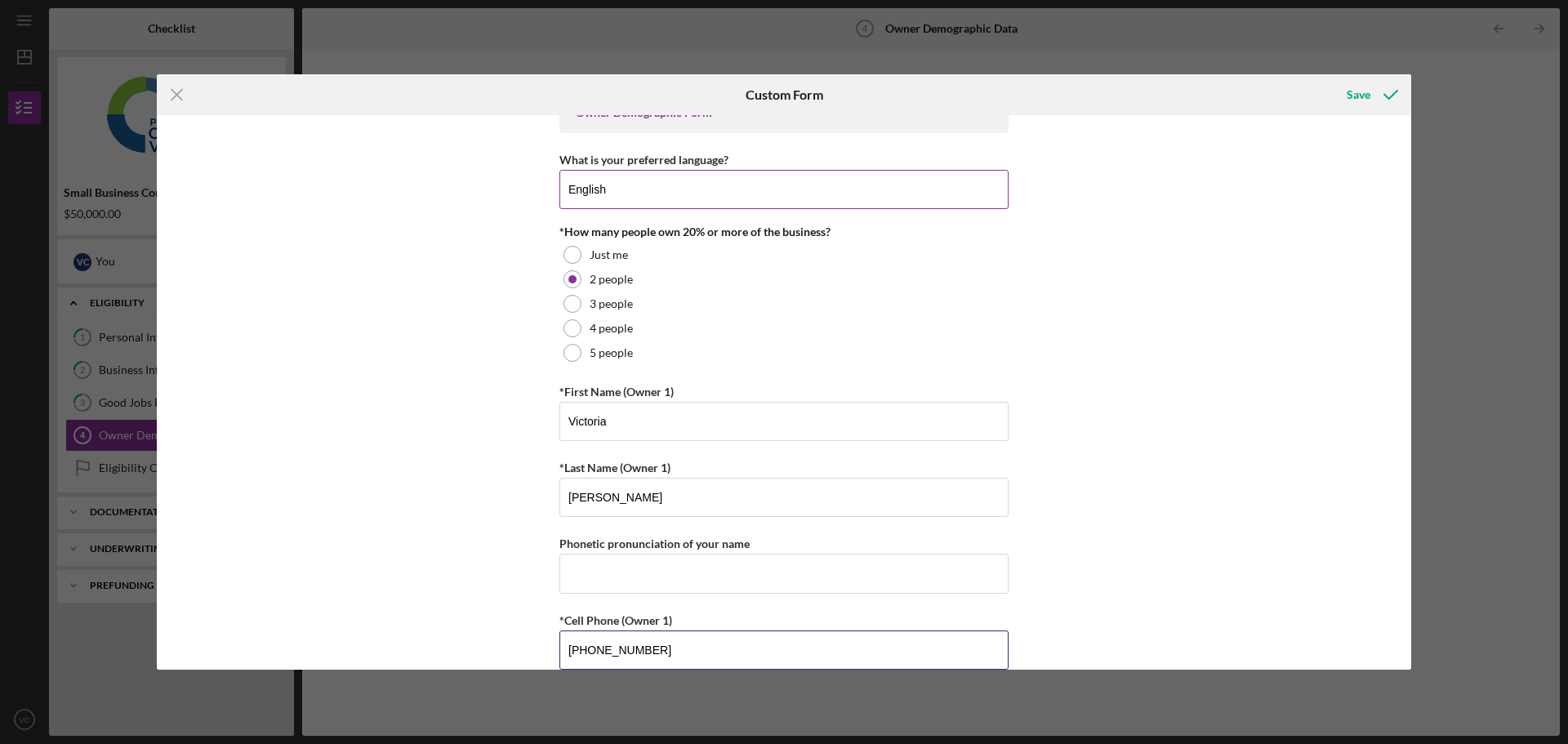
type input "[PHONE_NUMBER]"
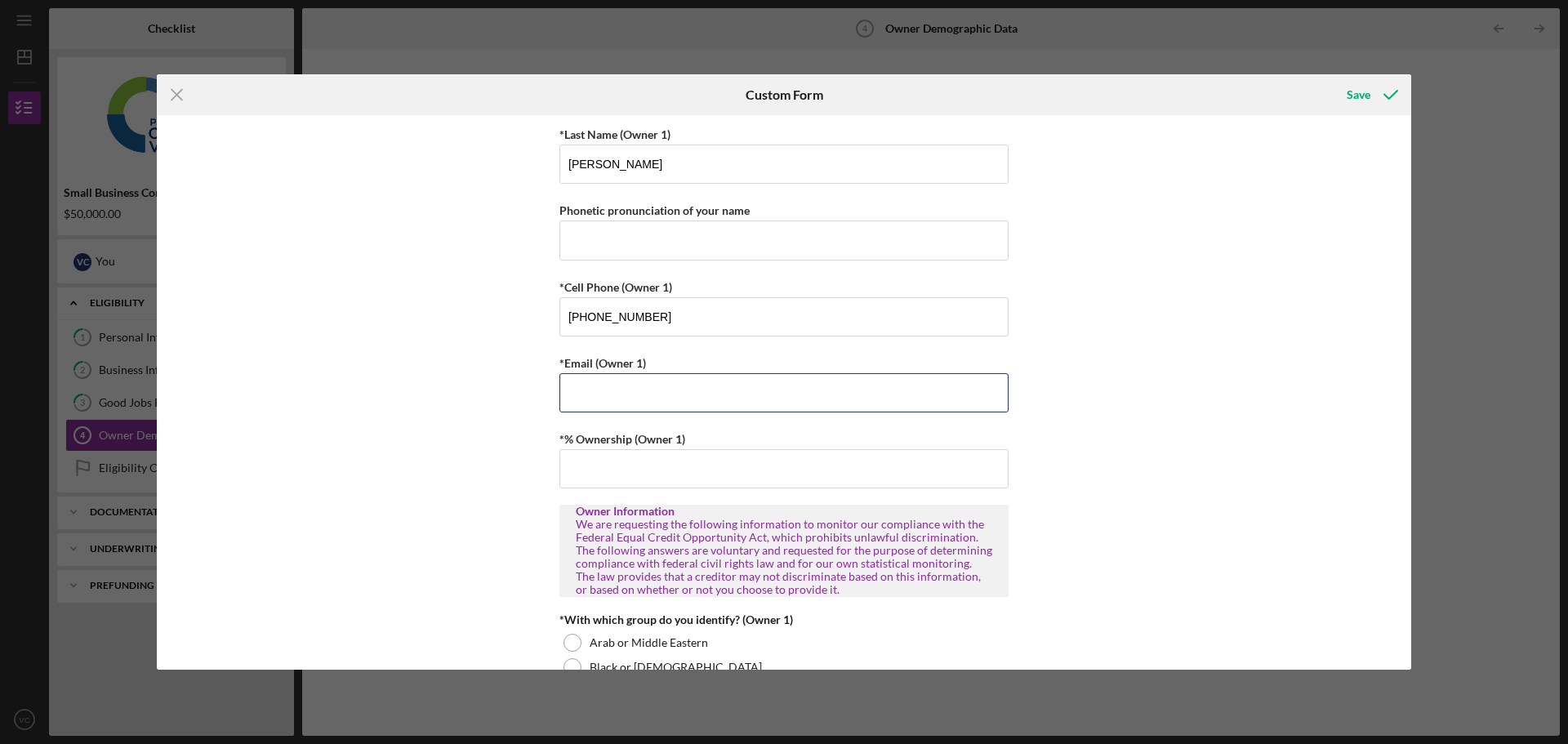
type input "b"
type input "[EMAIL_ADDRESS][DOMAIN_NAME]"
type input "50.00000%"
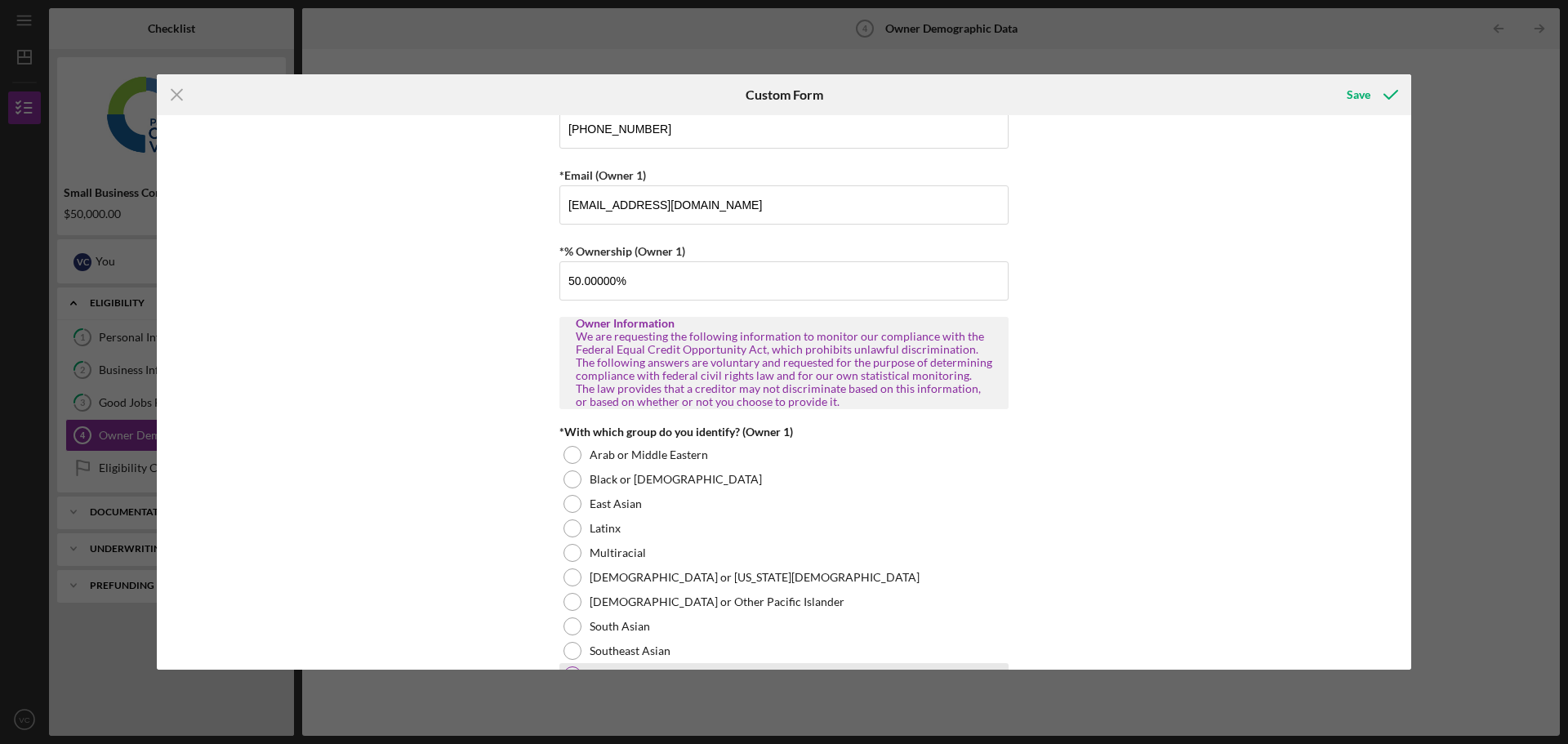
scroll to position [797, 0]
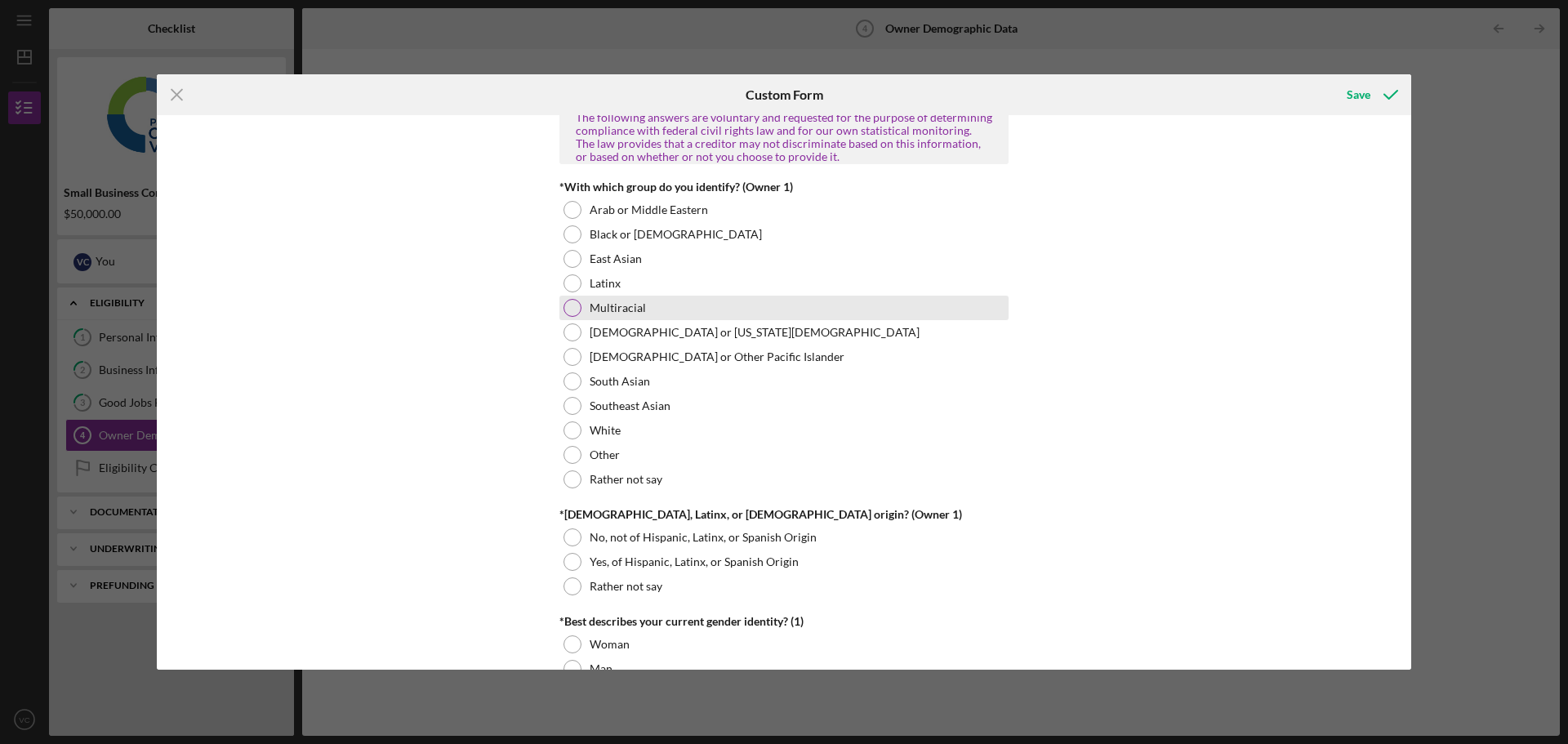
click at [573, 304] on div at bounding box center [572, 308] width 18 height 18
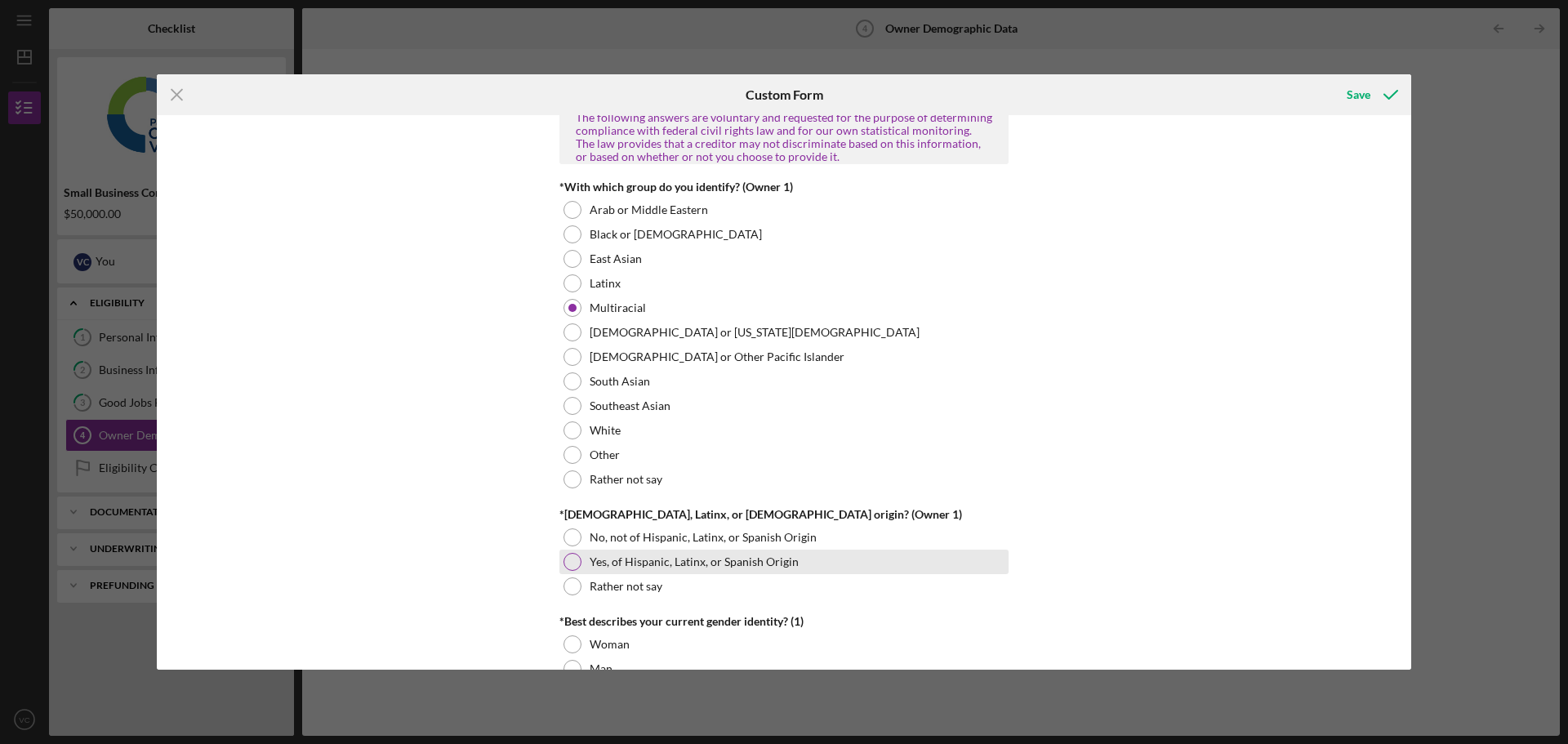
click at [563, 561] on div at bounding box center [572, 562] width 18 height 18
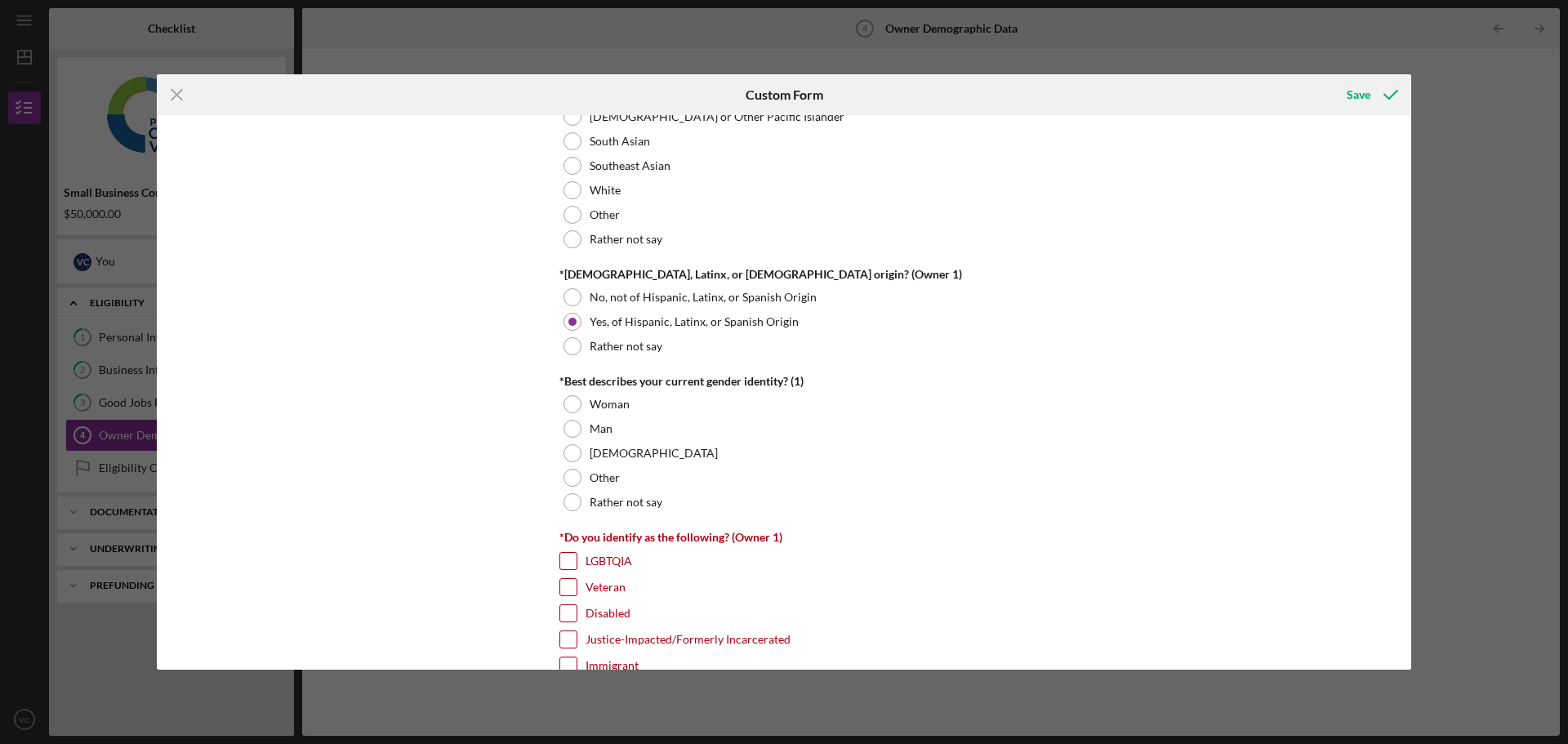
scroll to position [1042, 0]
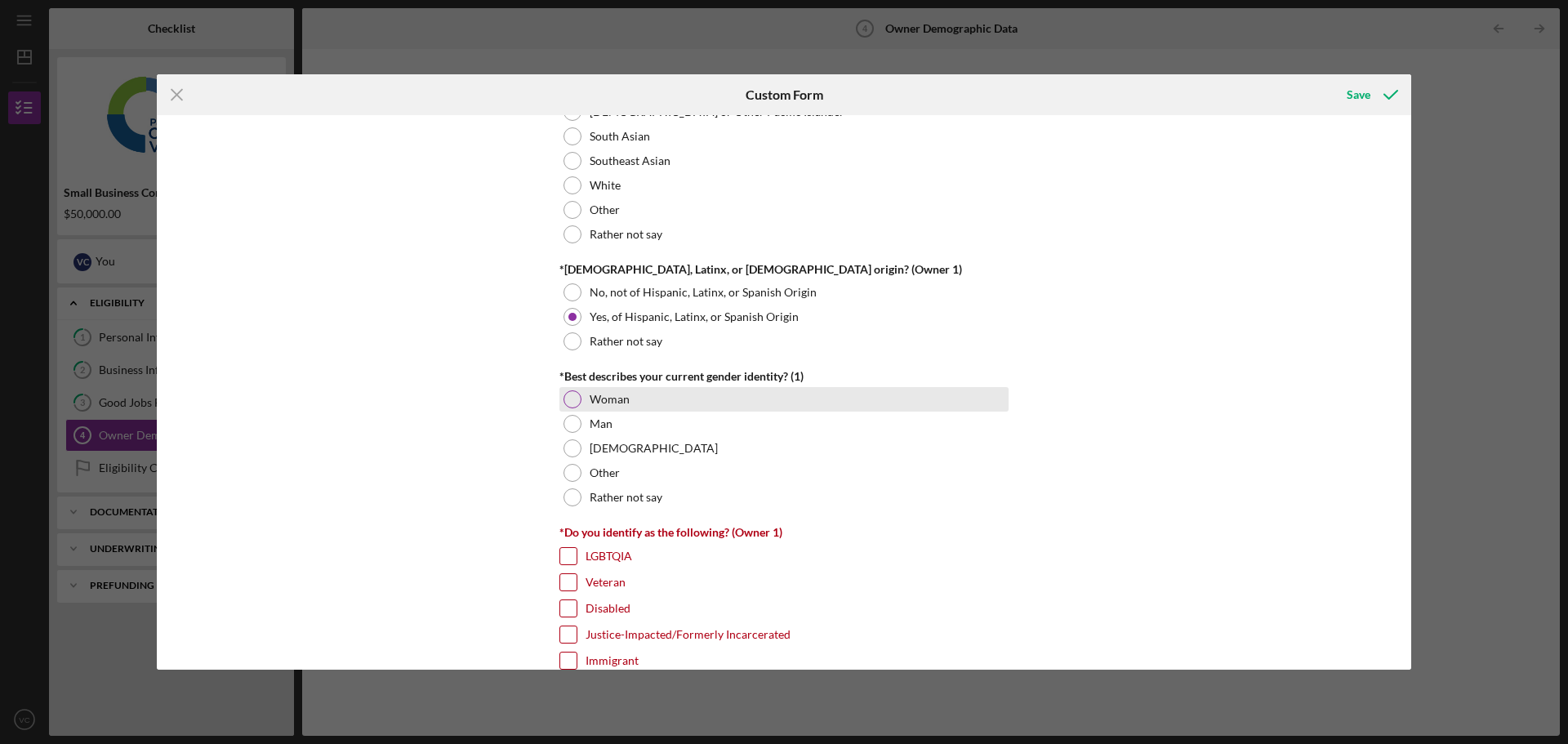
click at [564, 403] on div at bounding box center [572, 400] width 18 height 18
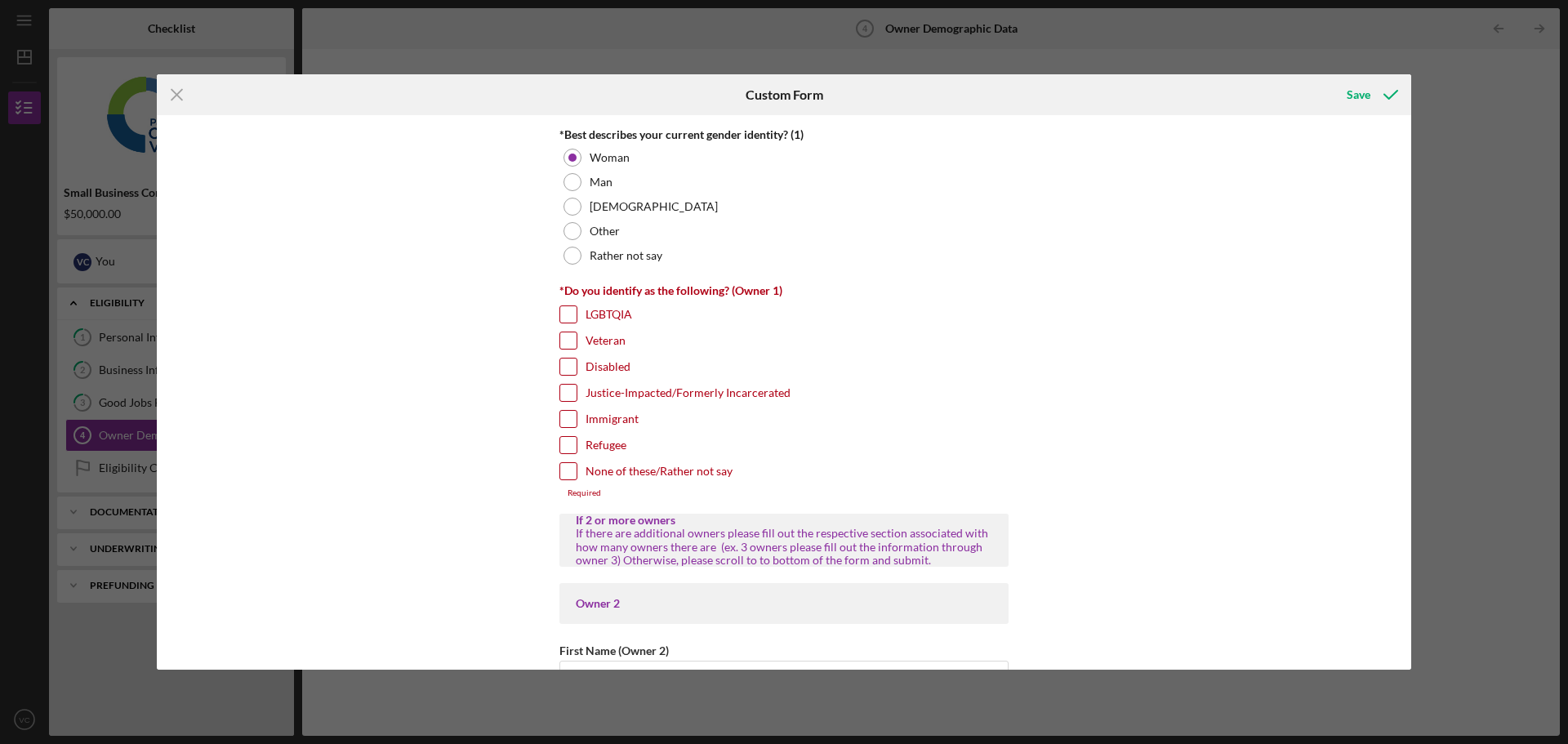
scroll to position [1288, 0]
click at [572, 389] on input "Justice-Impacted/Formerly Incarcerated" at bounding box center [568, 390] width 16 height 16
checkbox input "true"
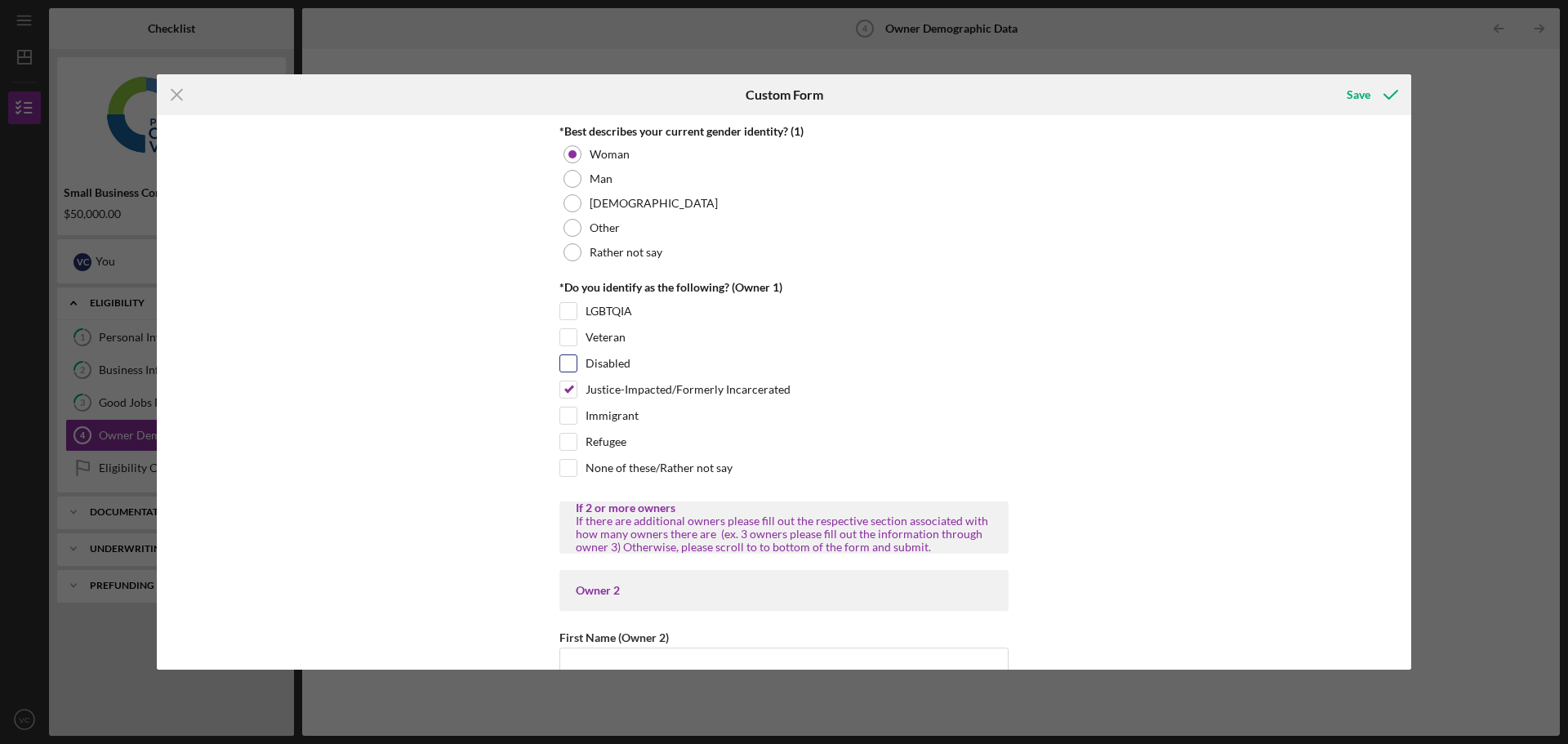
click at [569, 359] on input "Disabled" at bounding box center [568, 363] width 16 height 16
checkbox input "true"
drag, startPoint x: 569, startPoint y: 465, endPoint x: 515, endPoint y: 466, distance: 54.0
click at [515, 466] on div "Owner Demographic Form What is your preferred language? English *How many peopl…" at bounding box center [784, 392] width 1255 height 555
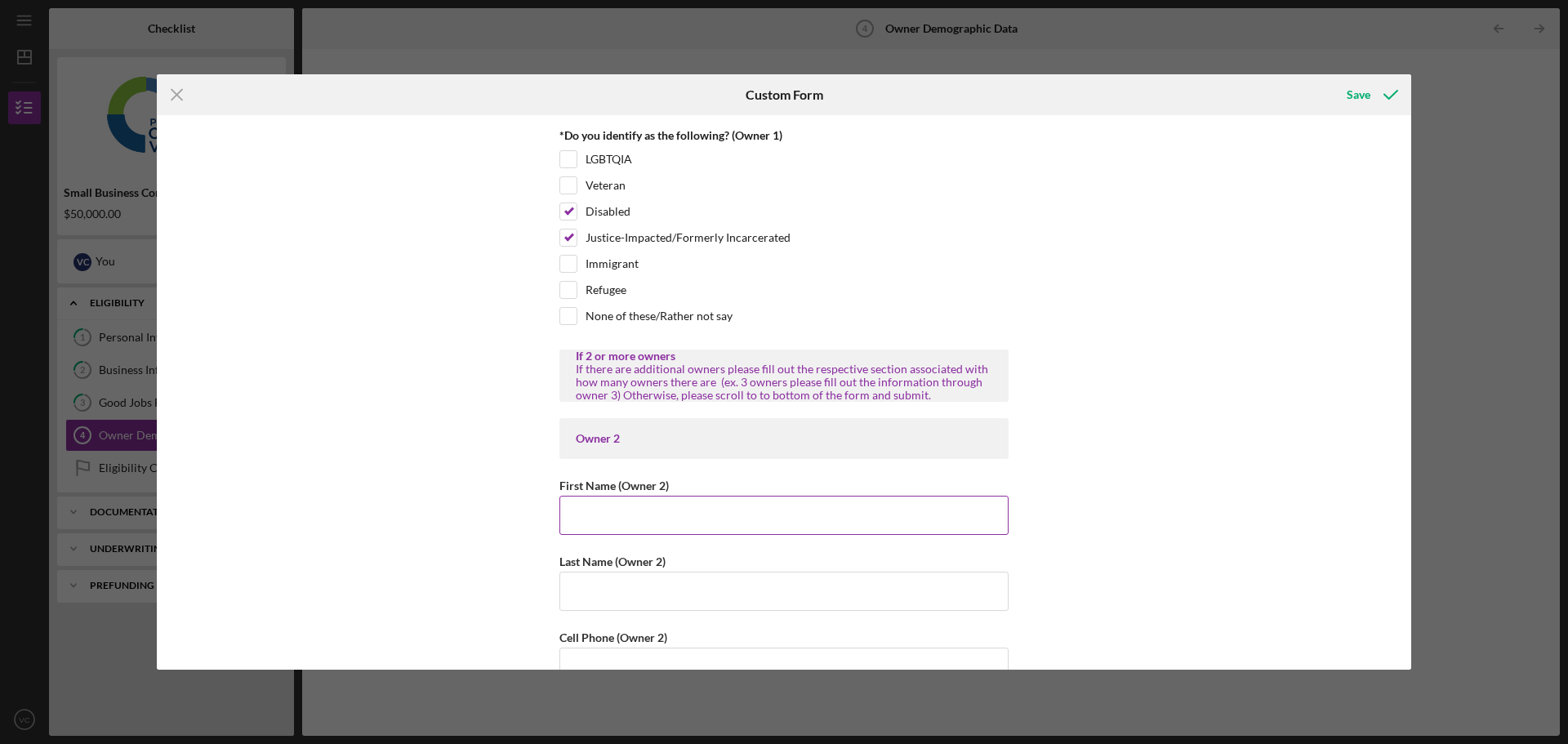
scroll to position [1451, 0]
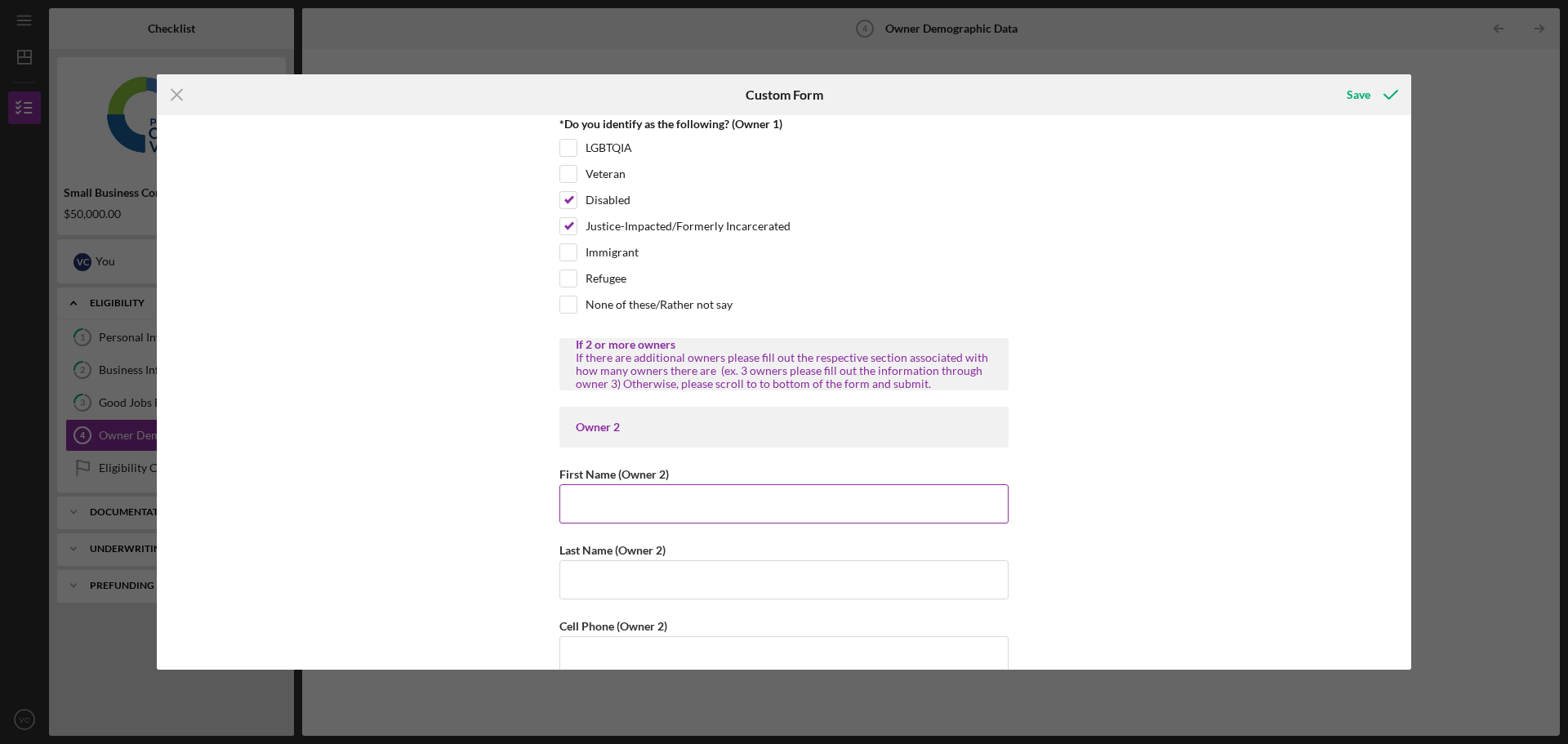
click at [620, 498] on input "First Name (Owner 2)" at bounding box center [784, 504] width 449 height 39
type input "[PERSON_NAME]"
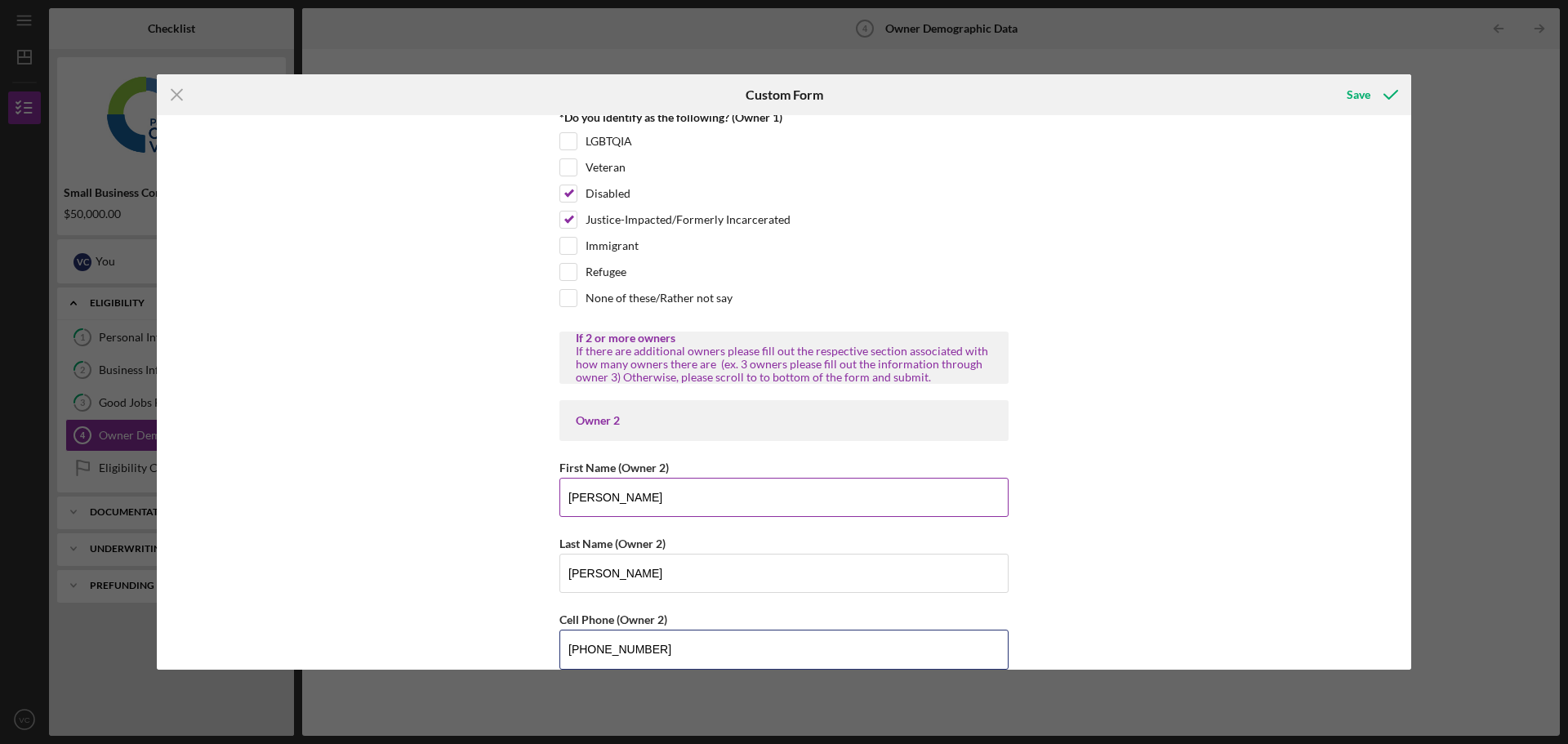
type input "[PHONE_NUMBER]"
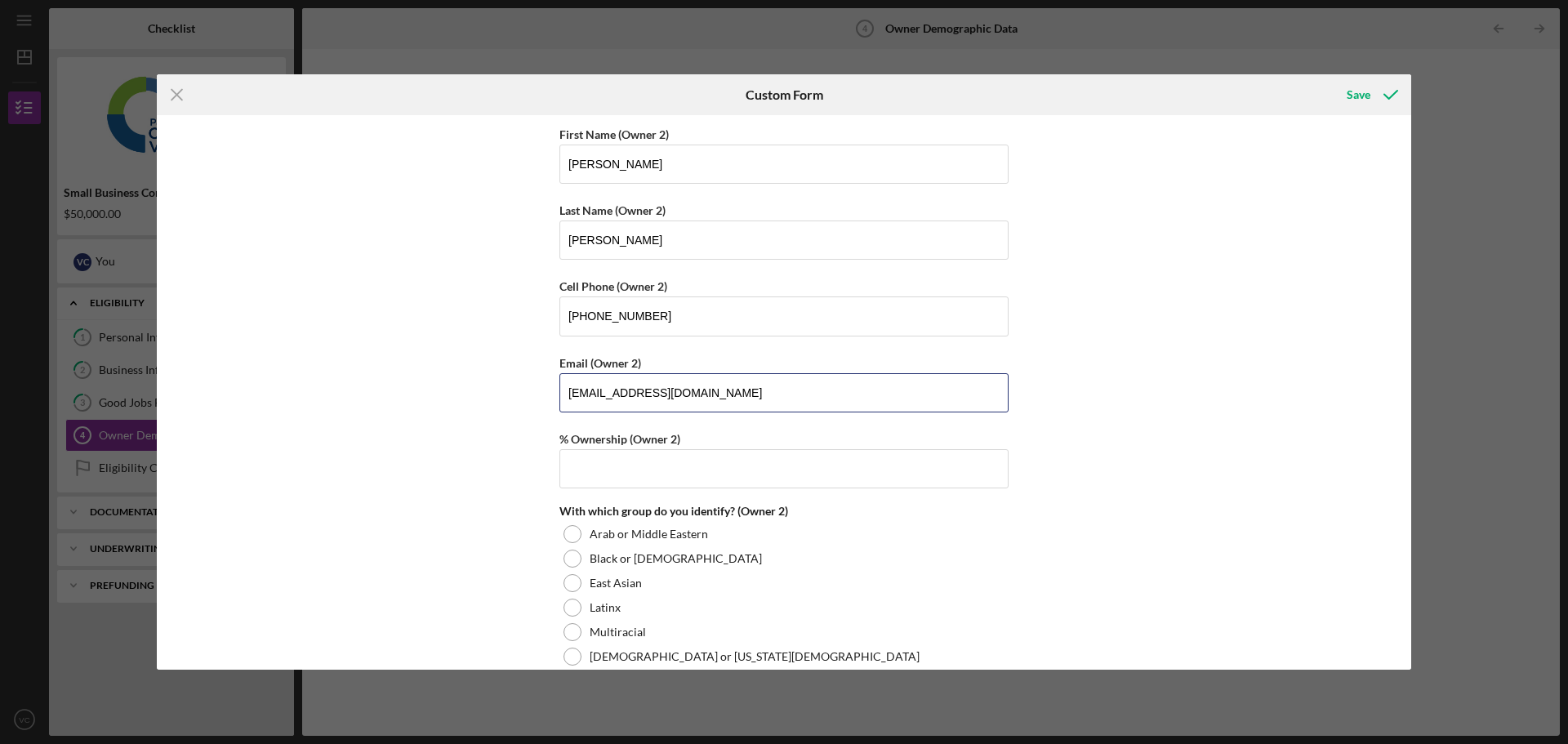
type input "[EMAIL_ADDRESS][DOMAIN_NAME]"
type input "50.00000%"
click at [617, 589] on label "East Asian" at bounding box center [616, 583] width 53 height 13
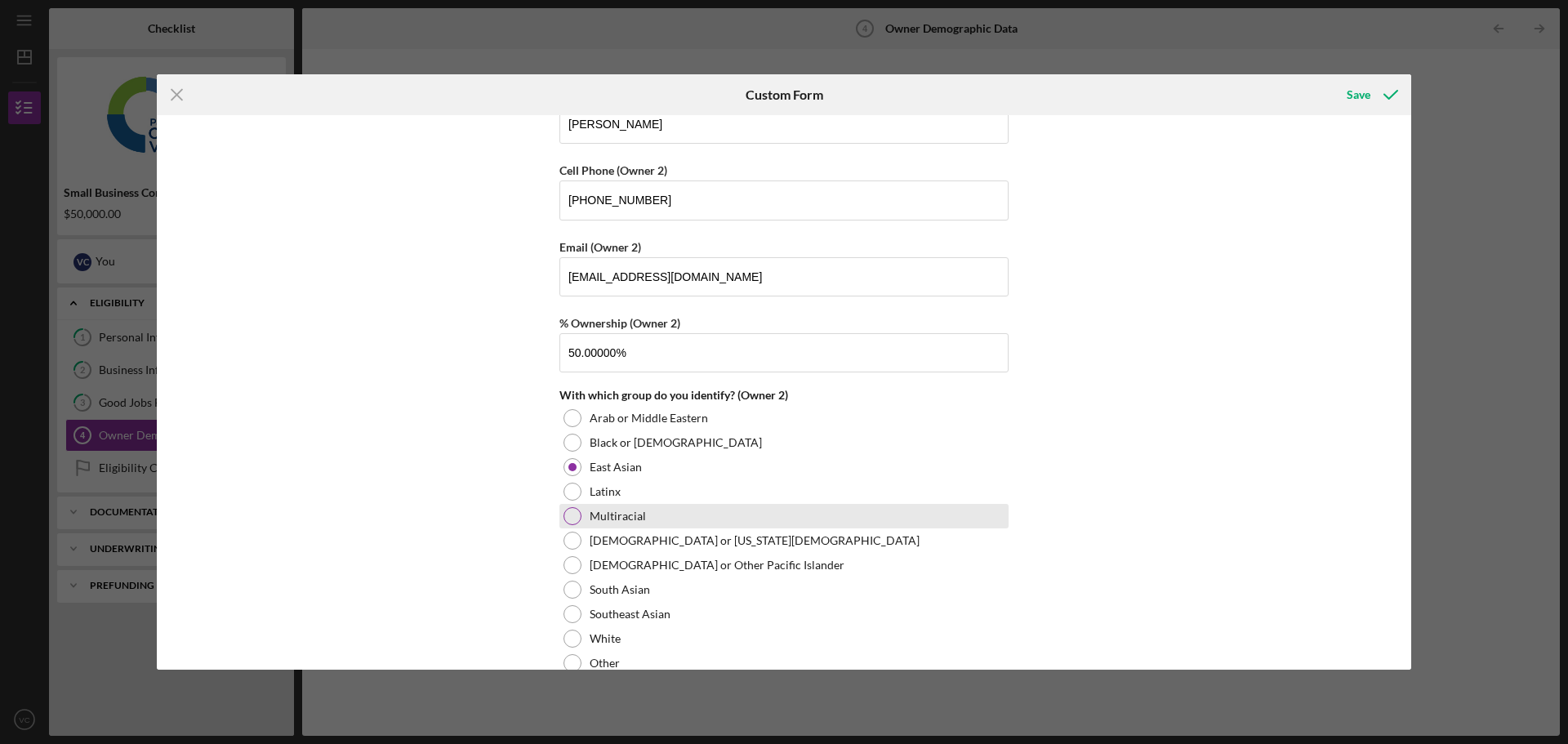
scroll to position [1954, 0]
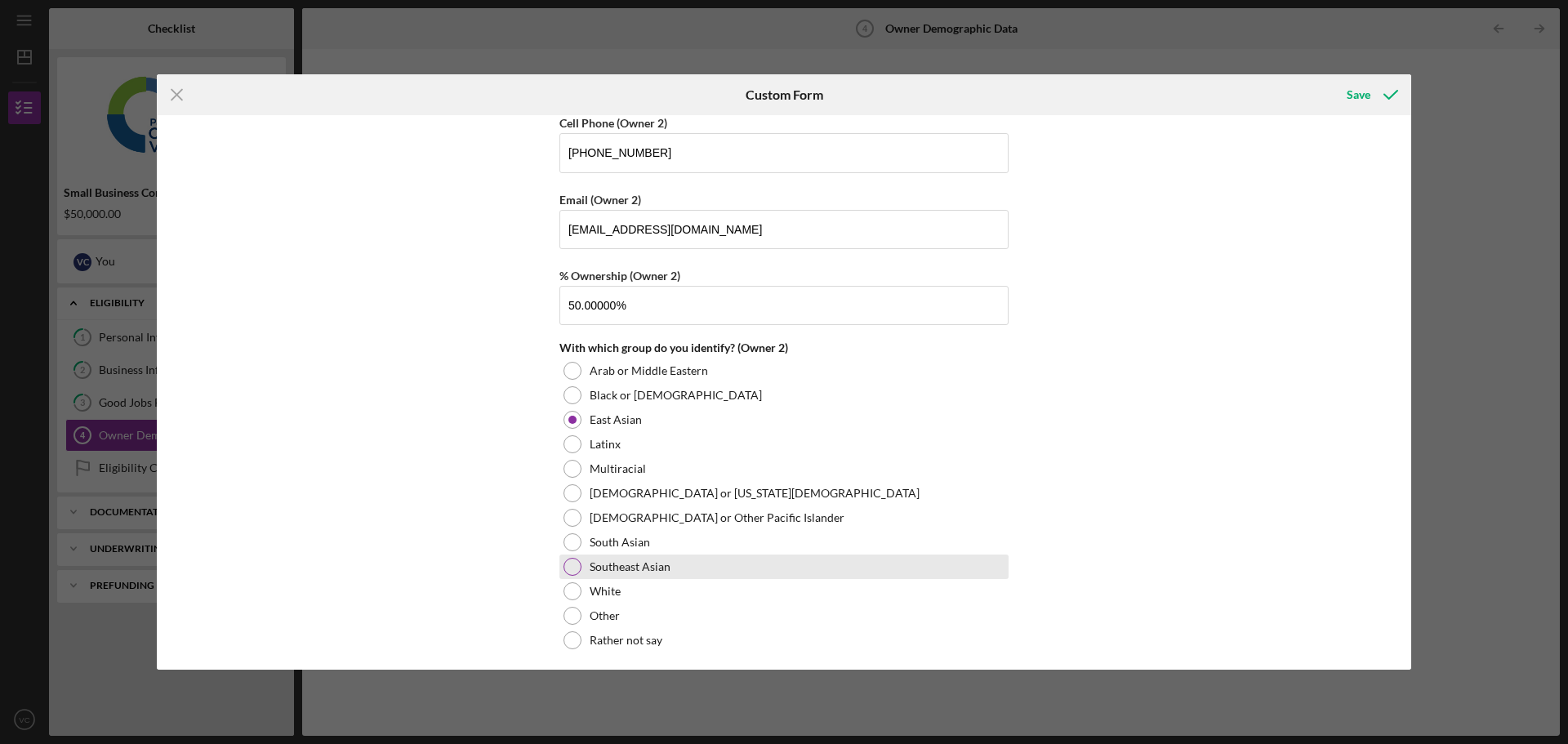
click at [640, 569] on label "Southeast Asian" at bounding box center [630, 566] width 81 height 13
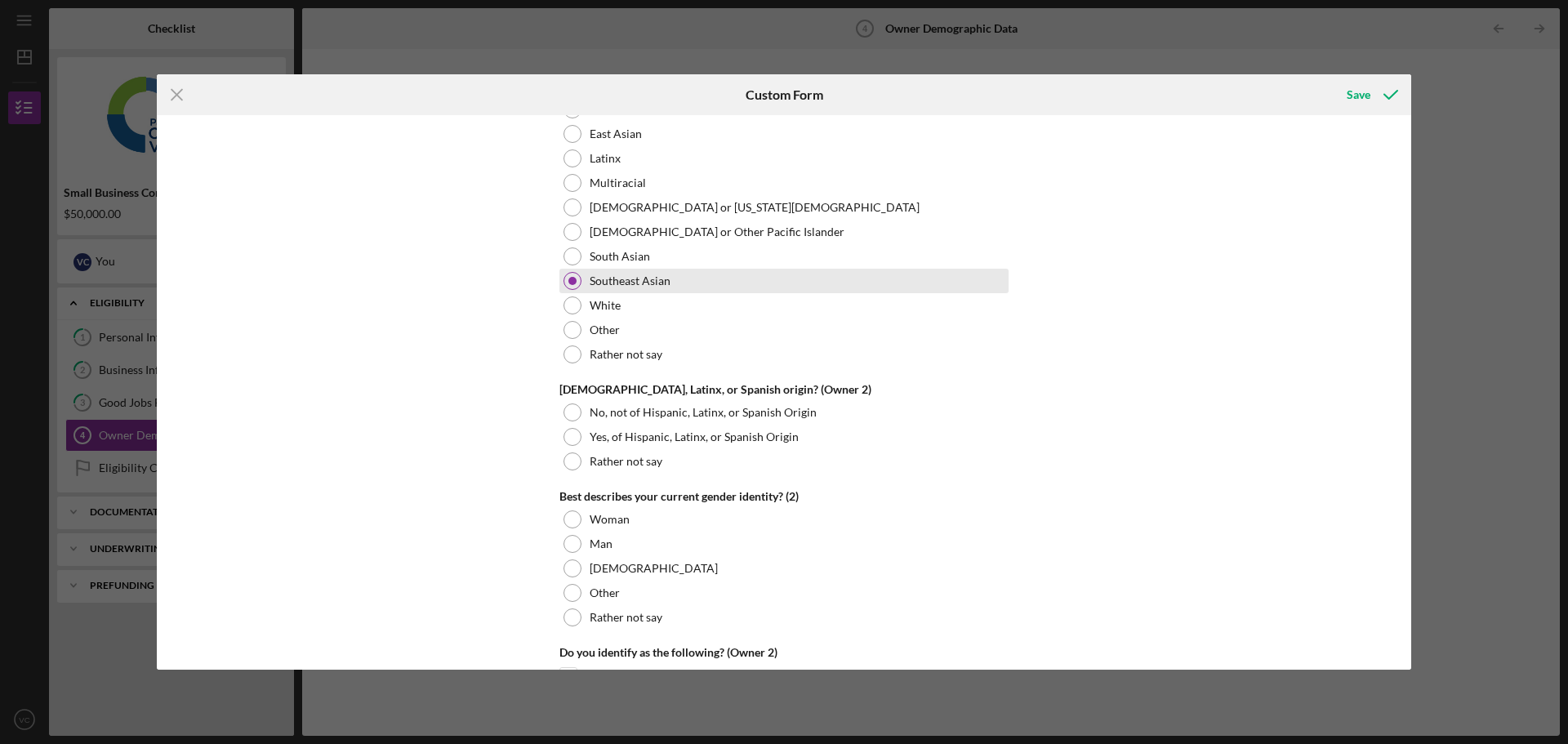
scroll to position [2281, 0]
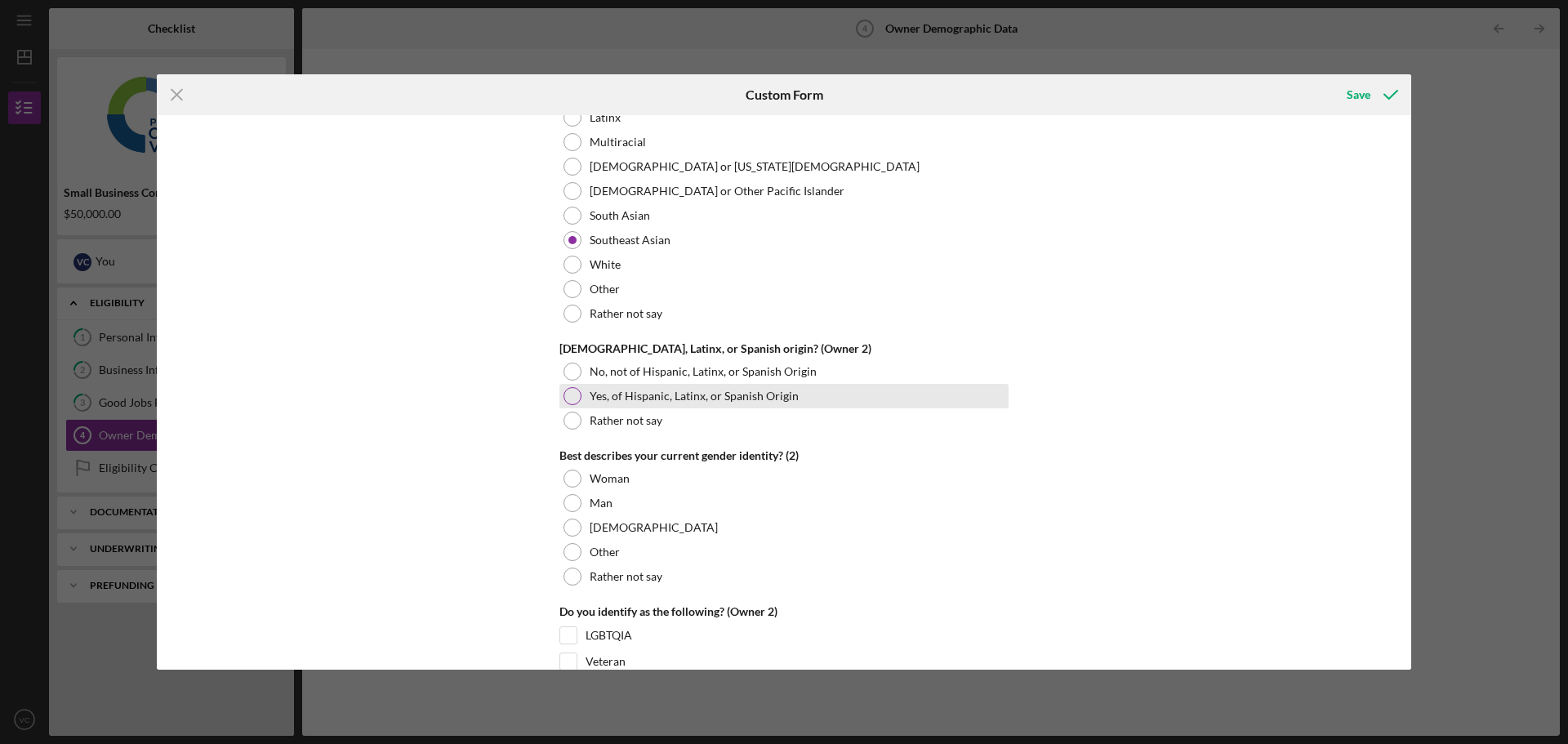
click at [613, 395] on label "Yes, of Hispanic, Latinx, or Spanish Origin" at bounding box center [694, 396] width 209 height 13
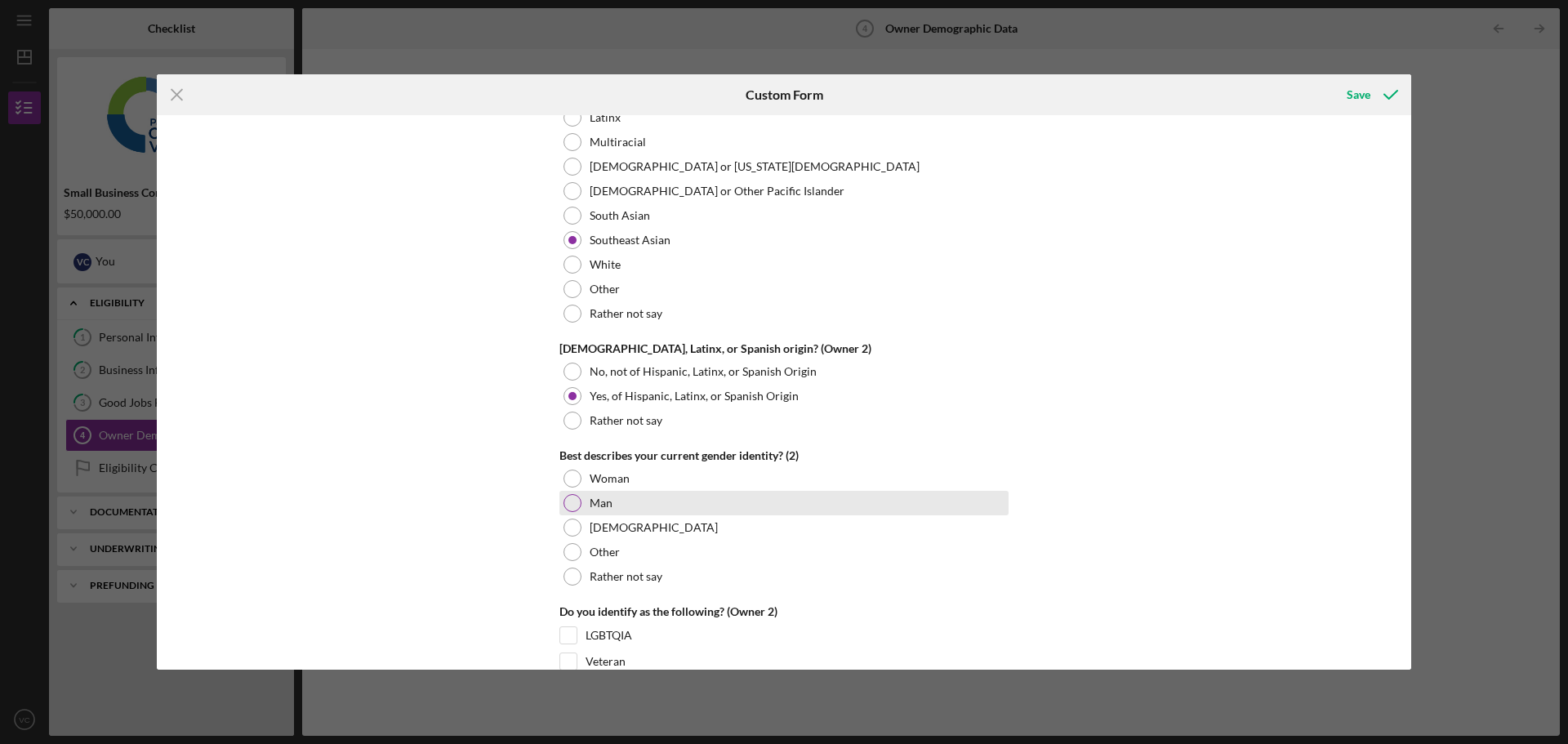
click at [573, 500] on div at bounding box center [572, 503] width 18 height 18
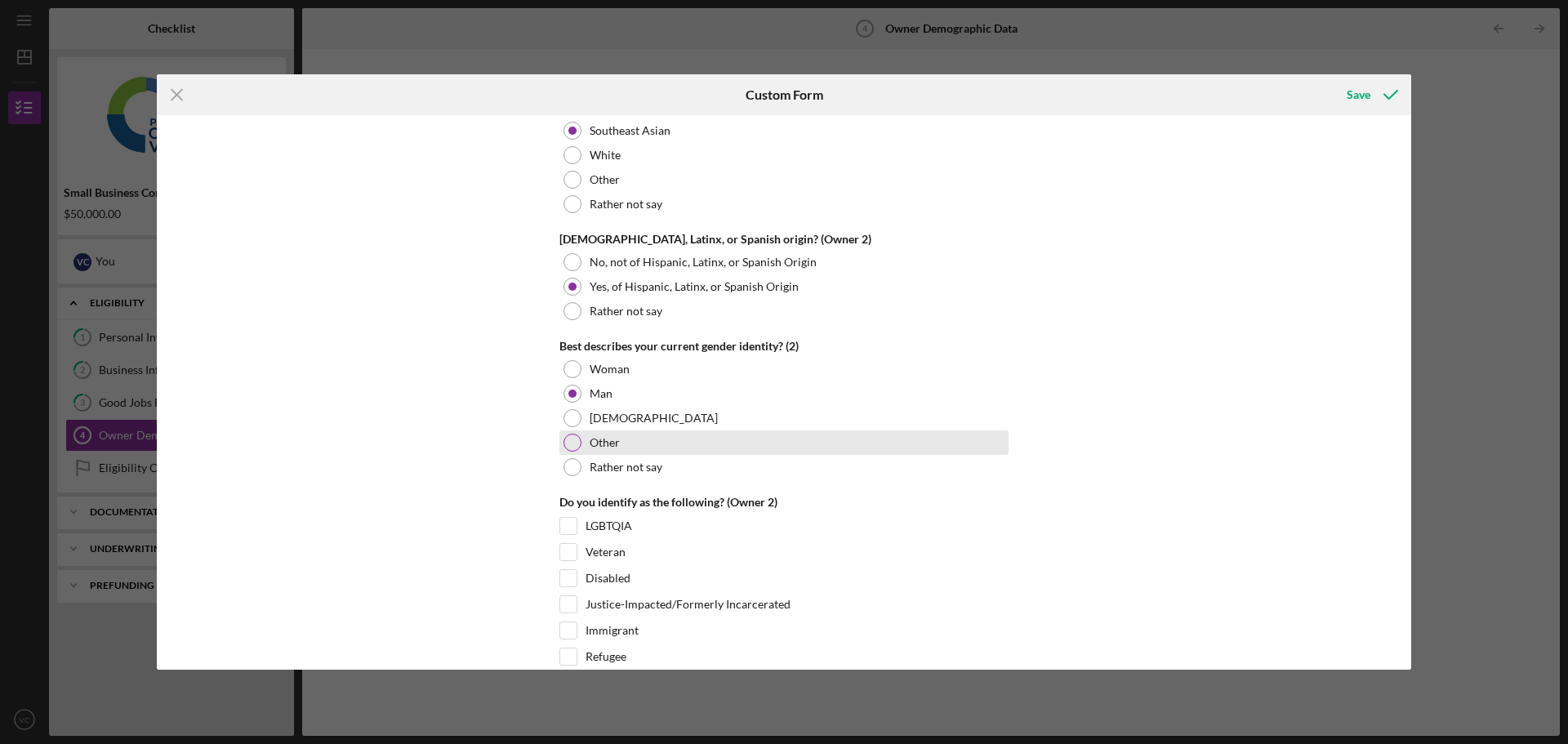
scroll to position [2526, 0]
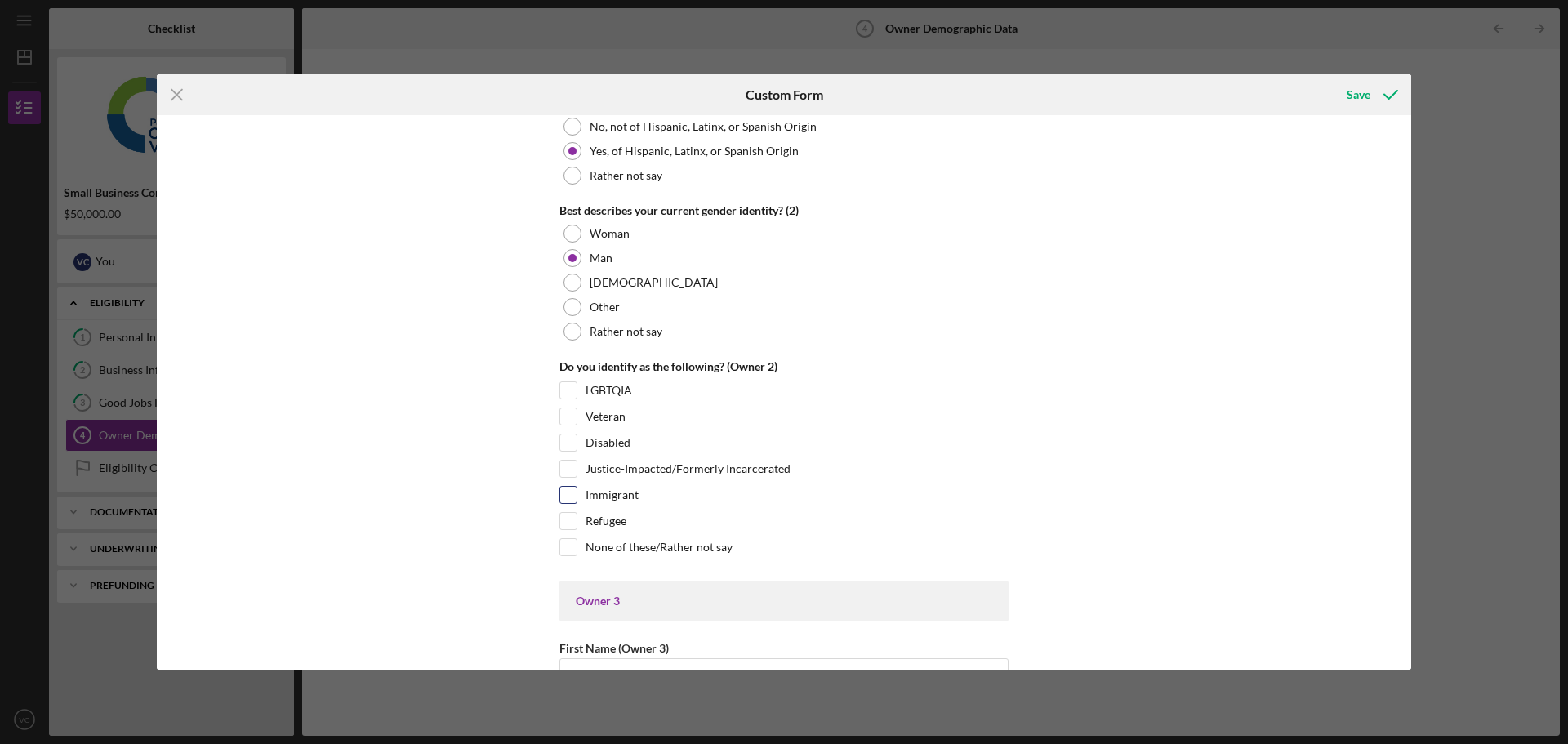
click at [563, 488] on input "Immigrant" at bounding box center [568, 495] width 16 height 16
checkbox input "true"
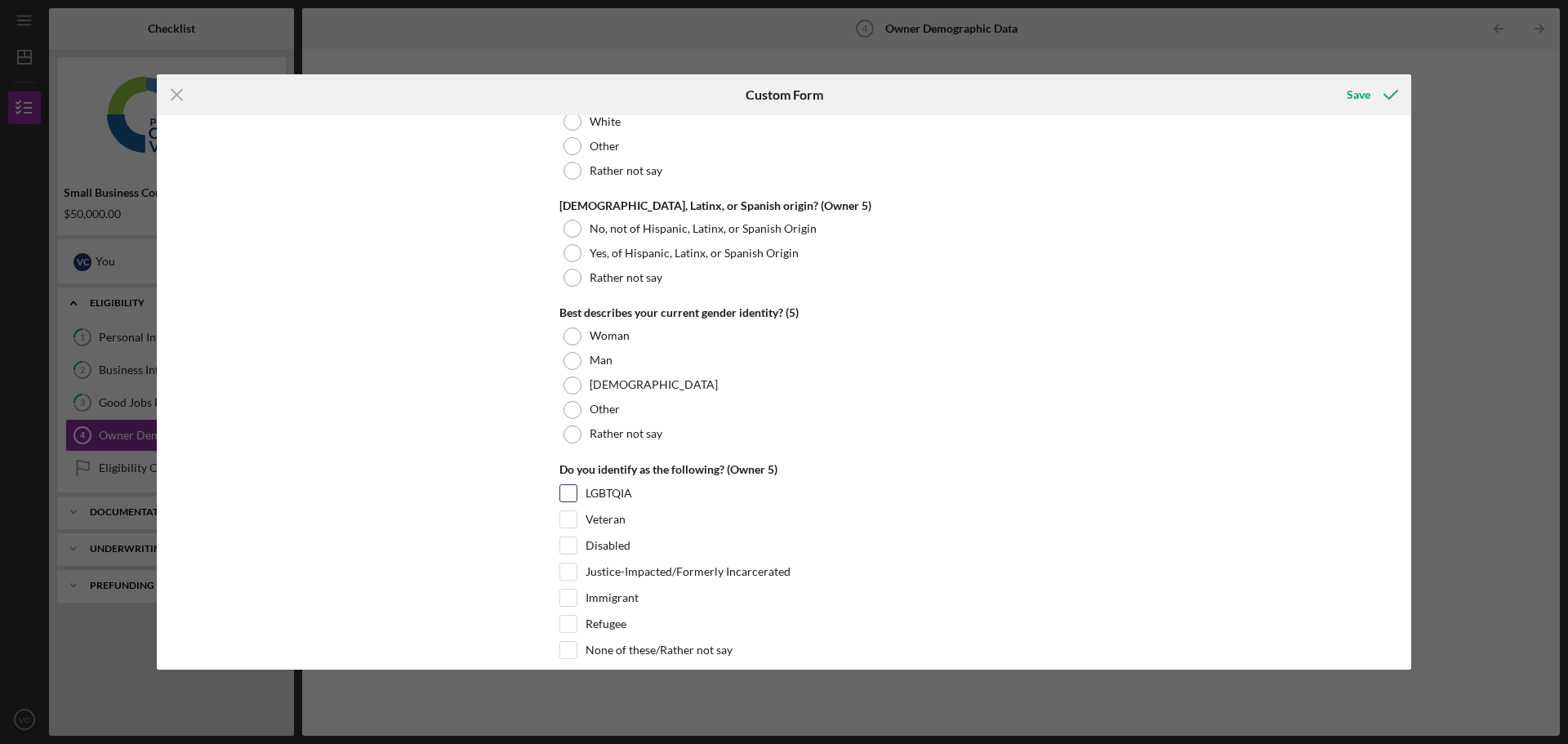
scroll to position [6192, 0]
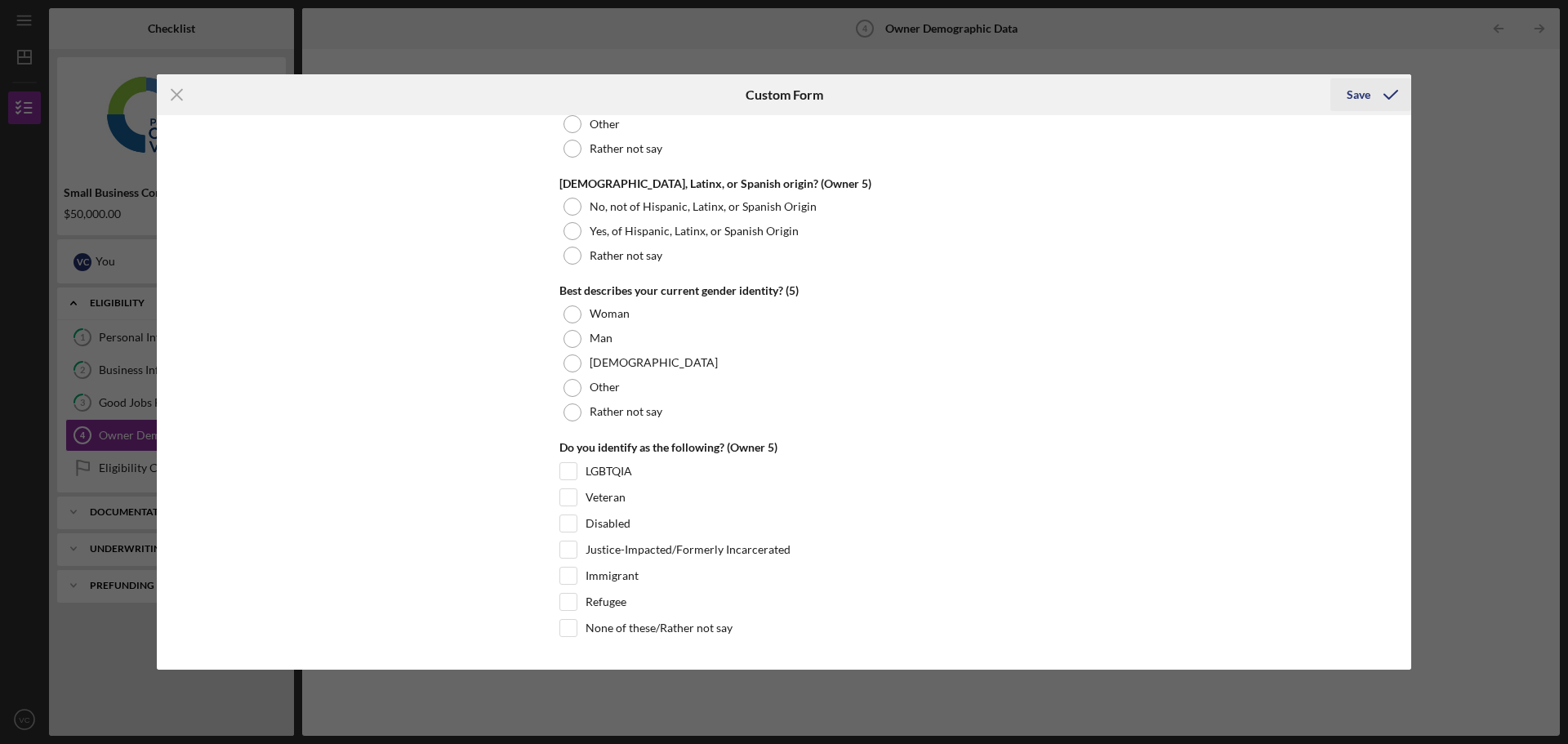
click at [1373, 96] on icon "submit" at bounding box center [1390, 94] width 41 height 41
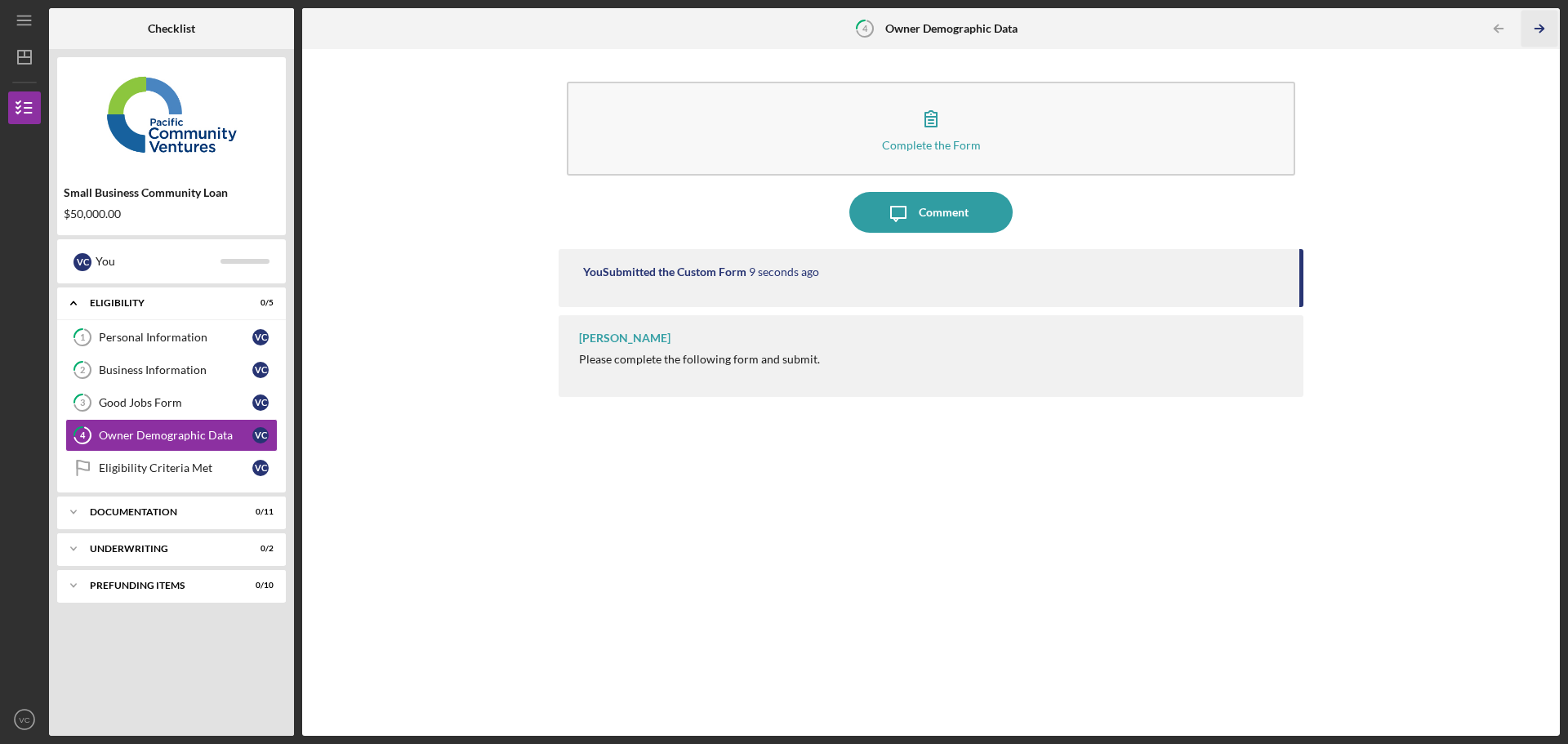
click at [1534, 29] on icon "Icon/Table Pagination Arrow" at bounding box center [1539, 29] width 37 height 37
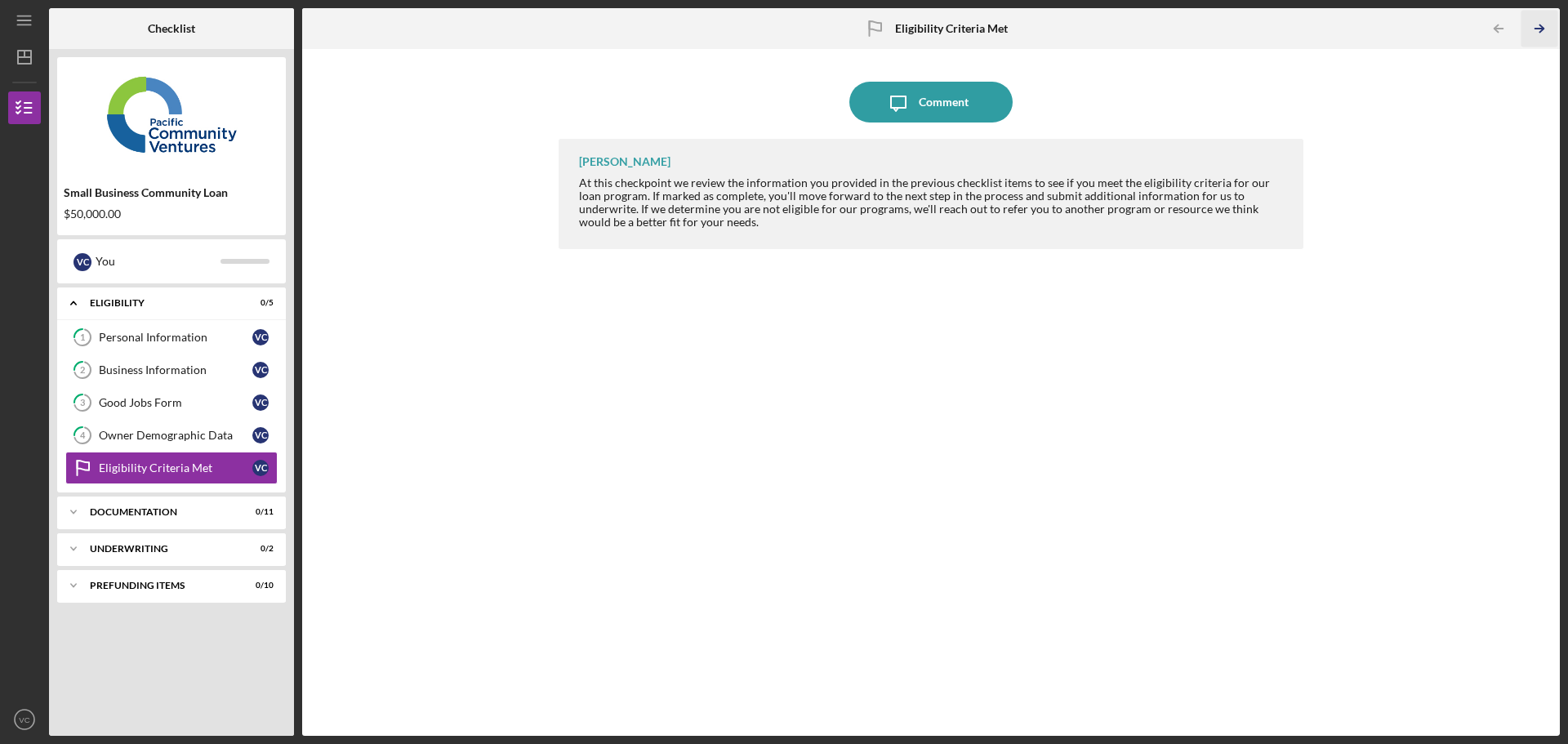
click at [1541, 27] on icon "Icon/Table Pagination Arrow" at bounding box center [1539, 29] width 37 height 37
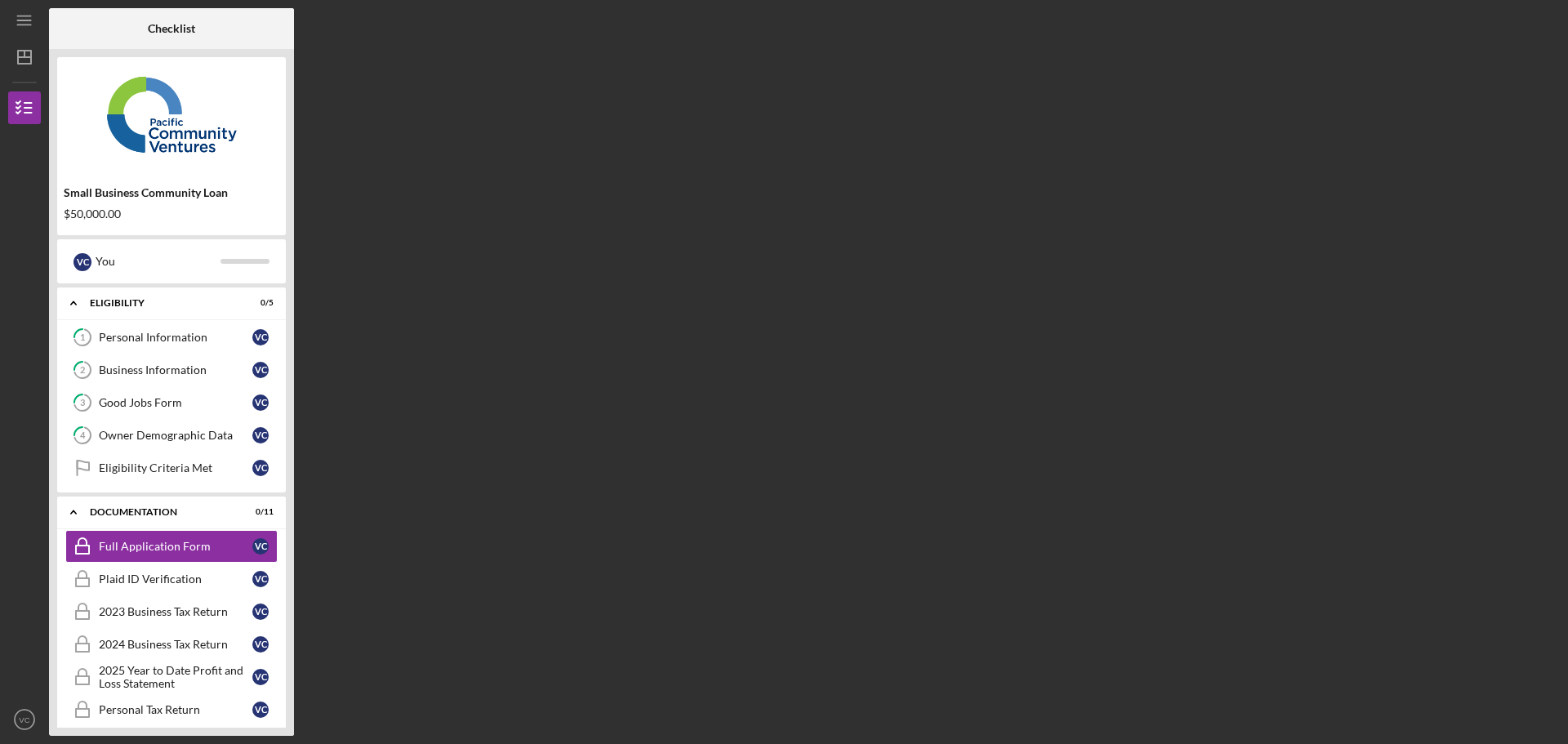
scroll to position [39, 0]
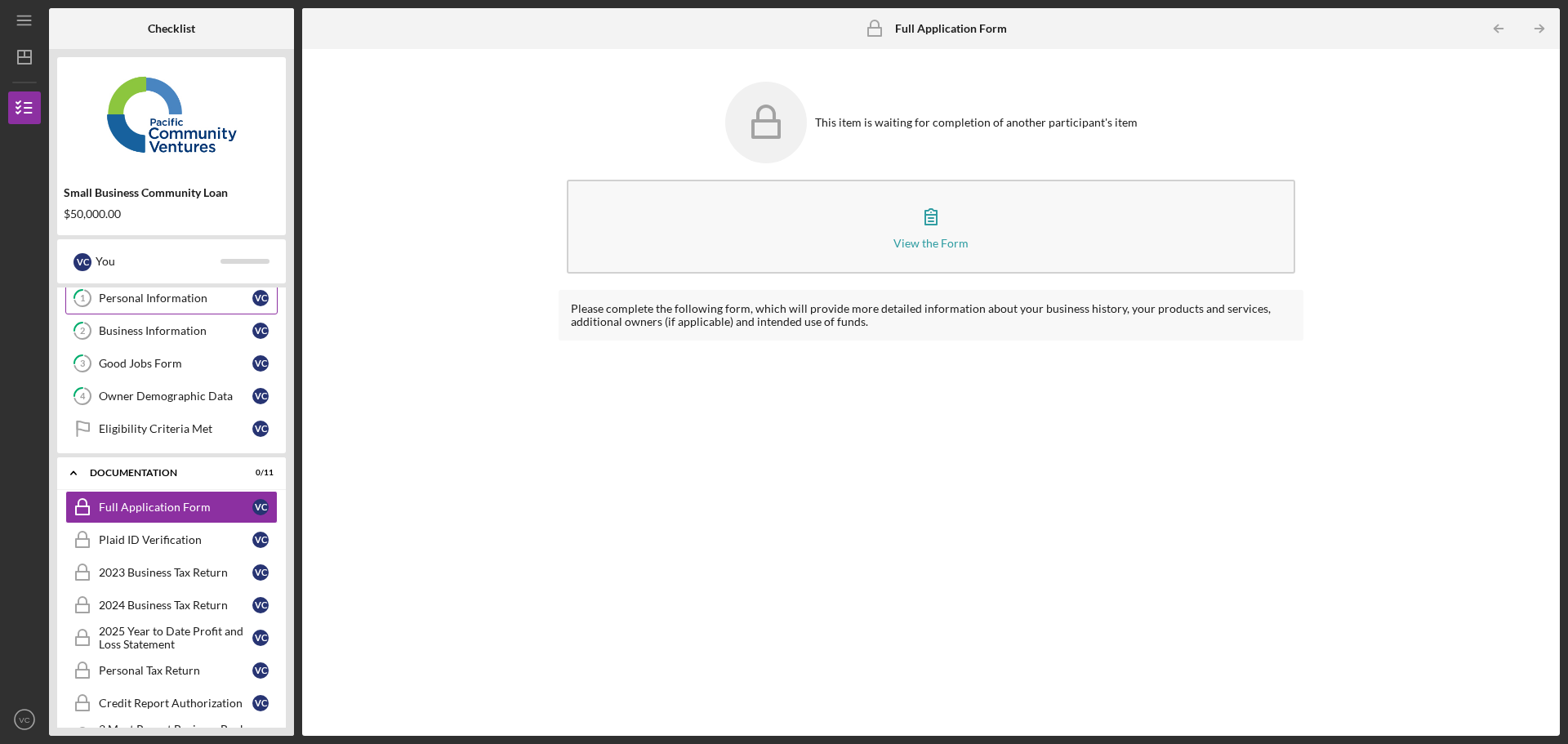
click at [150, 303] on div "Personal Information" at bounding box center [175, 298] width 153 height 13
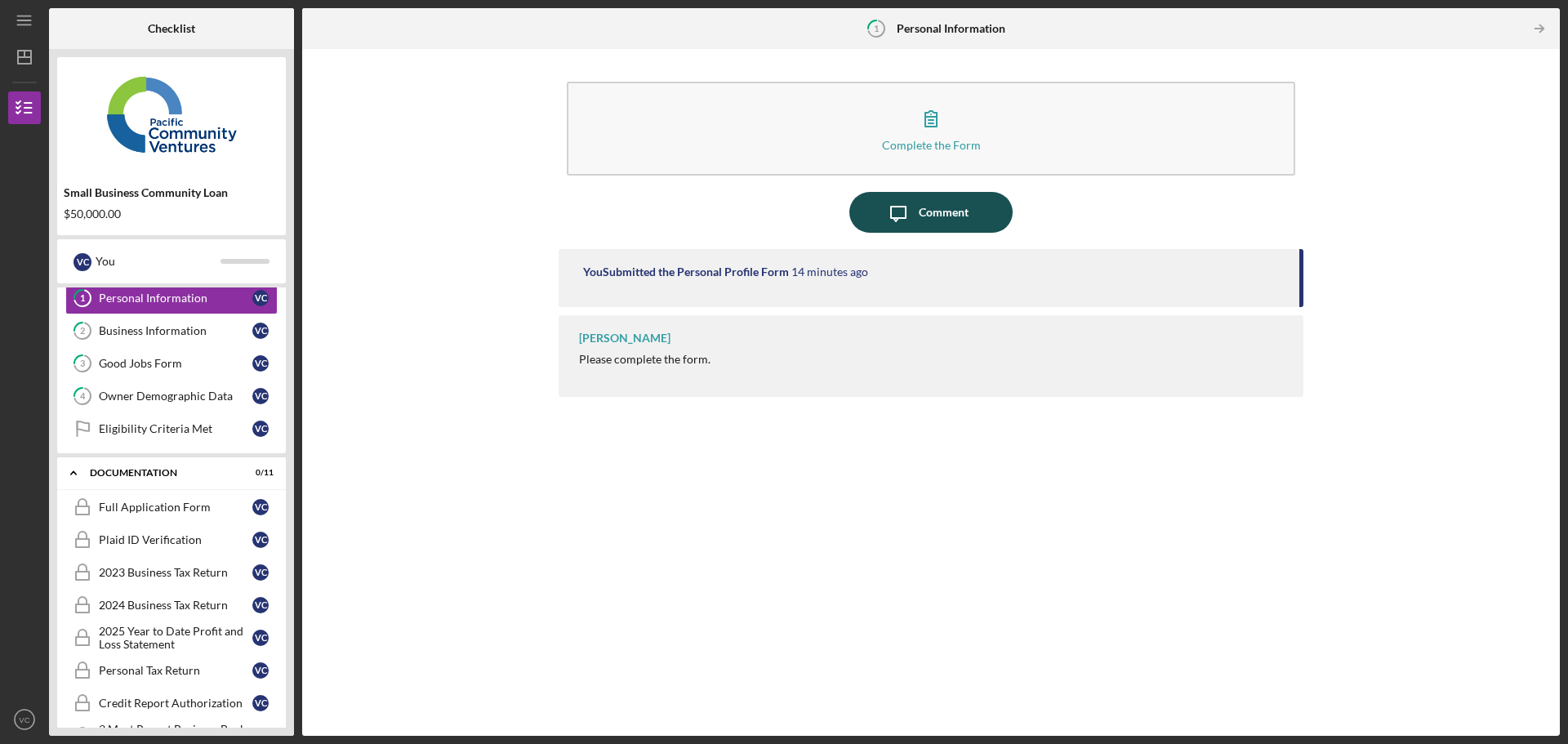
click at [955, 211] on div "Comment" at bounding box center [943, 212] width 50 height 41
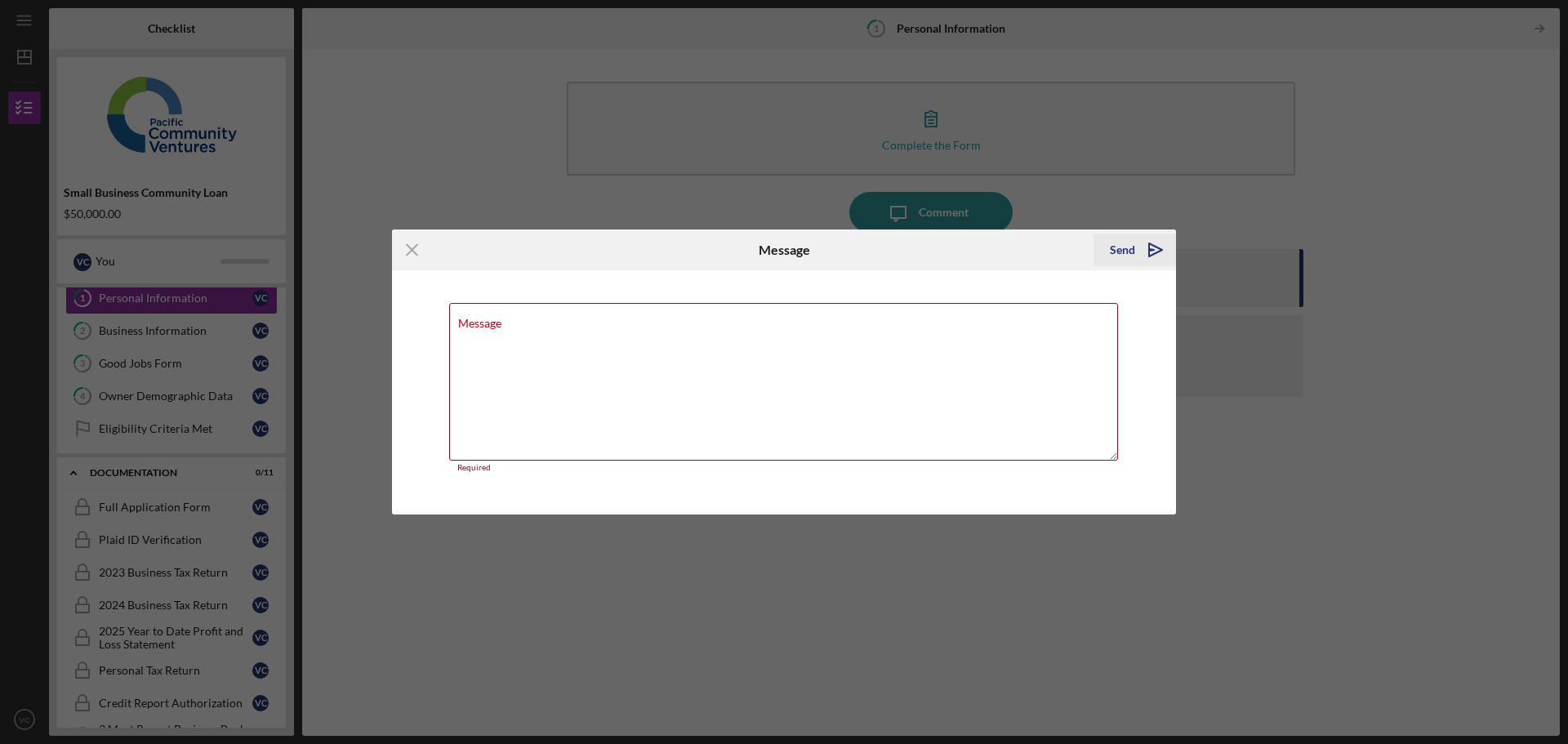
click at [1148, 251] on icon "Icon/icon-invite-send" at bounding box center [1155, 249] width 41 height 41
click at [403, 245] on icon "Icon/Menu Close" at bounding box center [412, 249] width 41 height 41
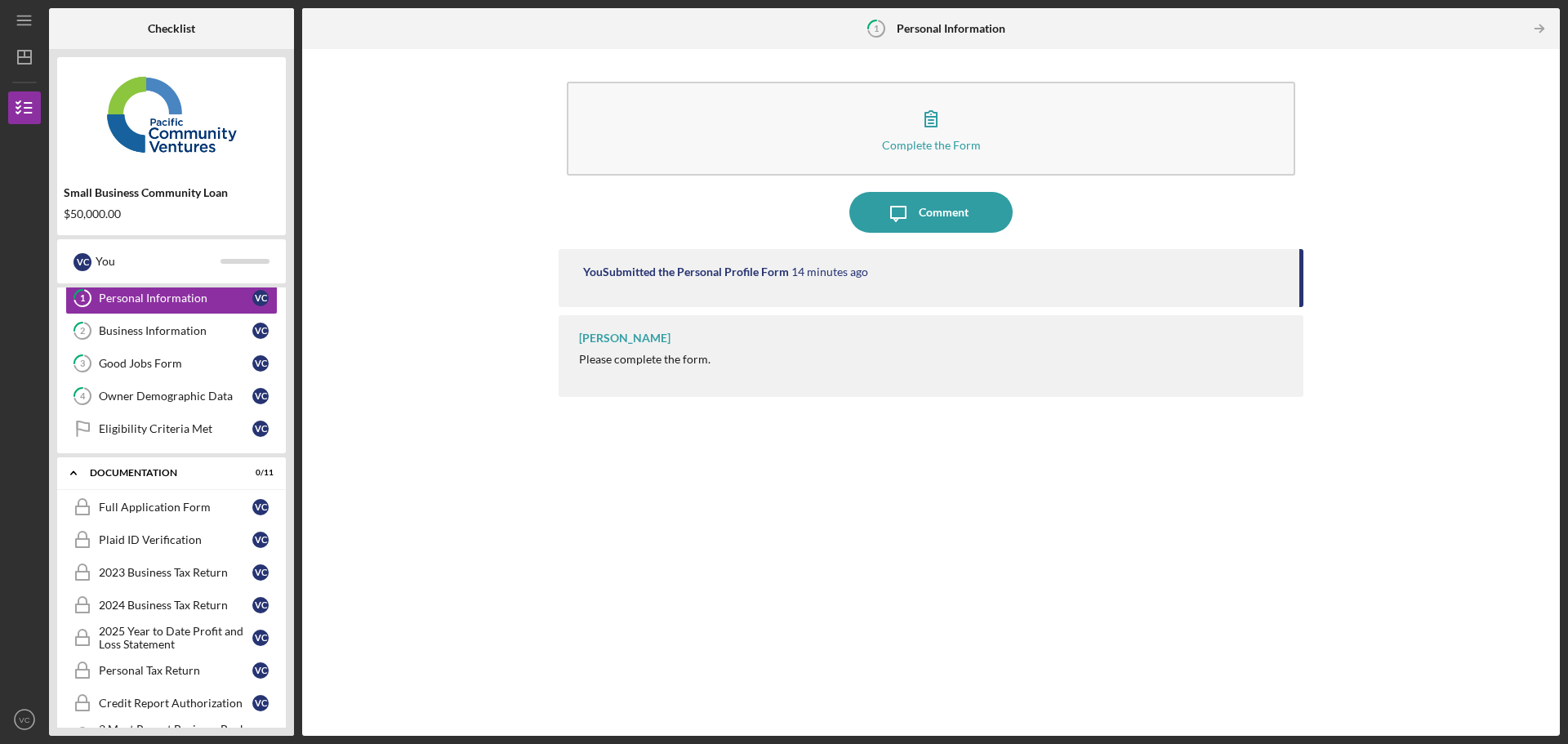
click at [411, 245] on div "Complete the Form Form Icon/Message Comment You Submitted the Personal Profile …" at bounding box center [931, 392] width 1241 height 671
click at [151, 432] on div "Eligibility Criteria Met" at bounding box center [175, 429] width 153 height 13
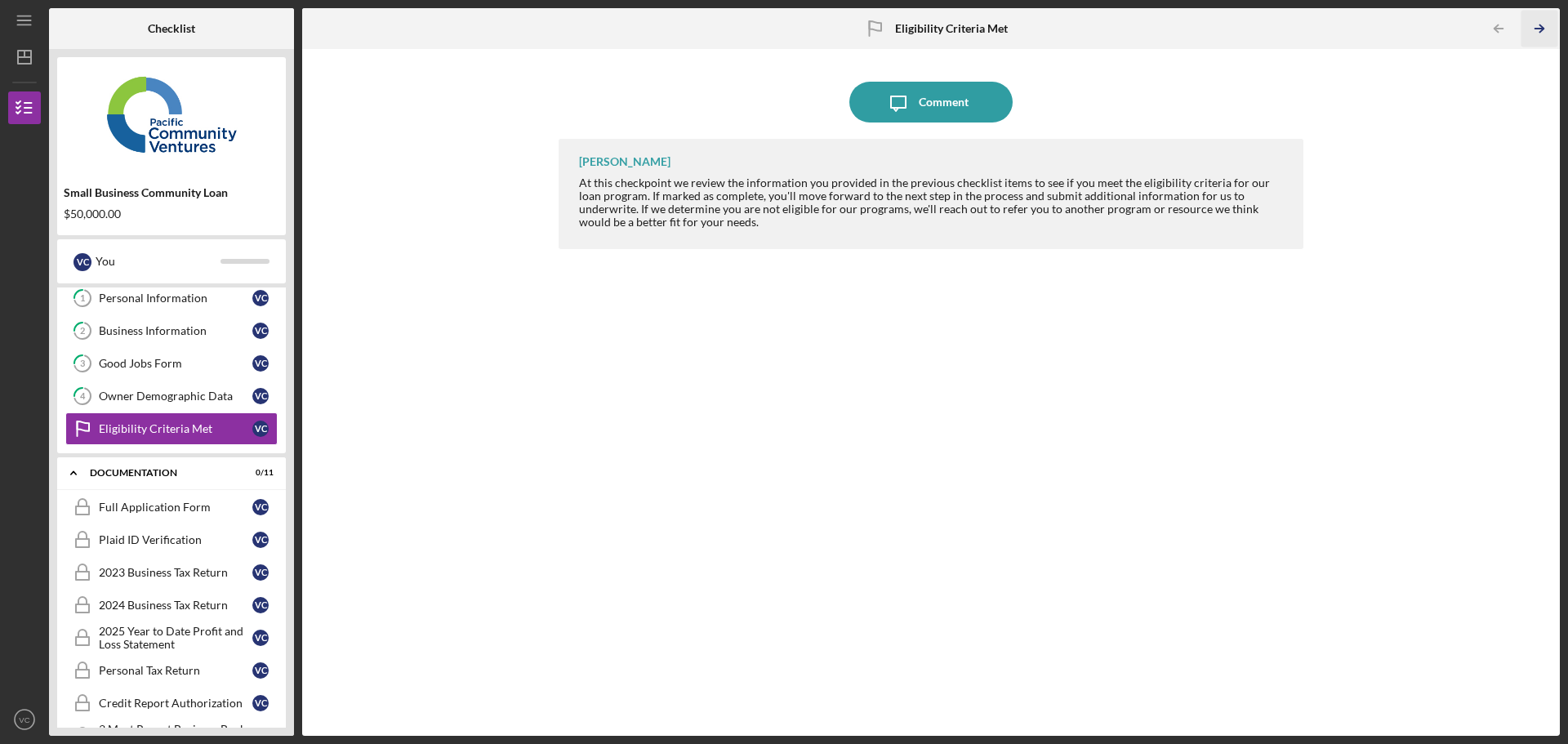
click at [1535, 25] on icon "Icon/Table Pagination Arrow" at bounding box center [1539, 29] width 37 height 37
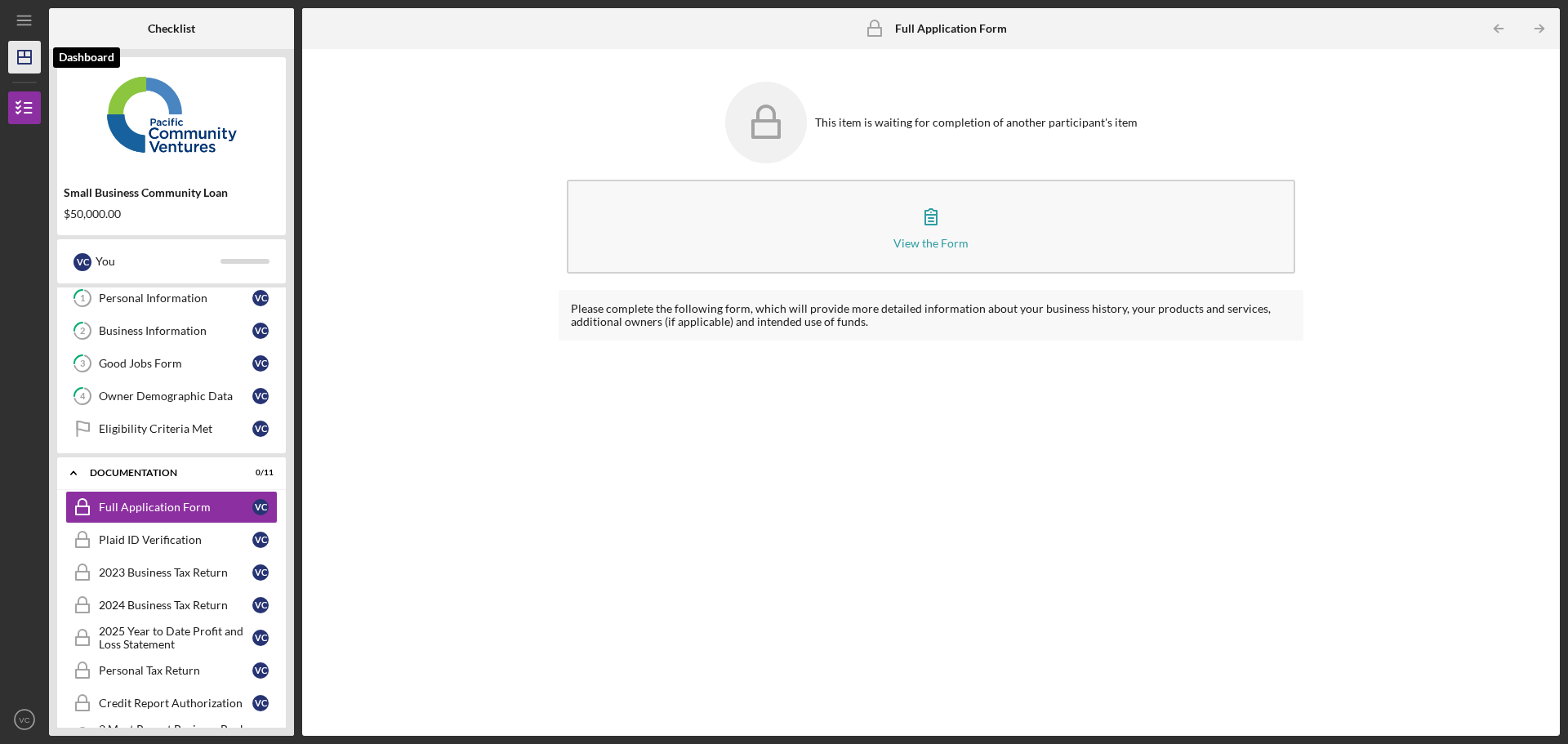
click at [22, 59] on icon "Icon/Dashboard" at bounding box center [24, 57] width 41 height 41
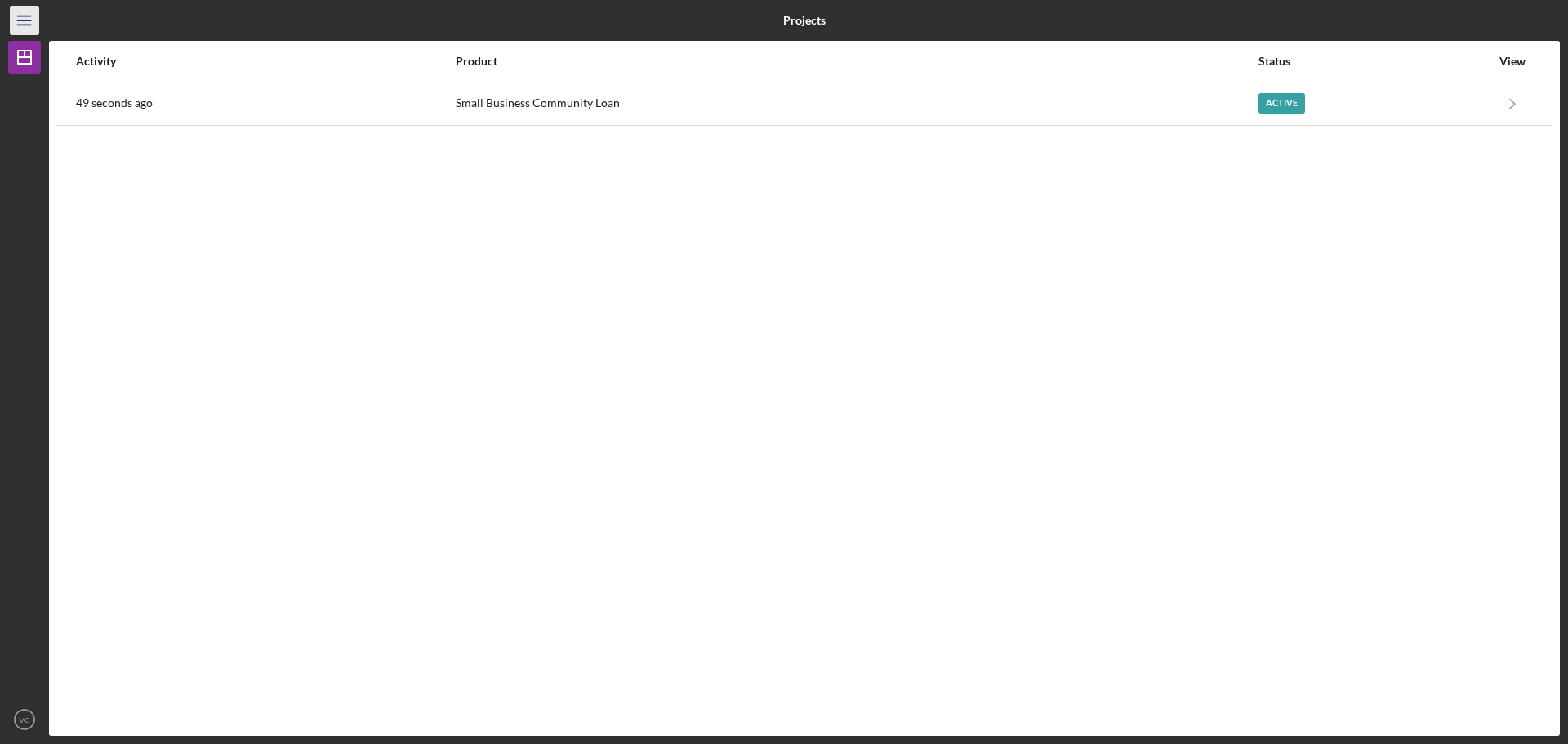
click at [17, 18] on icon "Icon/Menu" at bounding box center [24, 21] width 37 height 37
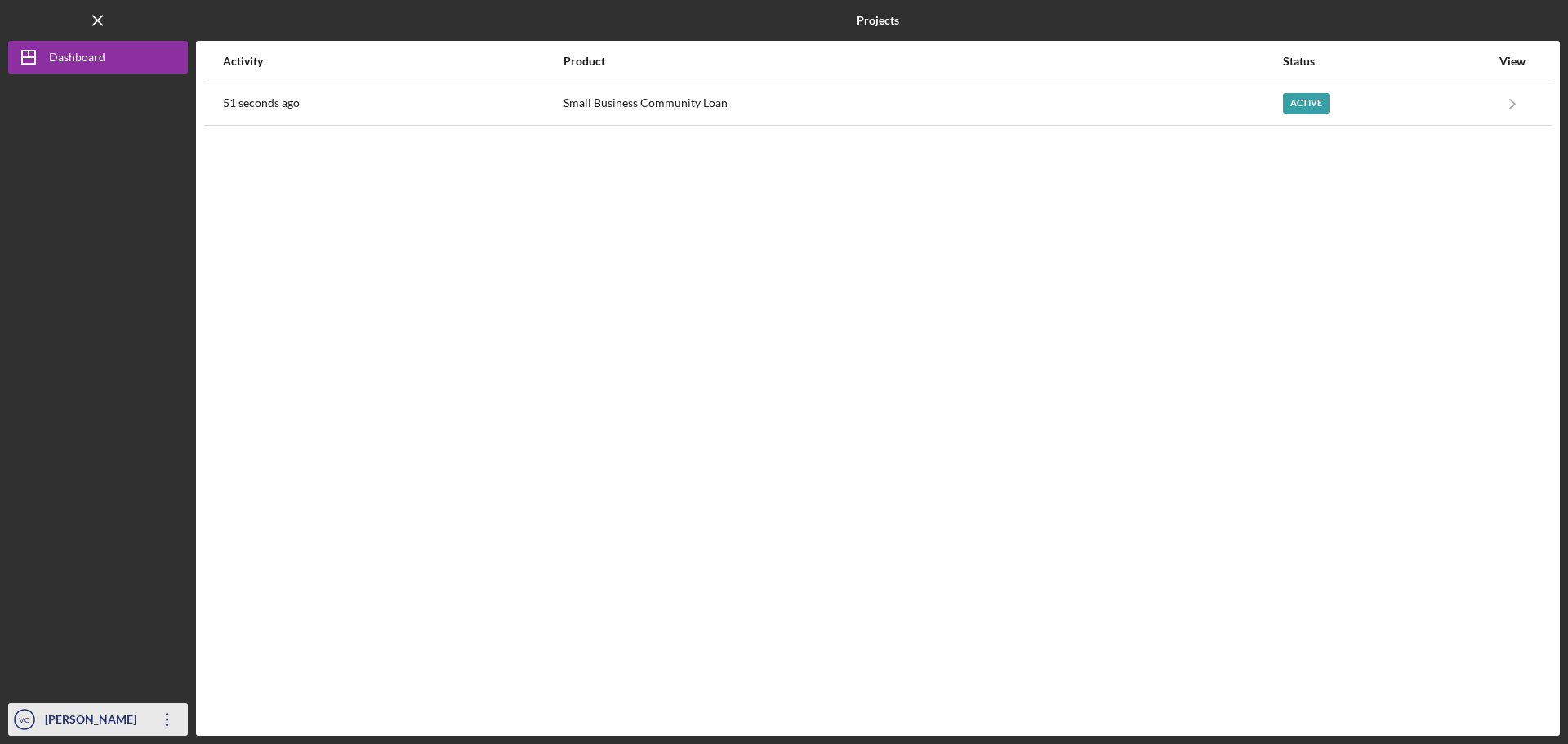
click at [161, 720] on icon "Icon/Overflow" at bounding box center [167, 720] width 41 height 41
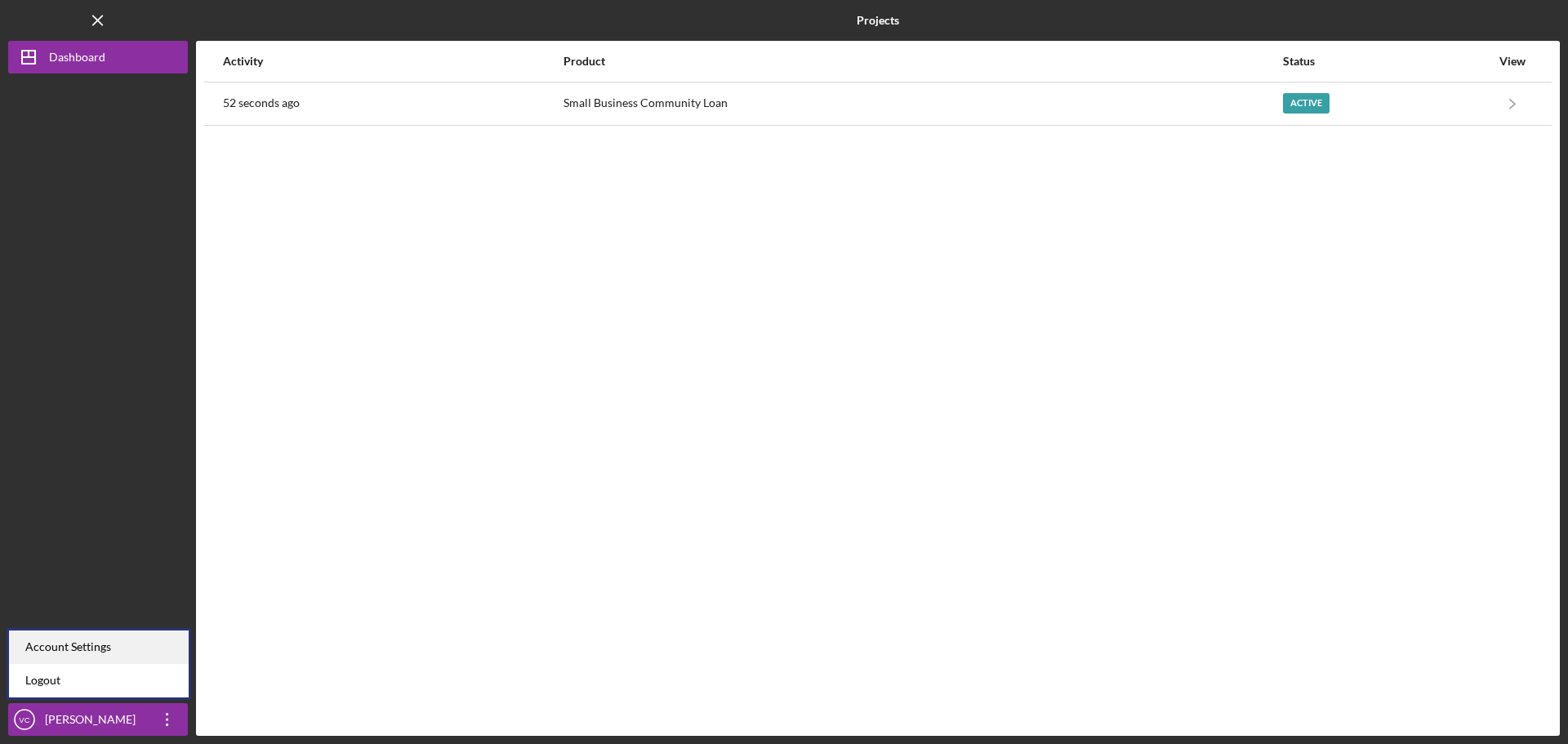
click at [154, 649] on div "Account Settings" at bounding box center [99, 647] width 179 height 34
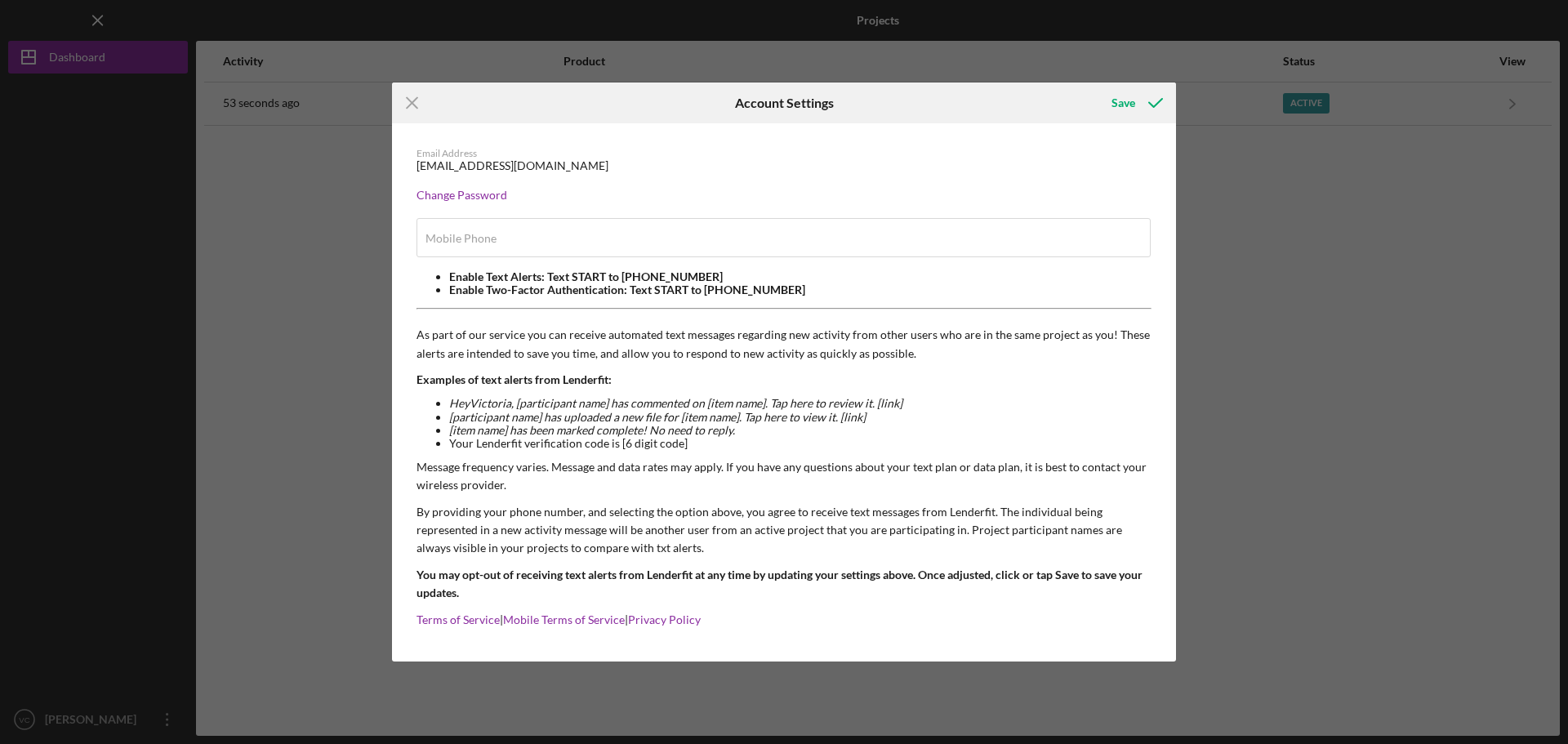
type input "[PHONE_NUMBER]"
click at [1145, 100] on icon "submit" at bounding box center [1155, 102] width 41 height 41
